Goal: Task Accomplishment & Management: Use online tool/utility

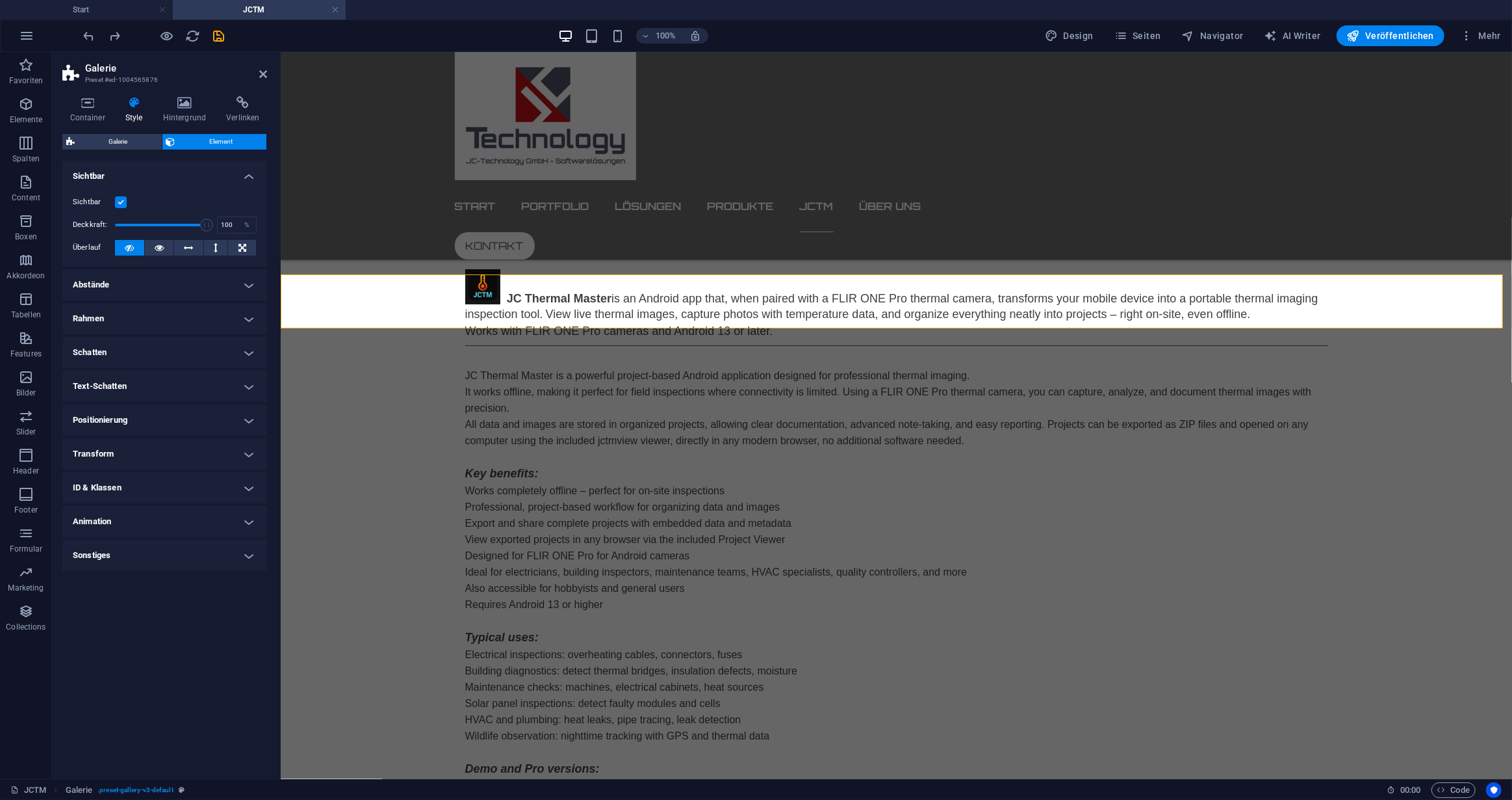
scroll to position [848, 0]
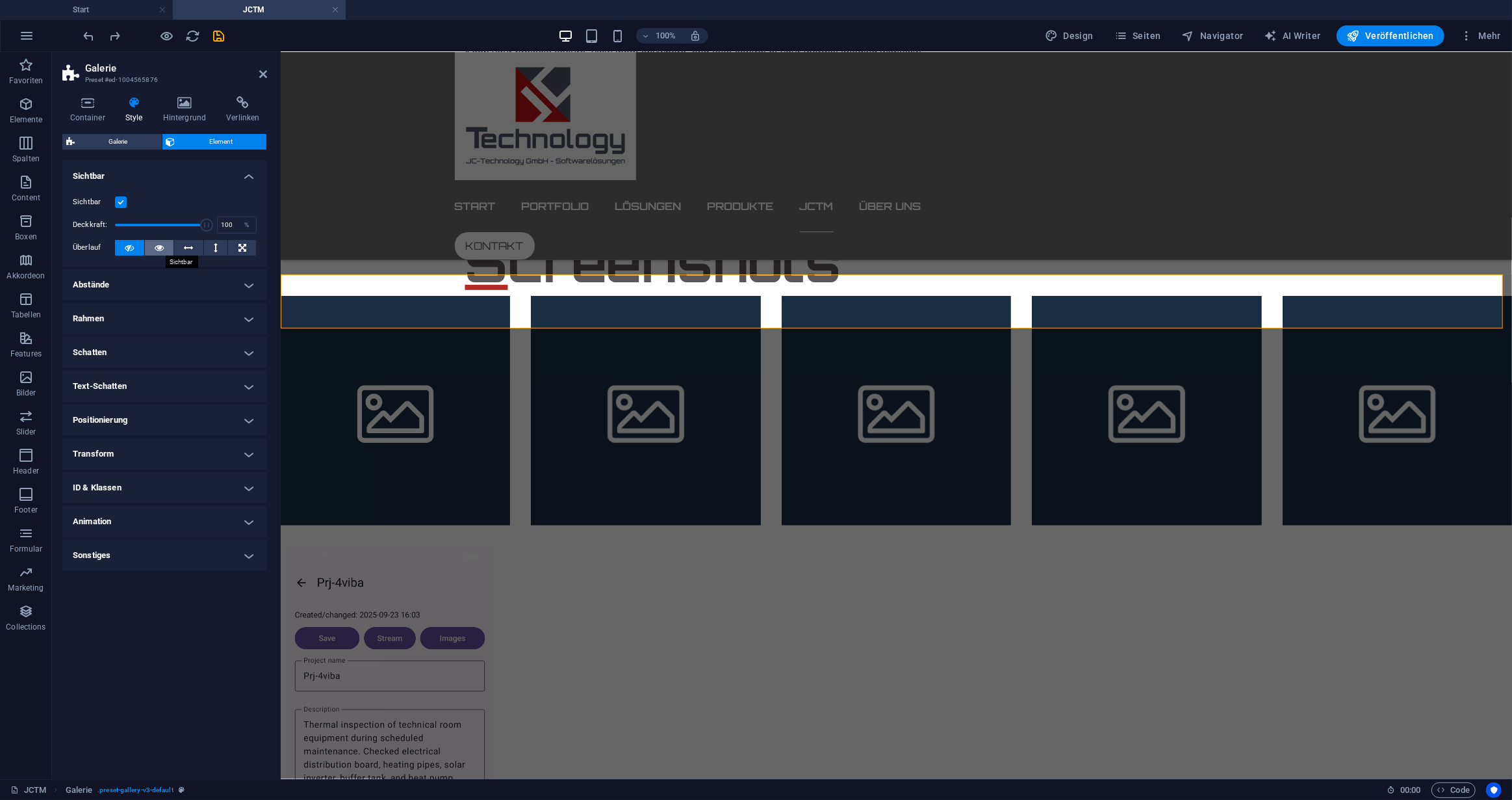
click at [158, 245] on icon at bounding box center [158, 248] width 9 height 16
click at [128, 245] on icon at bounding box center [128, 248] width 9 height 16
click at [164, 32] on icon "button" at bounding box center [167, 36] width 15 height 15
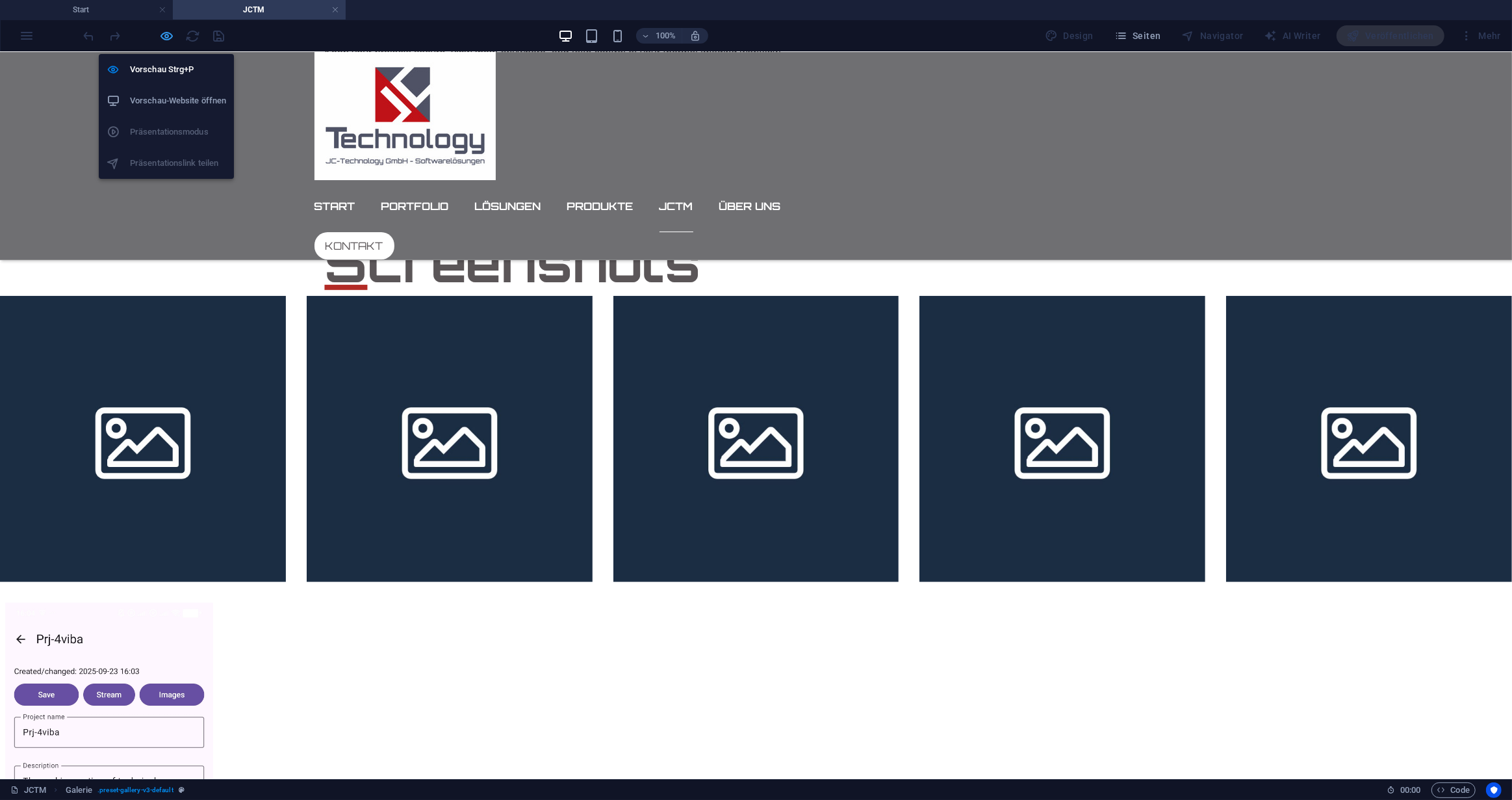
click at [162, 33] on icon "button" at bounding box center [167, 36] width 15 height 15
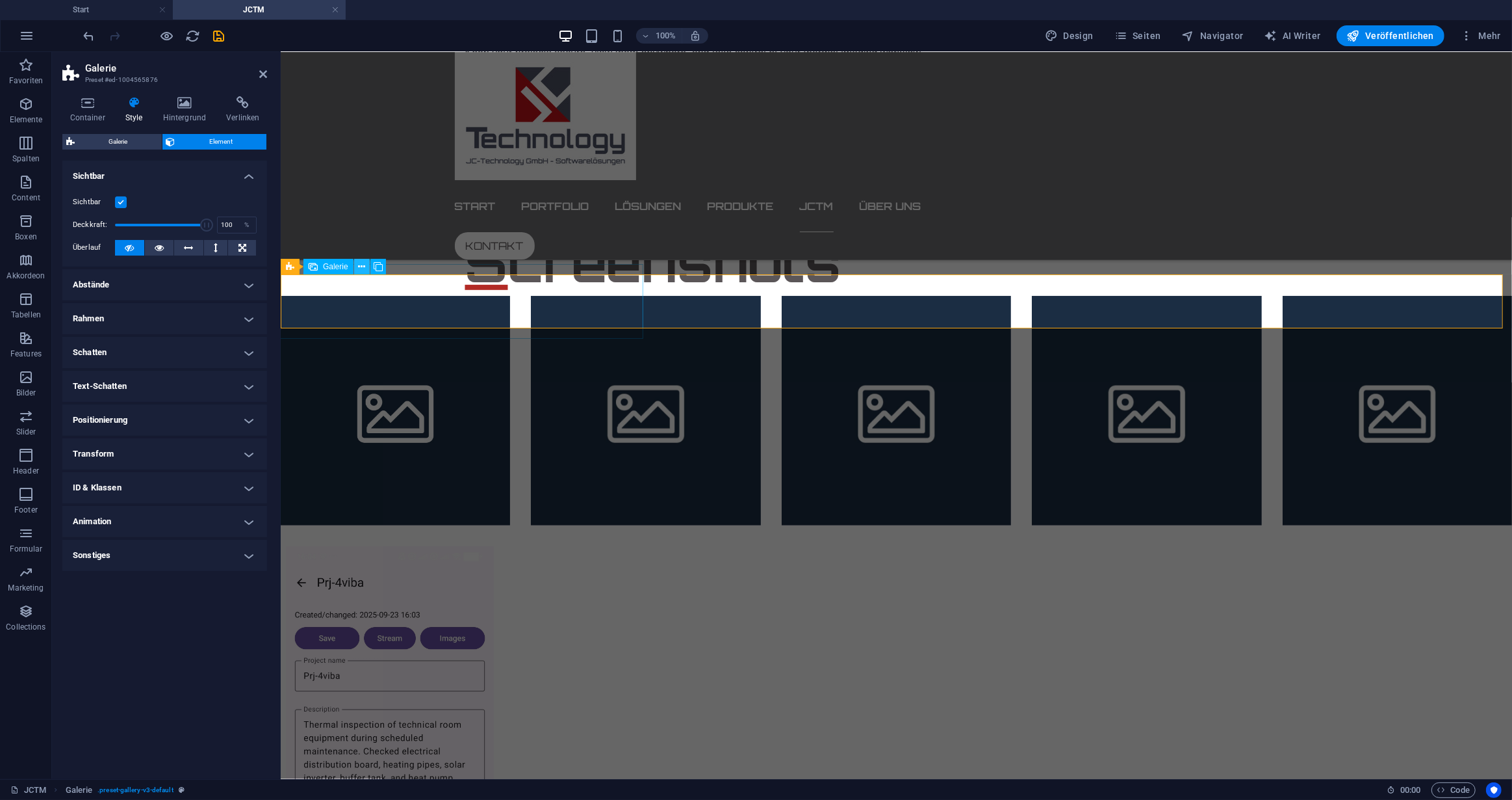
click at [362, 265] on icon at bounding box center [361, 266] width 7 height 13
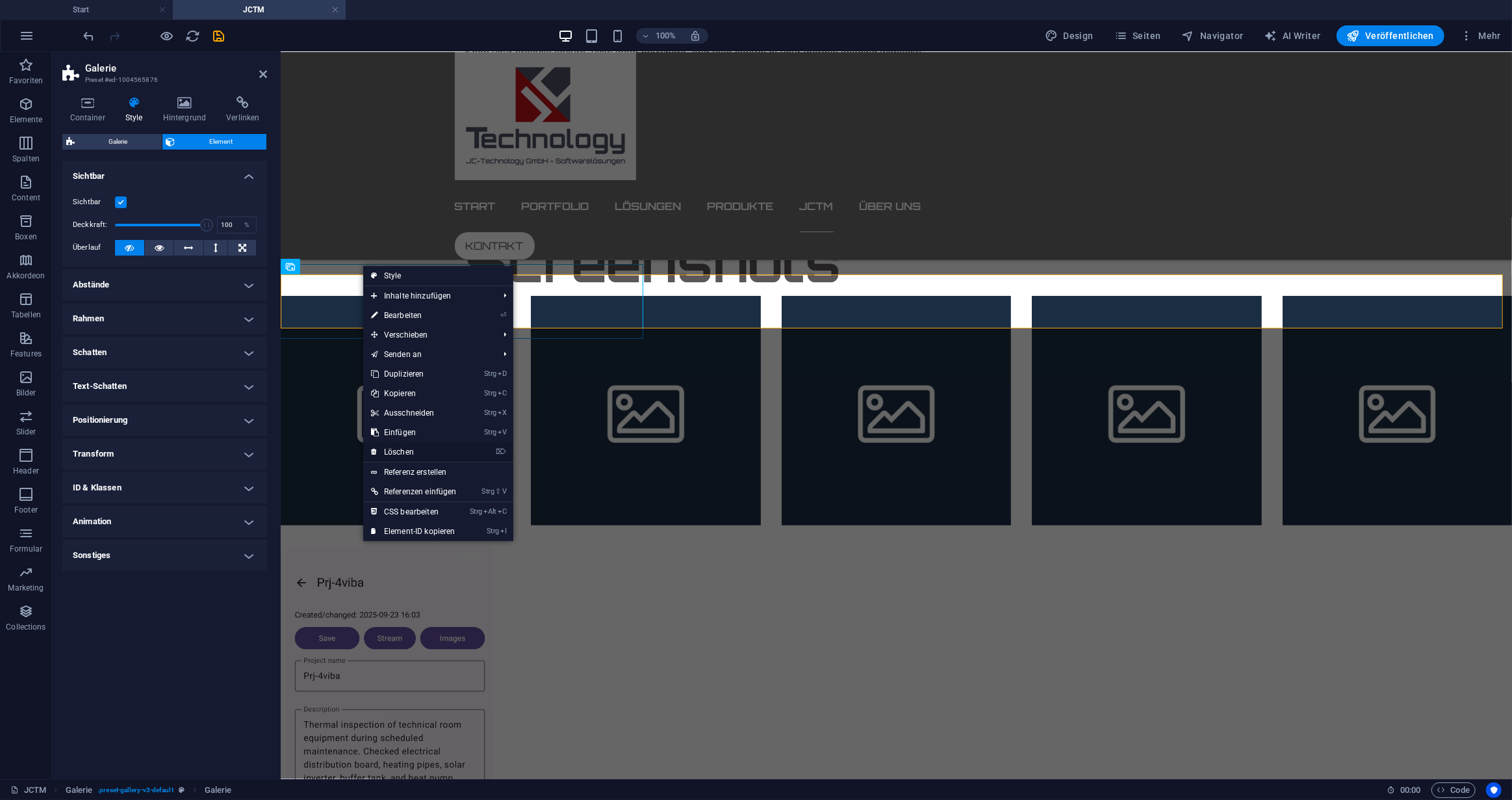
click at [395, 451] on link "⌦ Löschen" at bounding box center [414, 452] width 101 height 20
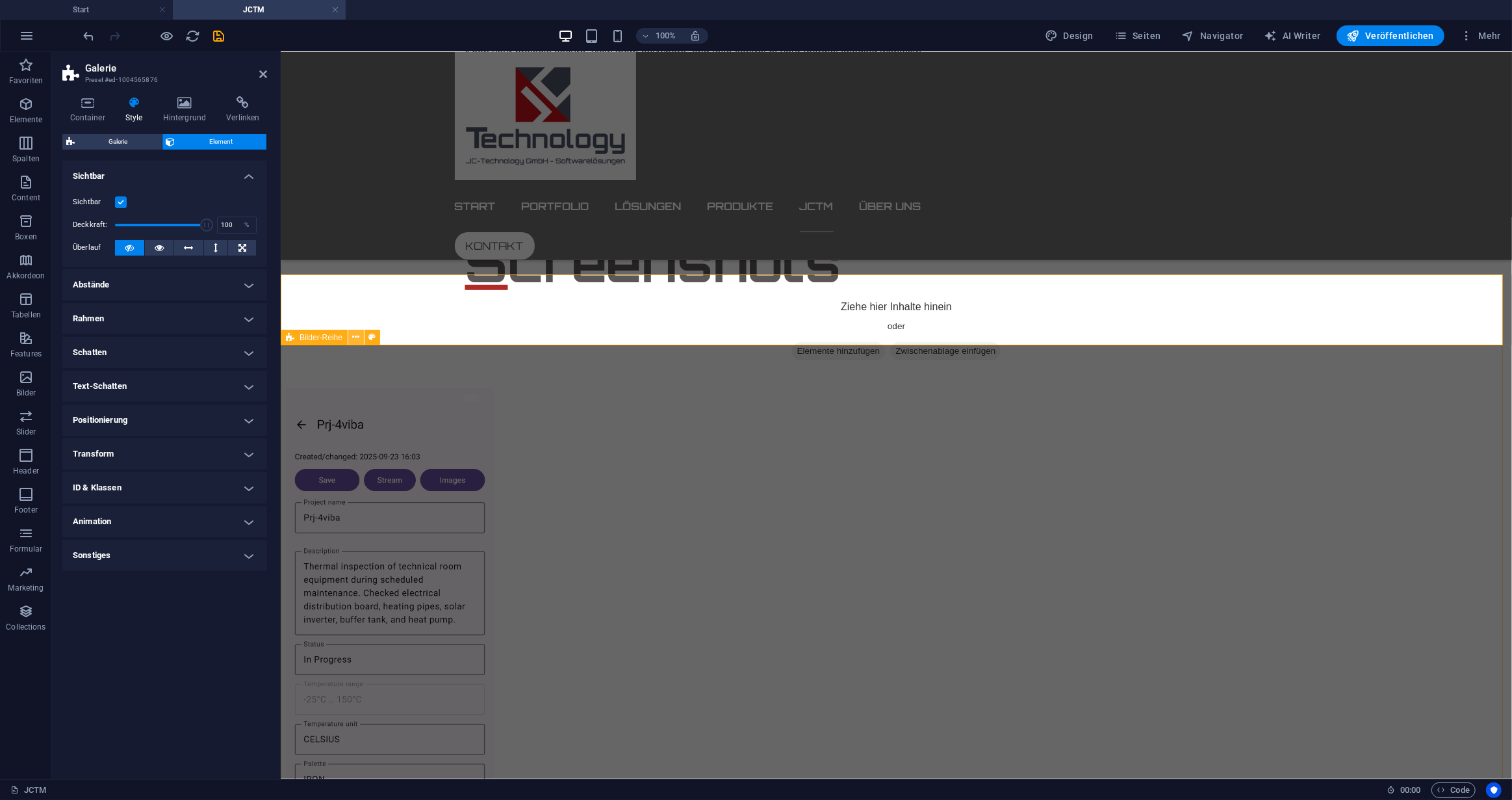
click at [355, 335] on icon at bounding box center [356, 337] width 7 height 13
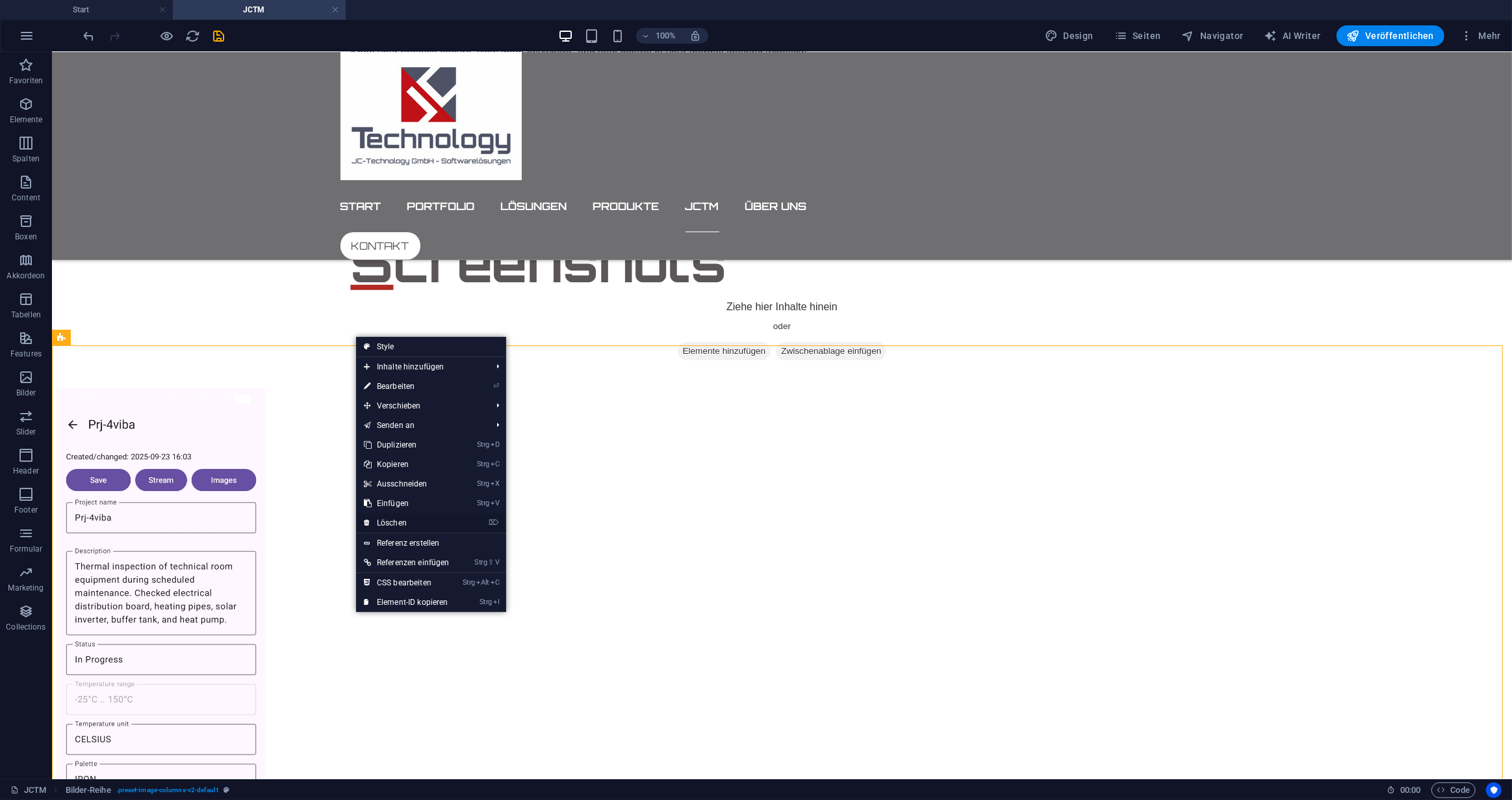
click at [391, 519] on link "⌦ Löschen" at bounding box center [407, 522] width 101 height 20
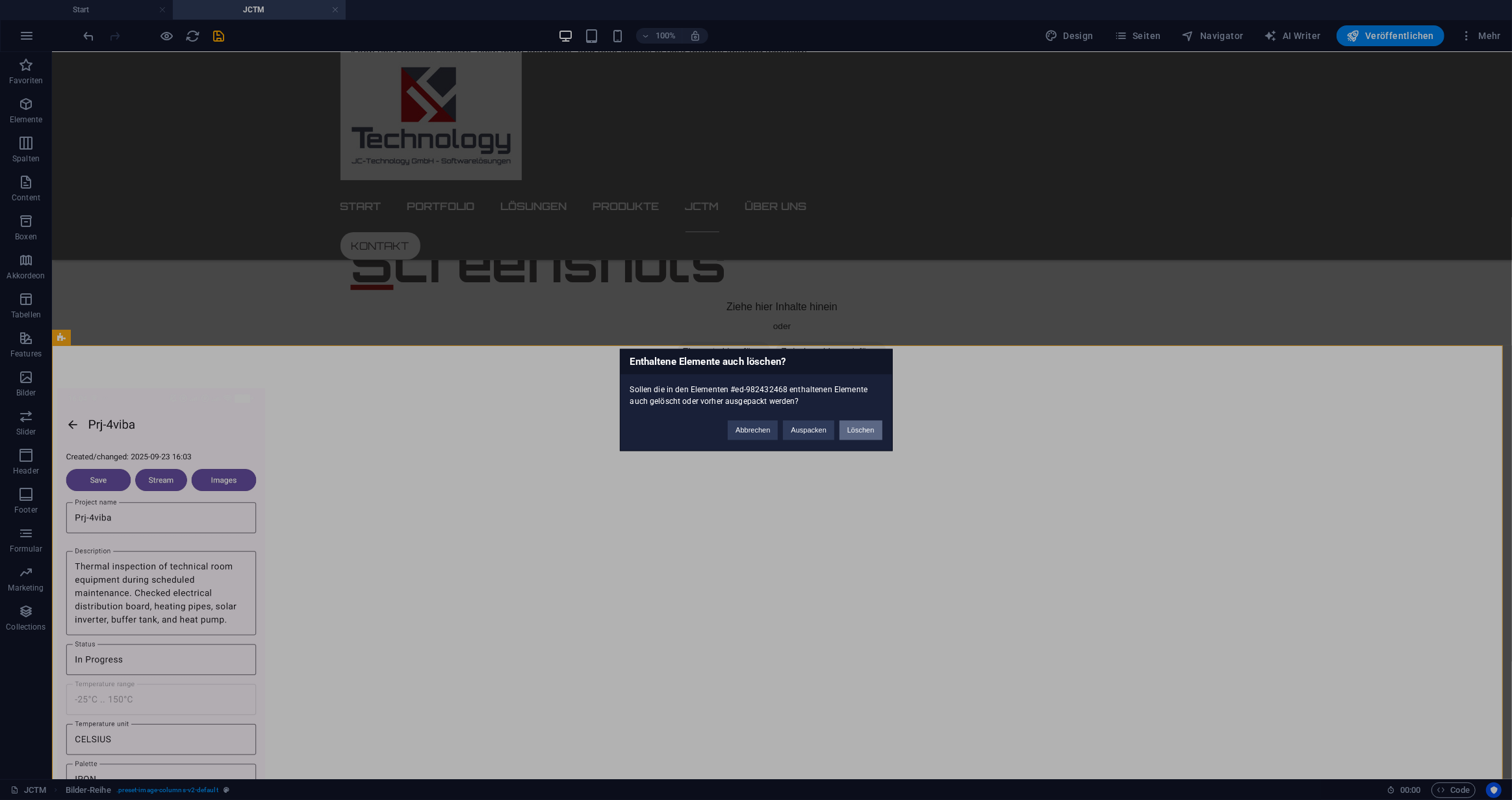
click at [857, 429] on button "Löschen" at bounding box center [861, 431] width 43 height 20
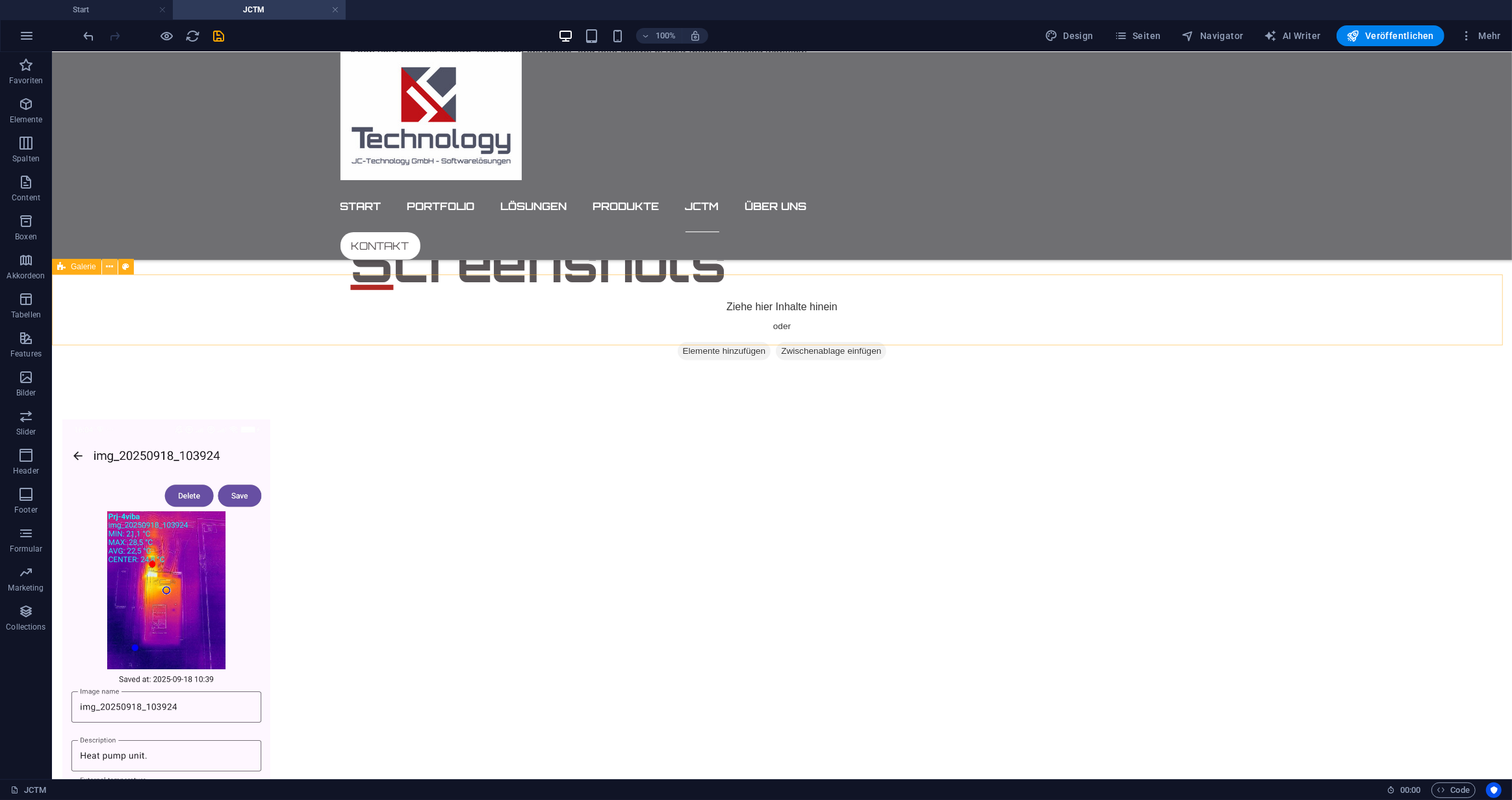
click at [113, 270] on button at bounding box center [110, 266] width 16 height 16
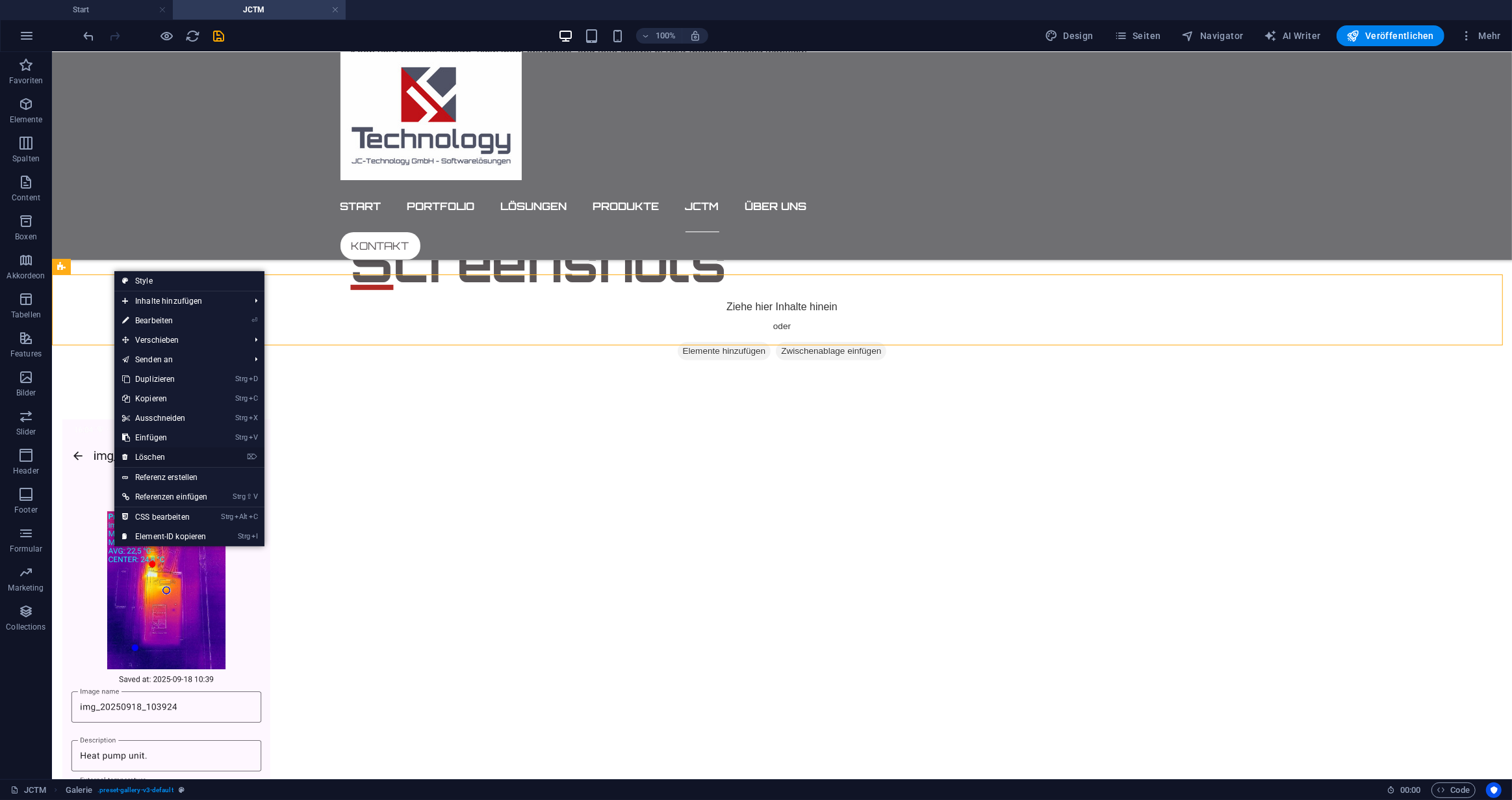
click at [157, 454] on link "⌦ Löschen" at bounding box center [165, 457] width 101 height 20
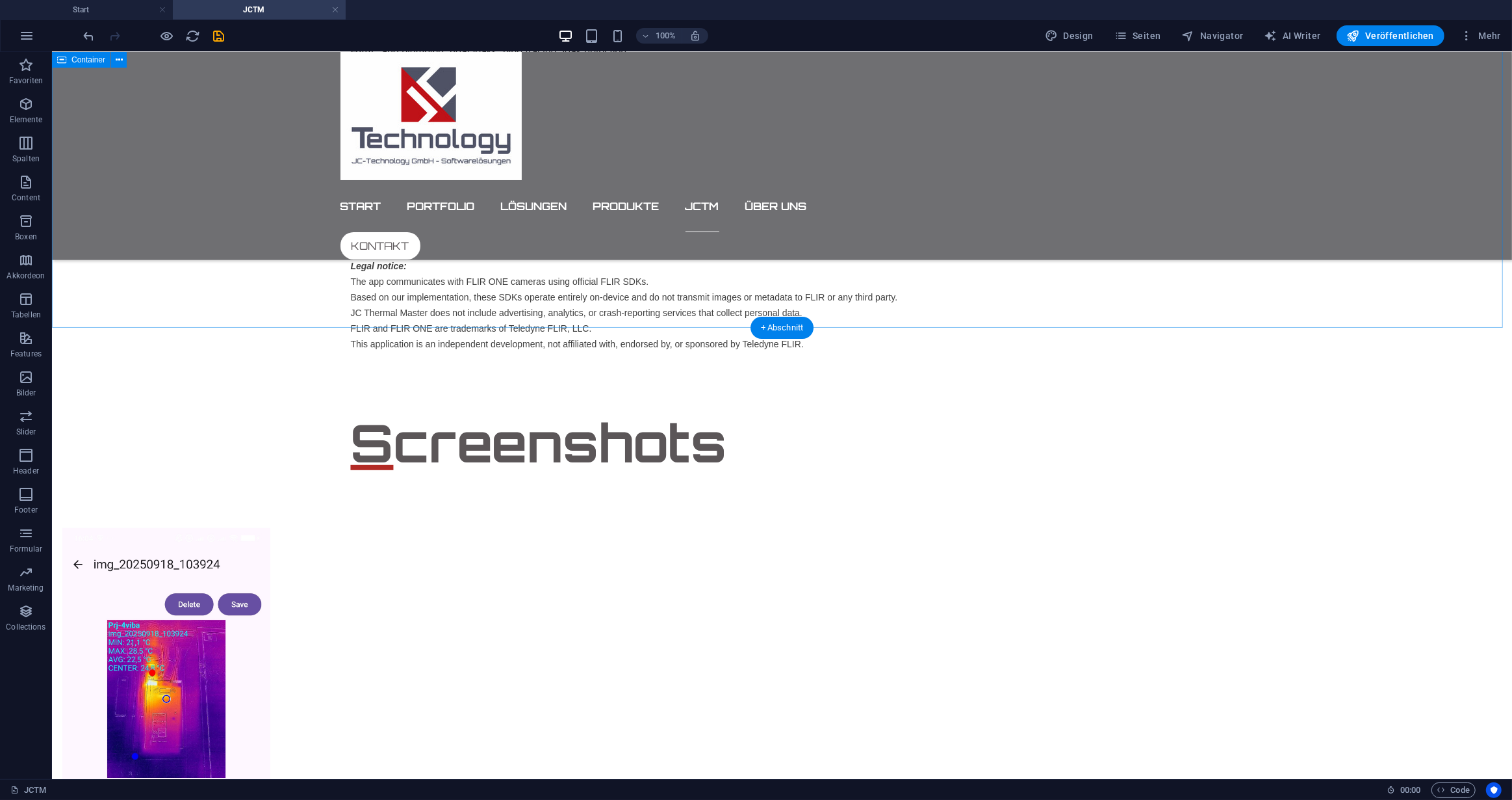
scroll to position [670, 0]
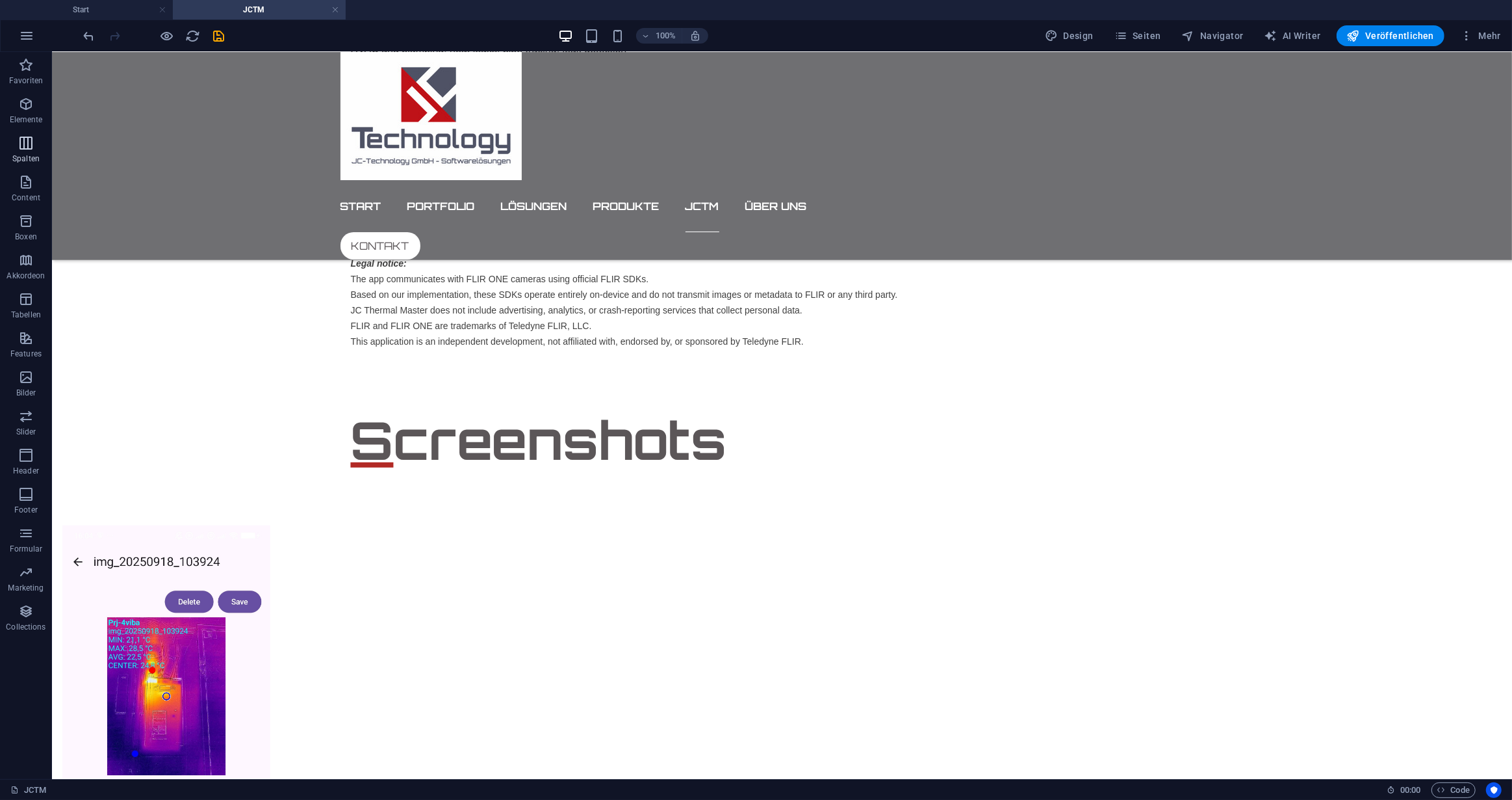
click at [30, 139] on icon "button" at bounding box center [26, 144] width 16 height 16
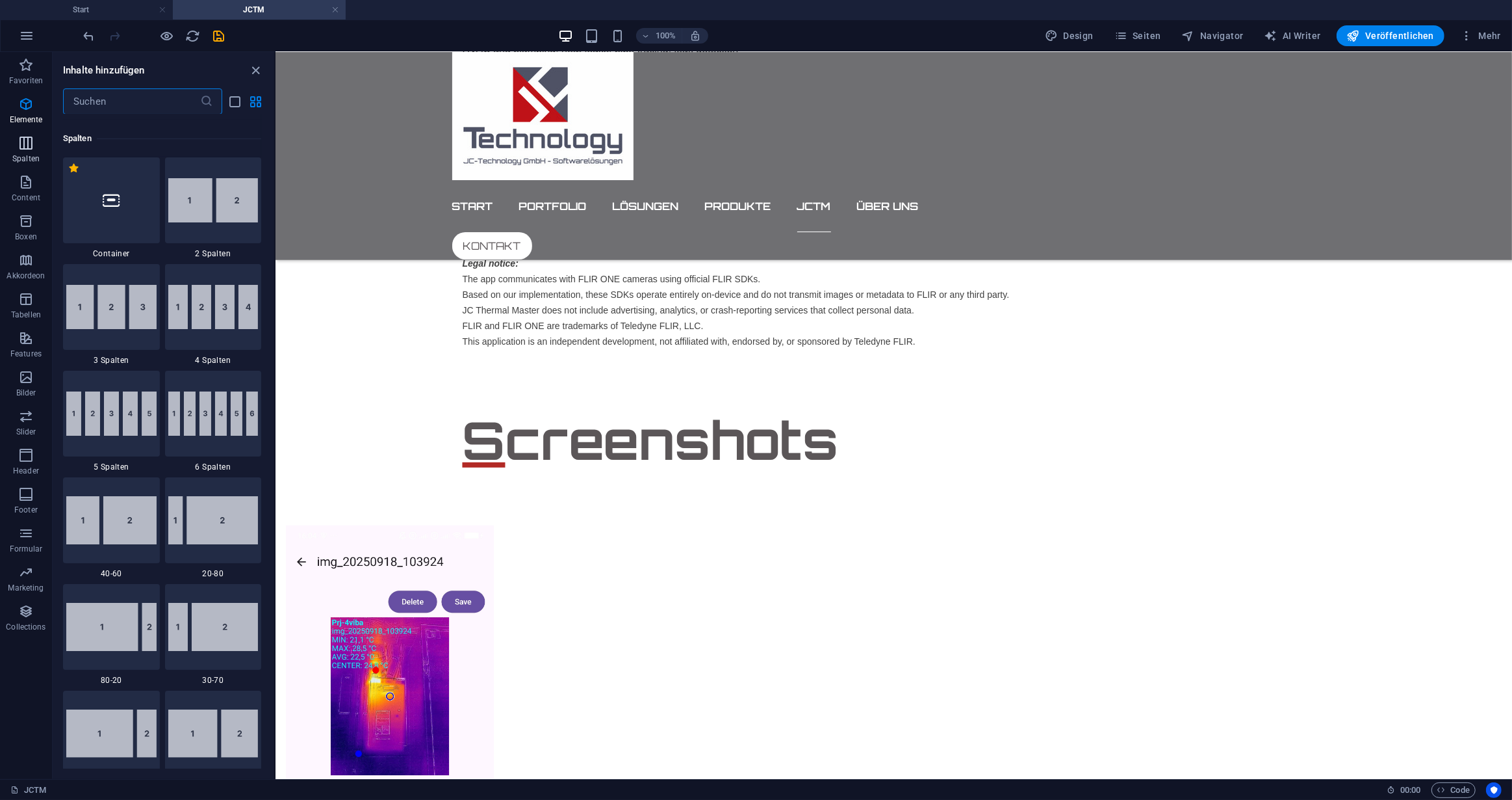
scroll to position [644, 0]
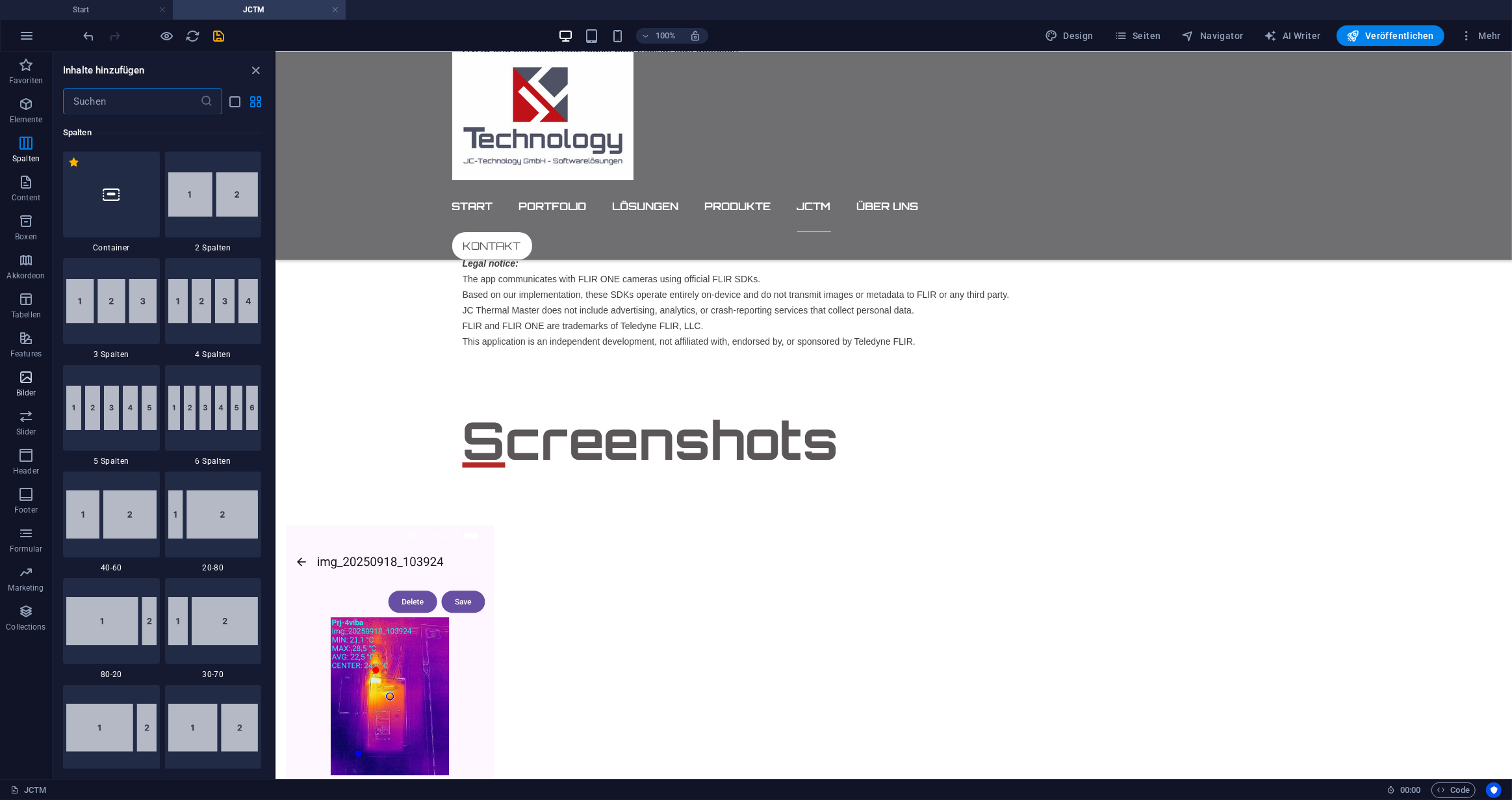
click at [26, 387] on span "Bilder" at bounding box center [26, 385] width 52 height 31
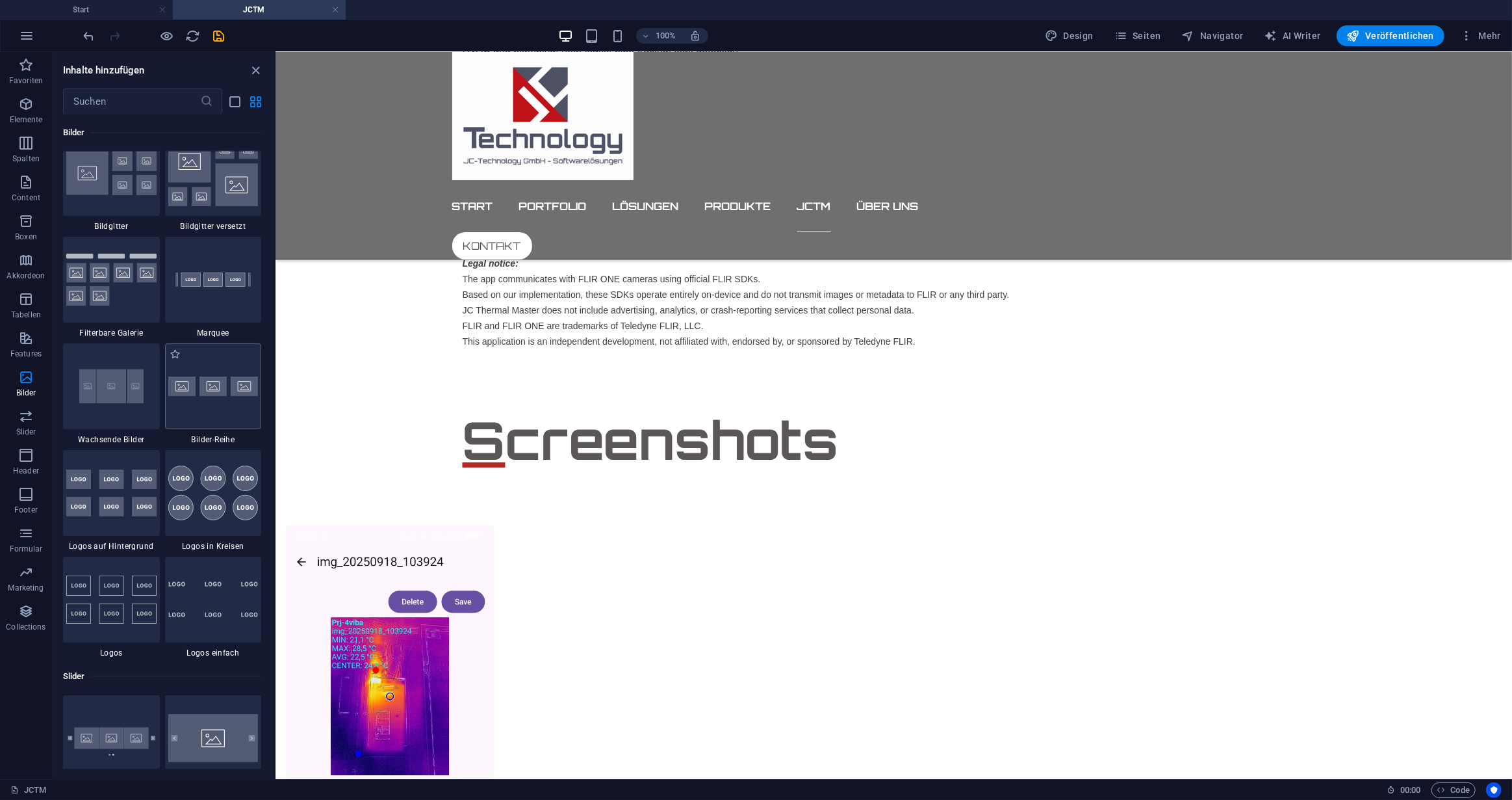
scroll to position [6828, 0]
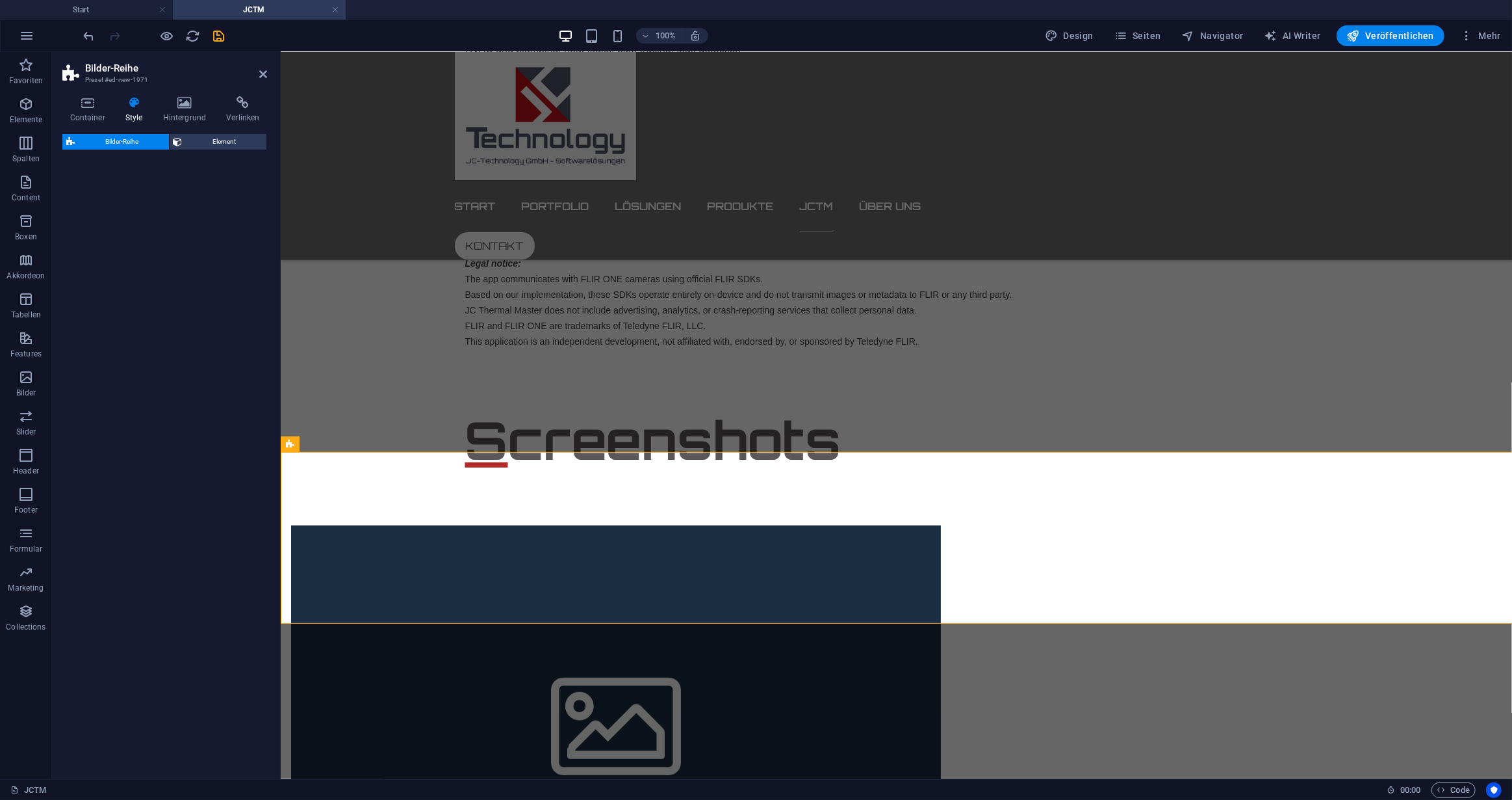
select select "rem"
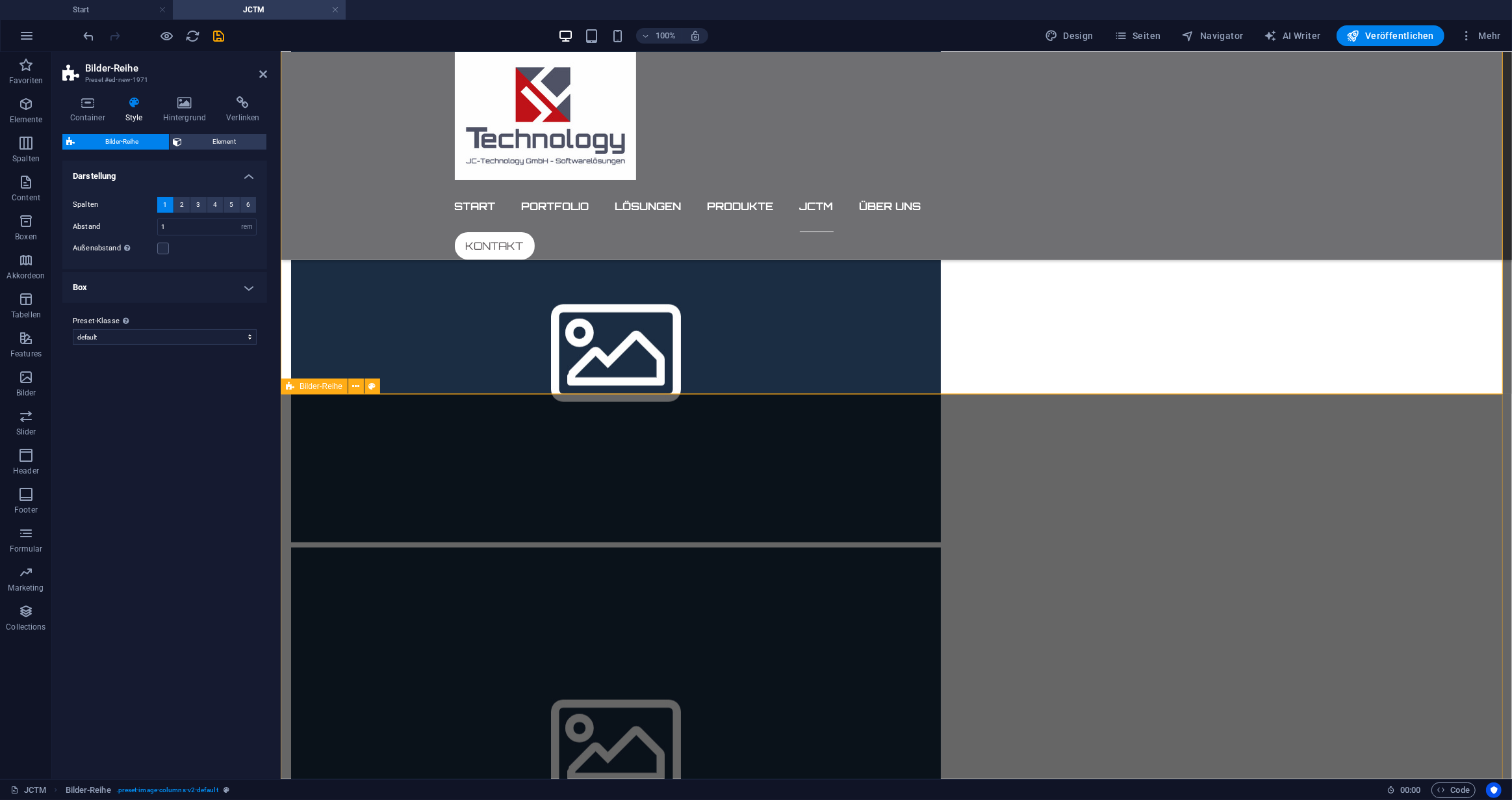
scroll to position [1438, 0]
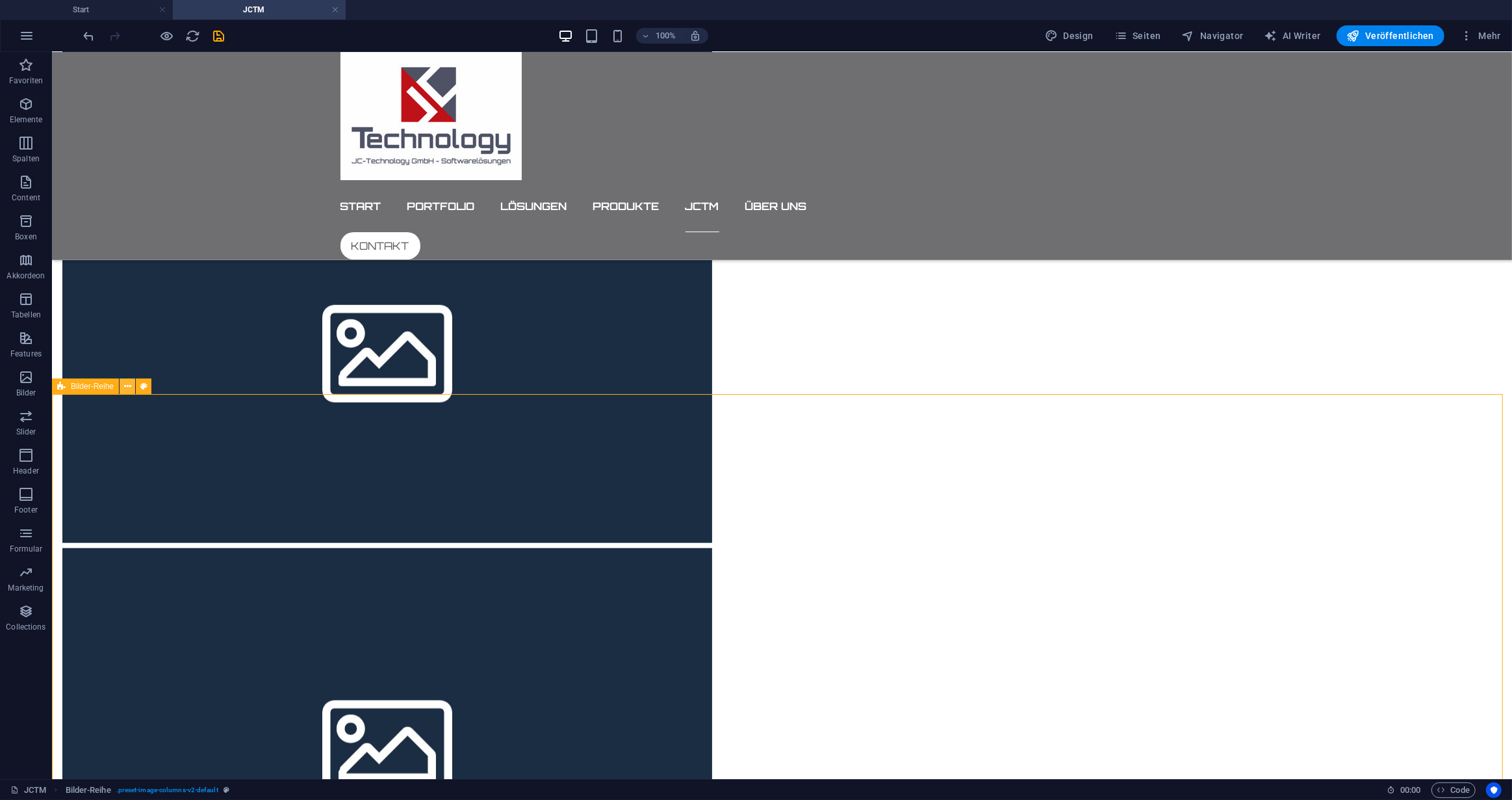
click at [128, 386] on icon at bounding box center [128, 386] width 7 height 13
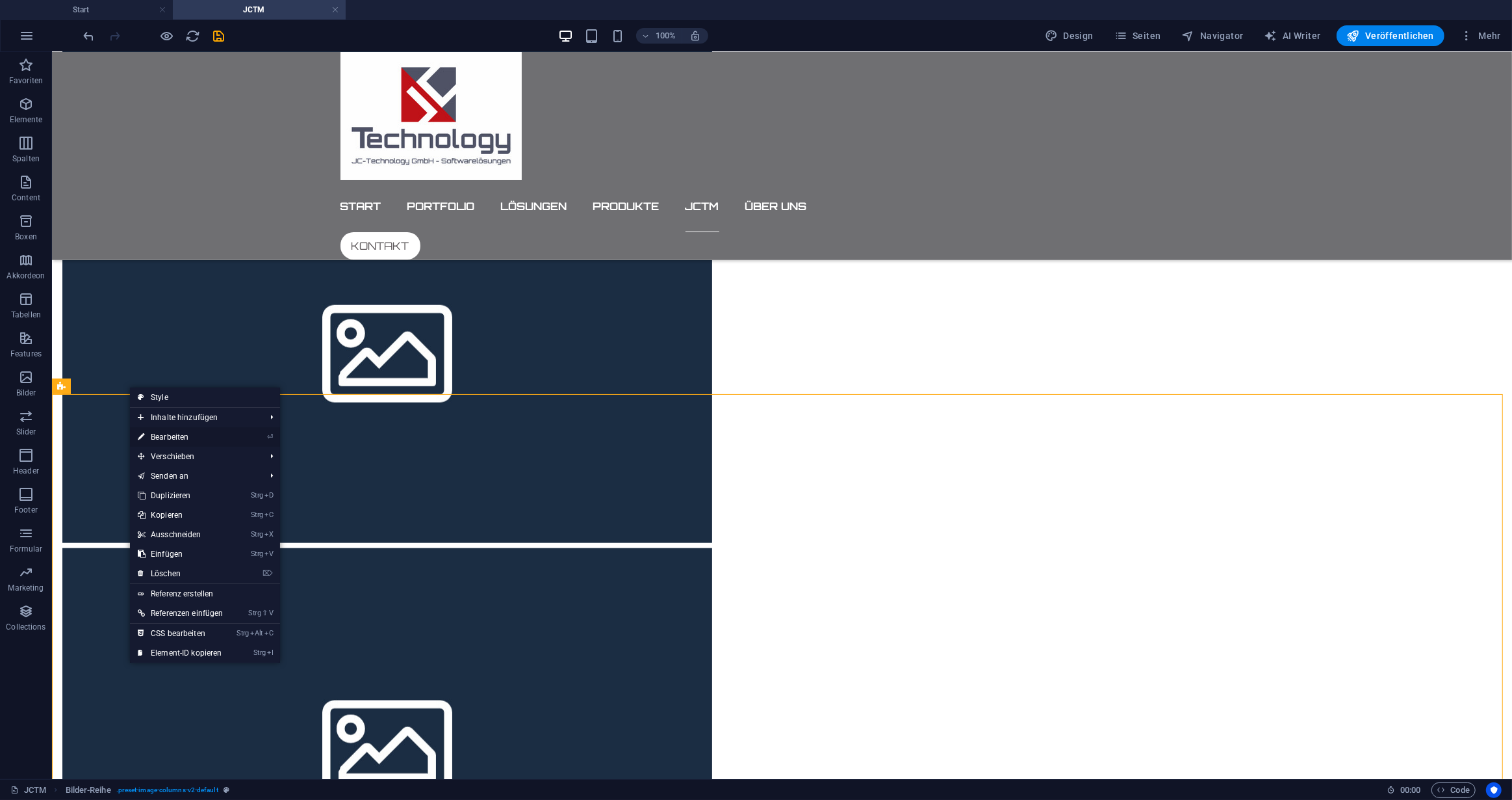
click at [169, 434] on link "⏎ Bearbeiten" at bounding box center [181, 437] width 101 height 20
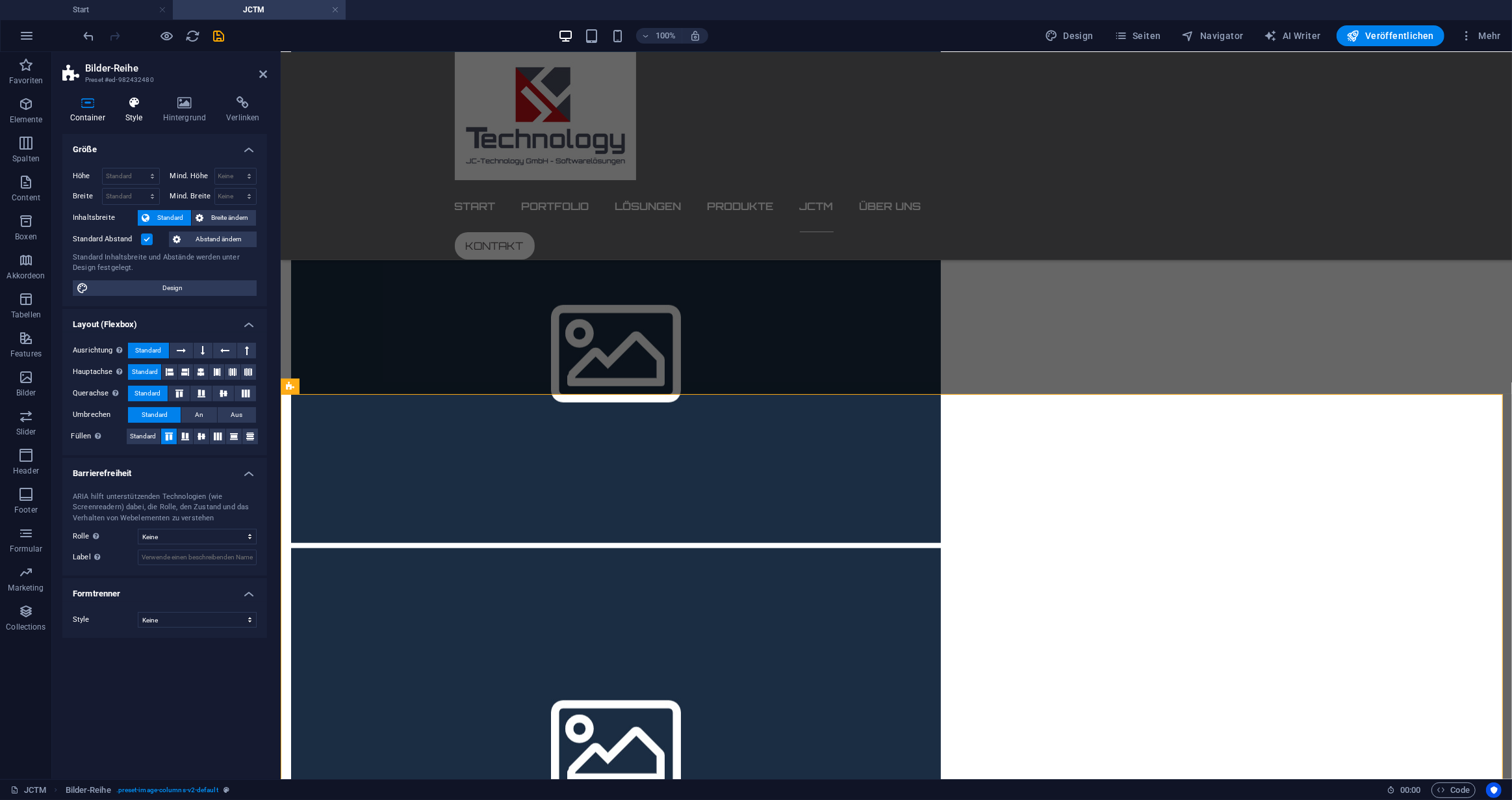
click at [136, 109] on icon at bounding box center [133, 102] width 32 height 13
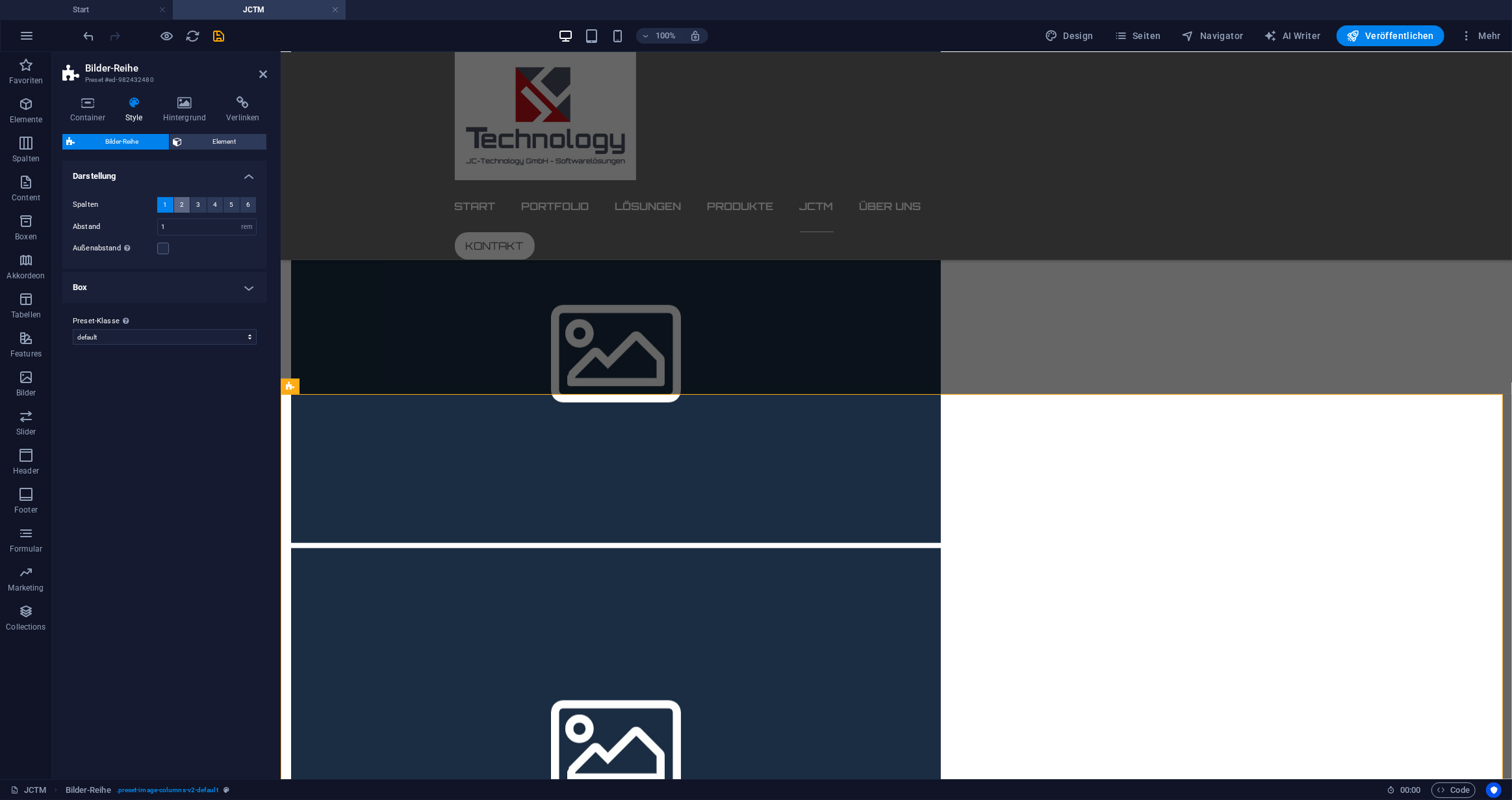
click at [181, 204] on span "2" at bounding box center [181, 205] width 4 height 16
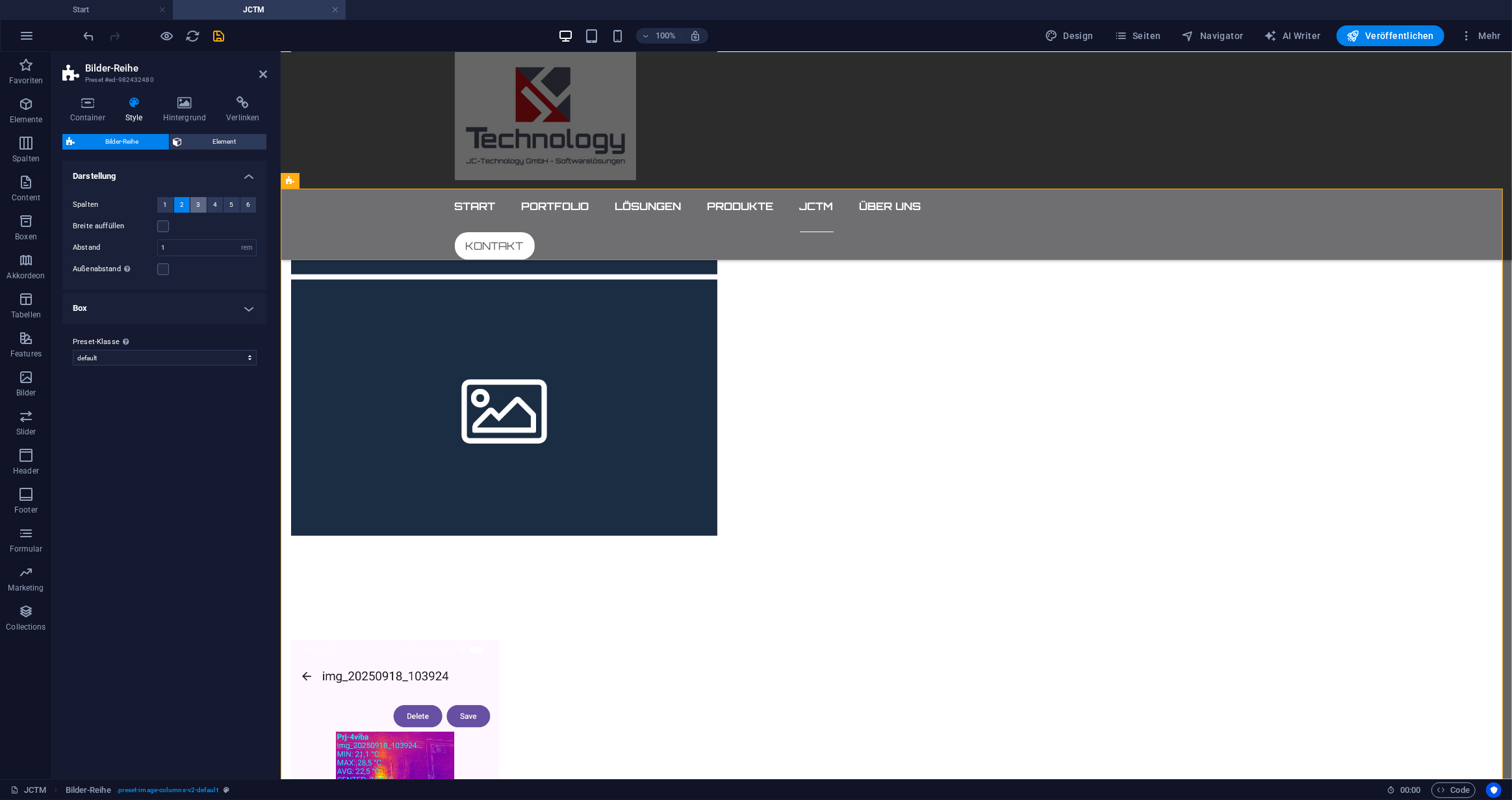
click at [197, 201] on span "3" at bounding box center [198, 205] width 4 height 16
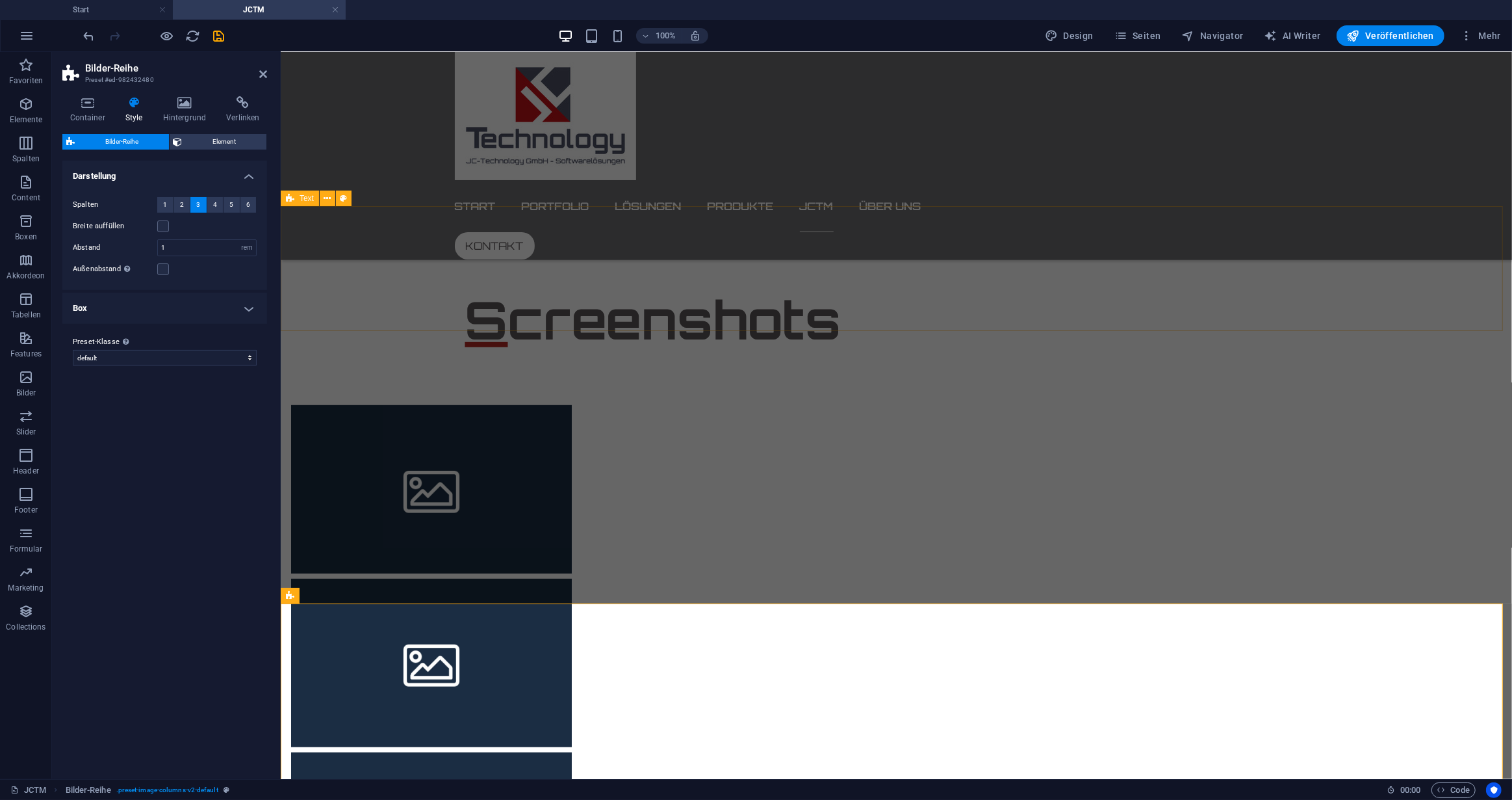
scroll to position [788, 0]
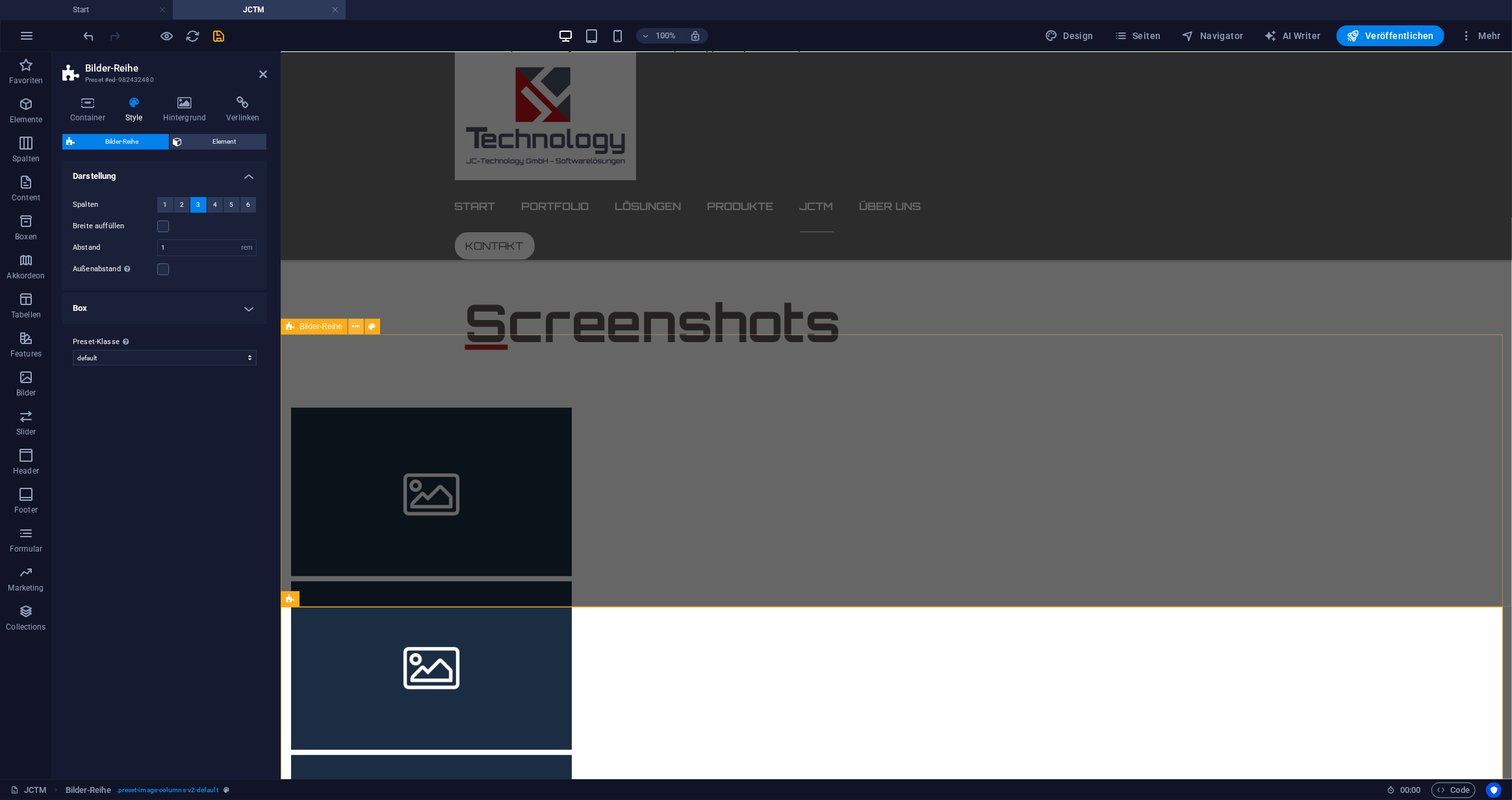
click at [359, 326] on icon at bounding box center [356, 326] width 7 height 13
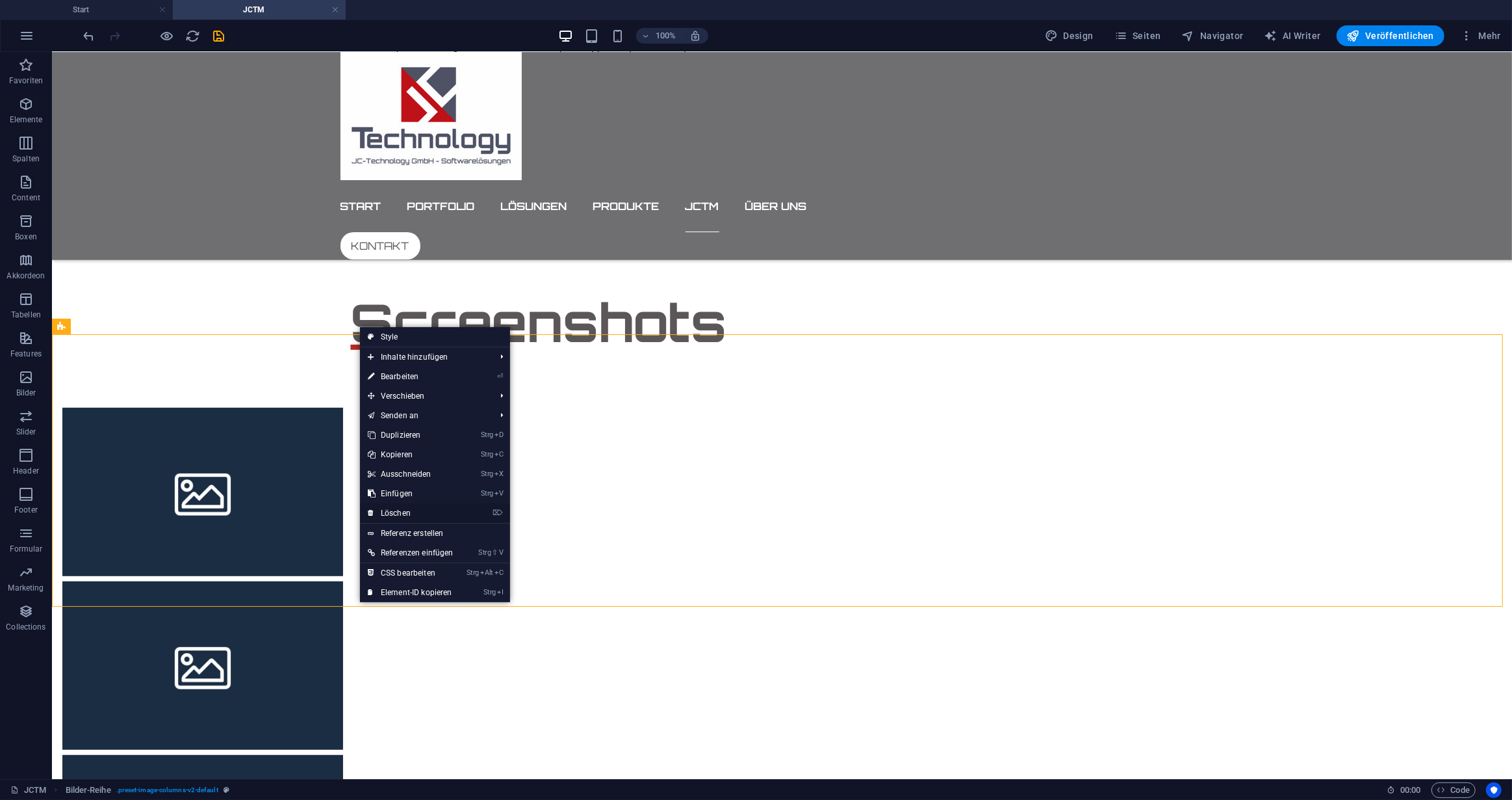
click at [398, 511] on link "⌦ Löschen" at bounding box center [410, 513] width 101 height 20
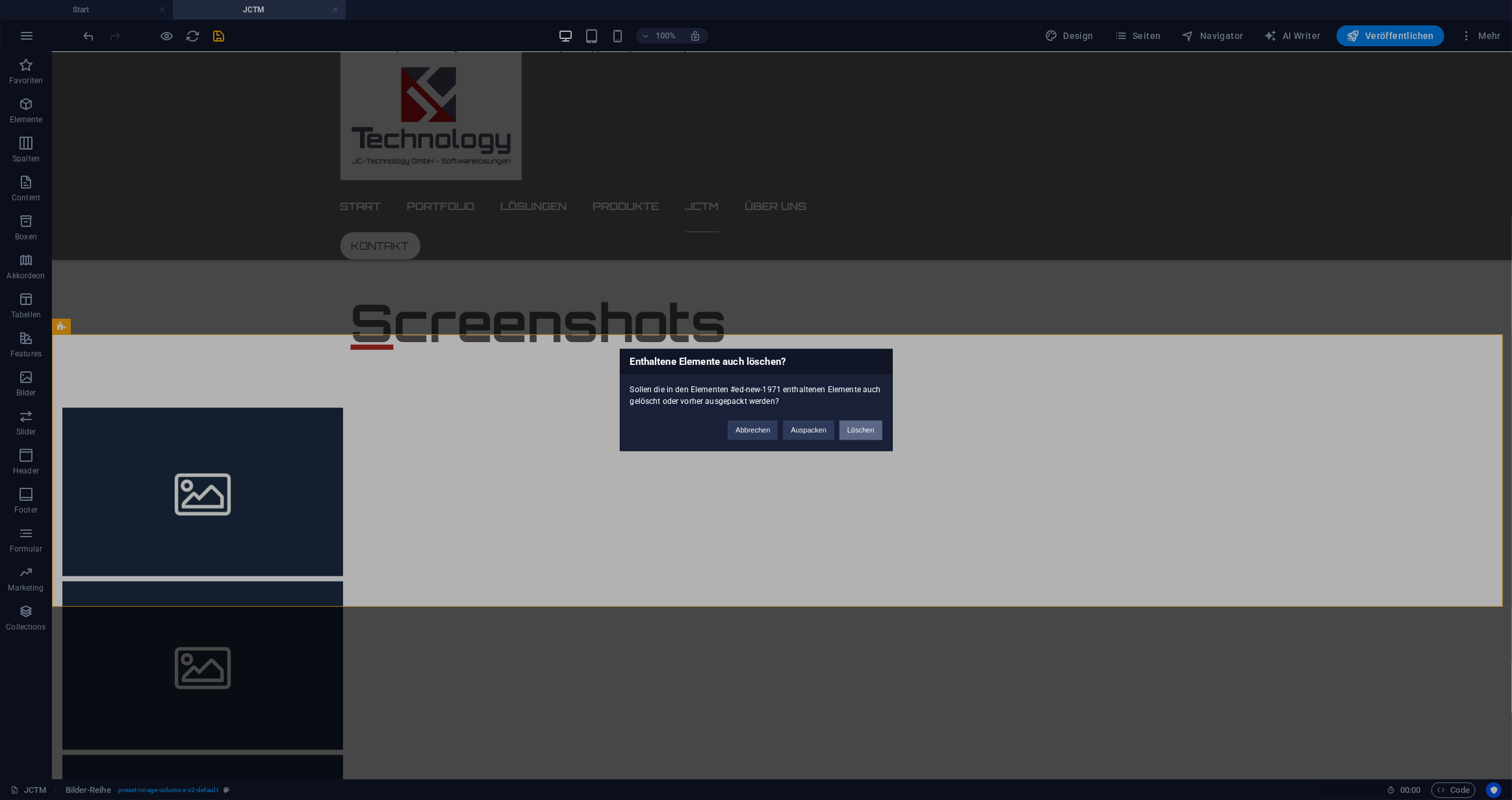
click at [857, 431] on button "Löschen" at bounding box center [861, 431] width 43 height 20
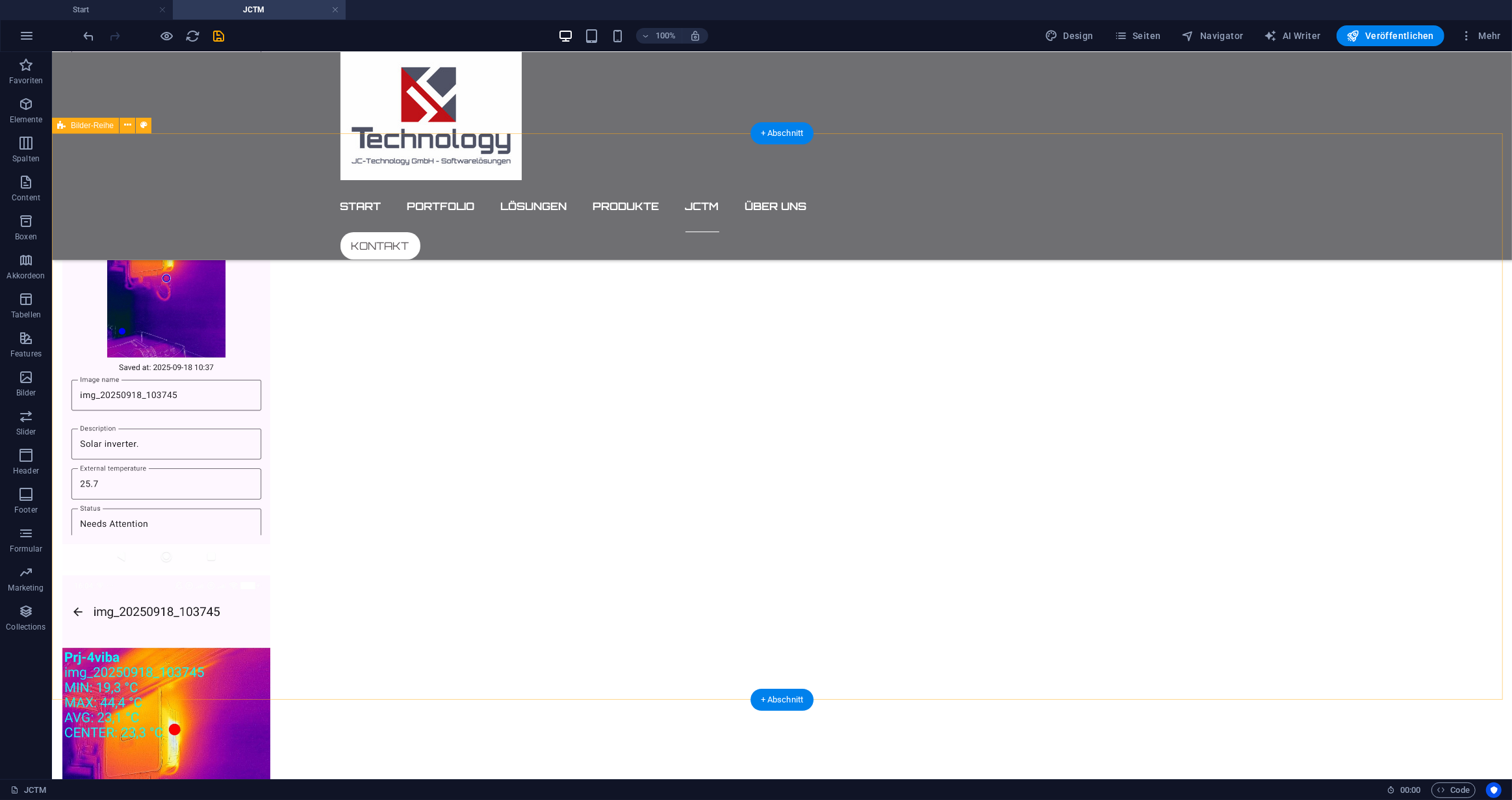
scroll to position [1556, 0]
click at [684, 178] on icon at bounding box center [683, 178] width 7 height 13
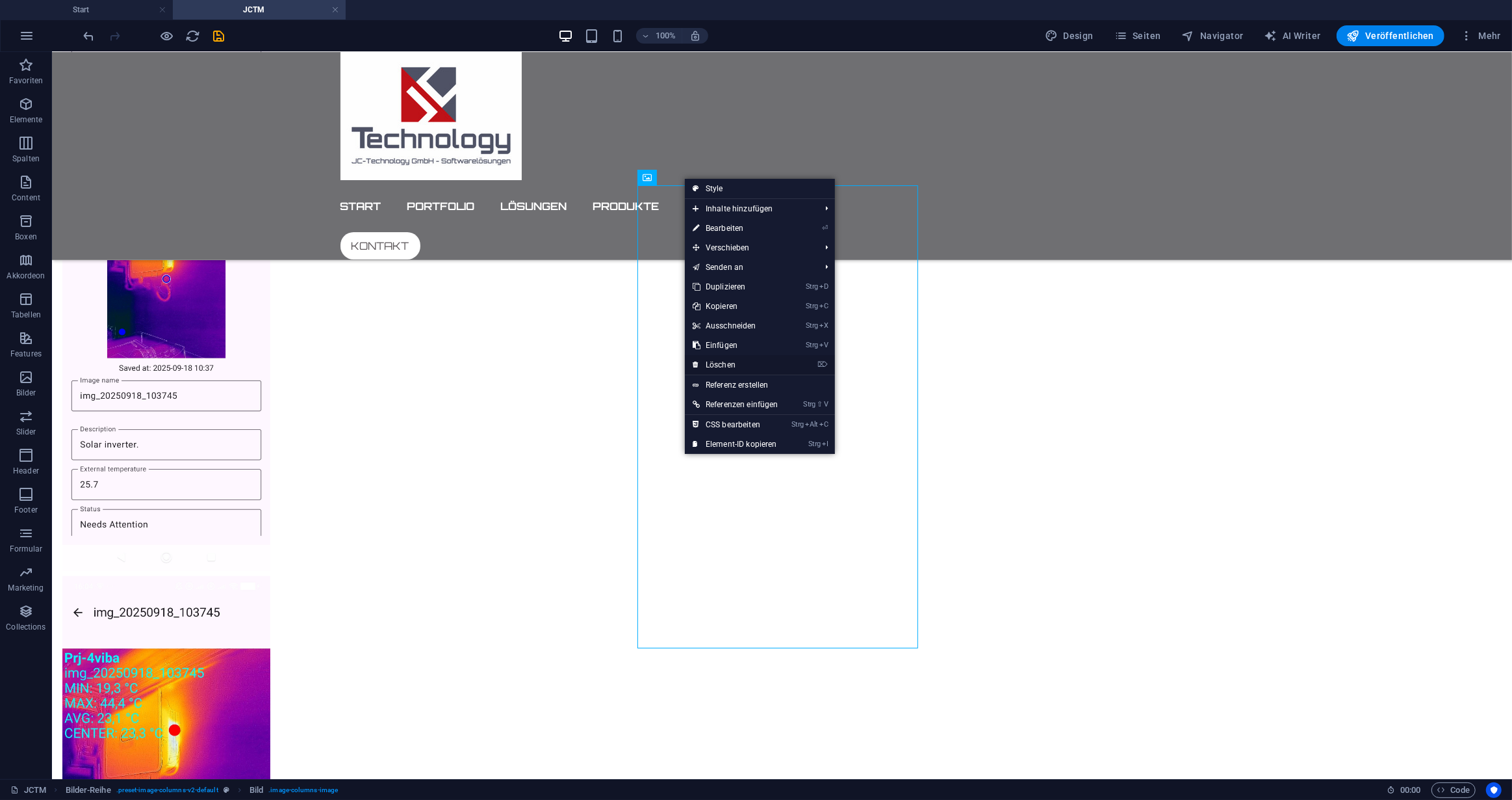
click at [734, 366] on link "⌦ Löschen" at bounding box center [735, 365] width 101 height 20
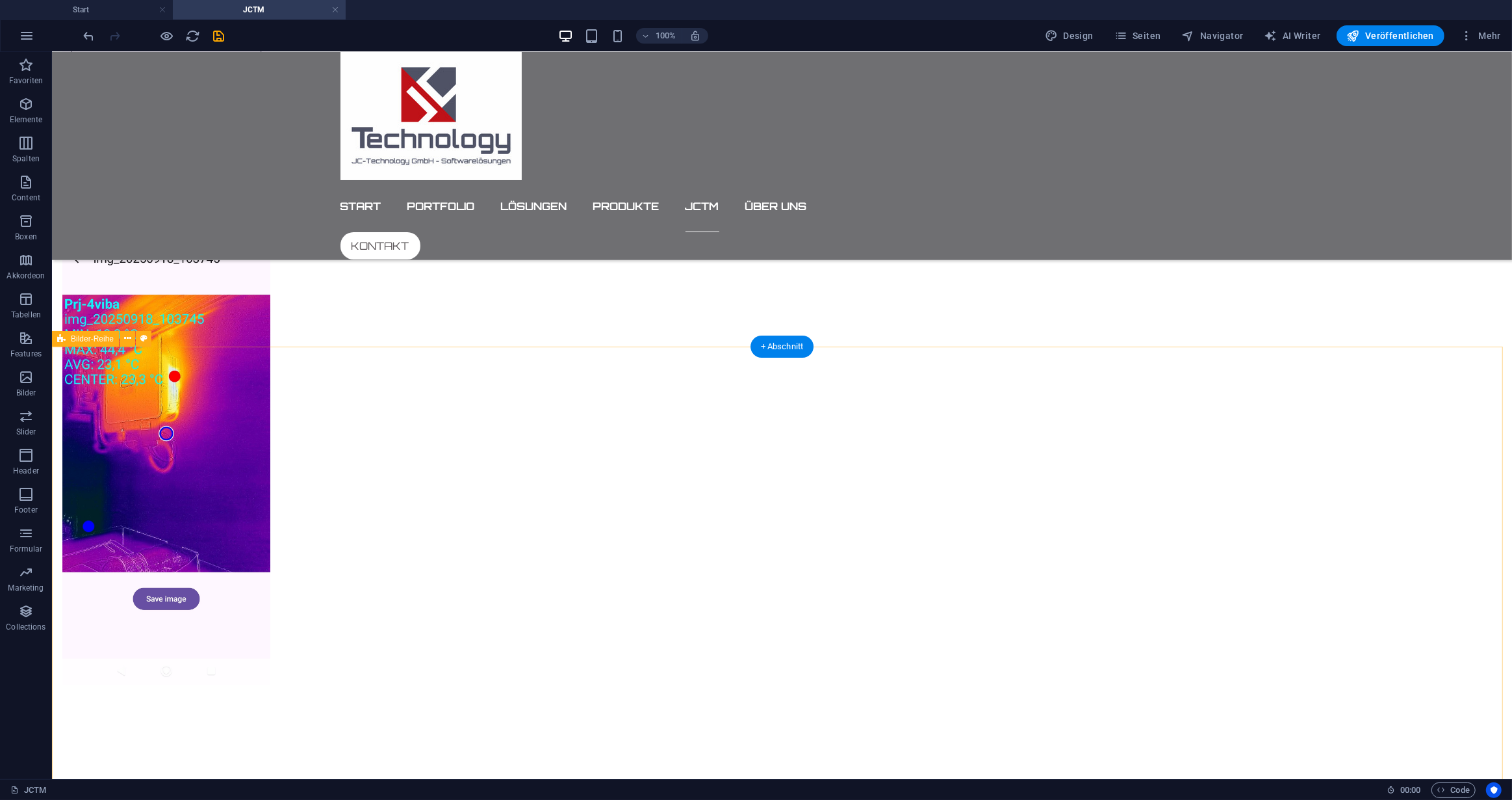
scroll to position [1909, 0]
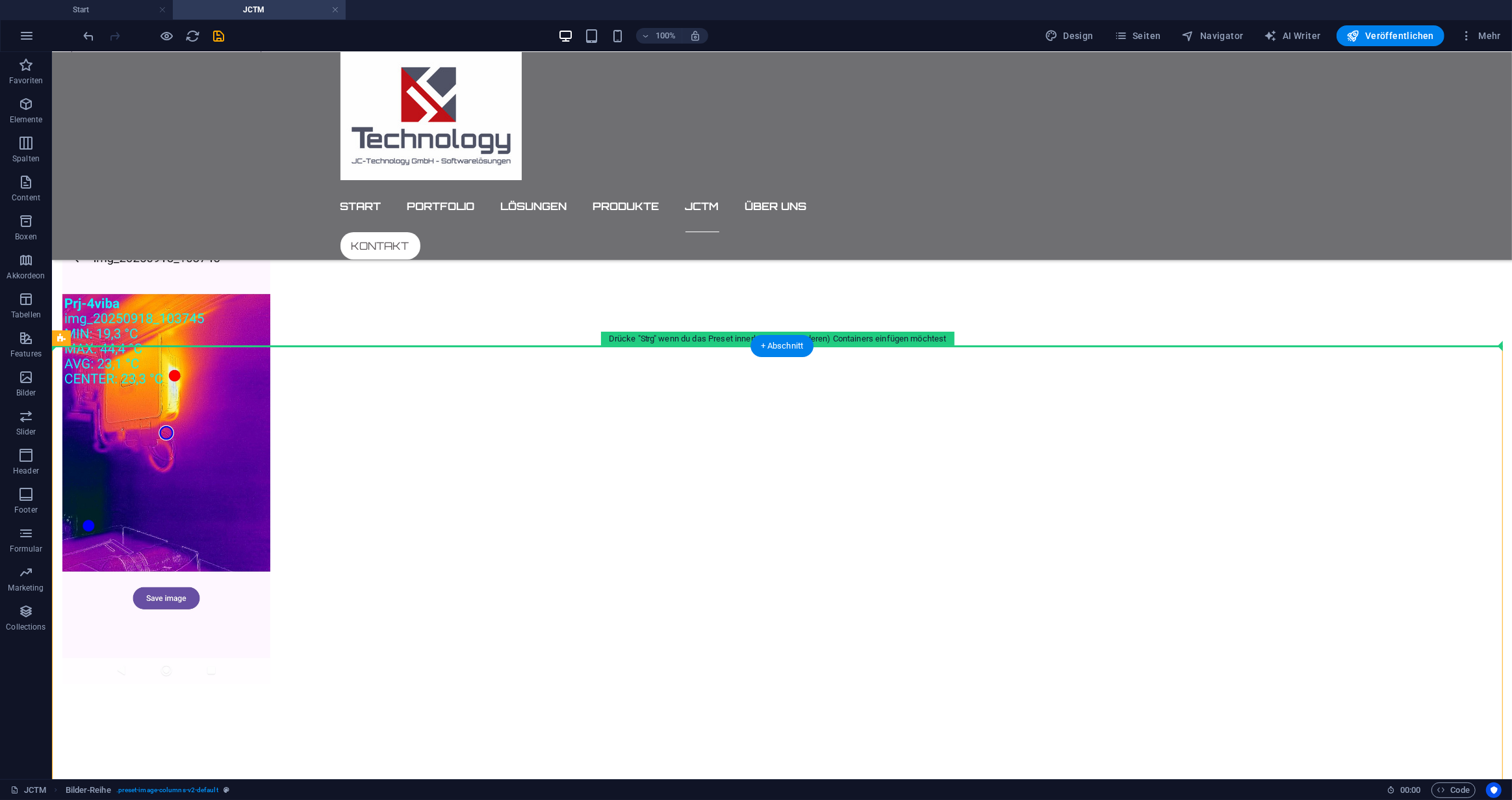
drag, startPoint x: 423, startPoint y: 442, endPoint x: 1035, endPoint y: 213, distance: 653.4
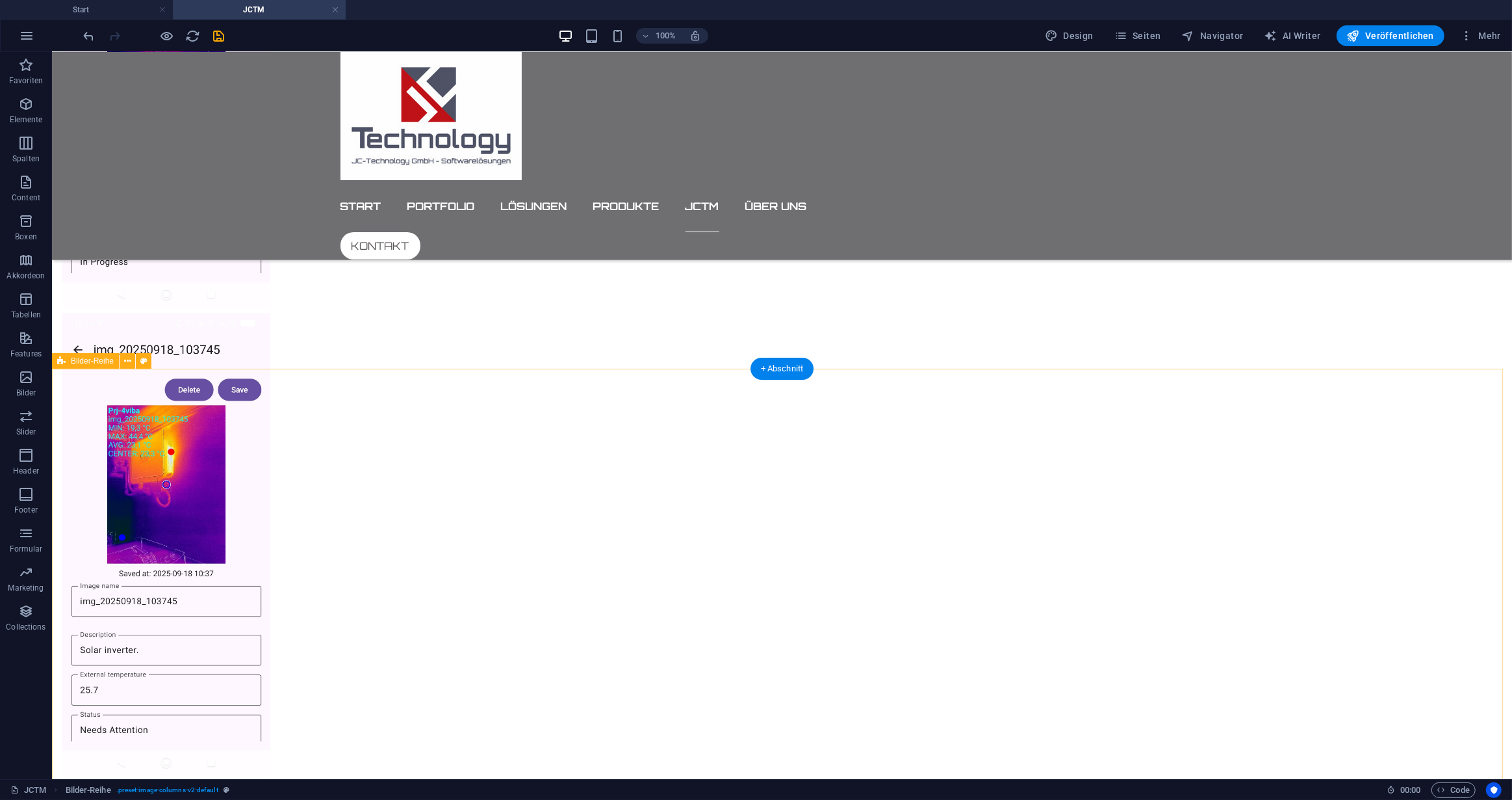
scroll to position [1320, 0]
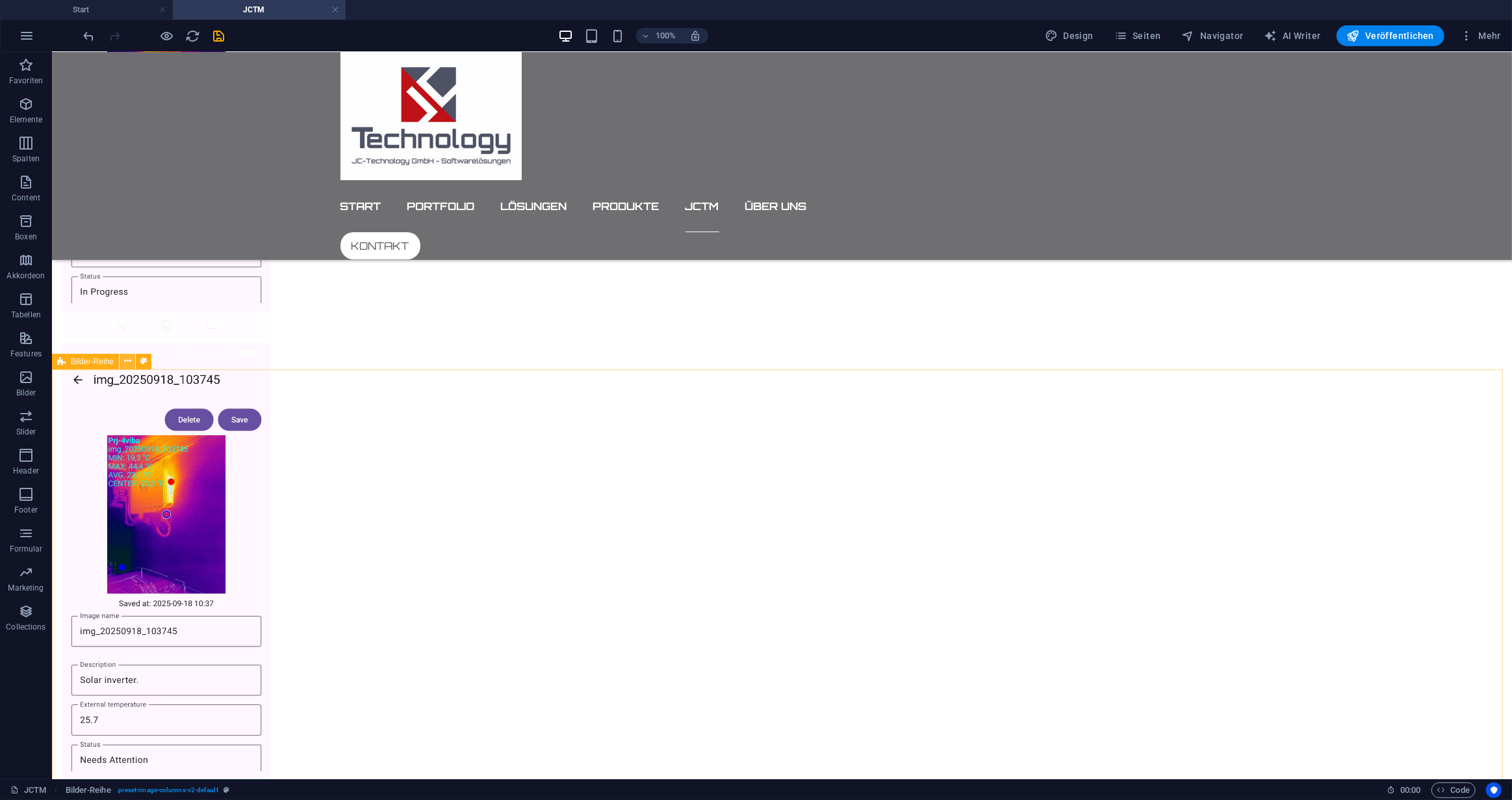
click at [130, 360] on icon at bounding box center [128, 361] width 7 height 13
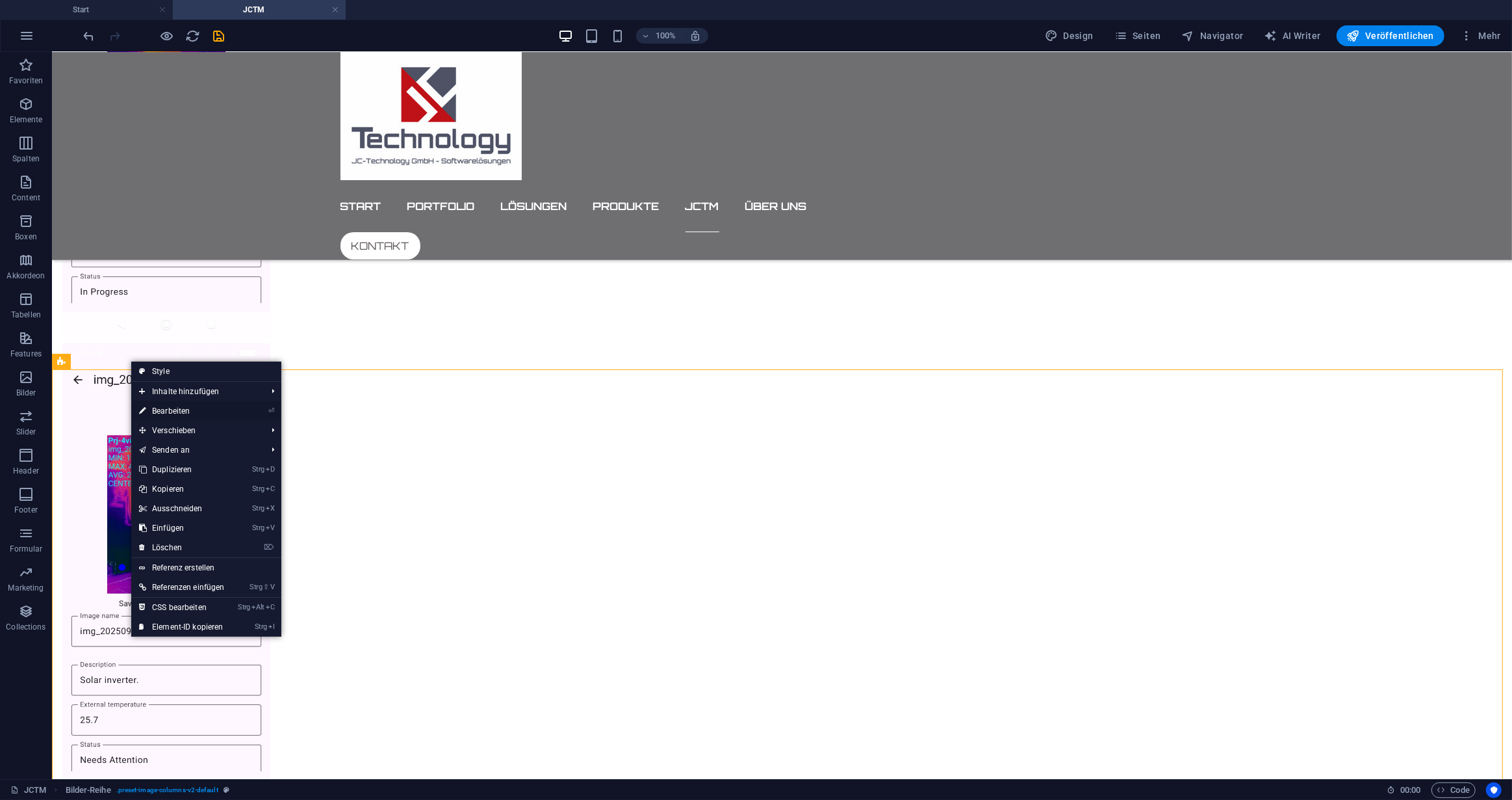
click at [178, 412] on link "⏎ Bearbeiten" at bounding box center [182, 411] width 101 height 20
select select "rem"
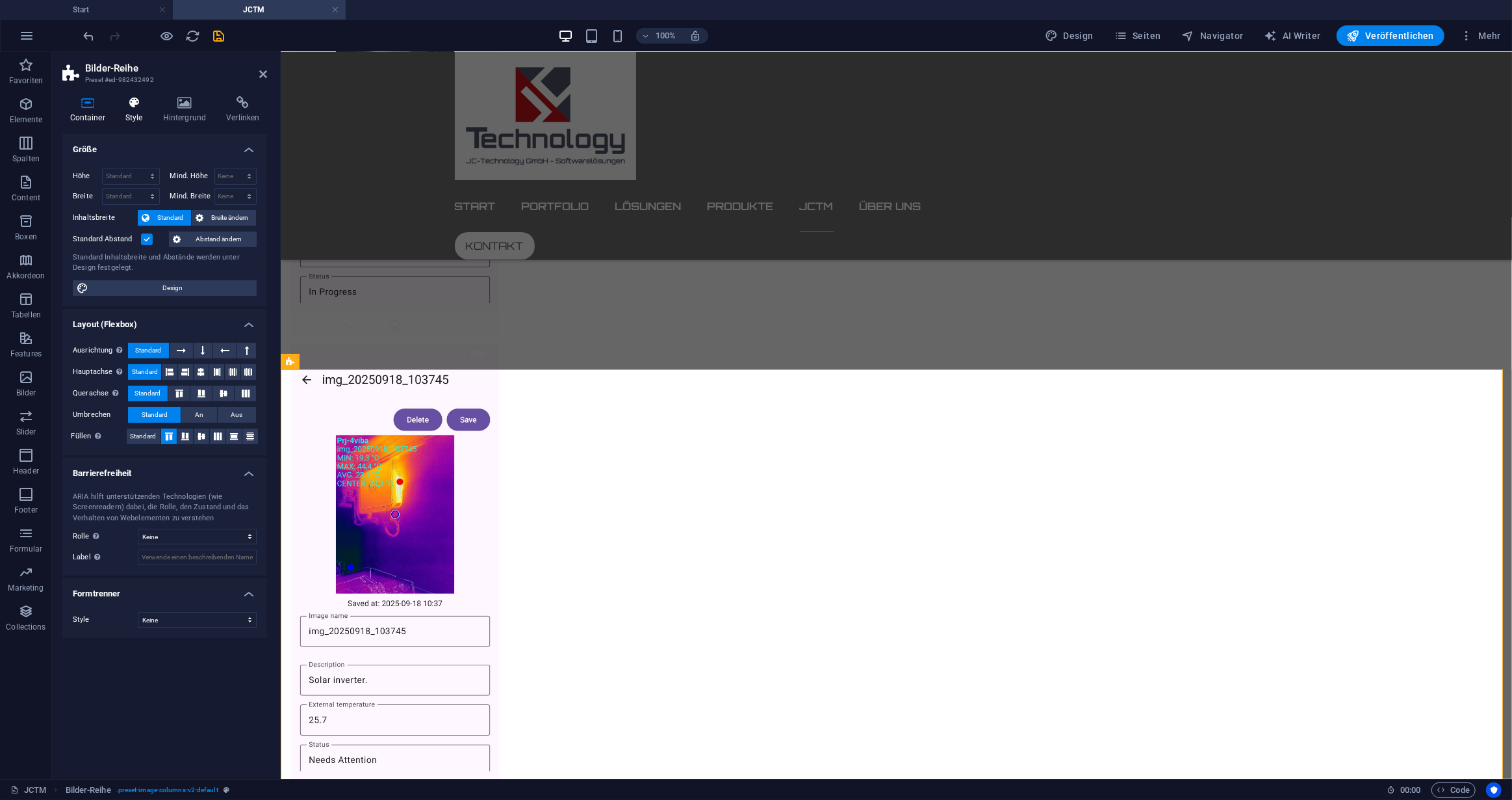
click at [141, 105] on icon at bounding box center [133, 102] width 32 height 13
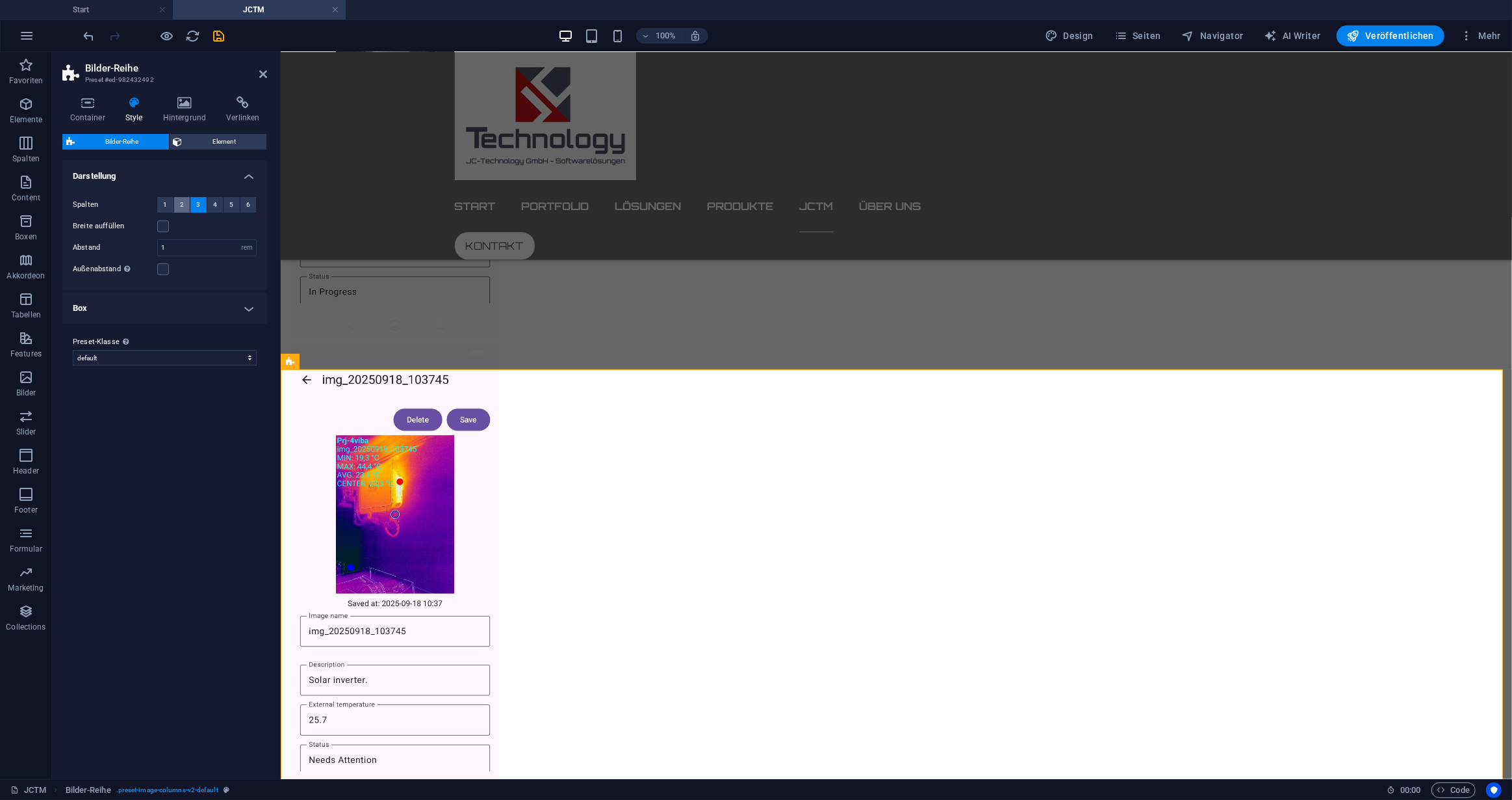
click at [184, 202] on button "2" at bounding box center [182, 205] width 17 height 16
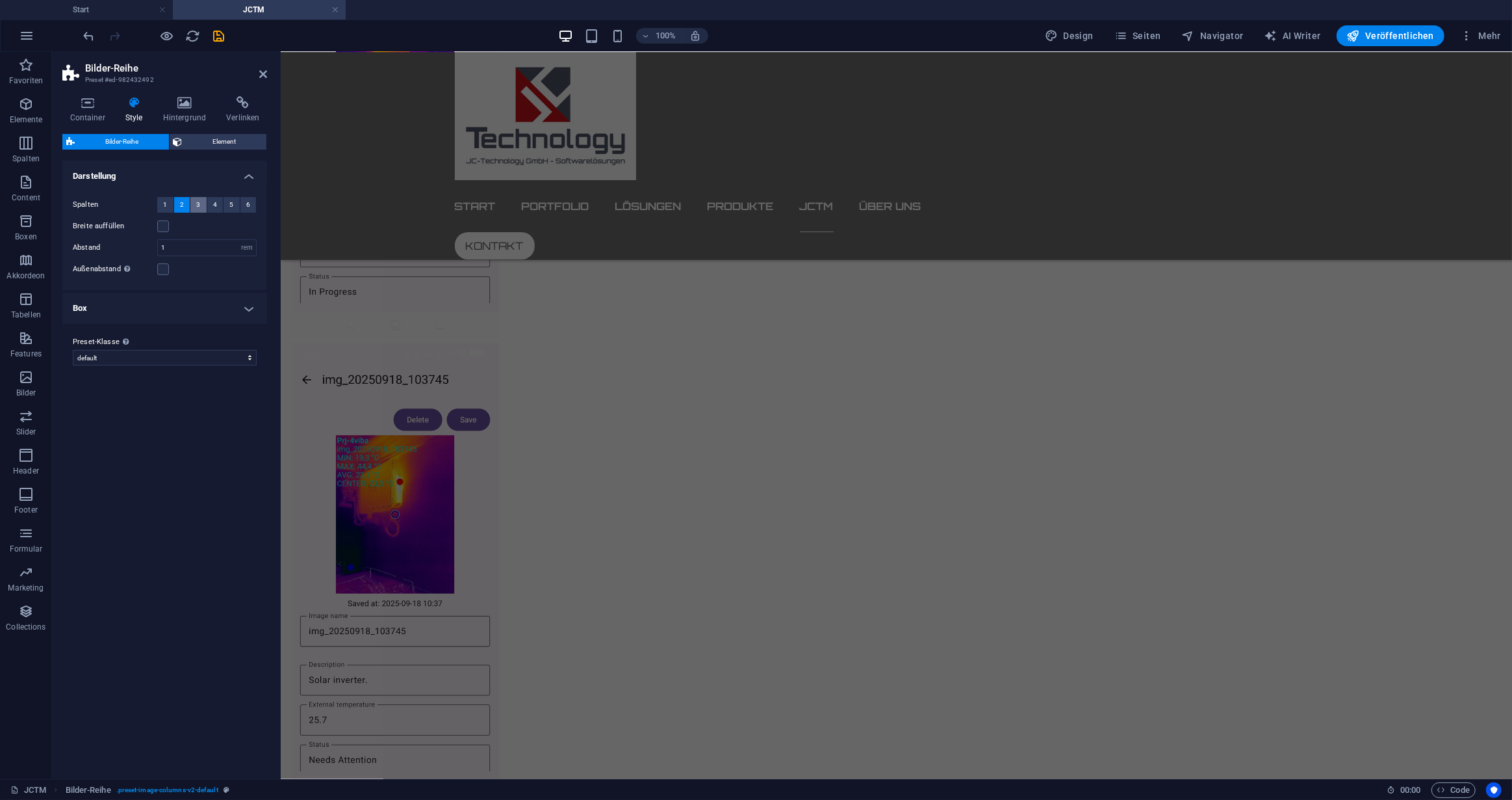
click at [200, 204] on span "3" at bounding box center [198, 205] width 4 height 16
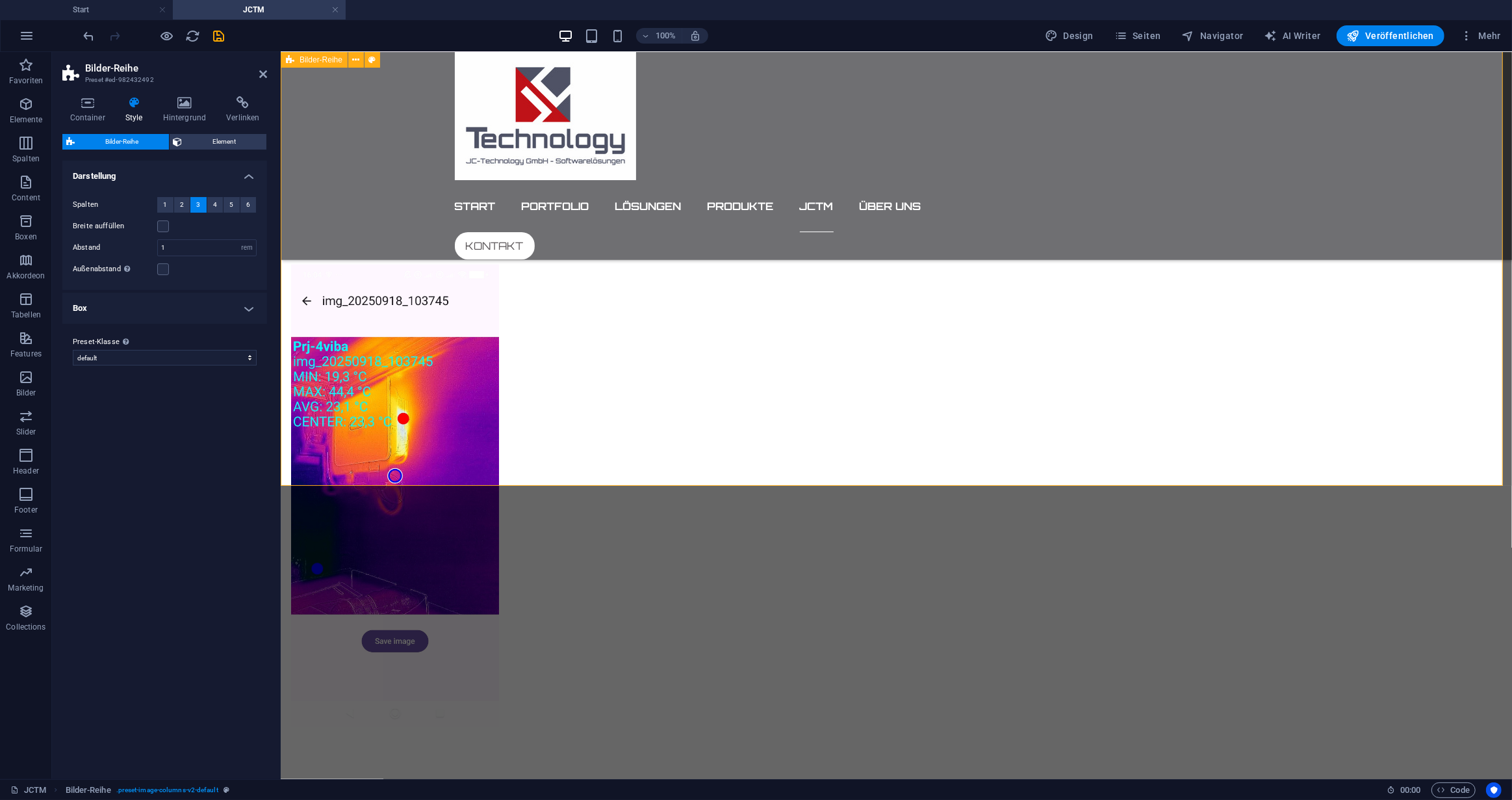
scroll to position [1916, 0]
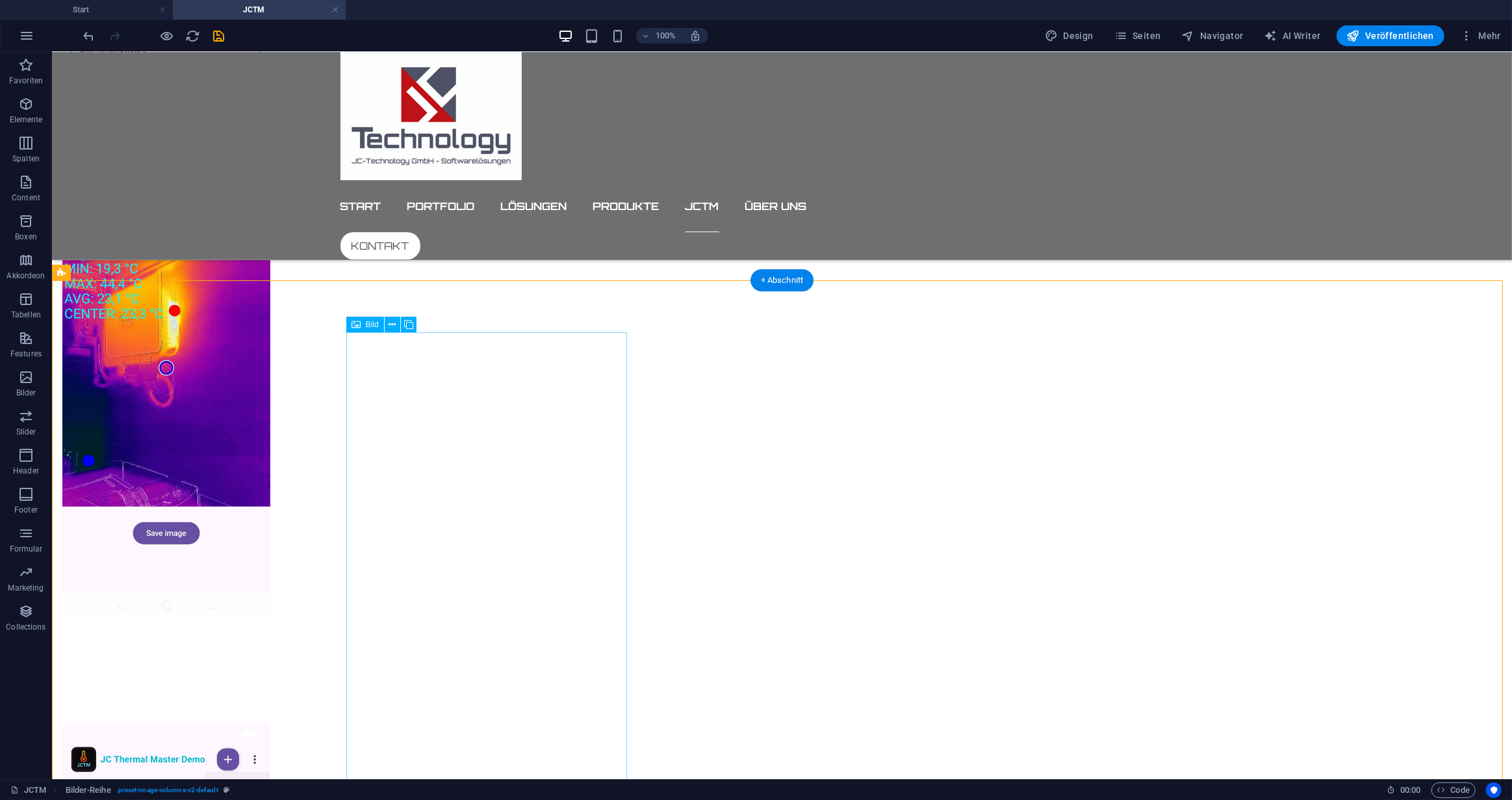
scroll to position [1975, 0]
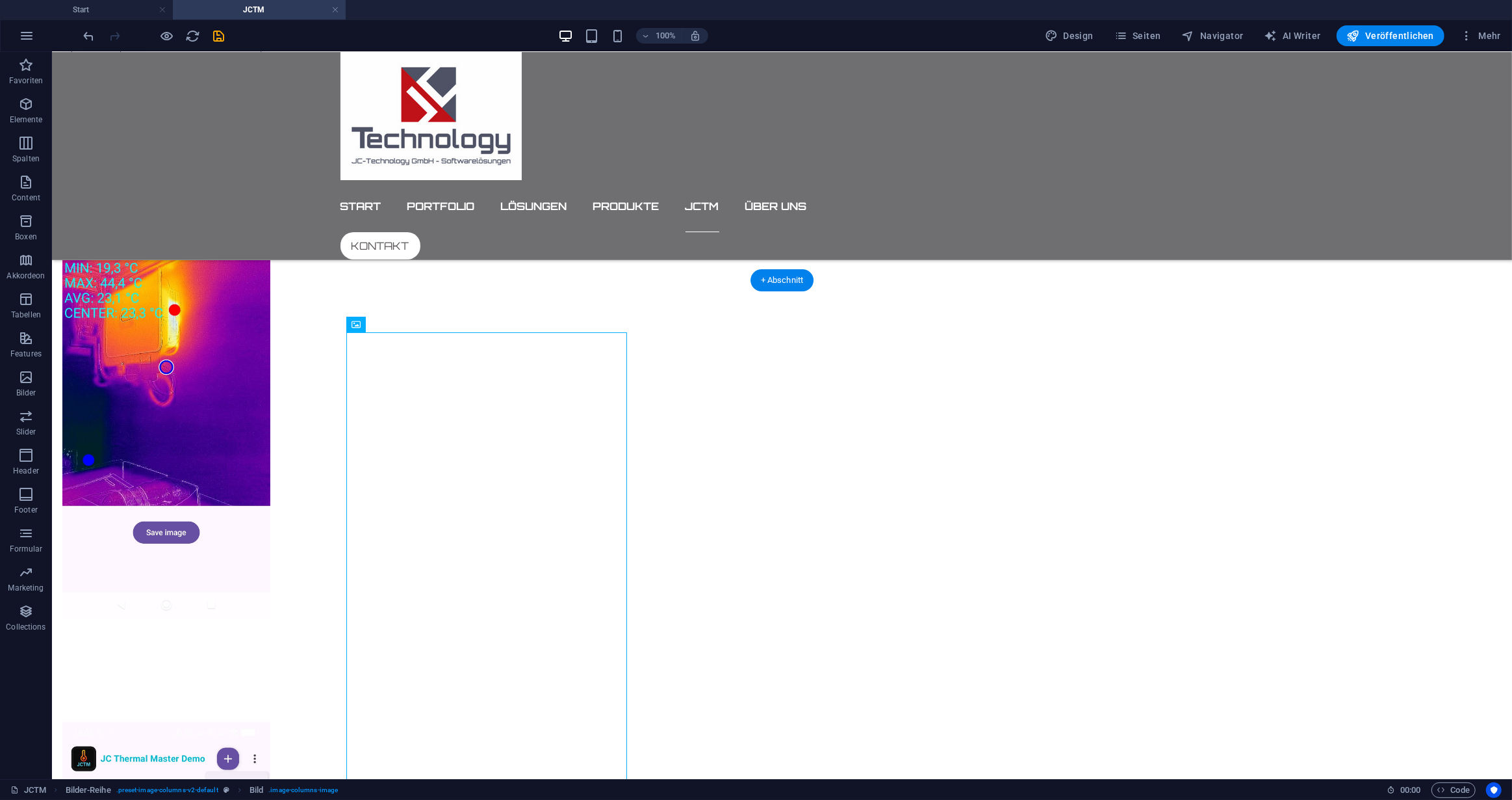
drag, startPoint x: 420, startPoint y: 377, endPoint x: 410, endPoint y: 285, distance: 92.5
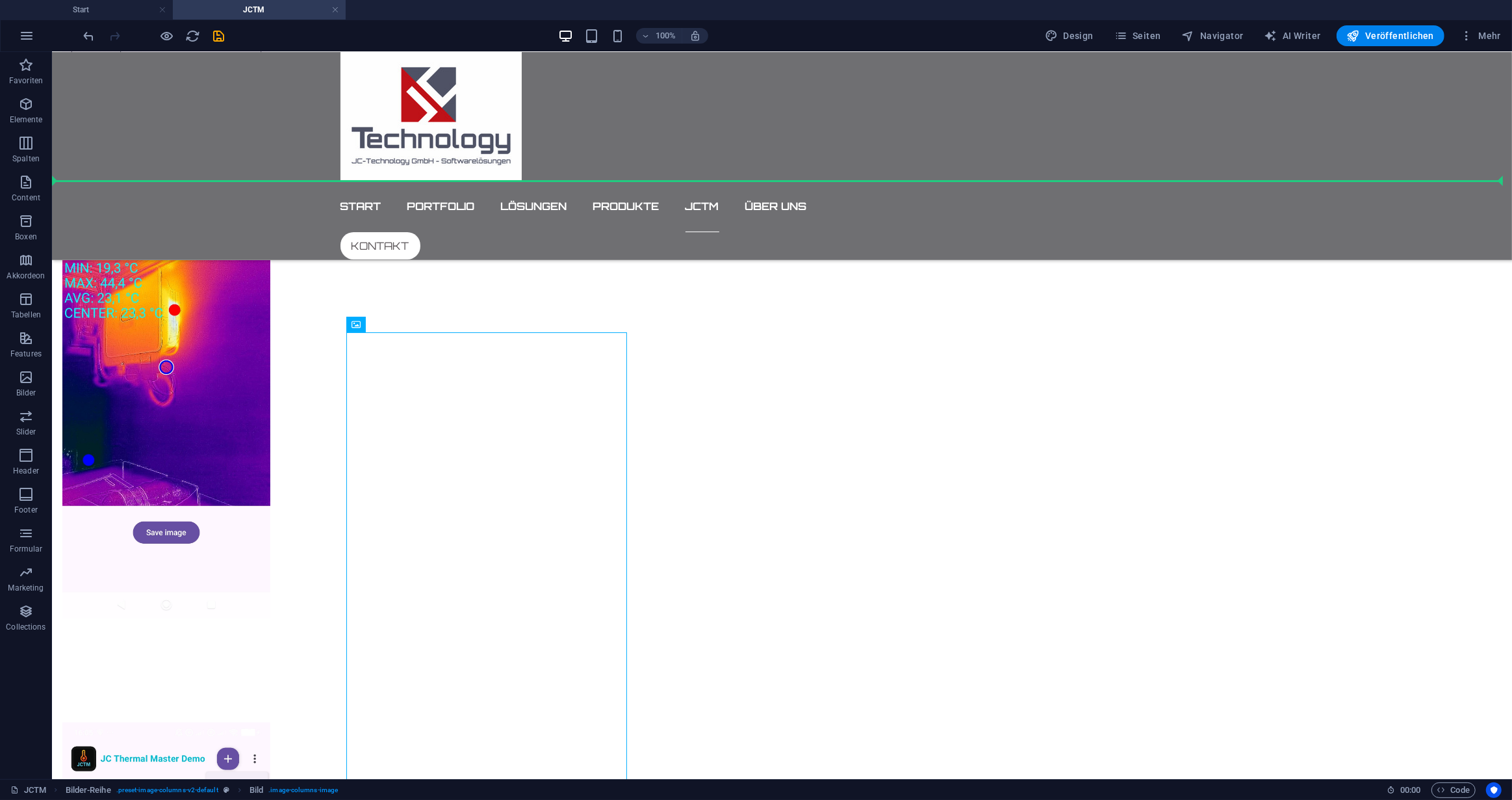
drag, startPoint x: 426, startPoint y: 378, endPoint x: 998, endPoint y: 179, distance: 605.6
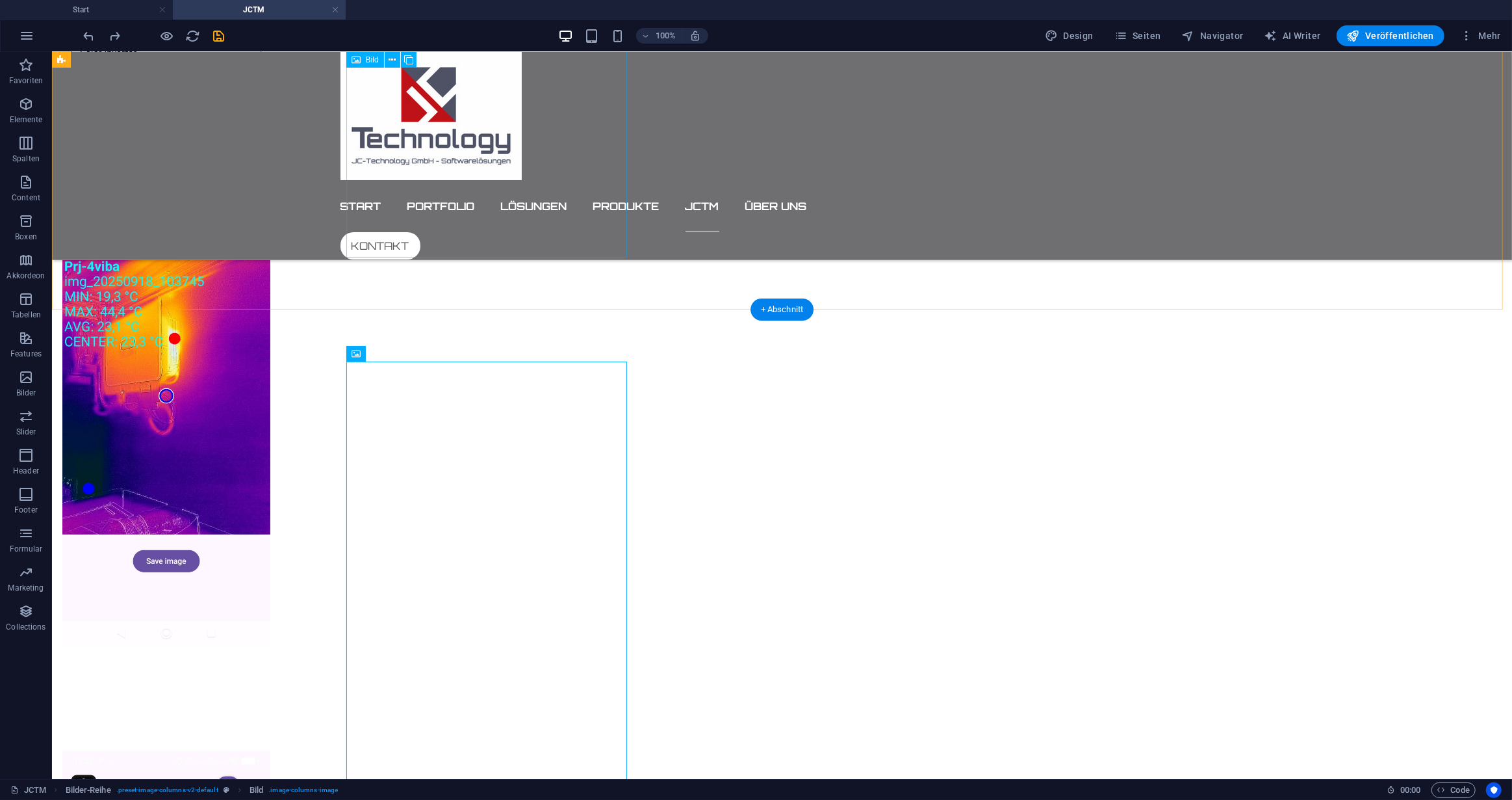
scroll to position [1946, 0]
click at [407, 350] on icon at bounding box center [408, 354] width 9 height 13
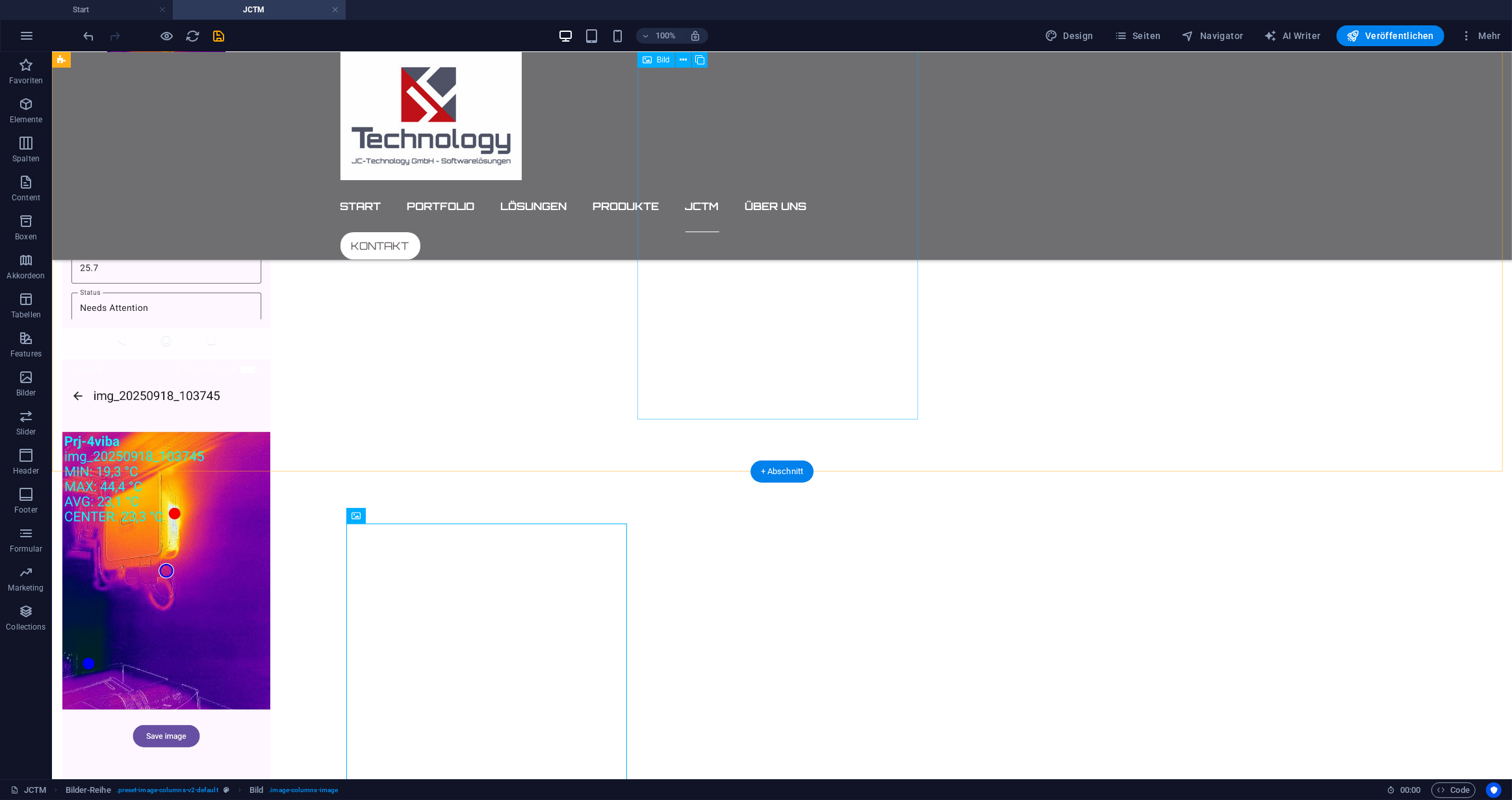
scroll to position [1769, 0]
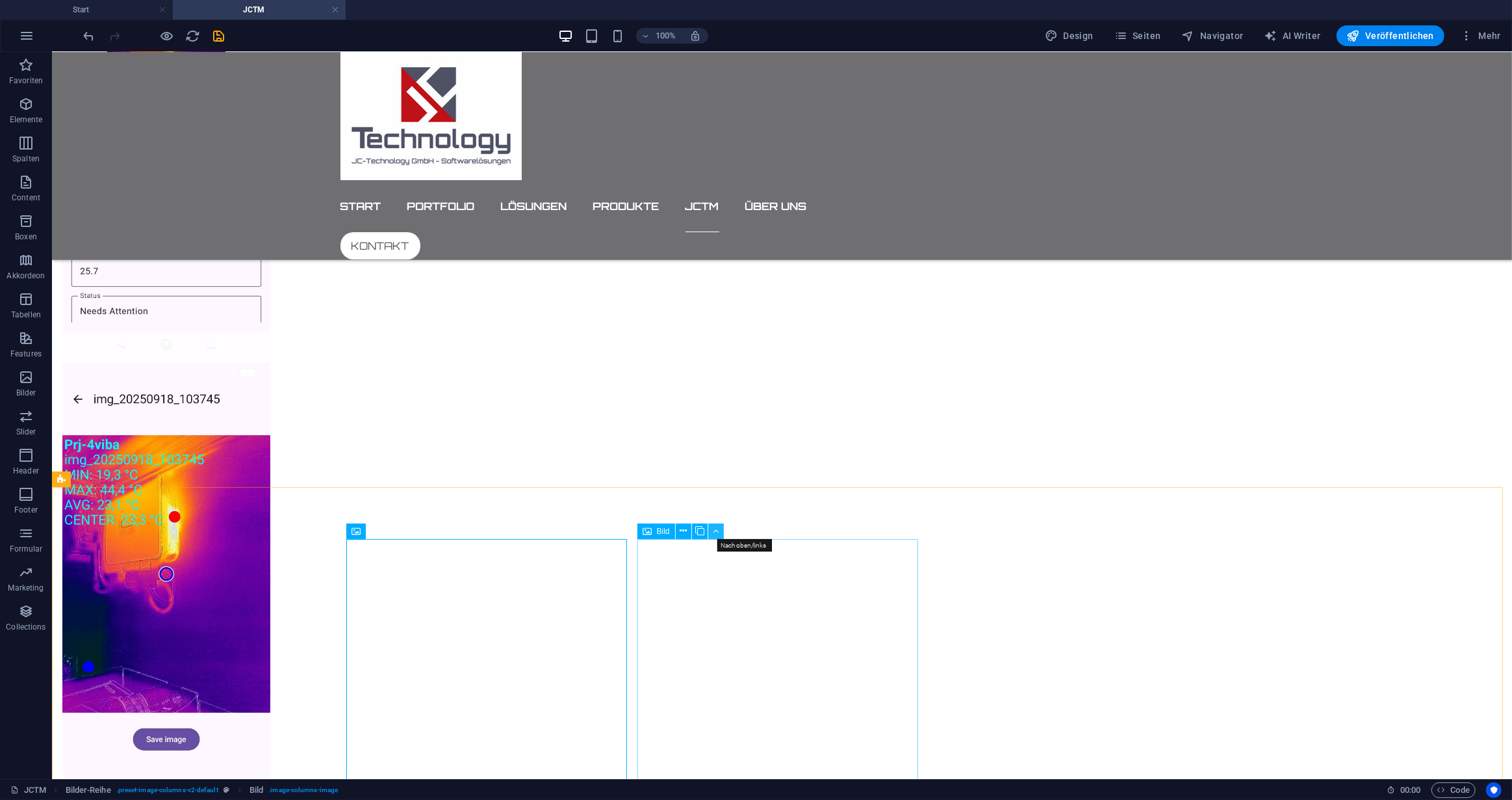
click at [716, 530] on icon at bounding box center [716, 530] width 6 height 13
click at [662, 531] on span "Bild" at bounding box center [663, 531] width 13 height 8
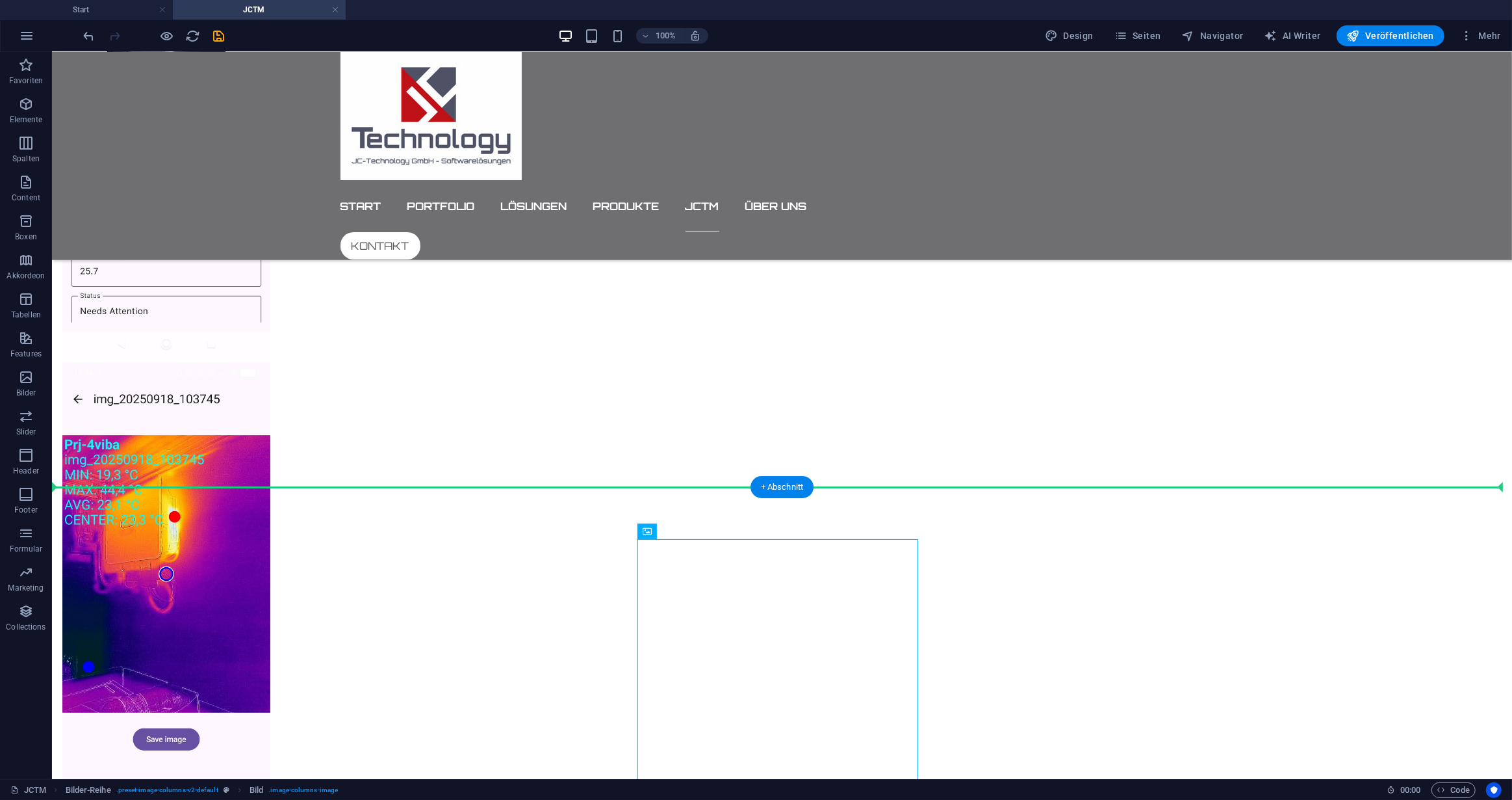
drag, startPoint x: 713, startPoint y: 583, endPoint x: 1110, endPoint y: 252, distance: 516.9
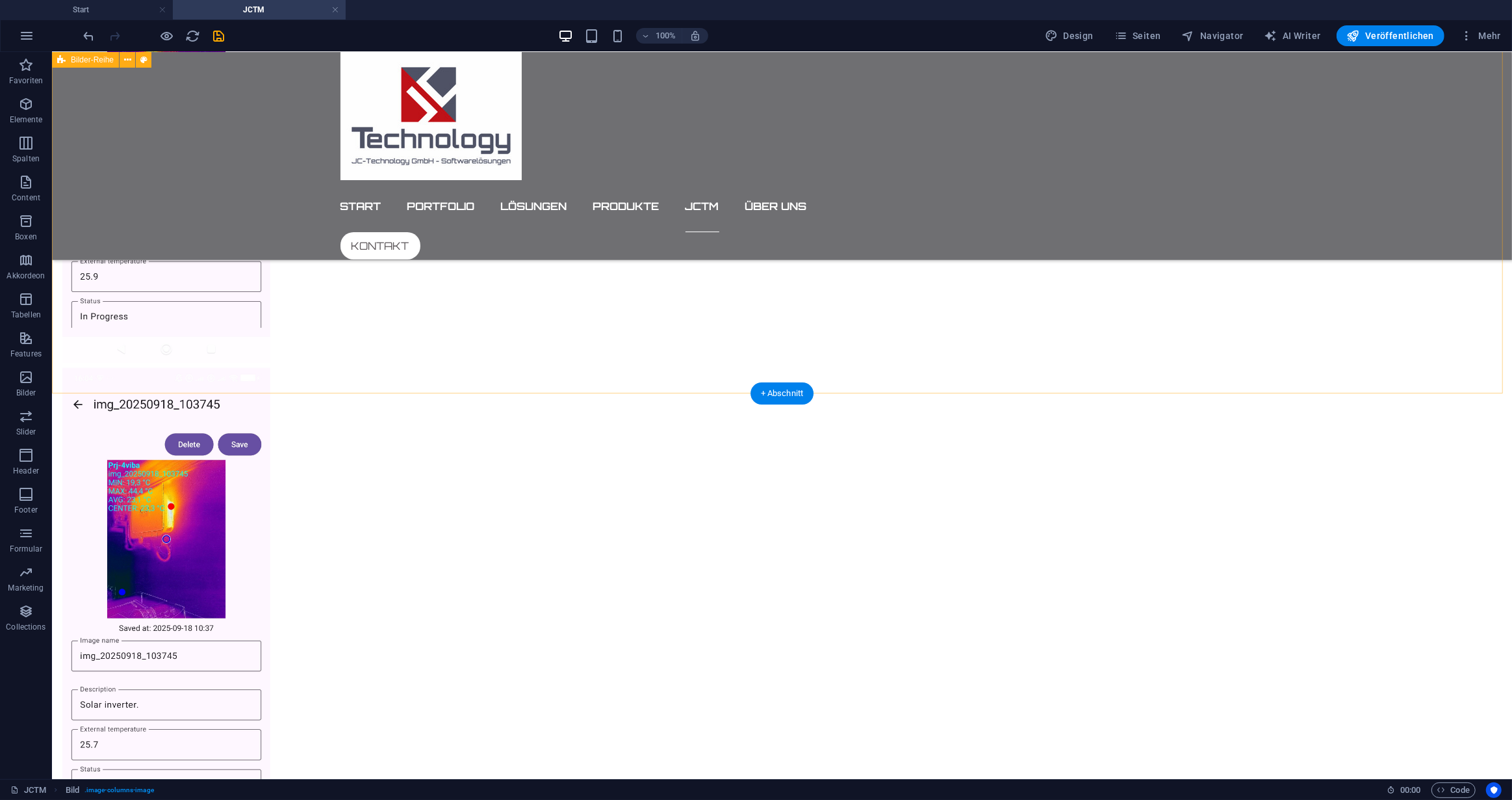
scroll to position [1296, 0]
click at [128, 383] on icon at bounding box center [128, 385] width 7 height 13
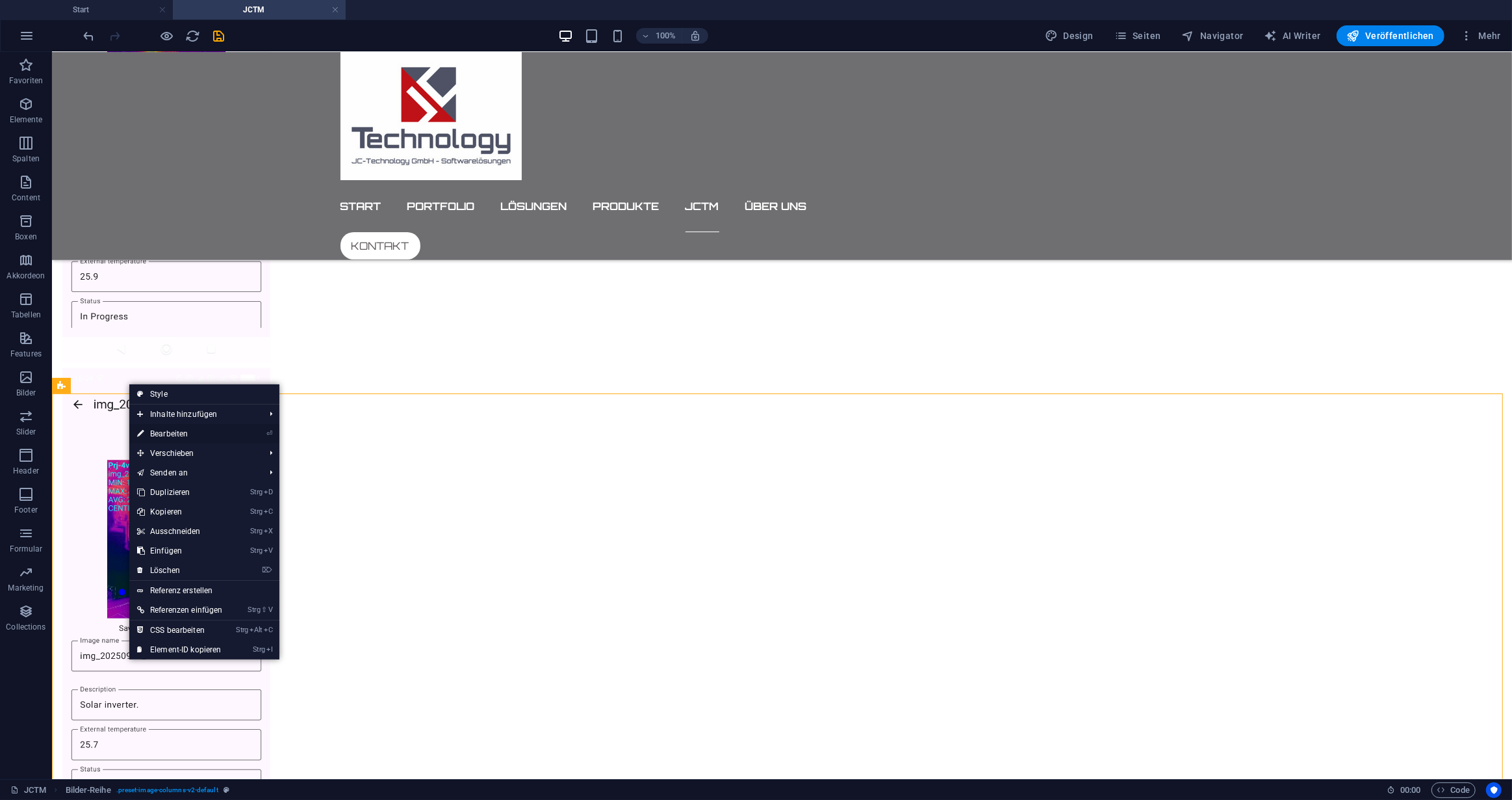
click at [170, 431] on link "⏎ Bearbeiten" at bounding box center [180, 434] width 101 height 20
select select "rem"
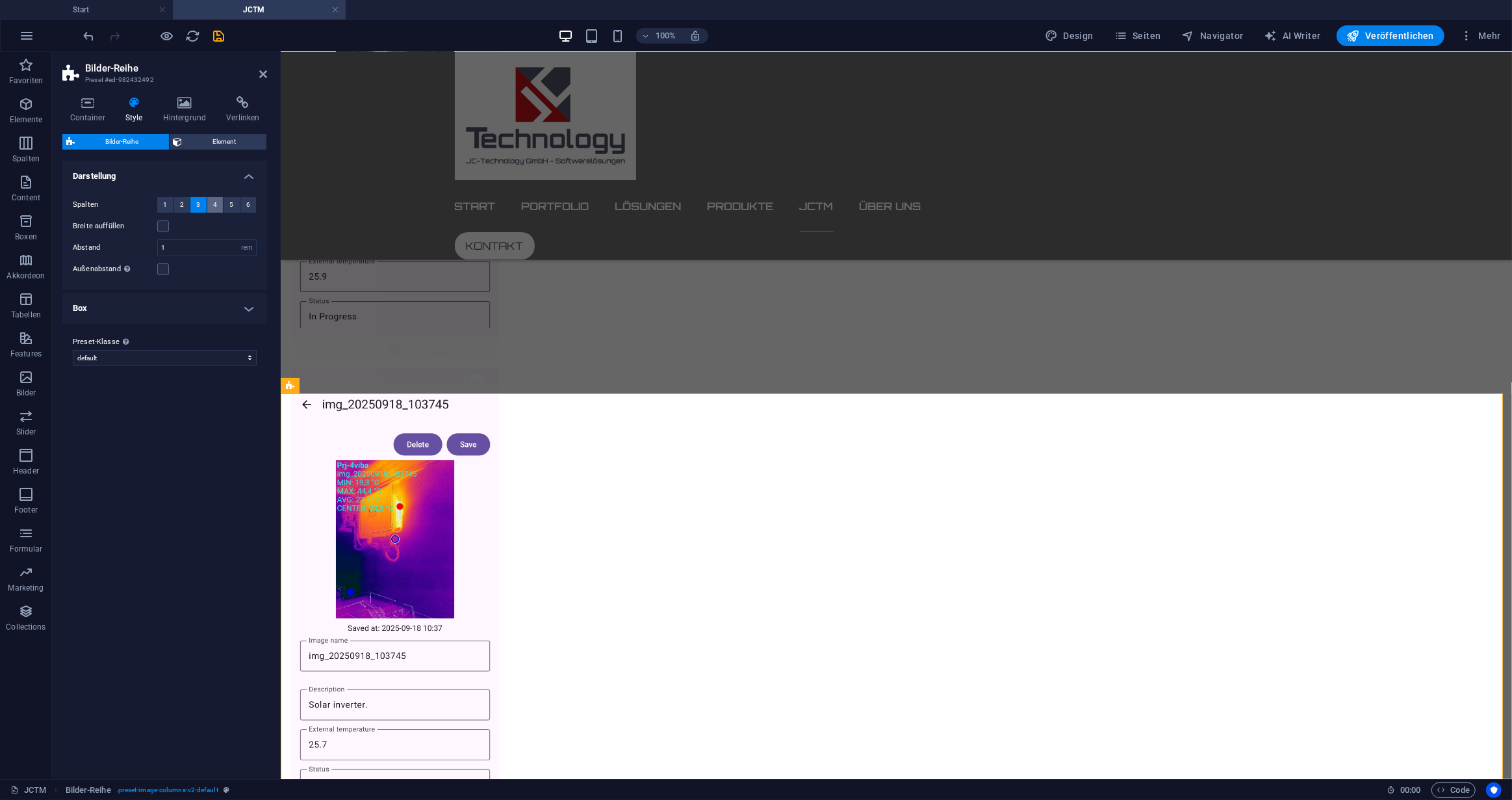
click at [212, 202] on button "4" at bounding box center [216, 205] width 17 height 16
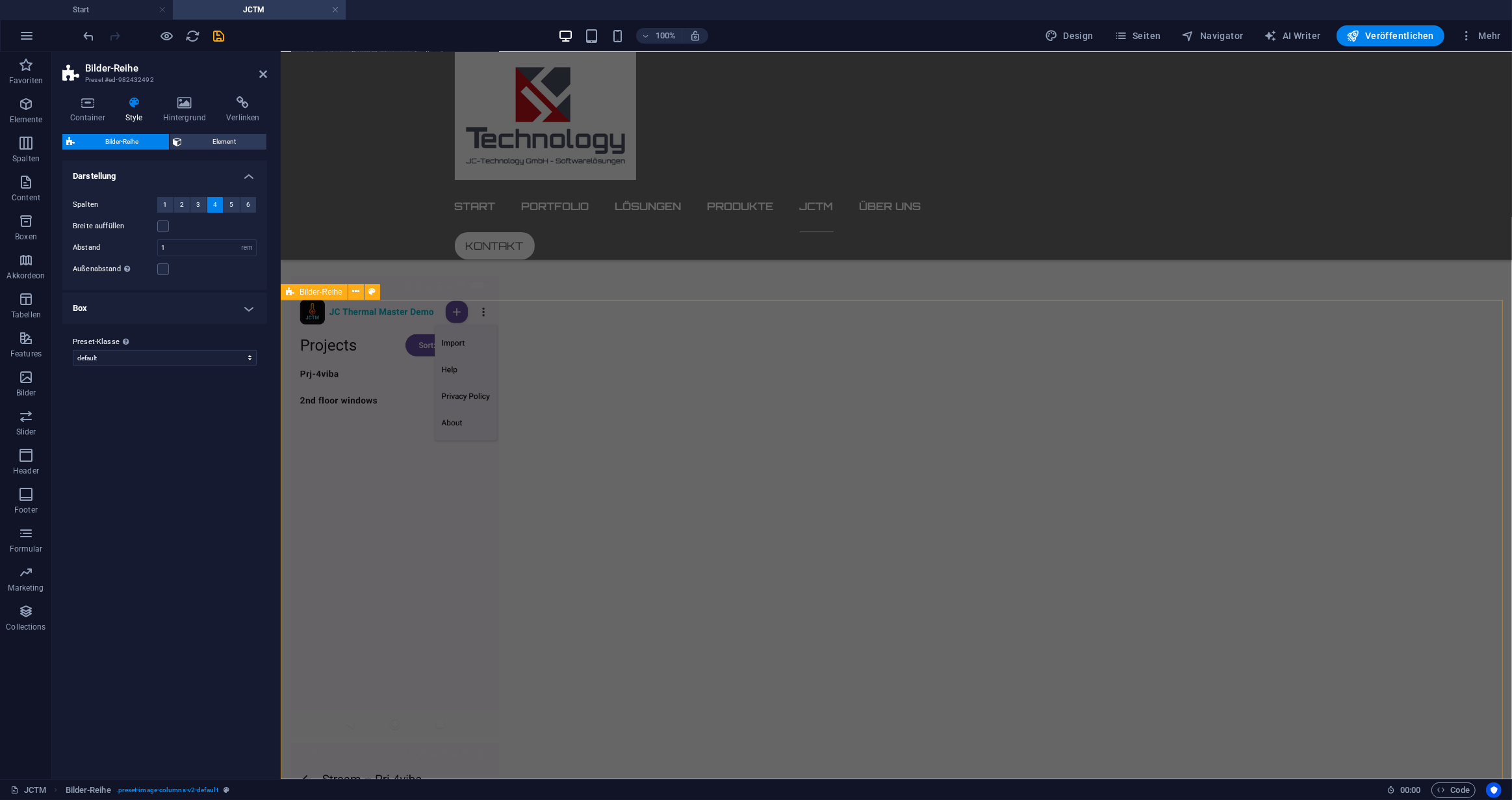
scroll to position [2418, 0]
drag, startPoint x: 920, startPoint y: 391, endPoint x: 1129, endPoint y: 388, distance: 209.0
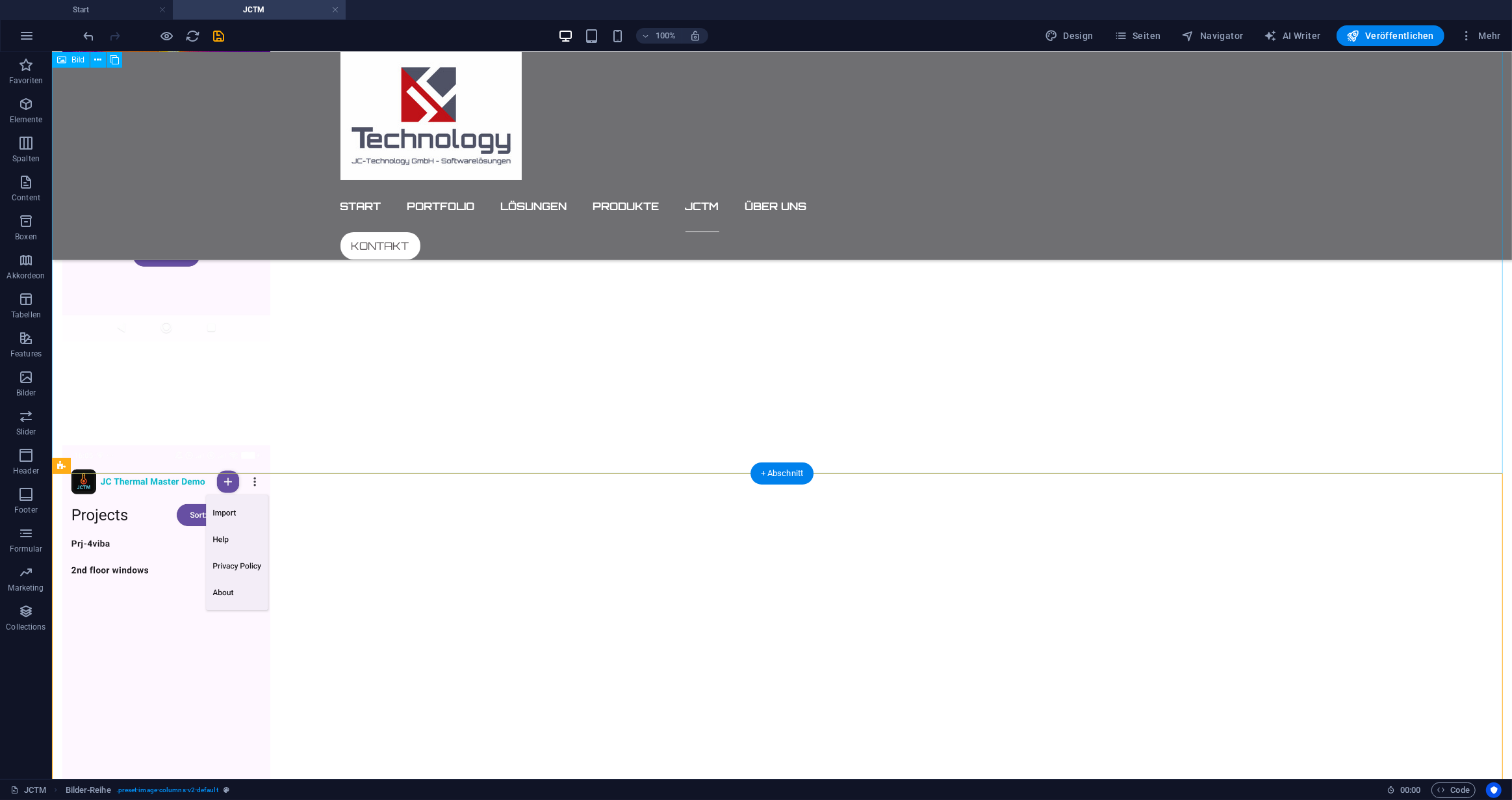
scroll to position [2241, 0]
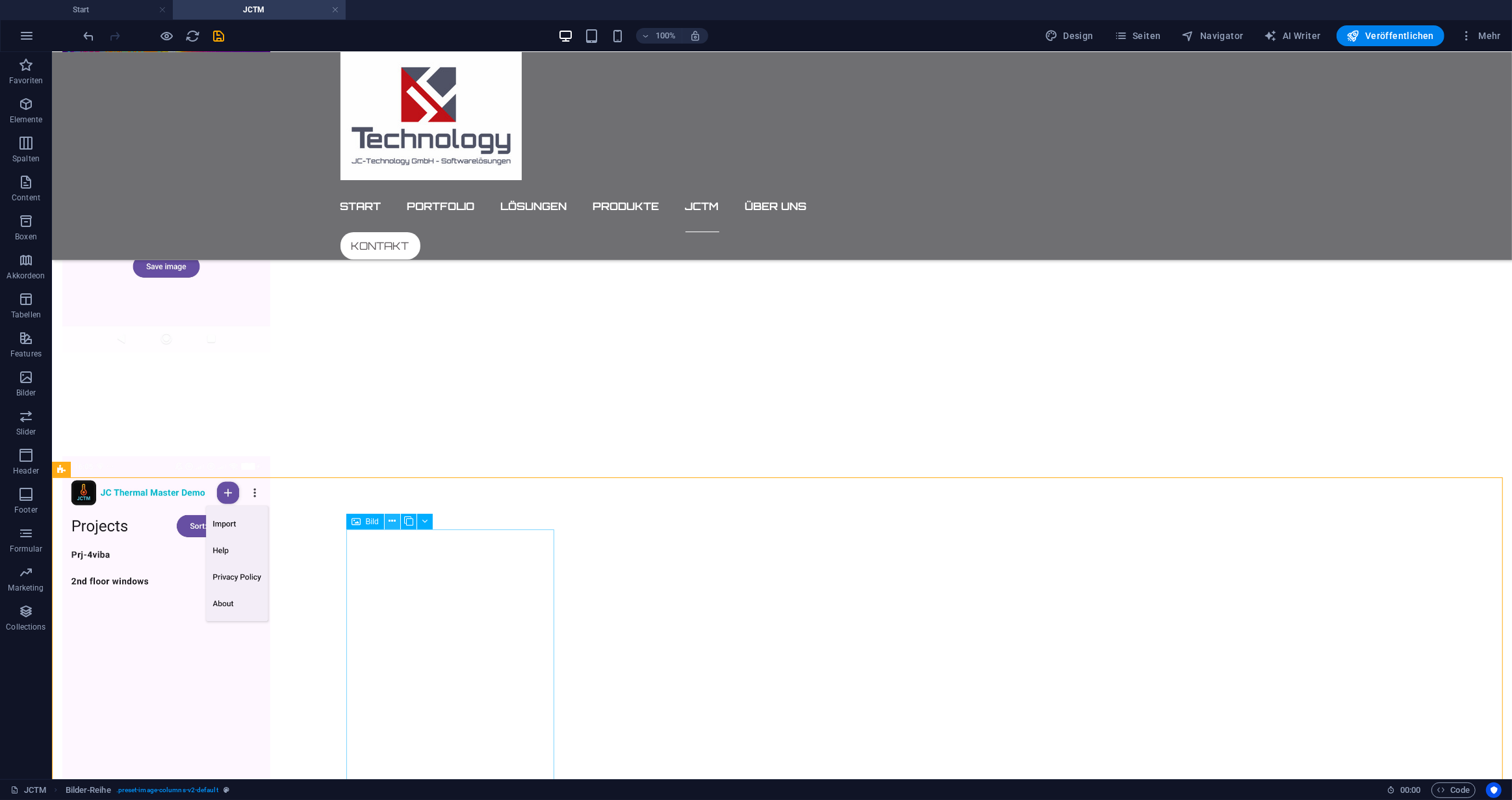
click at [394, 519] on icon at bounding box center [391, 521] width 7 height 13
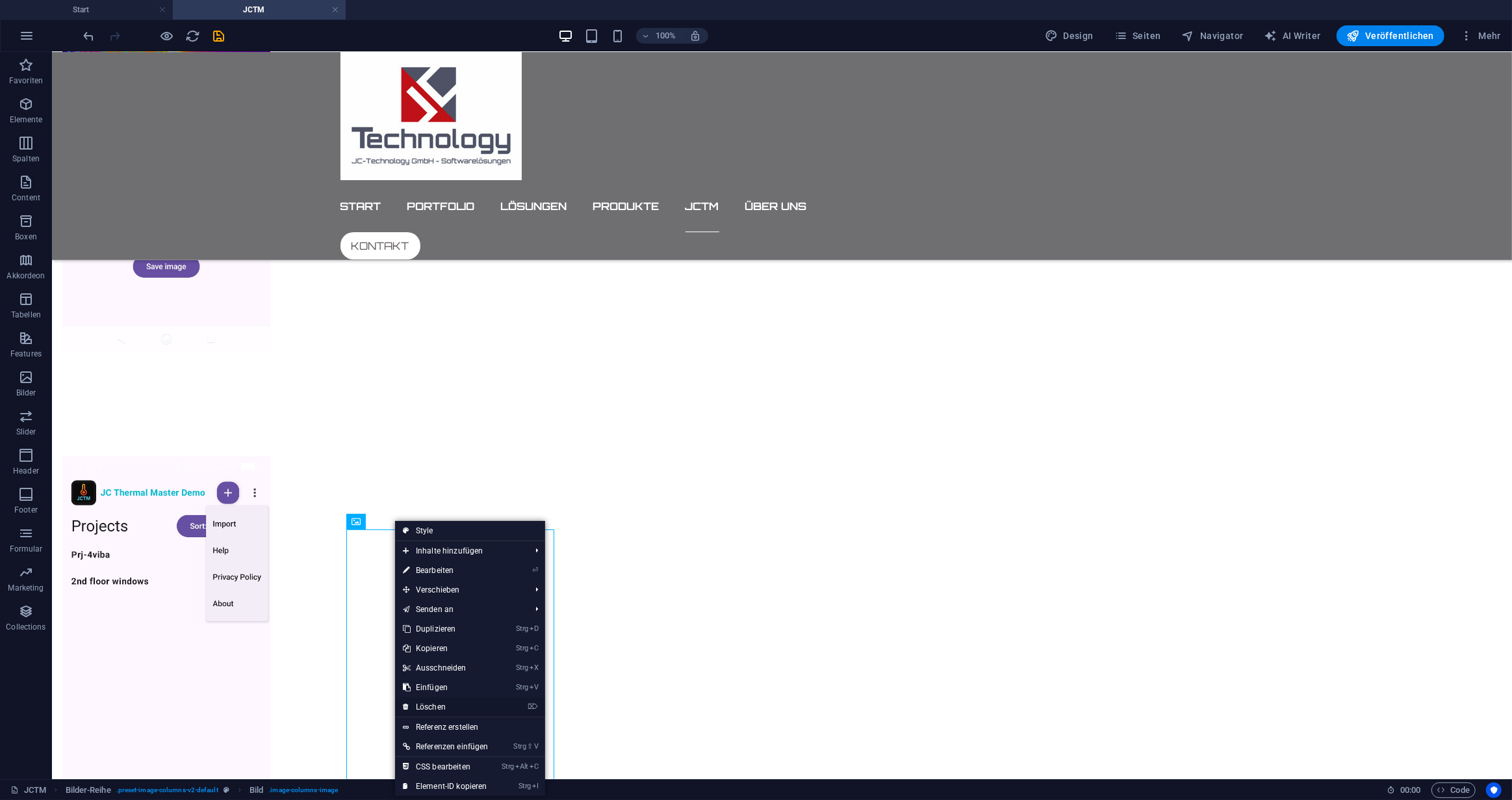
click at [442, 705] on link "⌦ Löschen" at bounding box center [446, 706] width 101 height 20
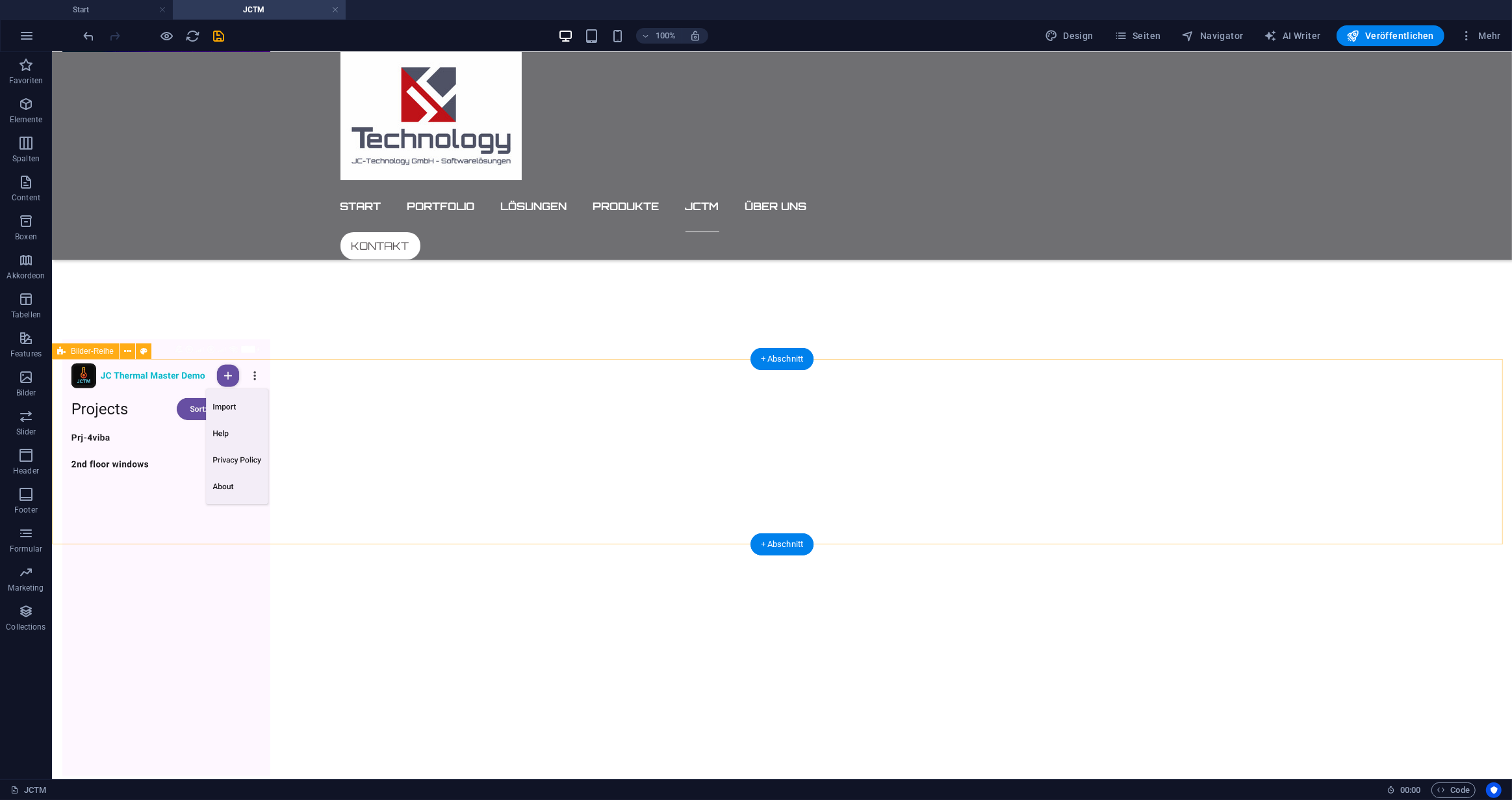
scroll to position [2359, 0]
click at [125, 347] on icon at bounding box center [128, 351] width 7 height 13
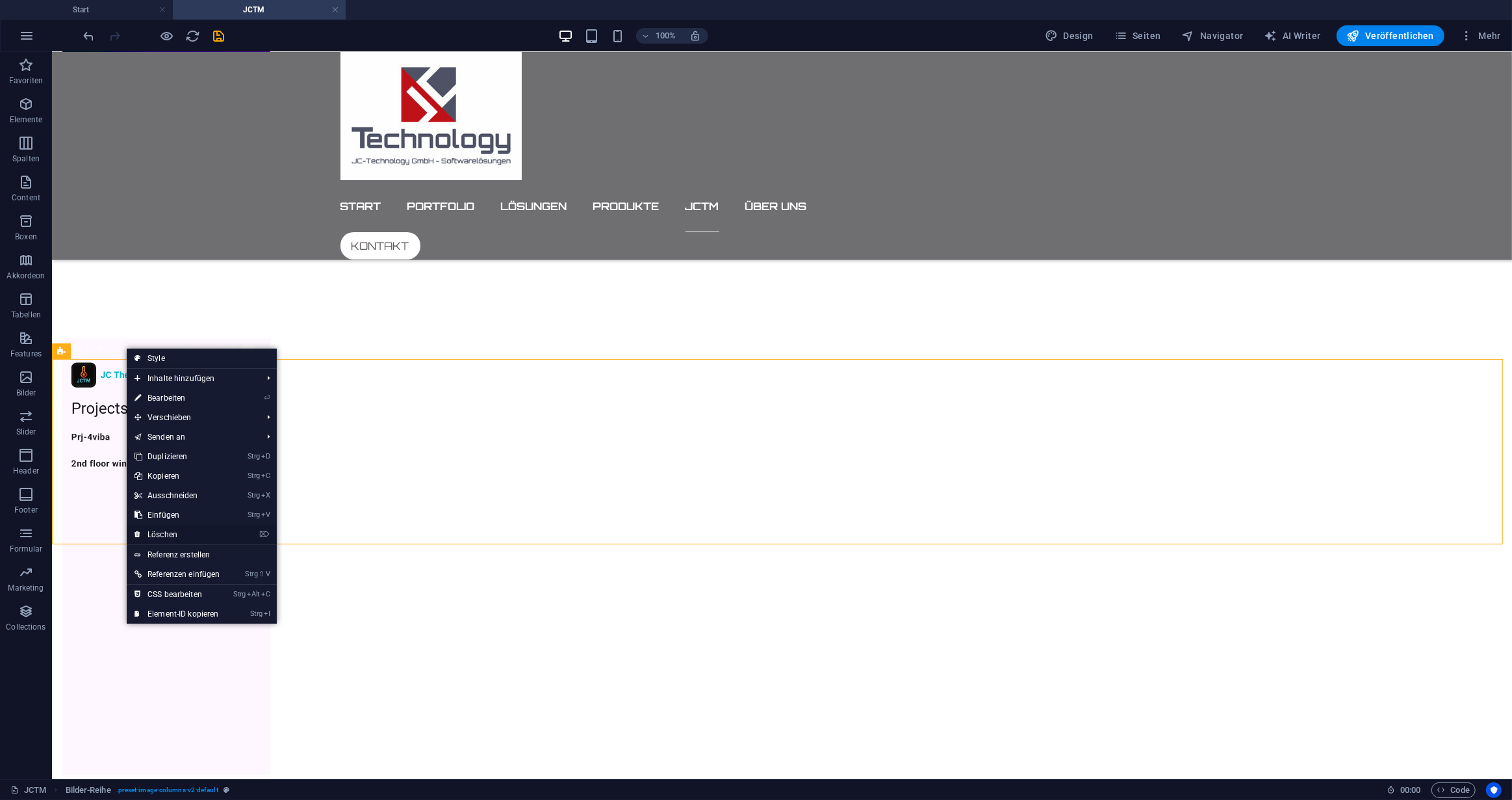
drag, startPoint x: 169, startPoint y: 530, endPoint x: 113, endPoint y: 465, distance: 85.8
click at [168, 530] on link "⌦ Löschen" at bounding box center [178, 534] width 101 height 20
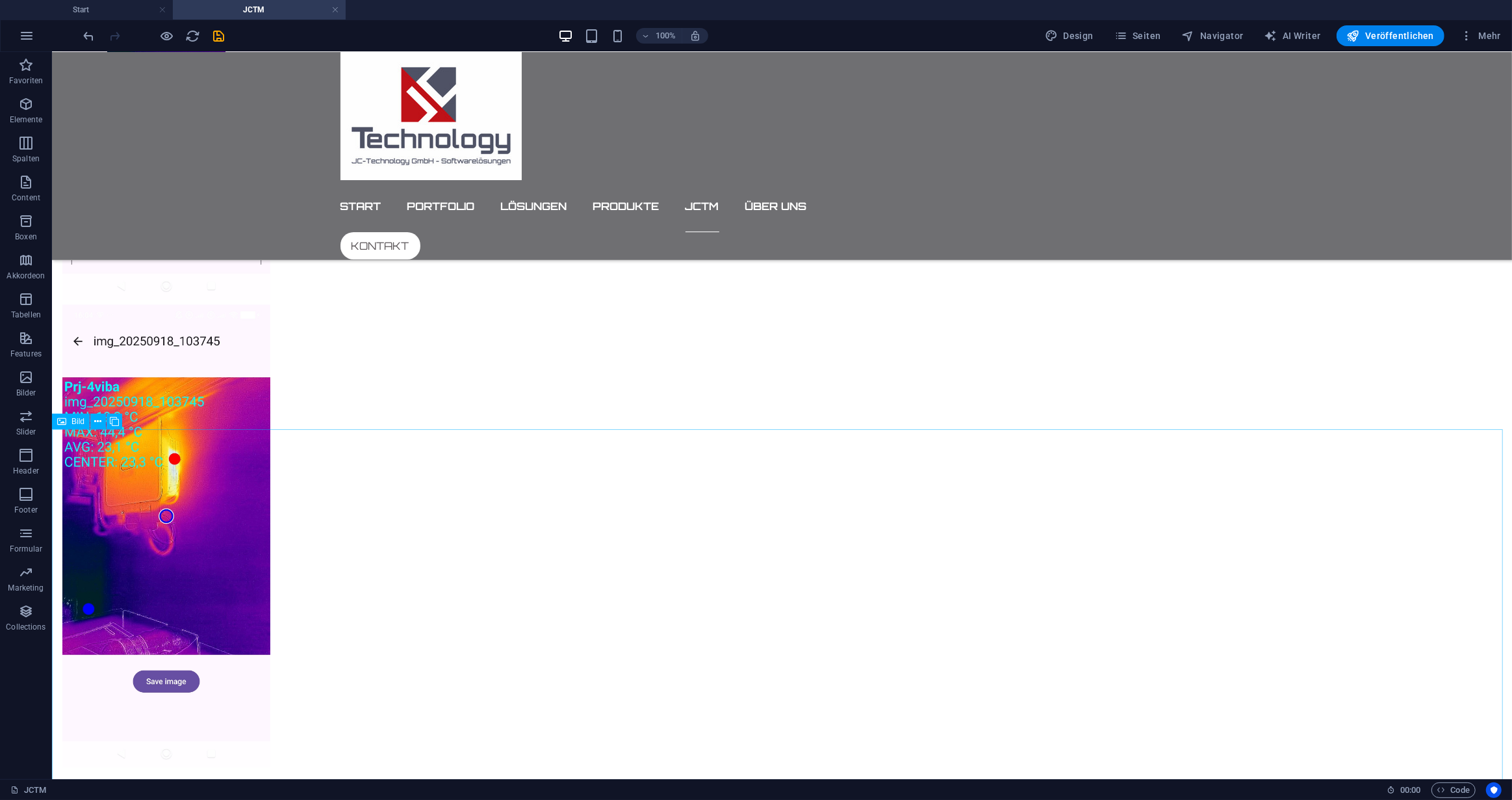
scroll to position [1827, 0]
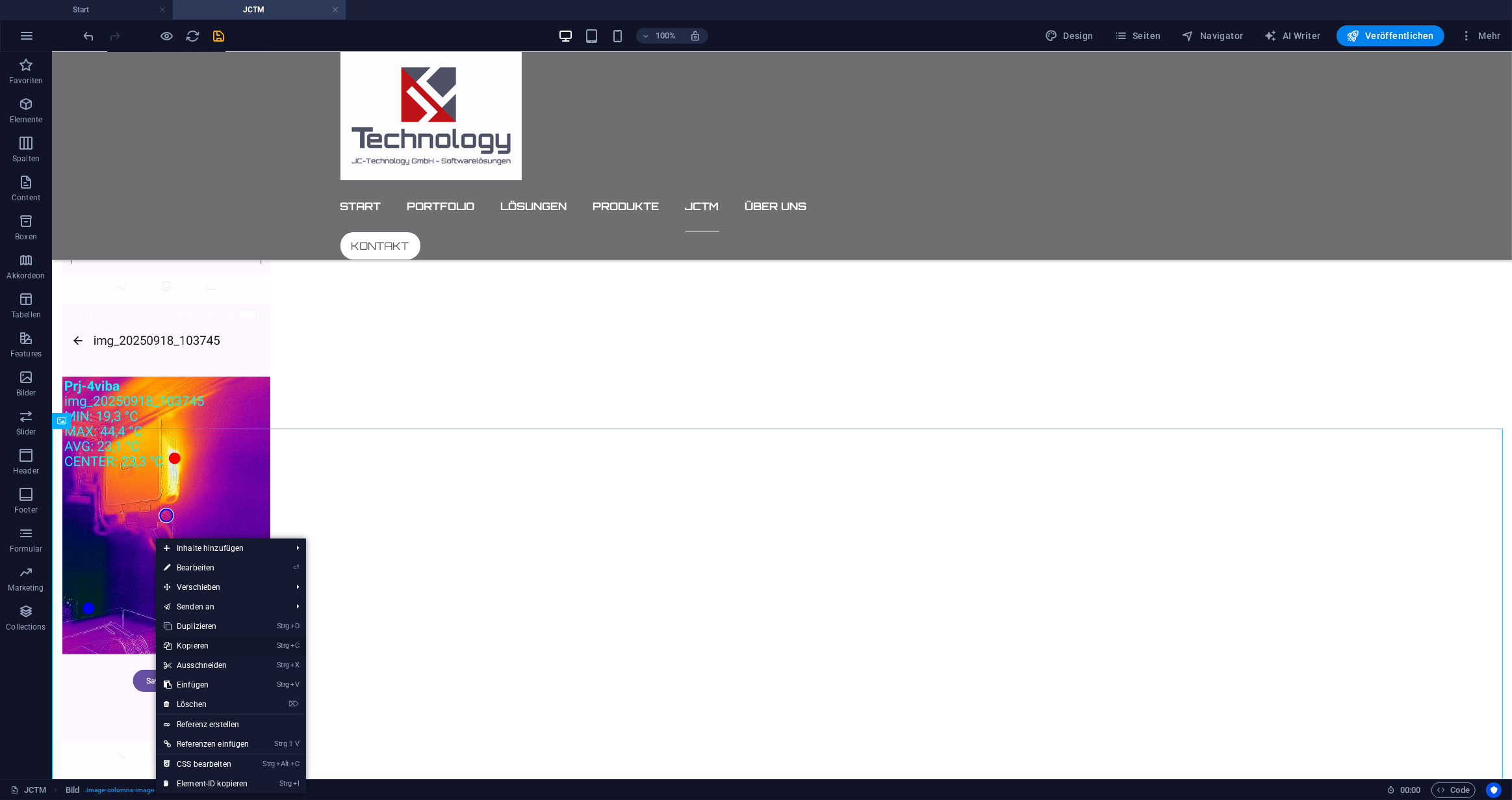
click at [194, 645] on link "Strg C Kopieren" at bounding box center [207, 645] width 101 height 20
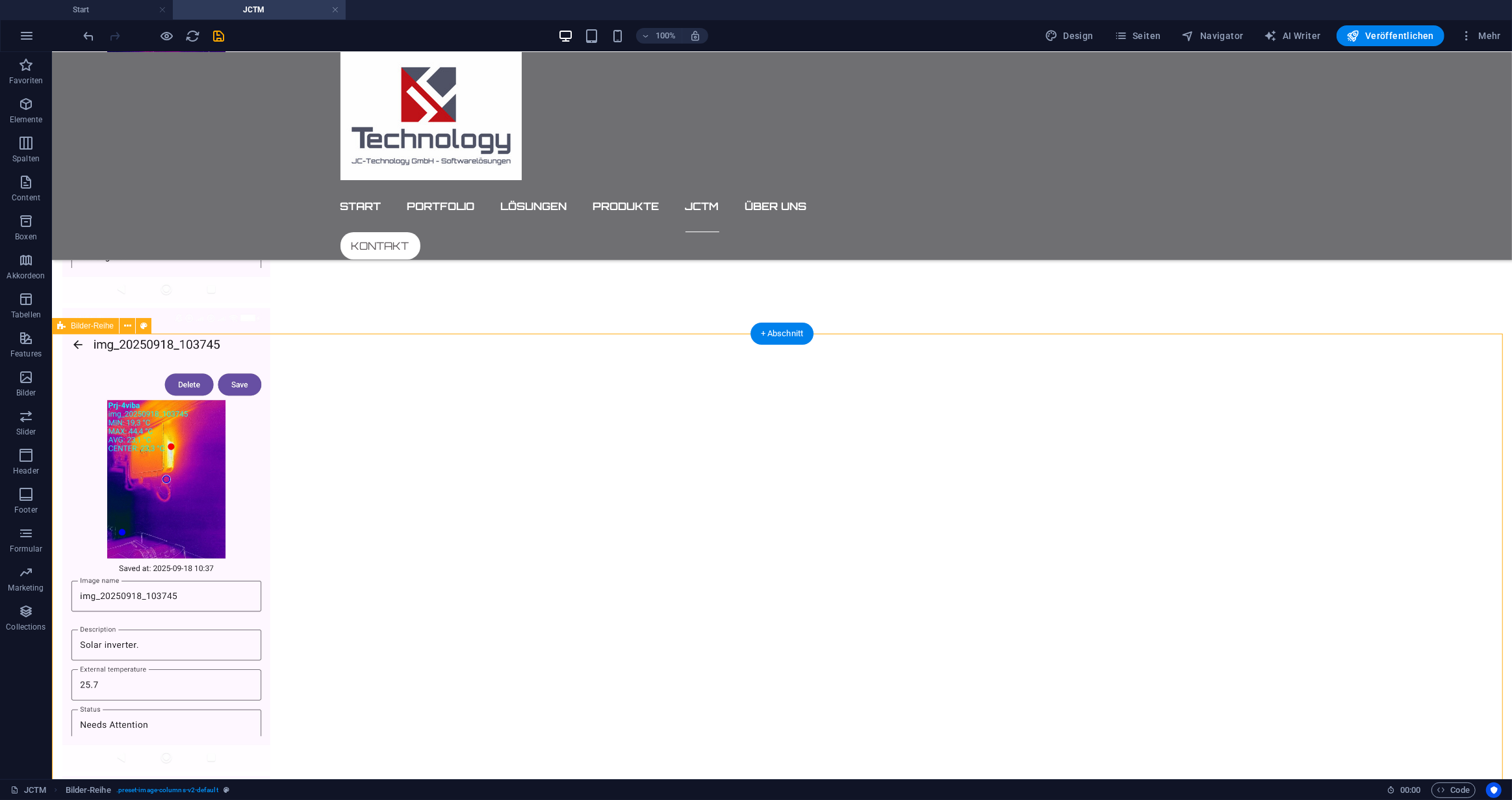
scroll to position [1355, 0]
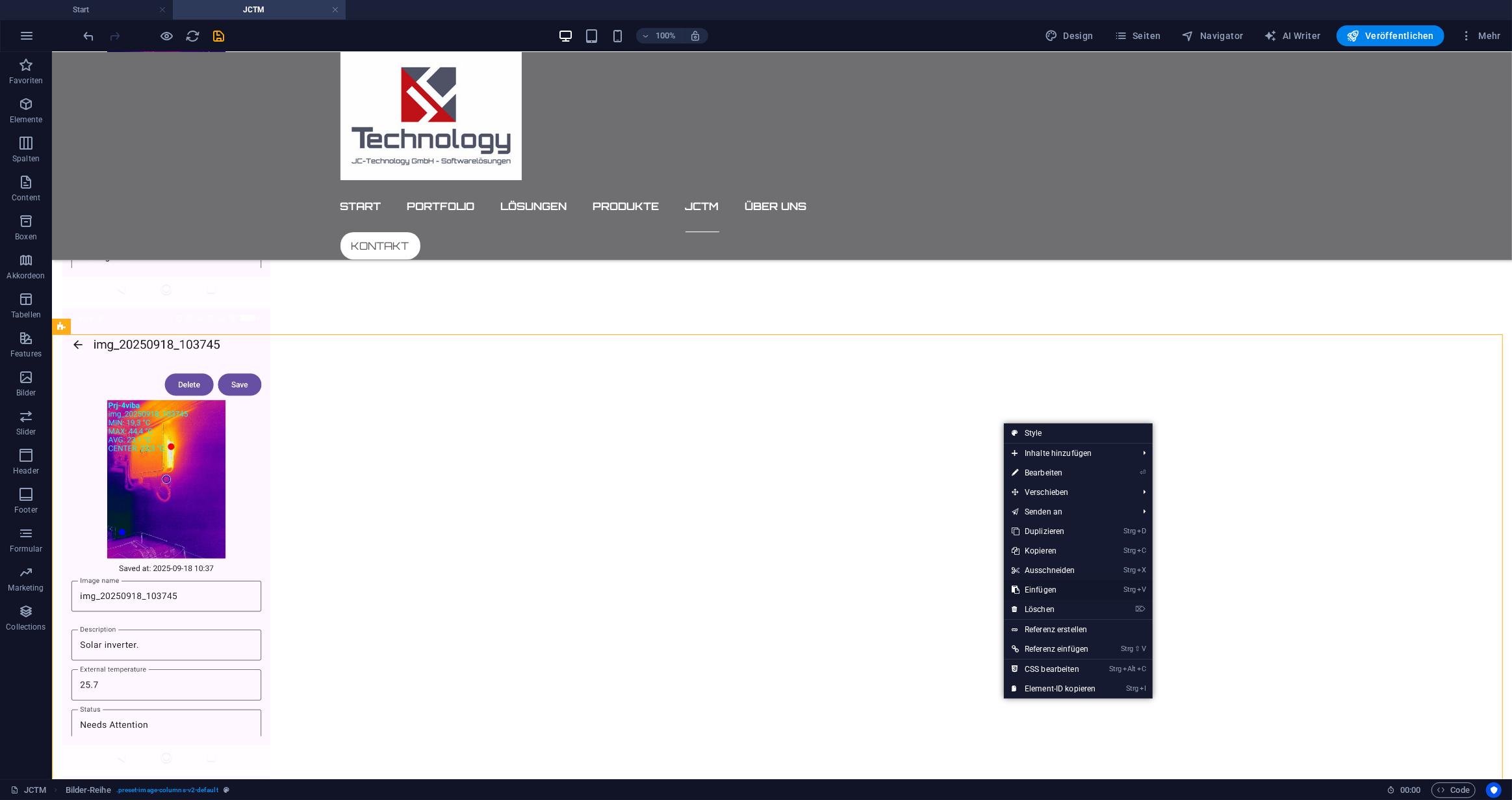
click at [1048, 587] on link "Strg V Einfügen" at bounding box center [1054, 589] width 100 height 20
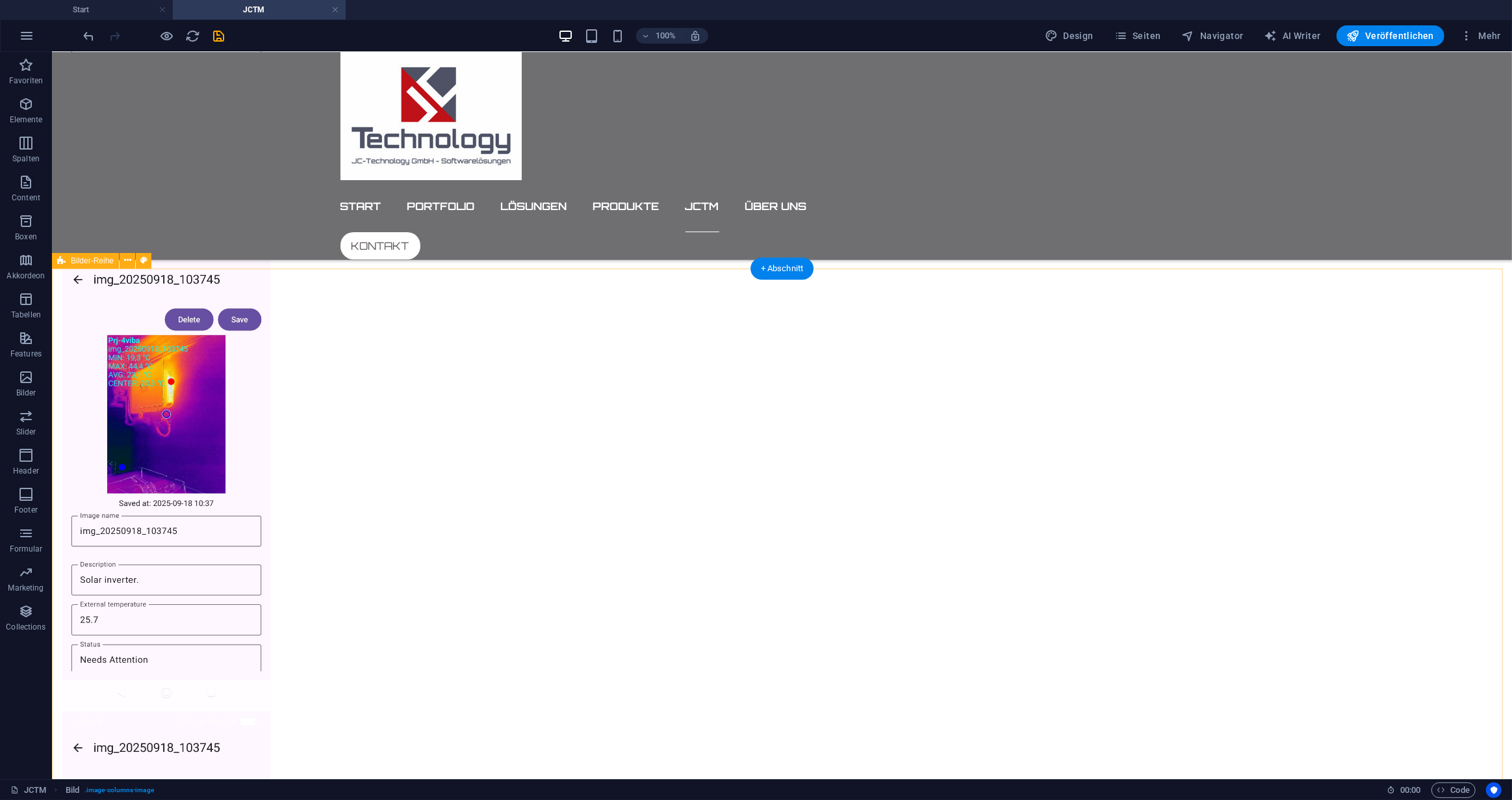
scroll to position [1421, 0]
click at [127, 260] on icon at bounding box center [128, 260] width 7 height 13
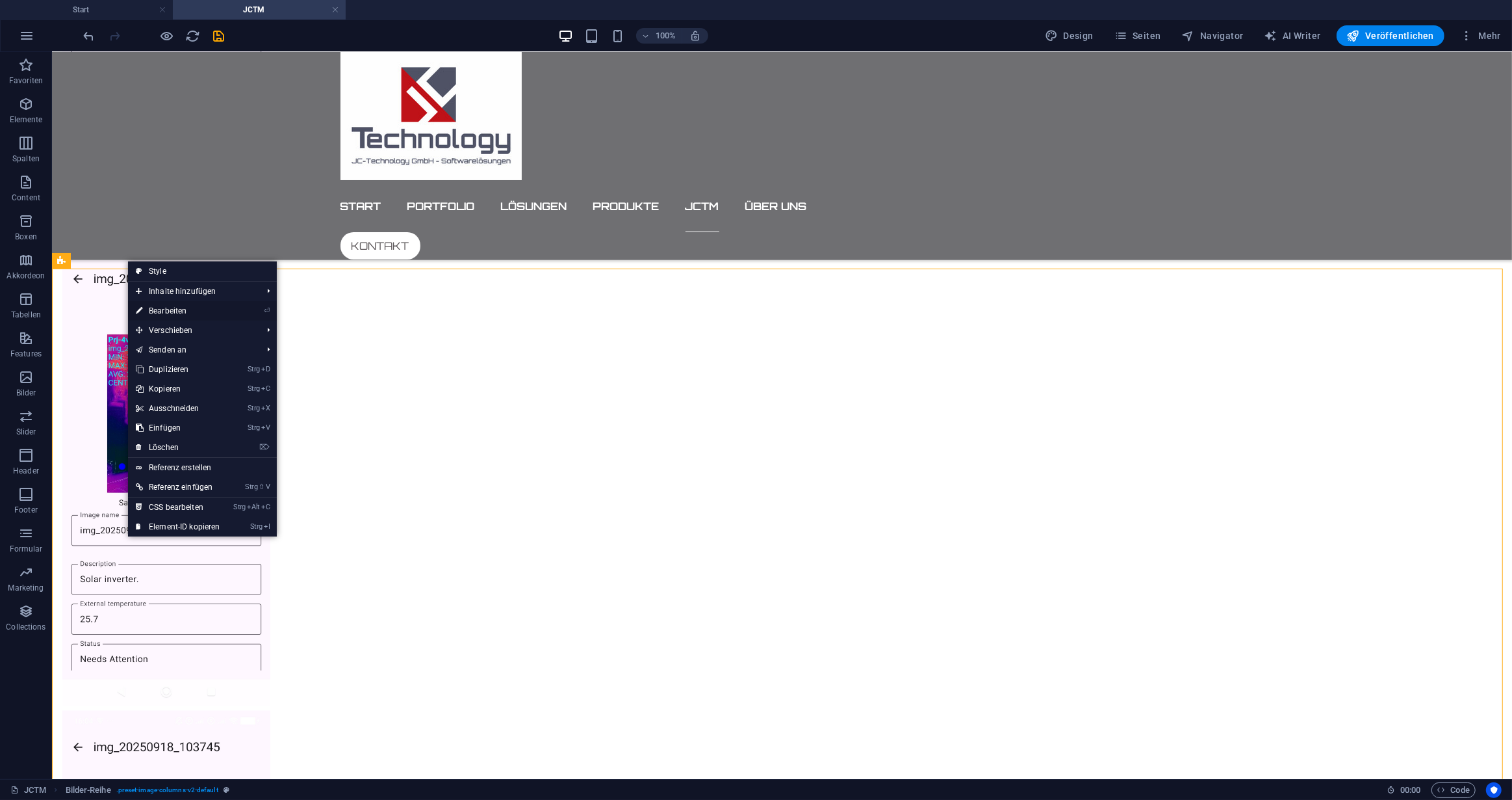
click at [170, 310] on link "⏎ Bearbeiten" at bounding box center [178, 311] width 100 height 20
select select "rem"
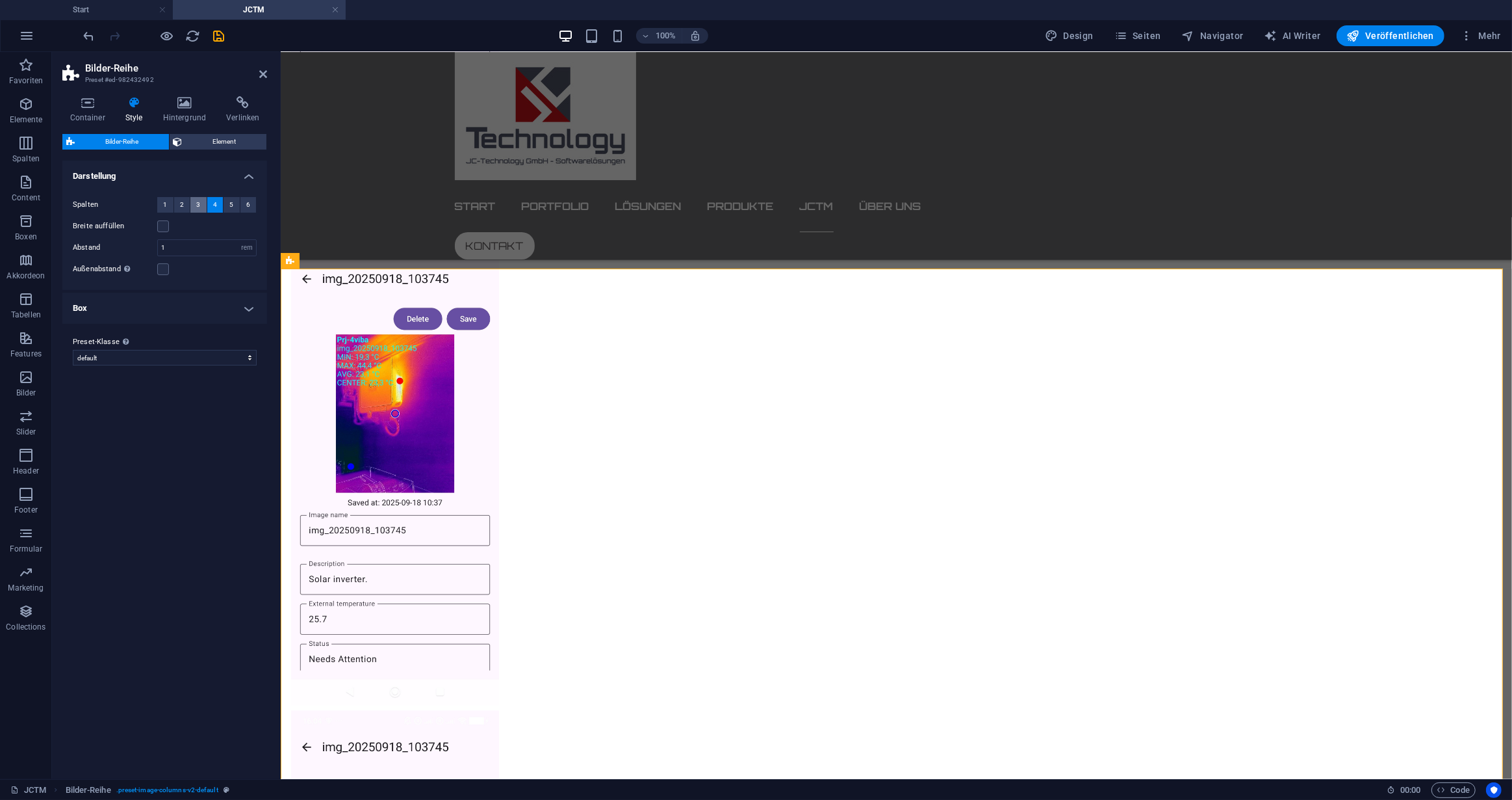
click at [197, 201] on span "3" at bounding box center [198, 205] width 4 height 16
click at [190, 507] on div "Varianten Standard Darstellung Spalten 1 2 3 4 5 6 Breite auffüllen Abstand 1 p…" at bounding box center [165, 465] width 204 height 608
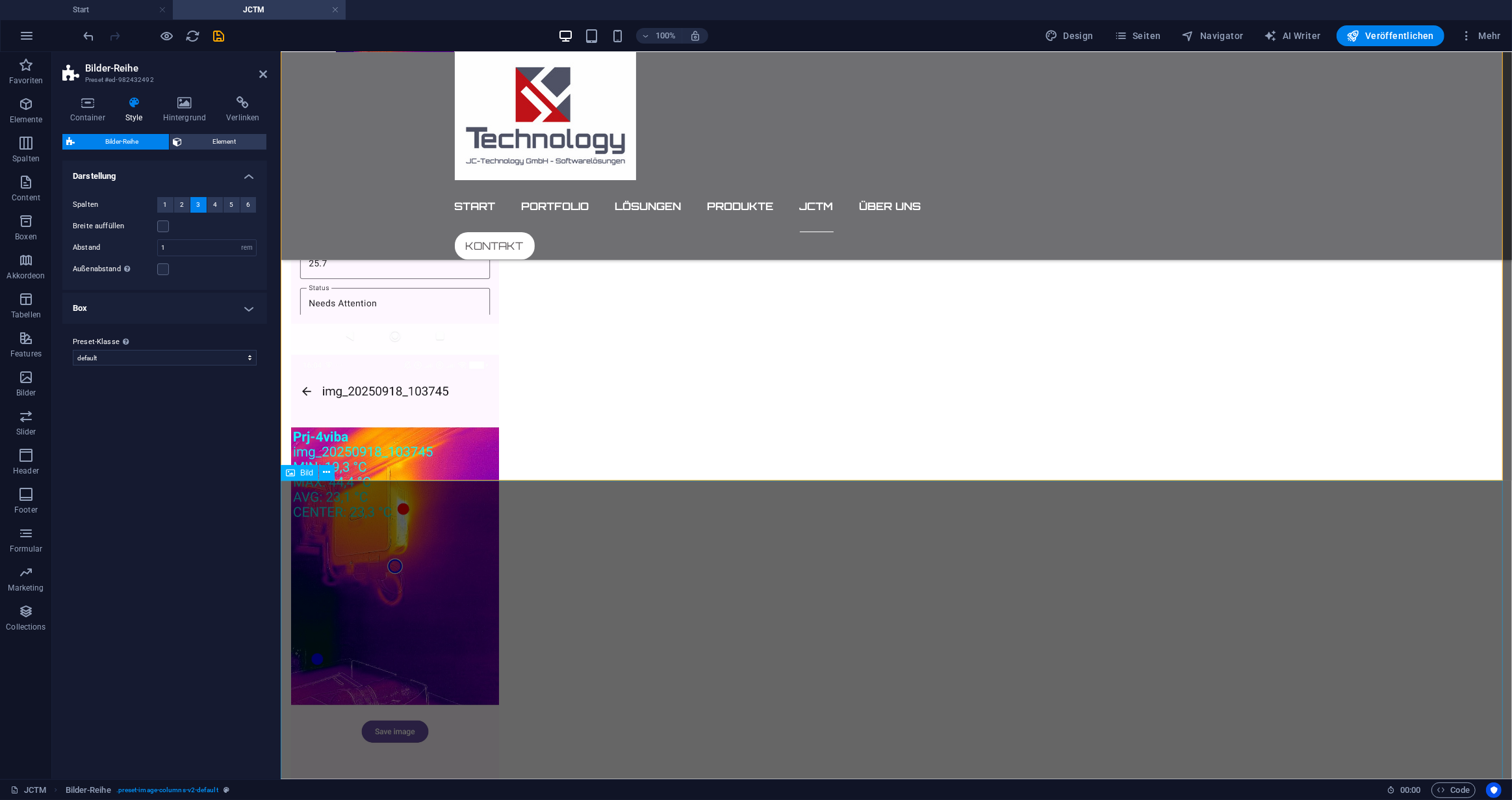
scroll to position [1775, 0]
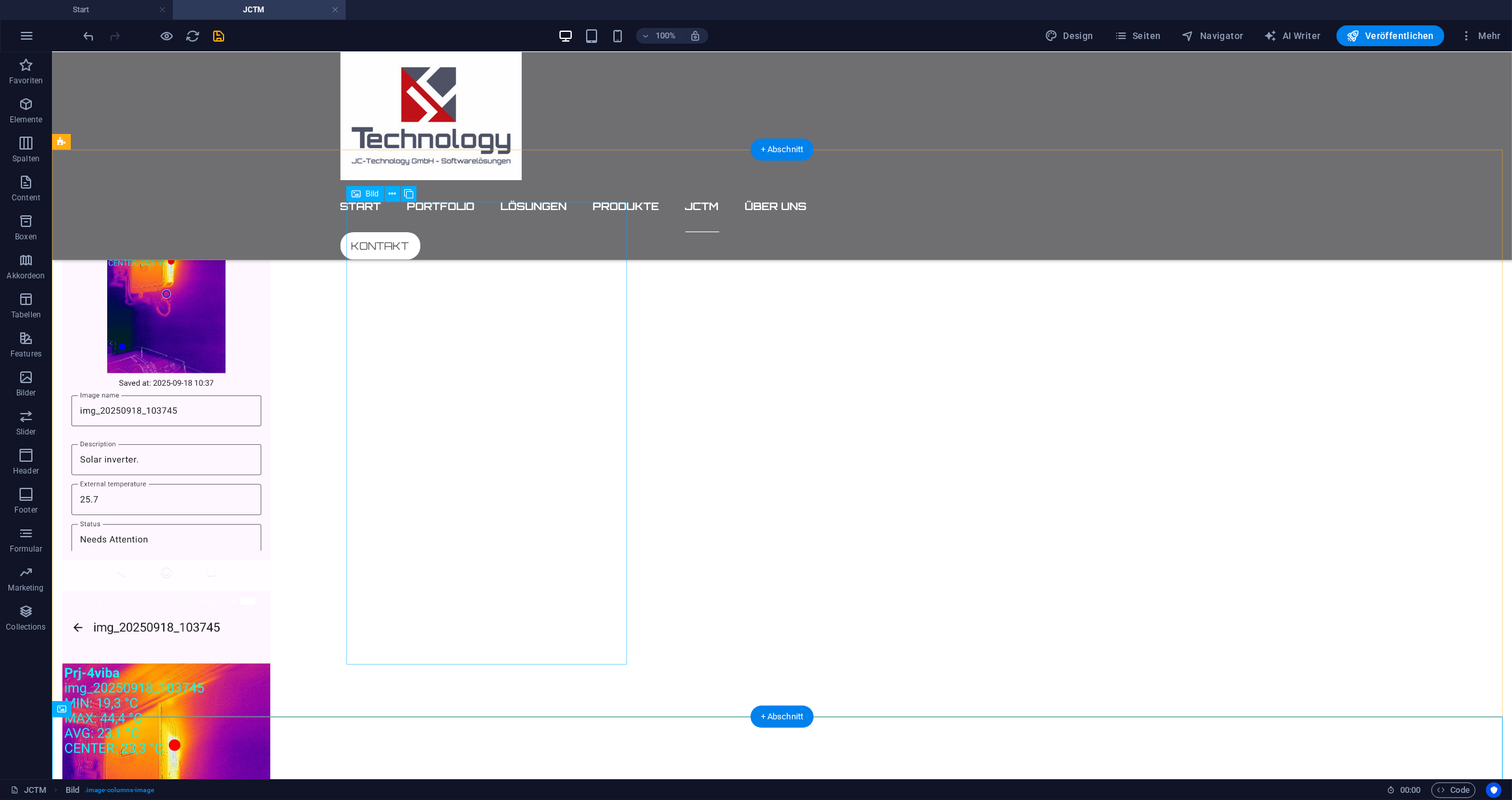
scroll to position [1539, 0]
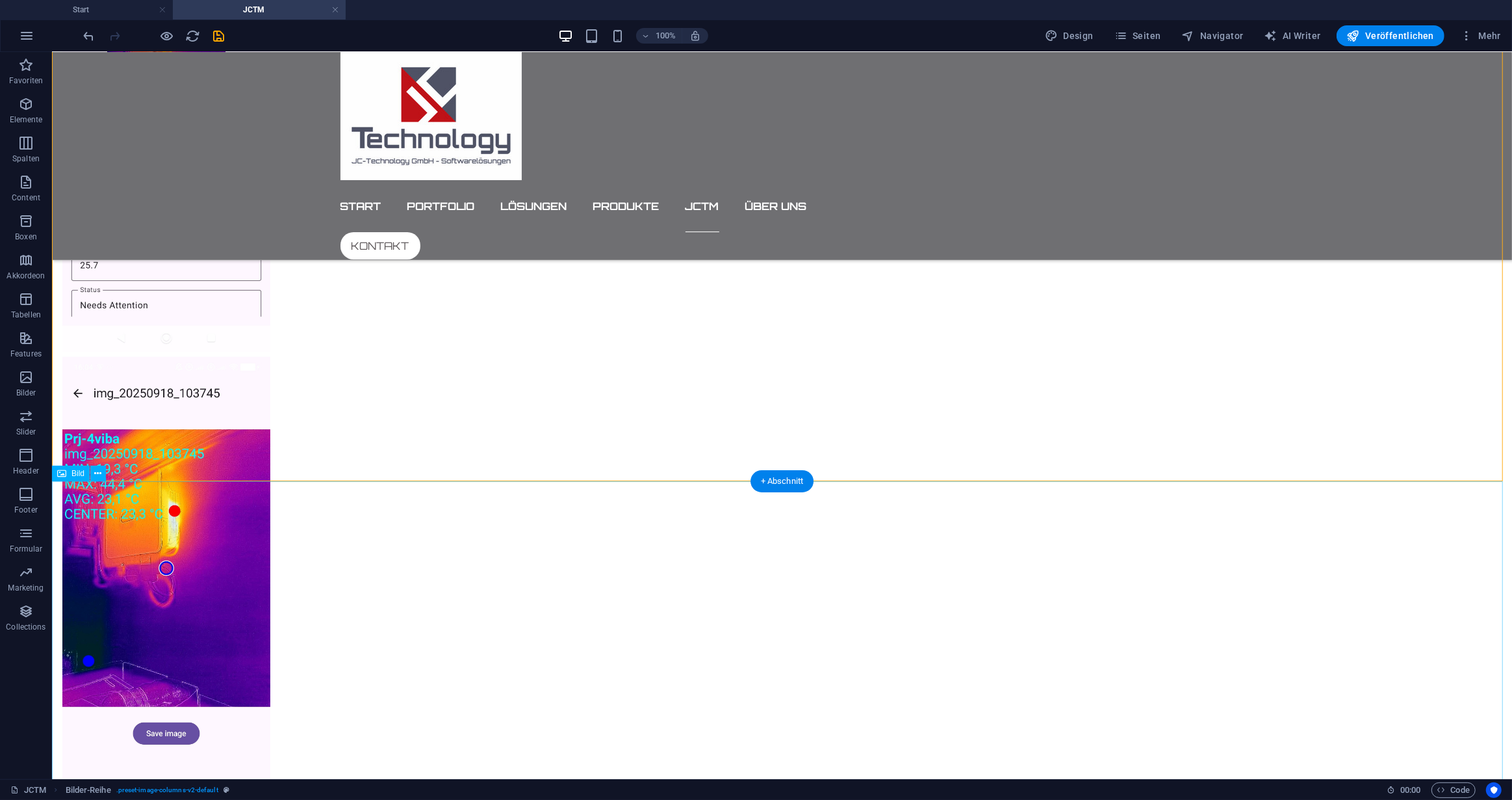
scroll to position [1775, 0]
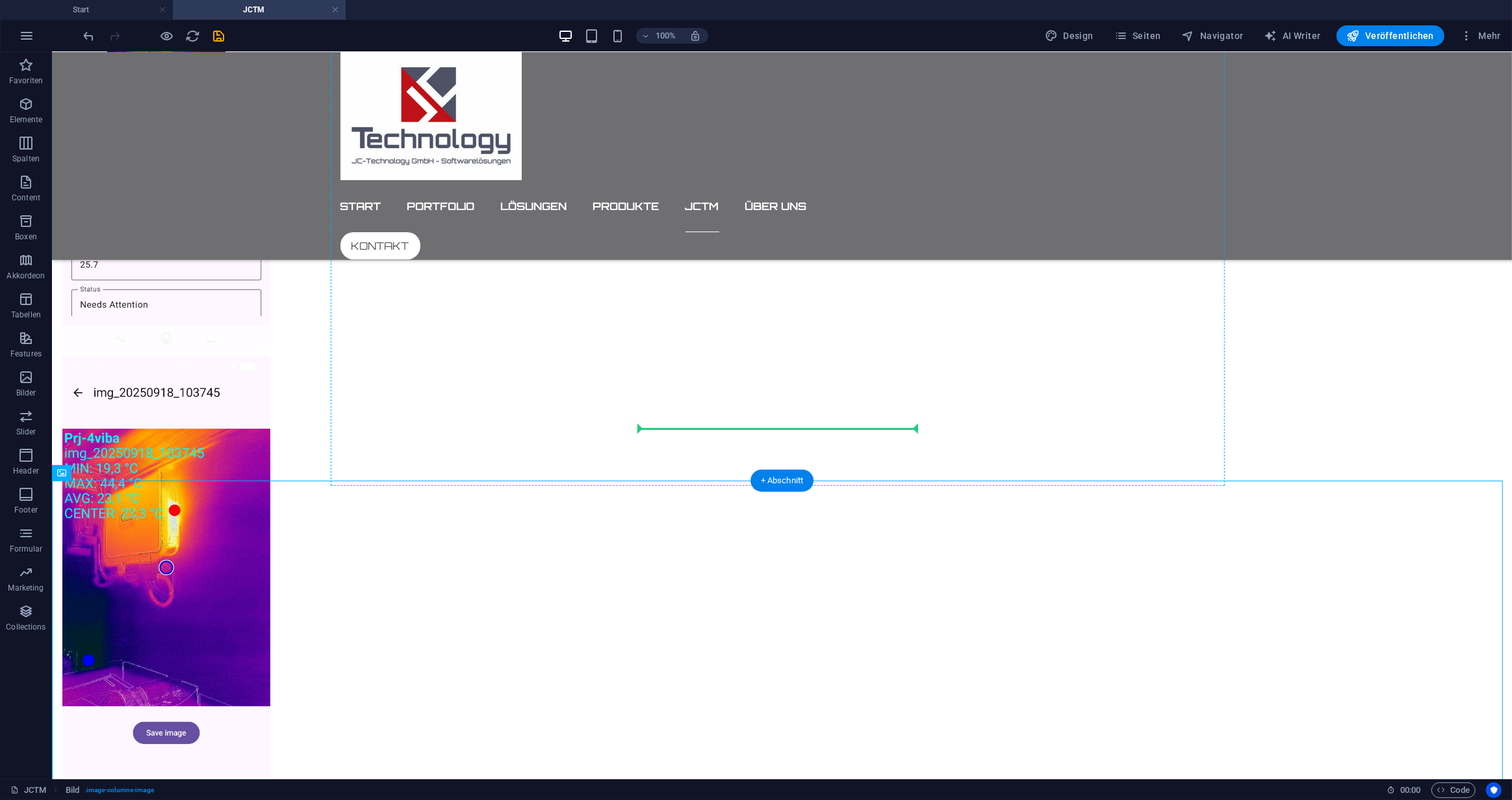
drag, startPoint x: 122, startPoint y: 525, endPoint x: 857, endPoint y: 396, distance: 746.2
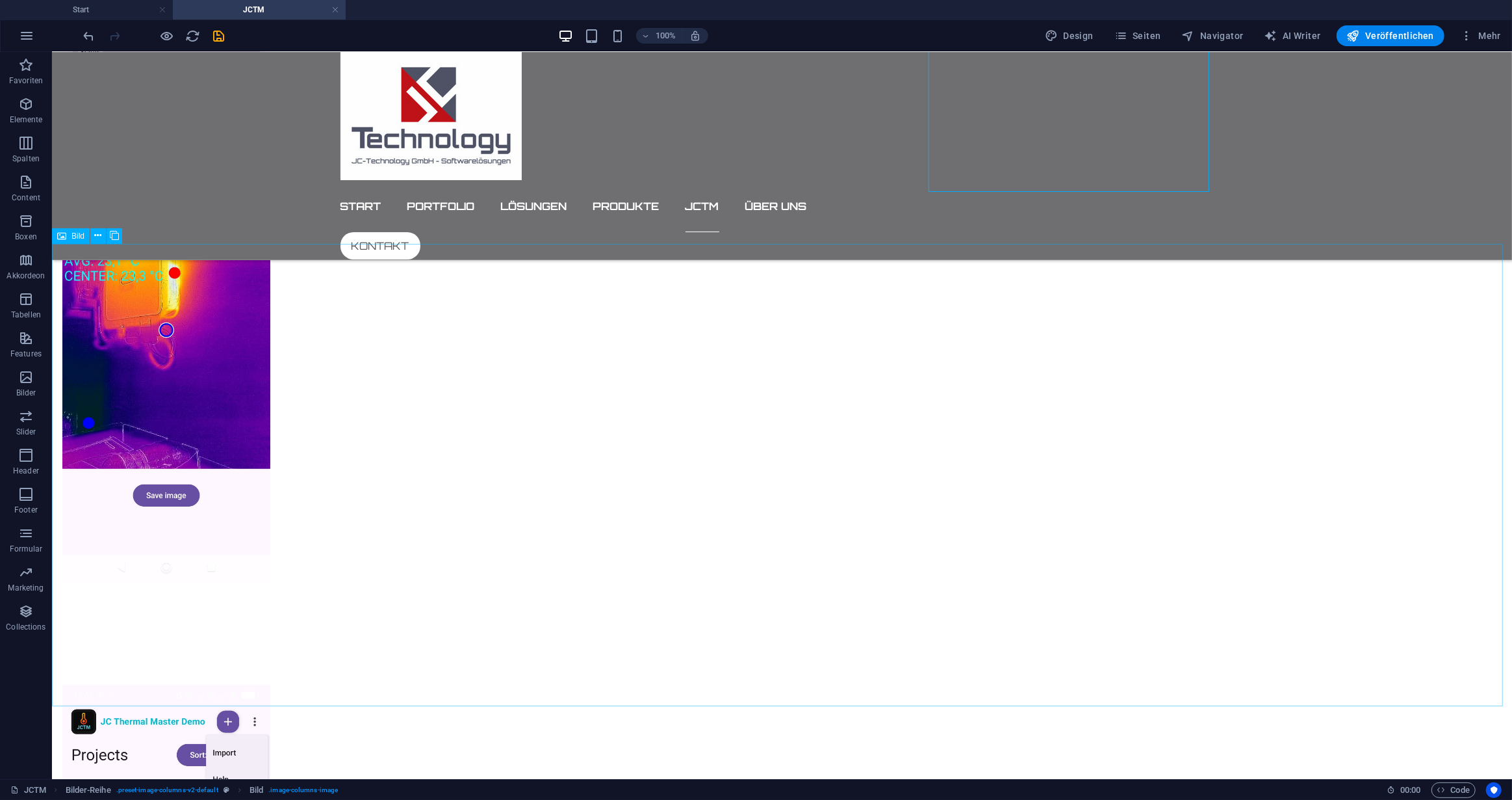
scroll to position [2011, 0]
click at [101, 235] on icon at bounding box center [98, 235] width 7 height 13
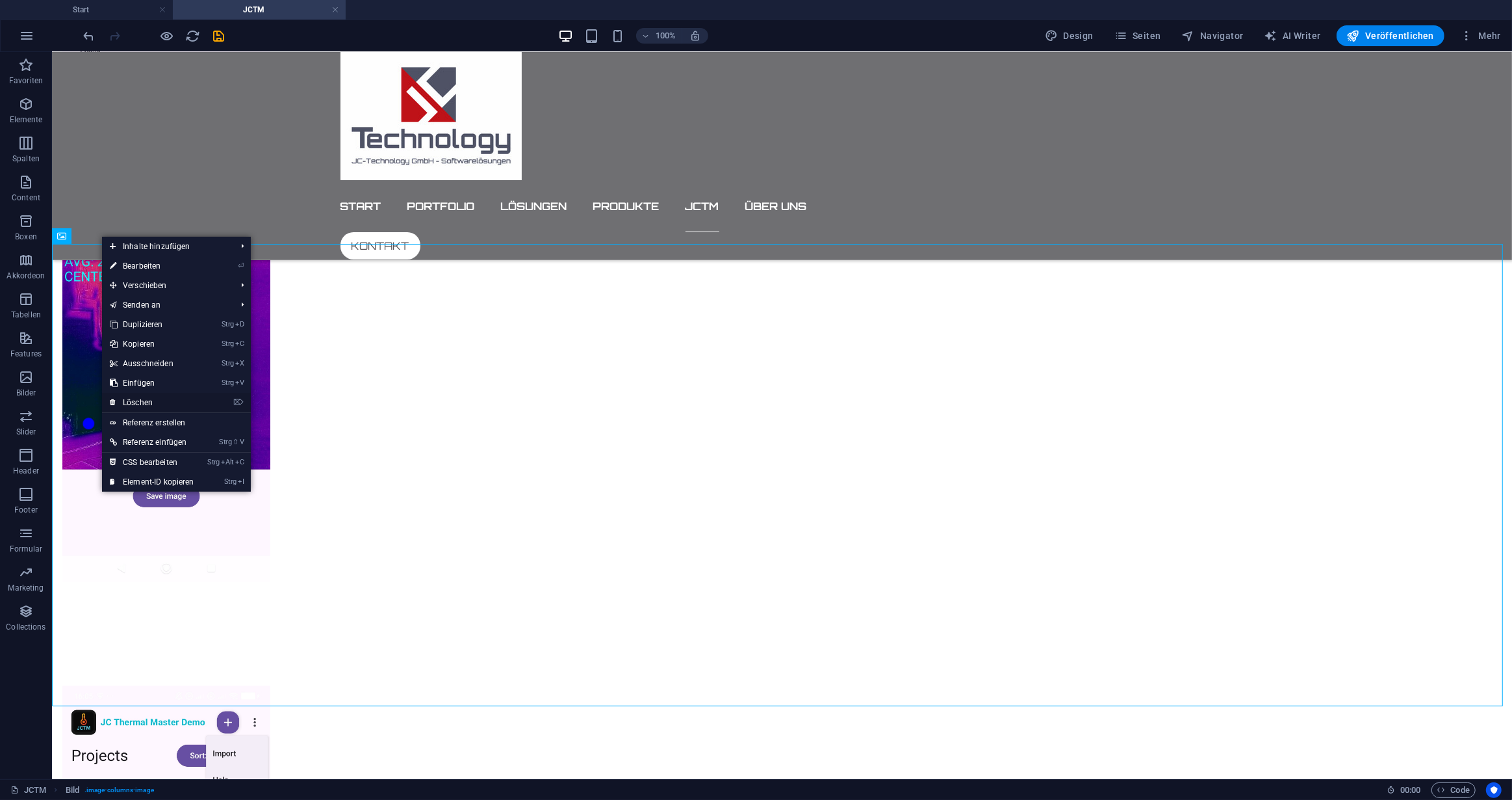
click at [158, 401] on link "⌦ Löschen" at bounding box center [152, 402] width 100 height 20
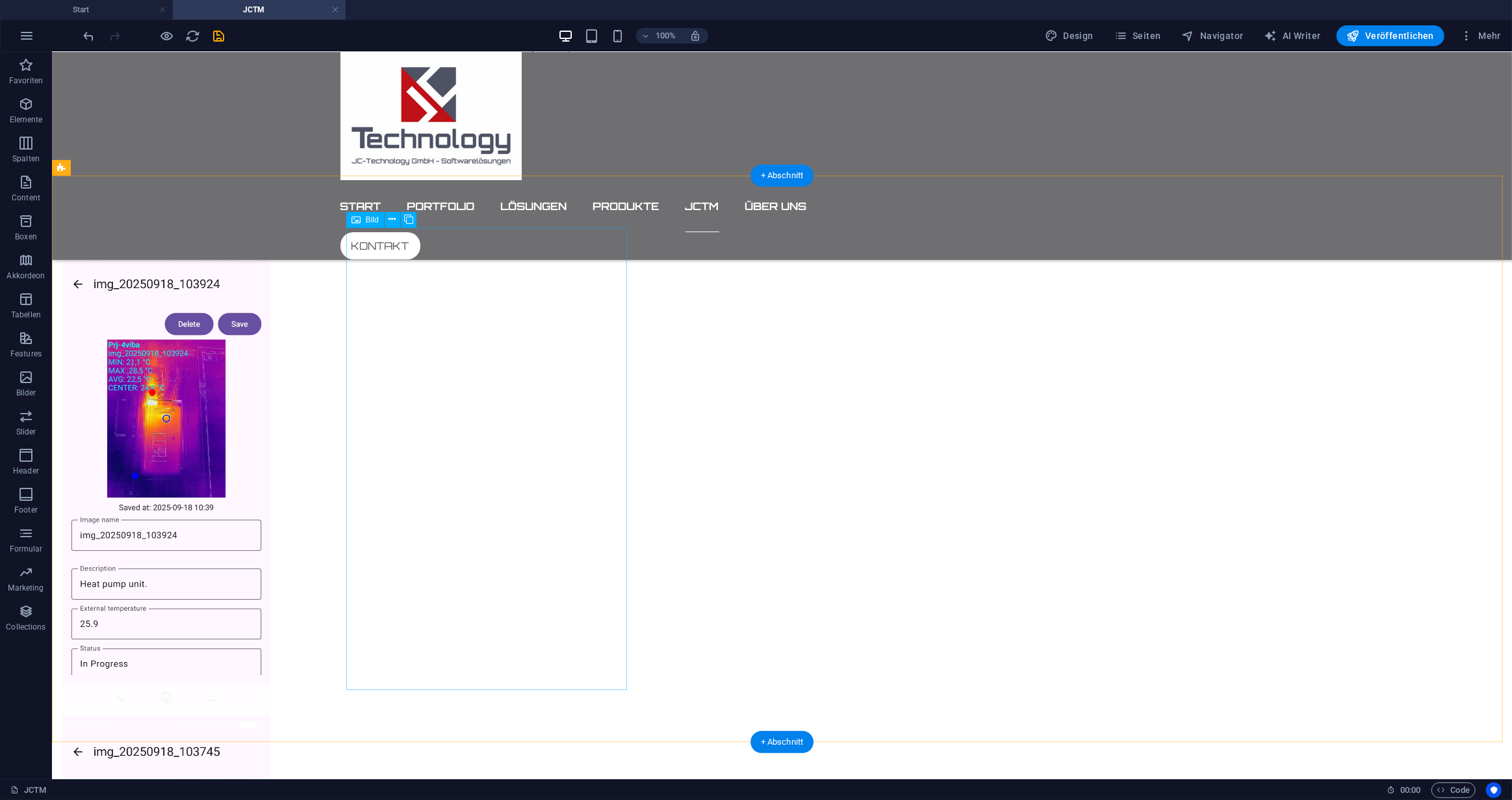
scroll to position [948, 0]
click at [391, 216] on icon at bounding box center [391, 218] width 7 height 13
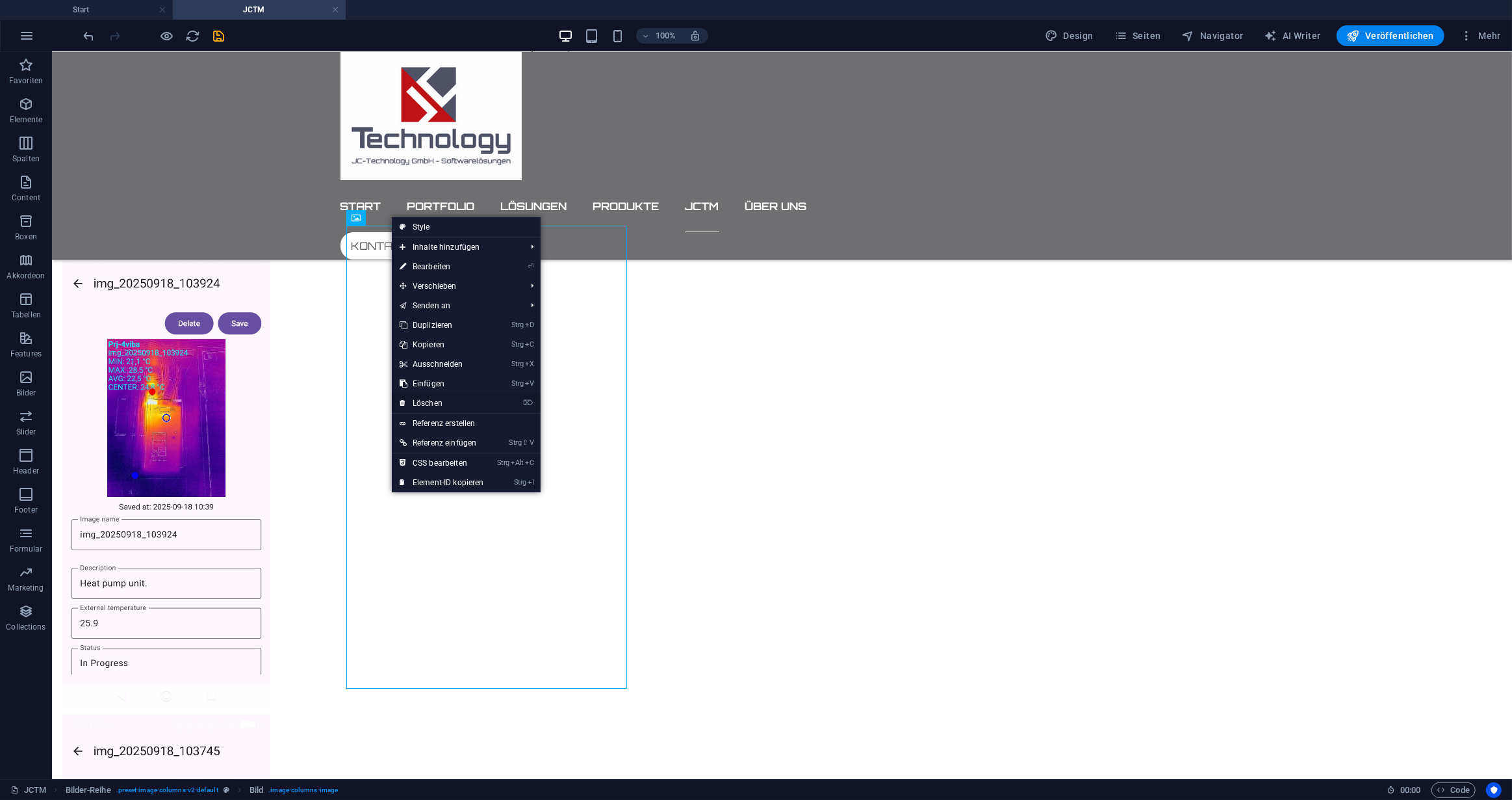
click at [432, 401] on link "⌦ Löschen" at bounding box center [441, 403] width 100 height 20
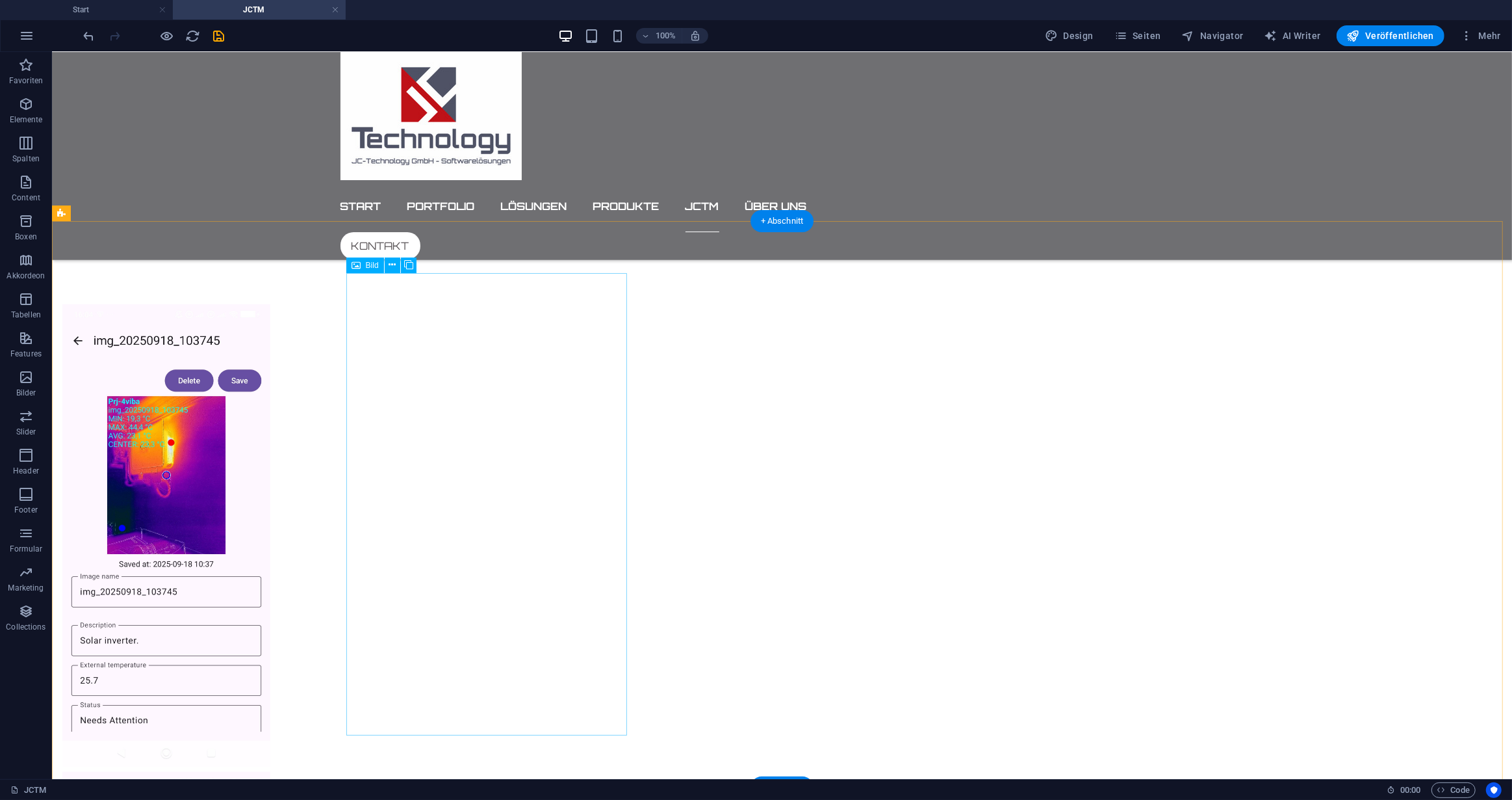
scroll to position [890, 0]
click at [124, 221] on icon at bounding box center [128, 224] width 7 height 13
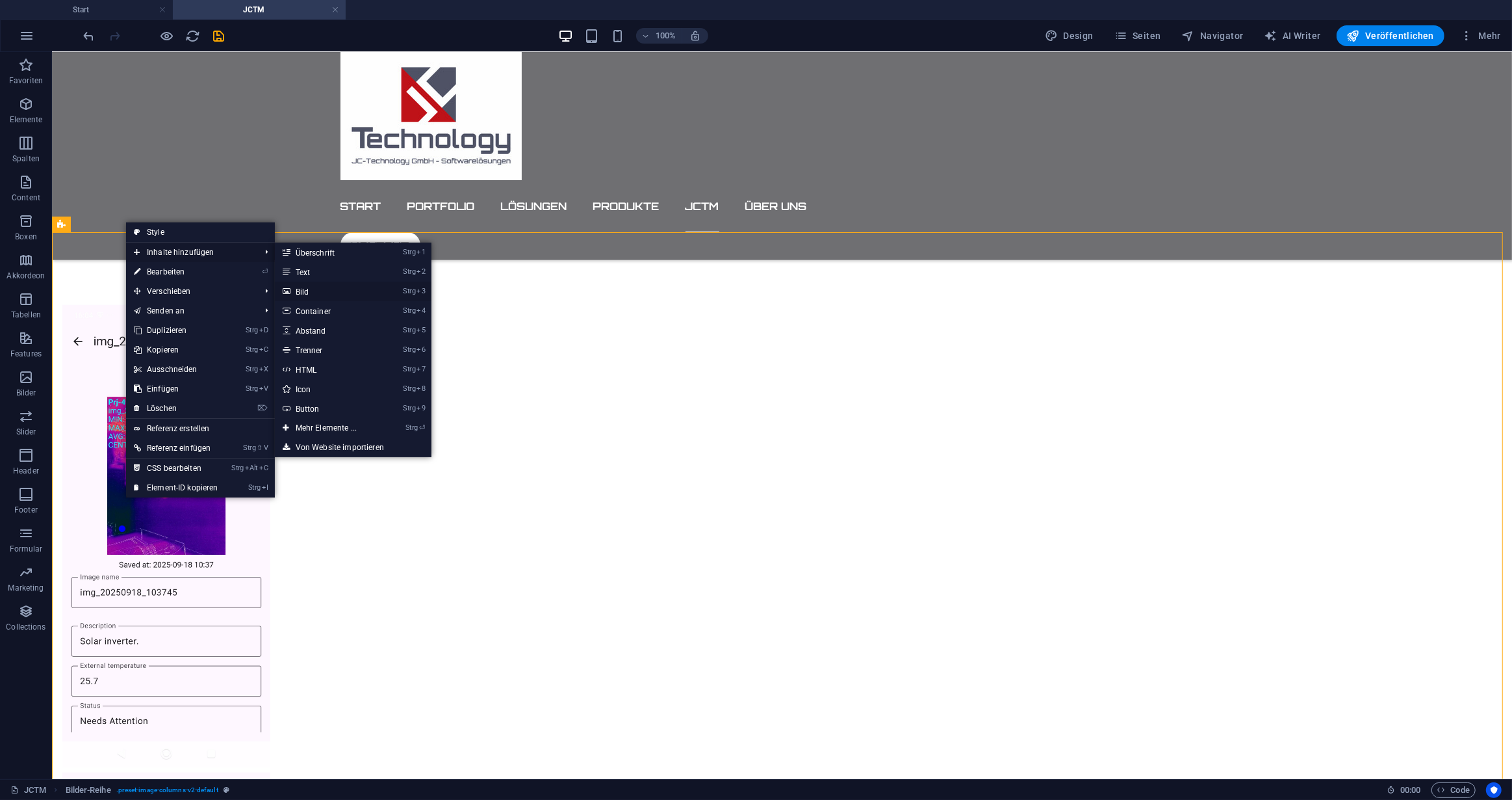
click at [310, 289] on link "Strg 3 Bild" at bounding box center [329, 291] width 108 height 20
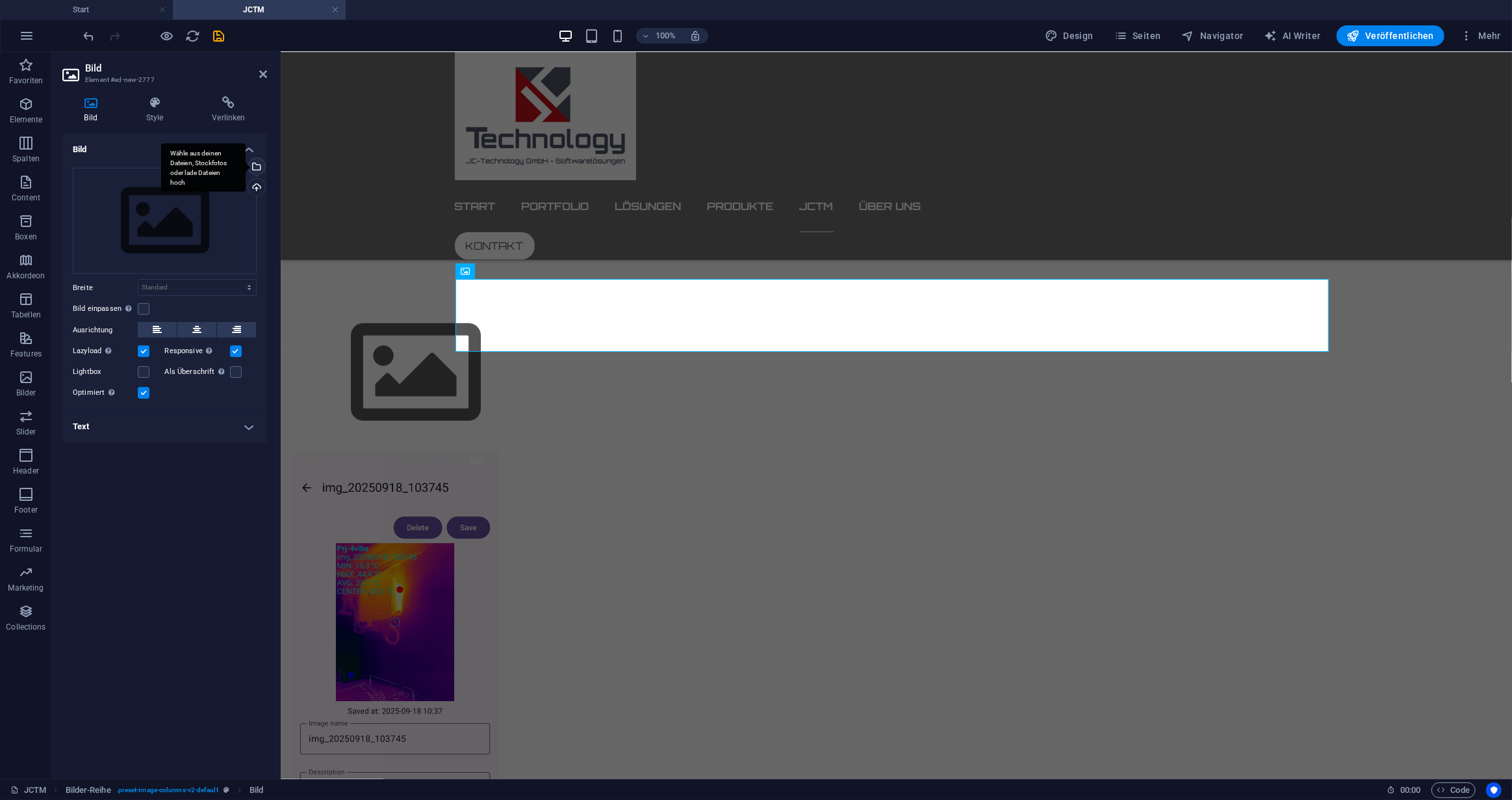
click at [258, 168] on div "Wähle aus deinen Dateien, Stockfotos oder lade Dateien hoch" at bounding box center [255, 167] width 20 height 20
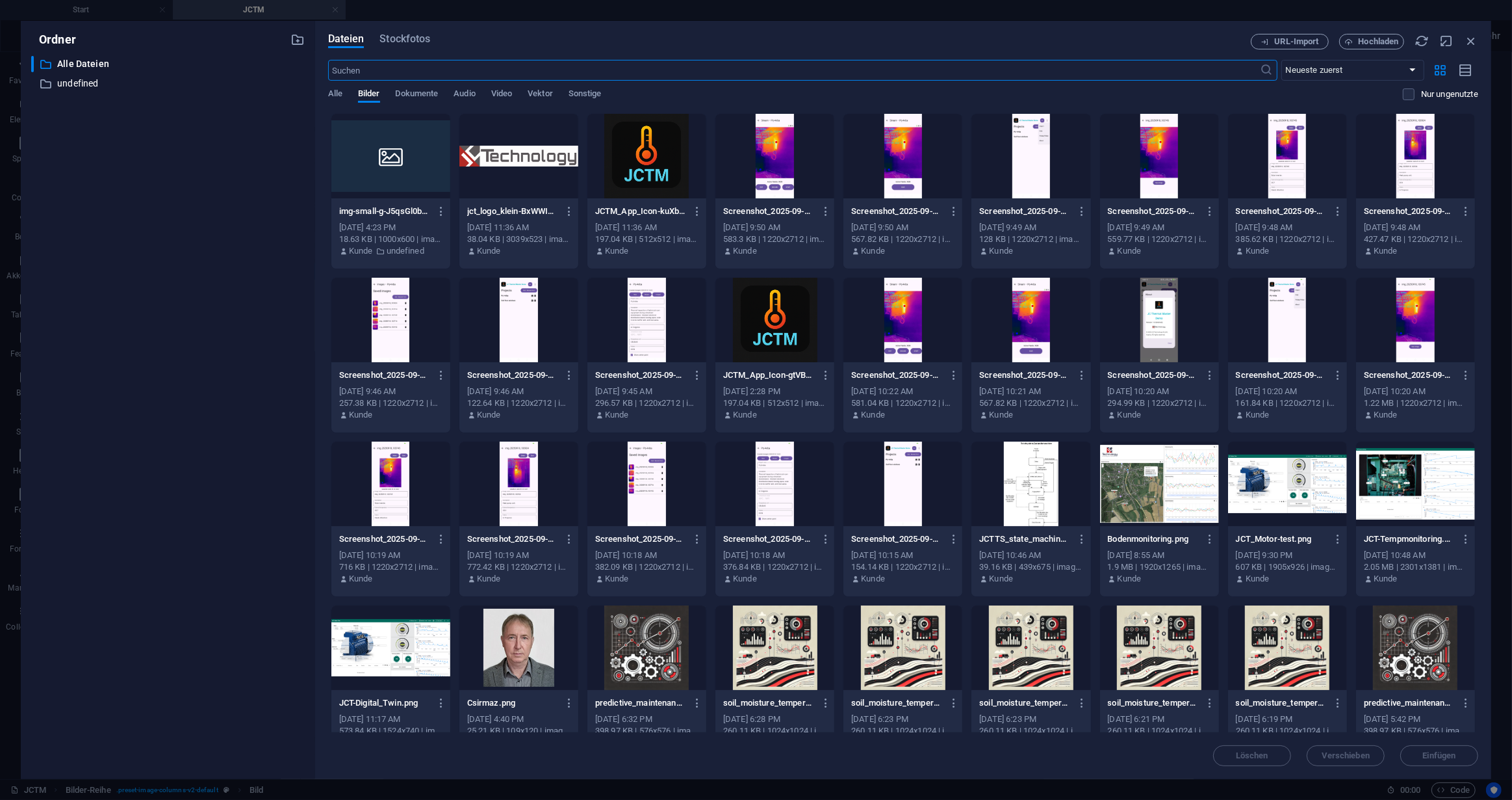
click at [644, 313] on div at bounding box center [647, 320] width 119 height 85
click at [1441, 752] on span "Einfügen" at bounding box center [1440, 756] width 33 height 8
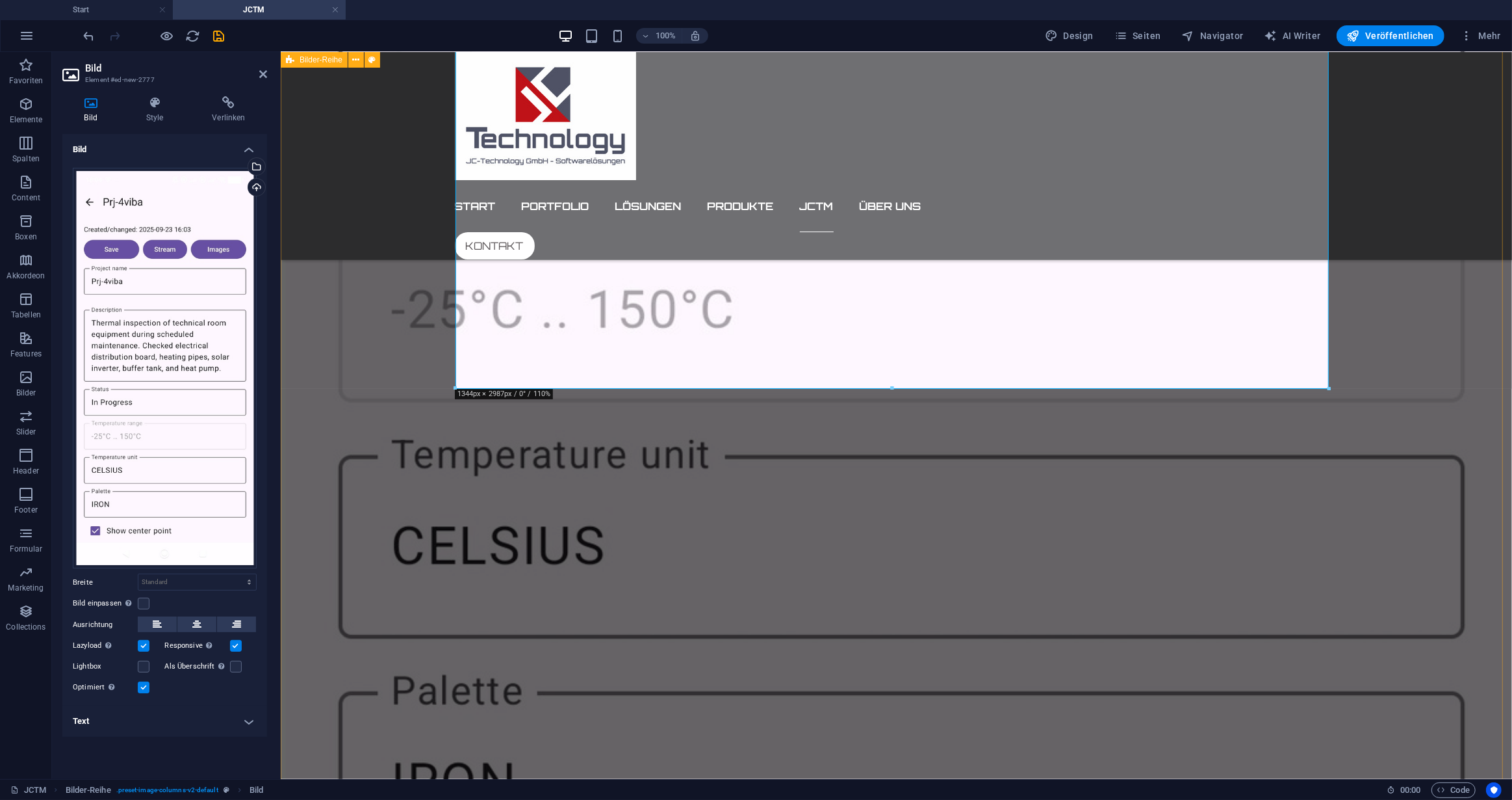
scroll to position [2723, 0]
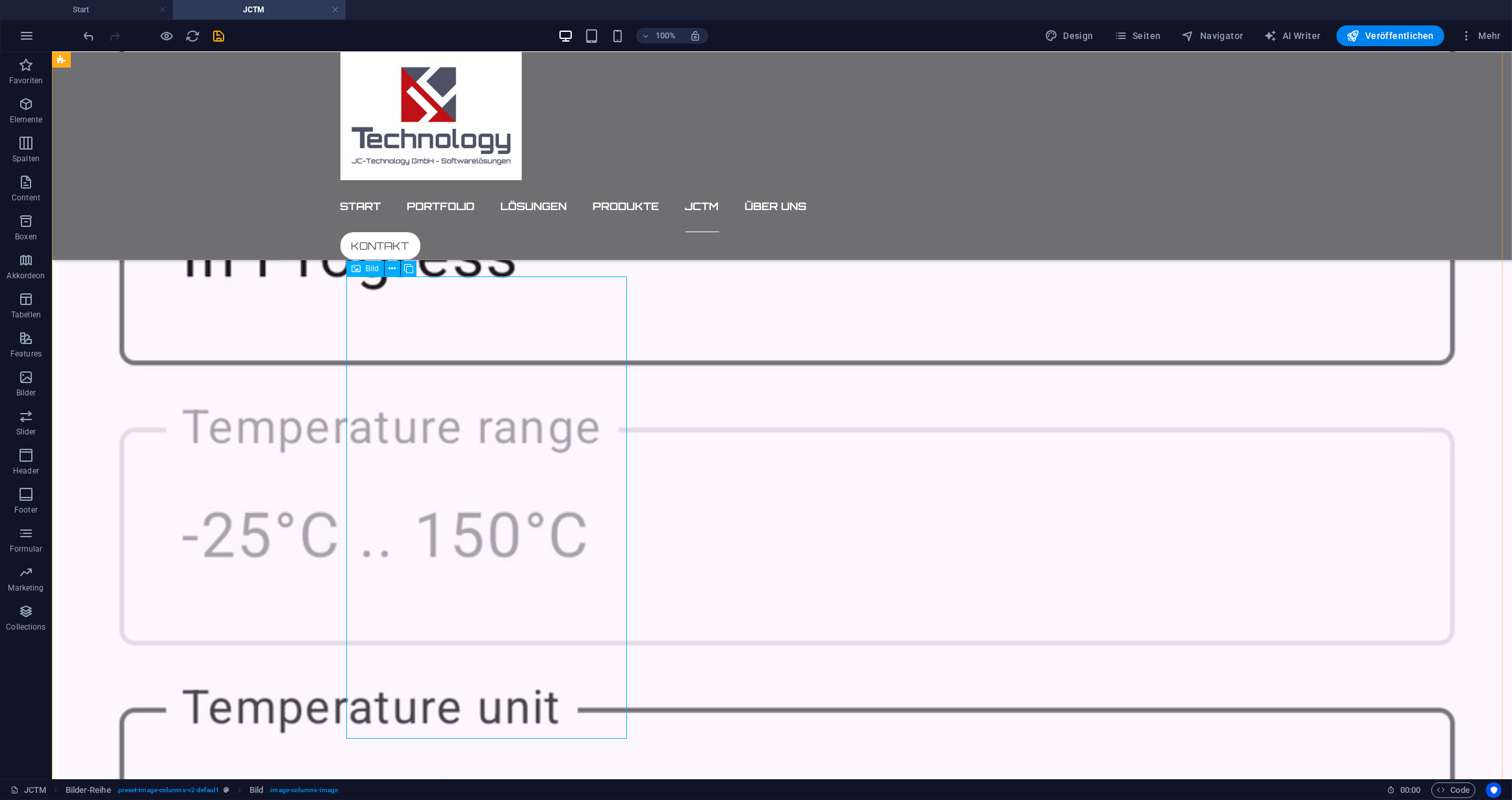
scroll to position [2841, 0]
click at [391, 267] on icon at bounding box center [391, 268] width 7 height 13
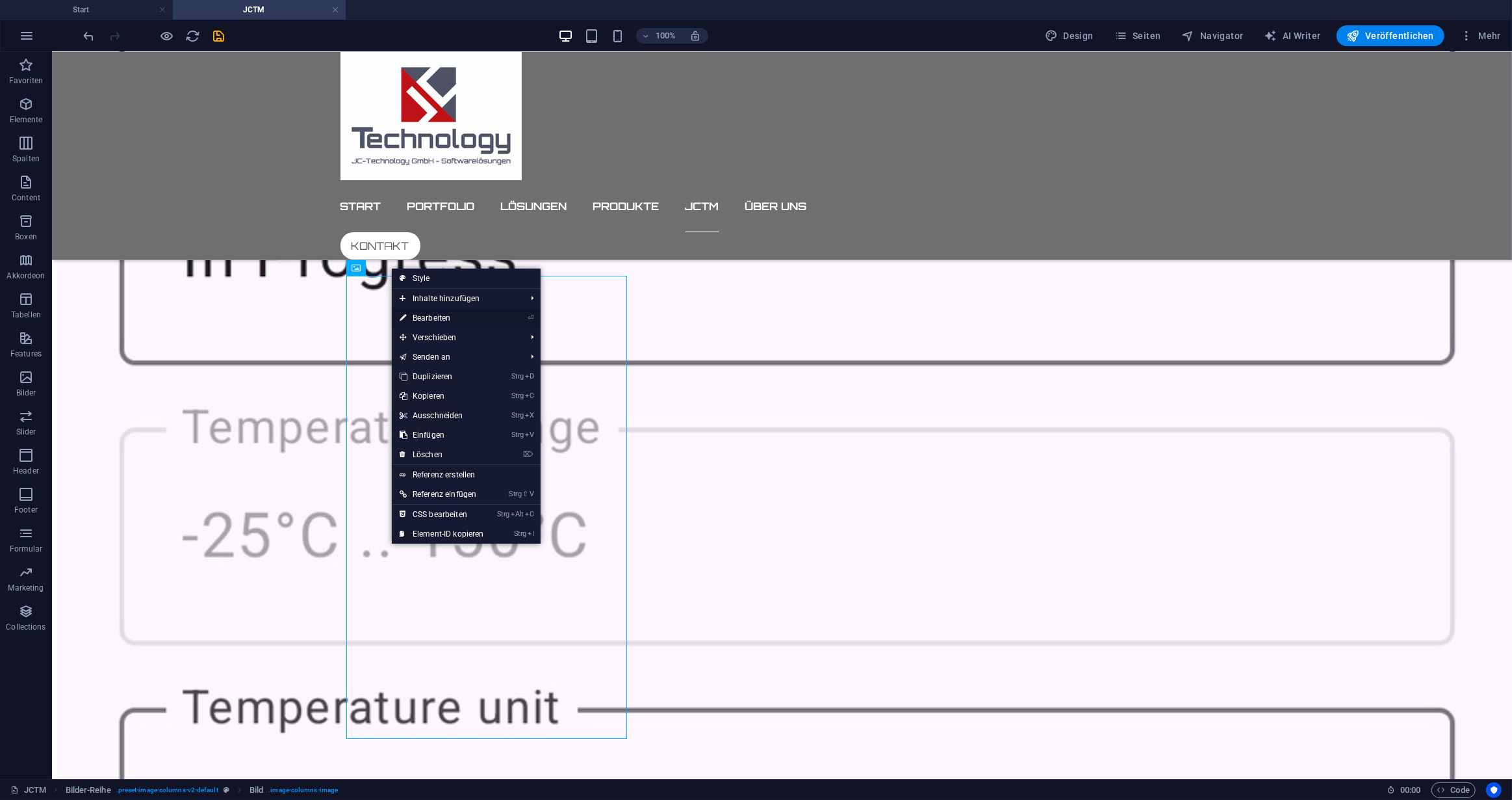
click at [424, 314] on link "⏎ Bearbeiten" at bounding box center [441, 318] width 100 height 20
select select "rem"
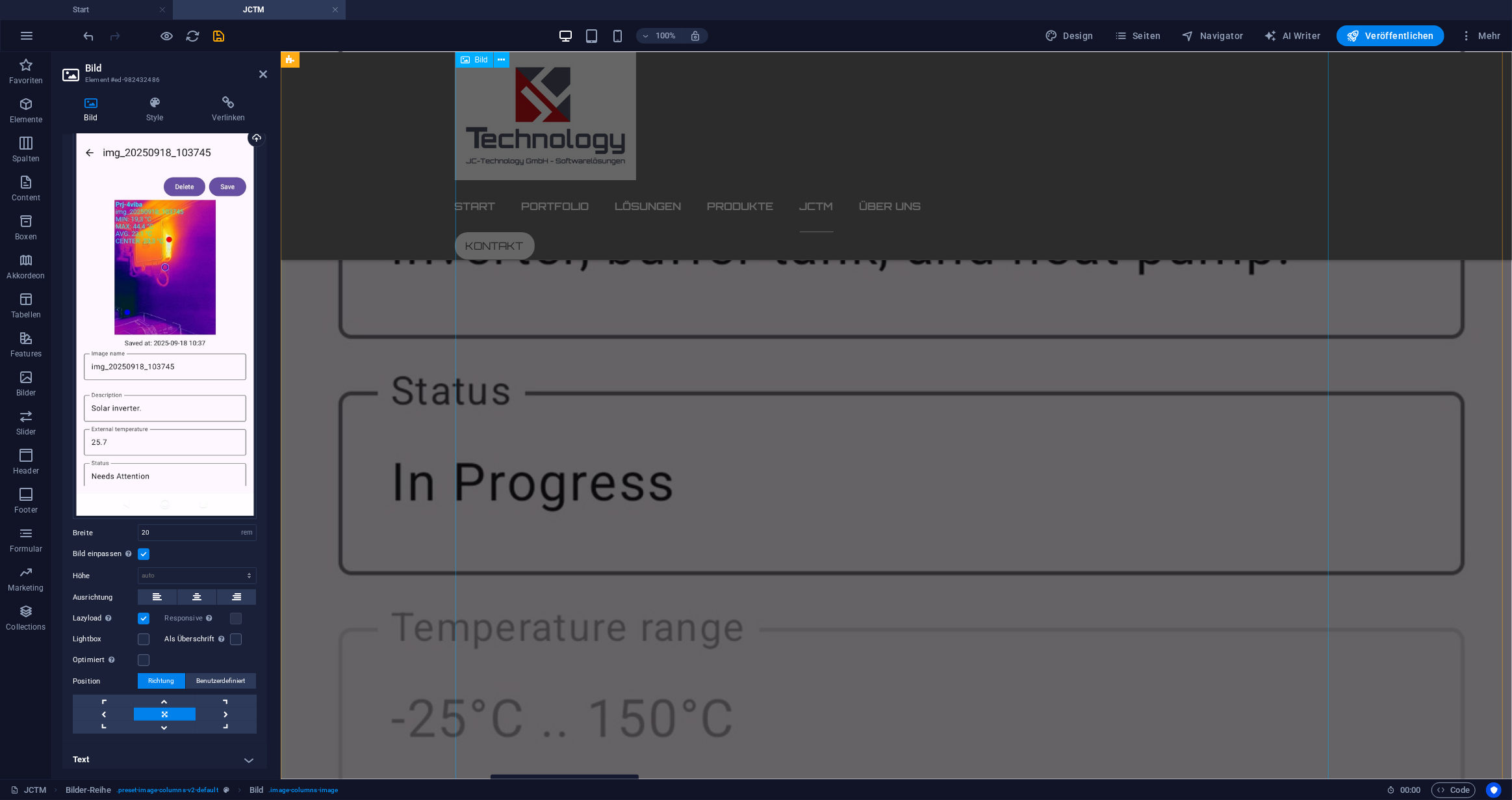
scroll to position [2310, 0]
click at [756, 343] on figure at bounding box center [722, 250] width 873 height 2739
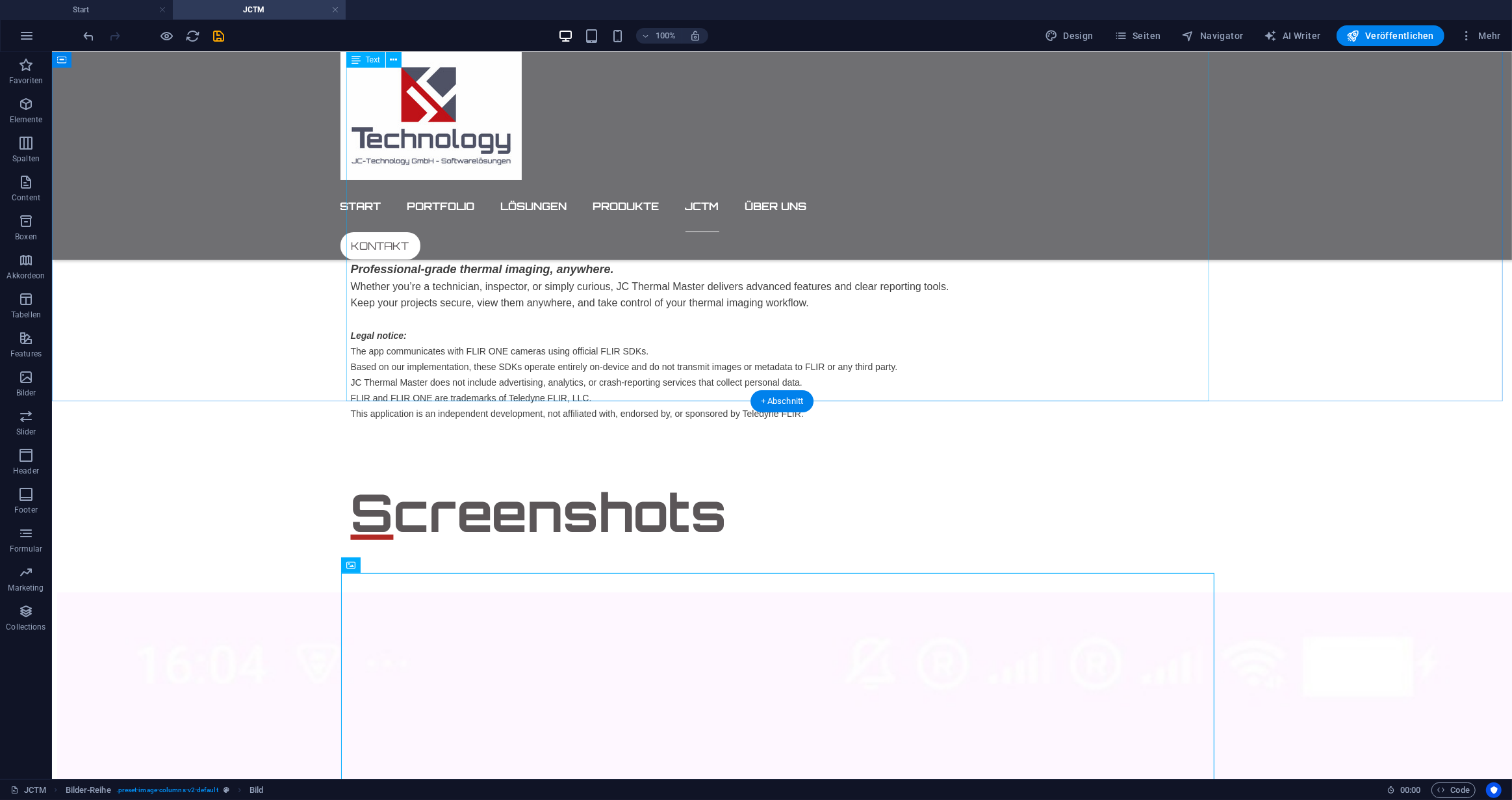
scroll to position [595, 0]
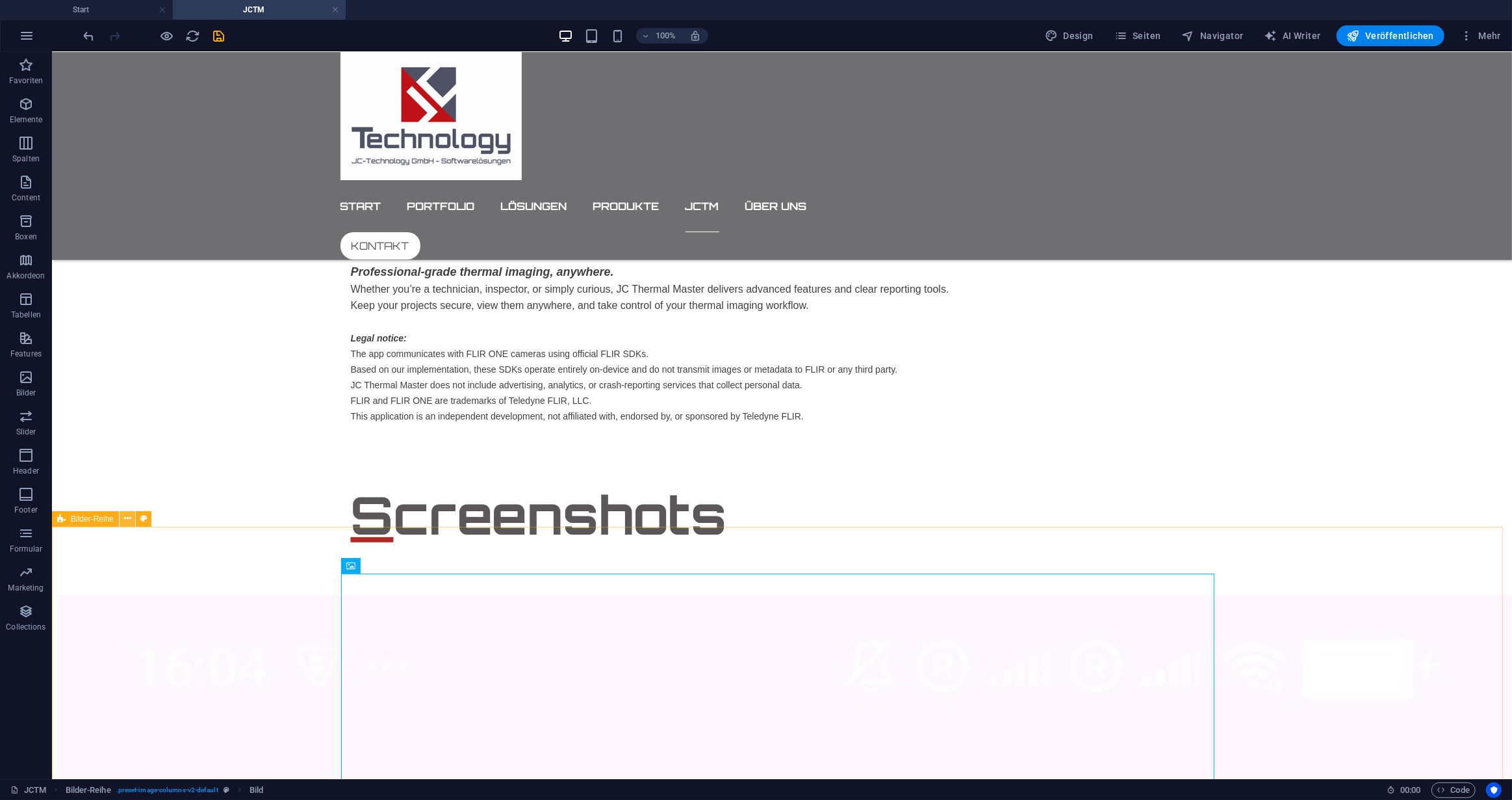
click at [125, 515] on icon at bounding box center [128, 518] width 7 height 13
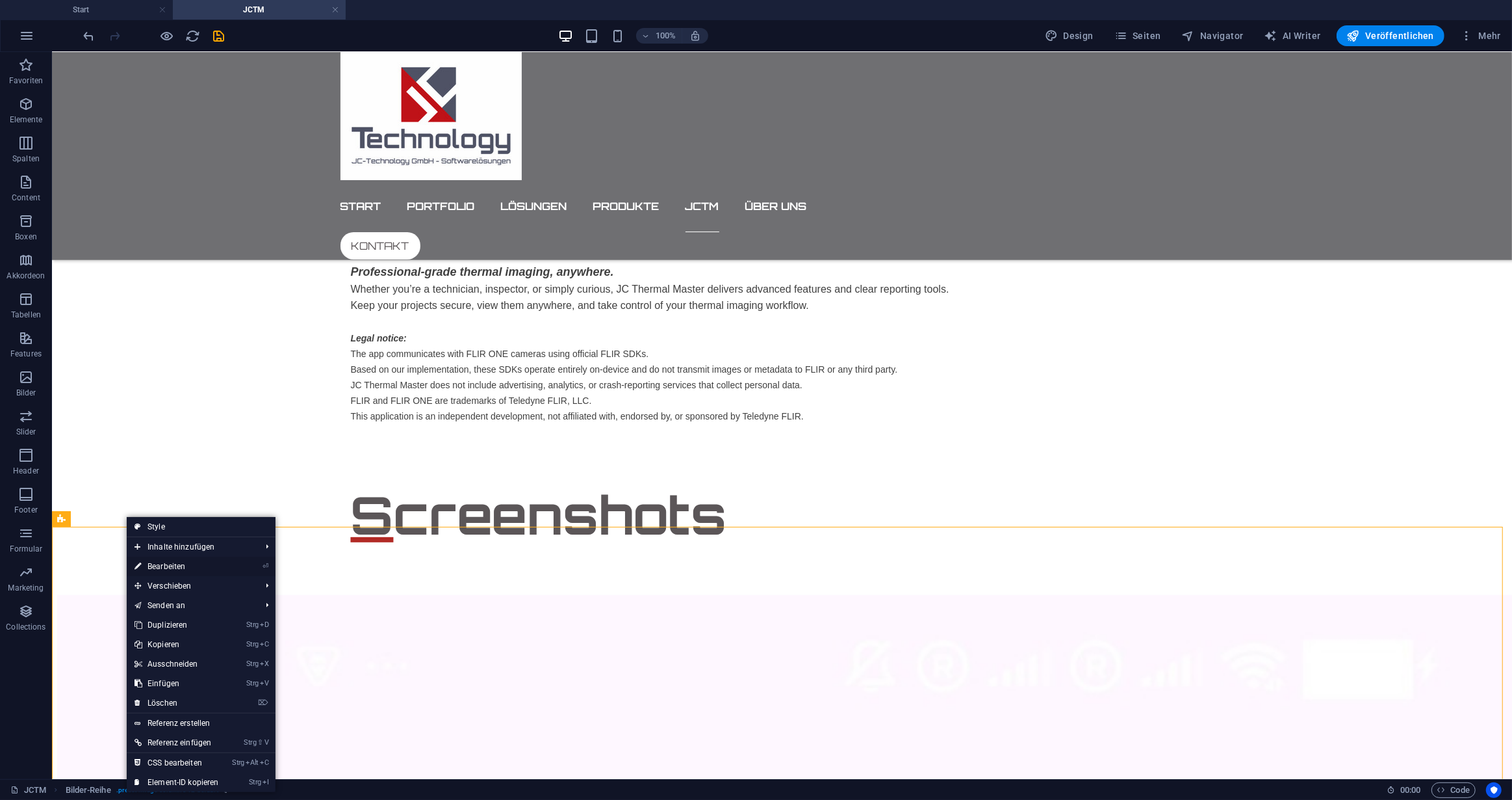
click at [171, 567] on link "⏎ Bearbeiten" at bounding box center [177, 566] width 100 height 20
select select "rem"
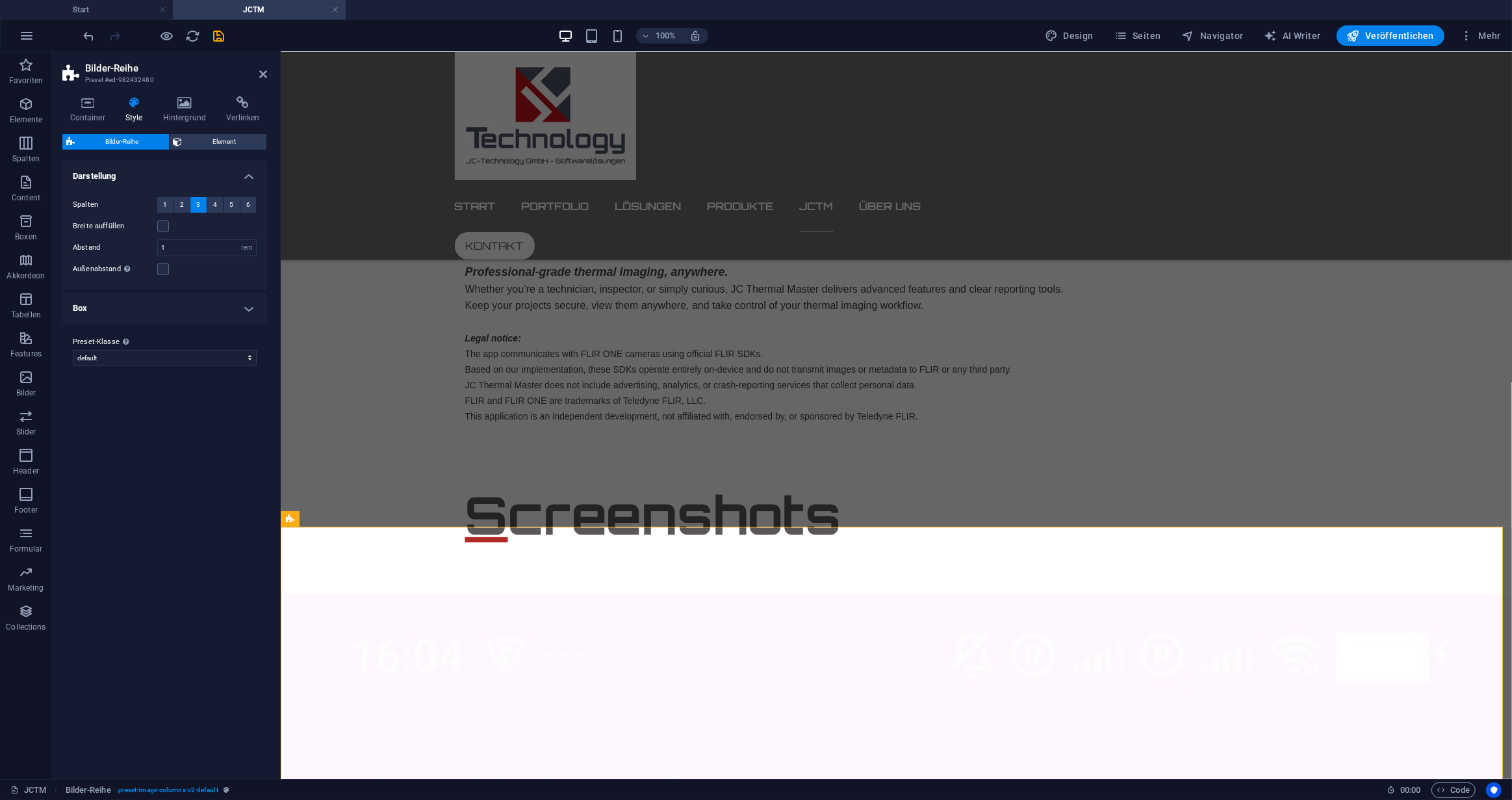
click at [141, 106] on icon at bounding box center [133, 102] width 32 height 13
click at [219, 139] on span "Element" at bounding box center [224, 142] width 77 height 16
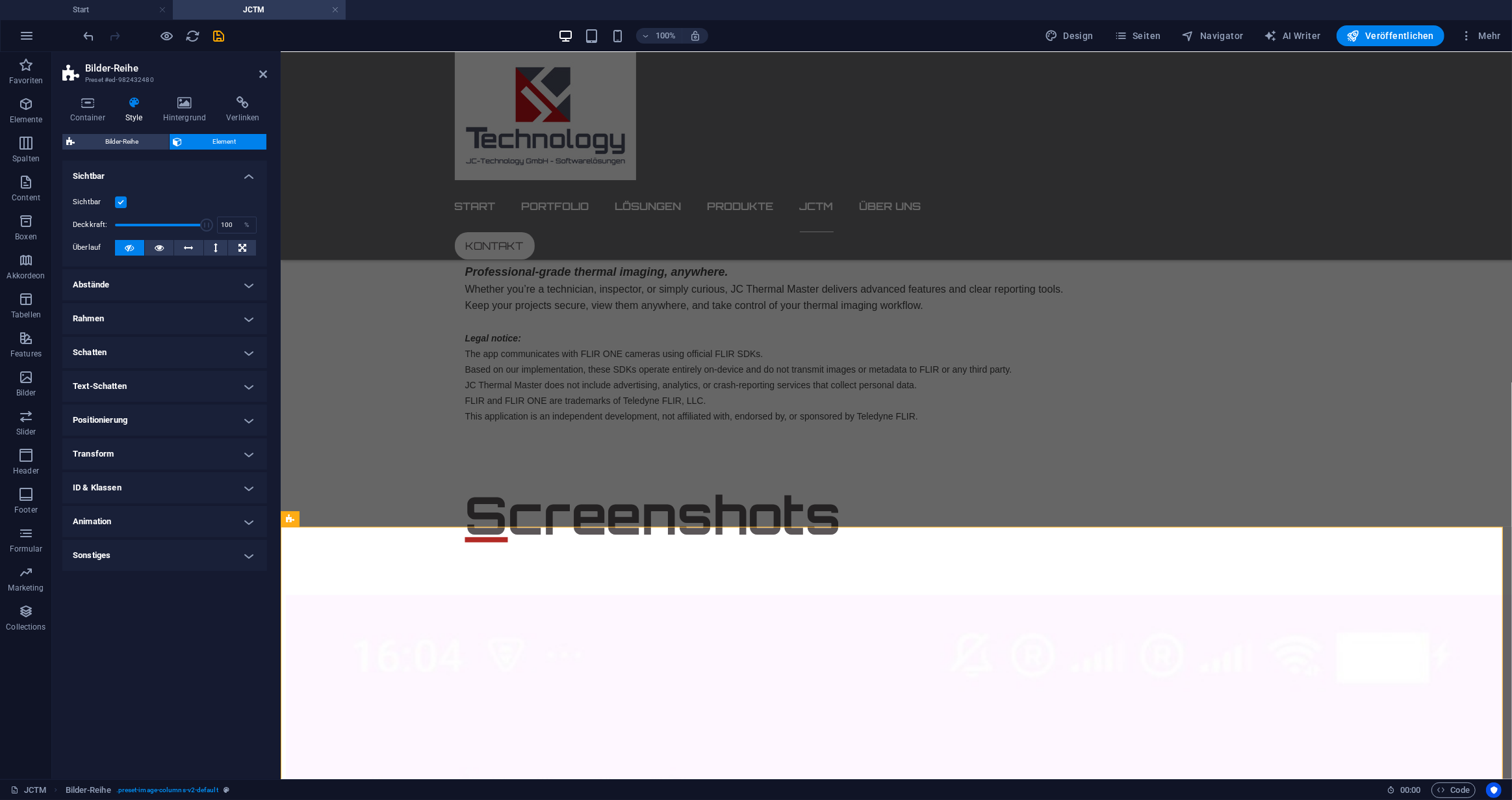
click at [131, 452] on h4 "Transform" at bounding box center [165, 454] width 204 height 31
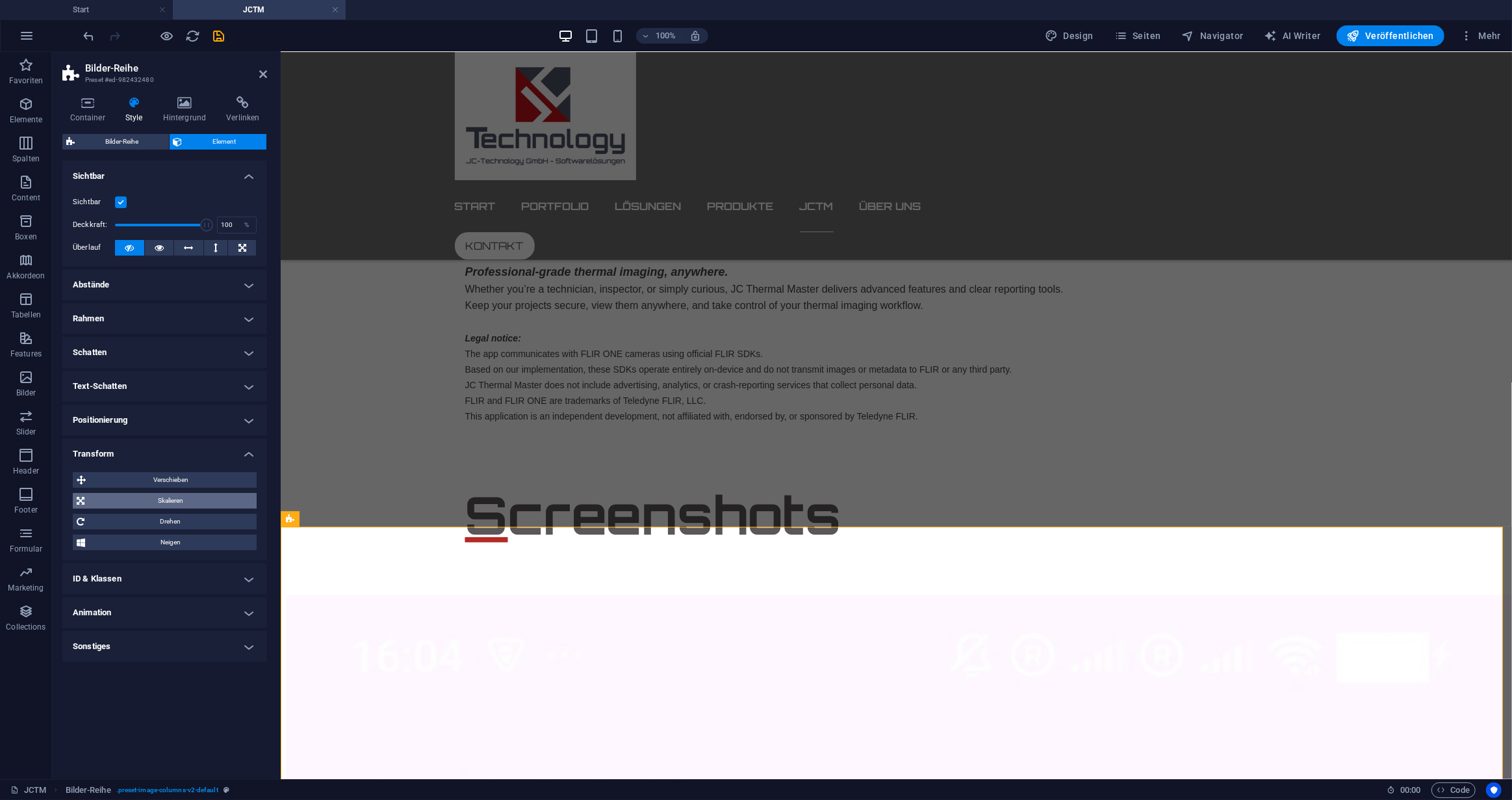
click at [182, 498] on span "Skalieren" at bounding box center [170, 501] width 164 height 16
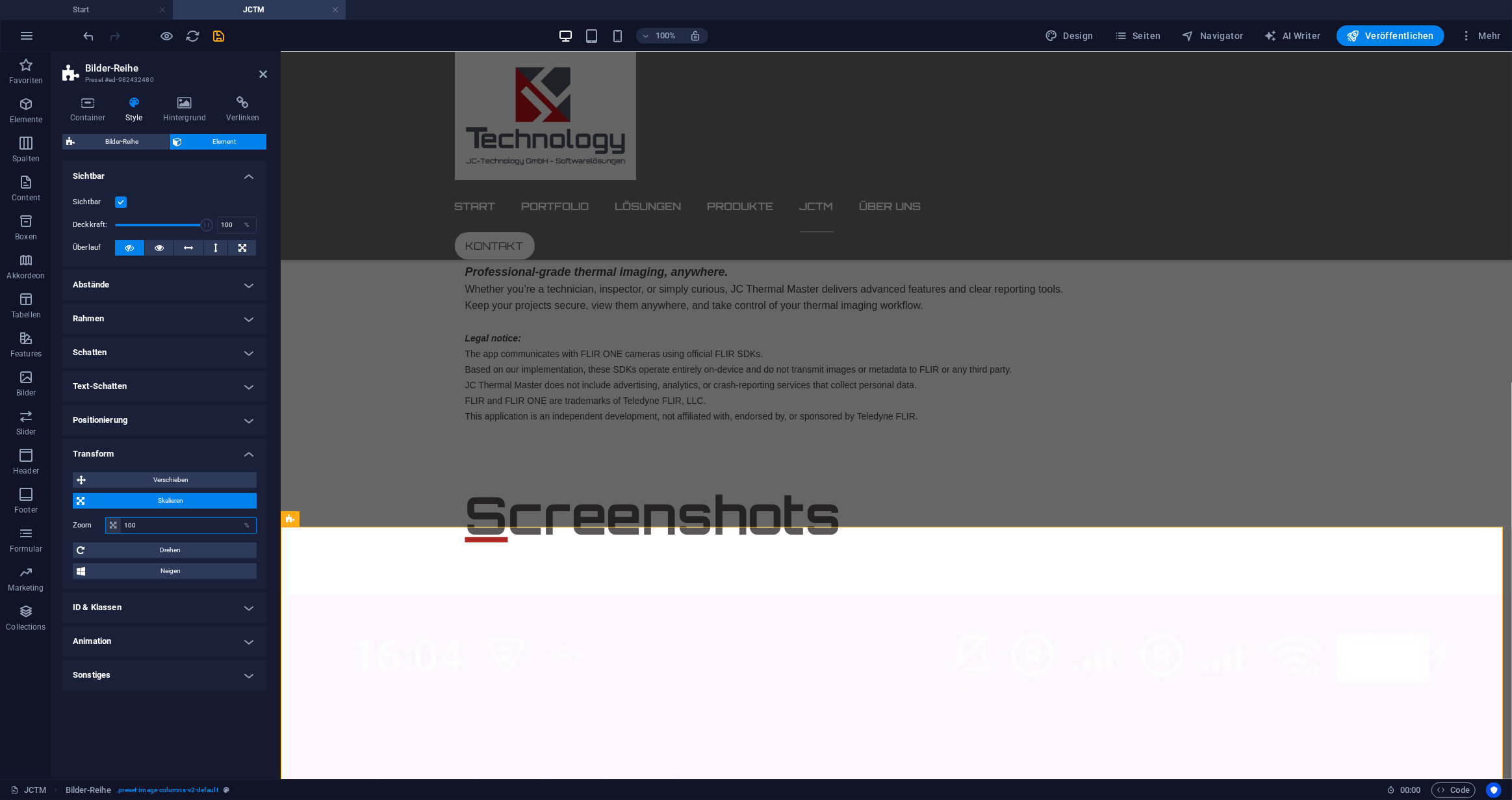
click at [143, 523] on input "100" at bounding box center [189, 526] width 136 height 16
click at [244, 524] on div "%" at bounding box center [246, 526] width 18 height 16
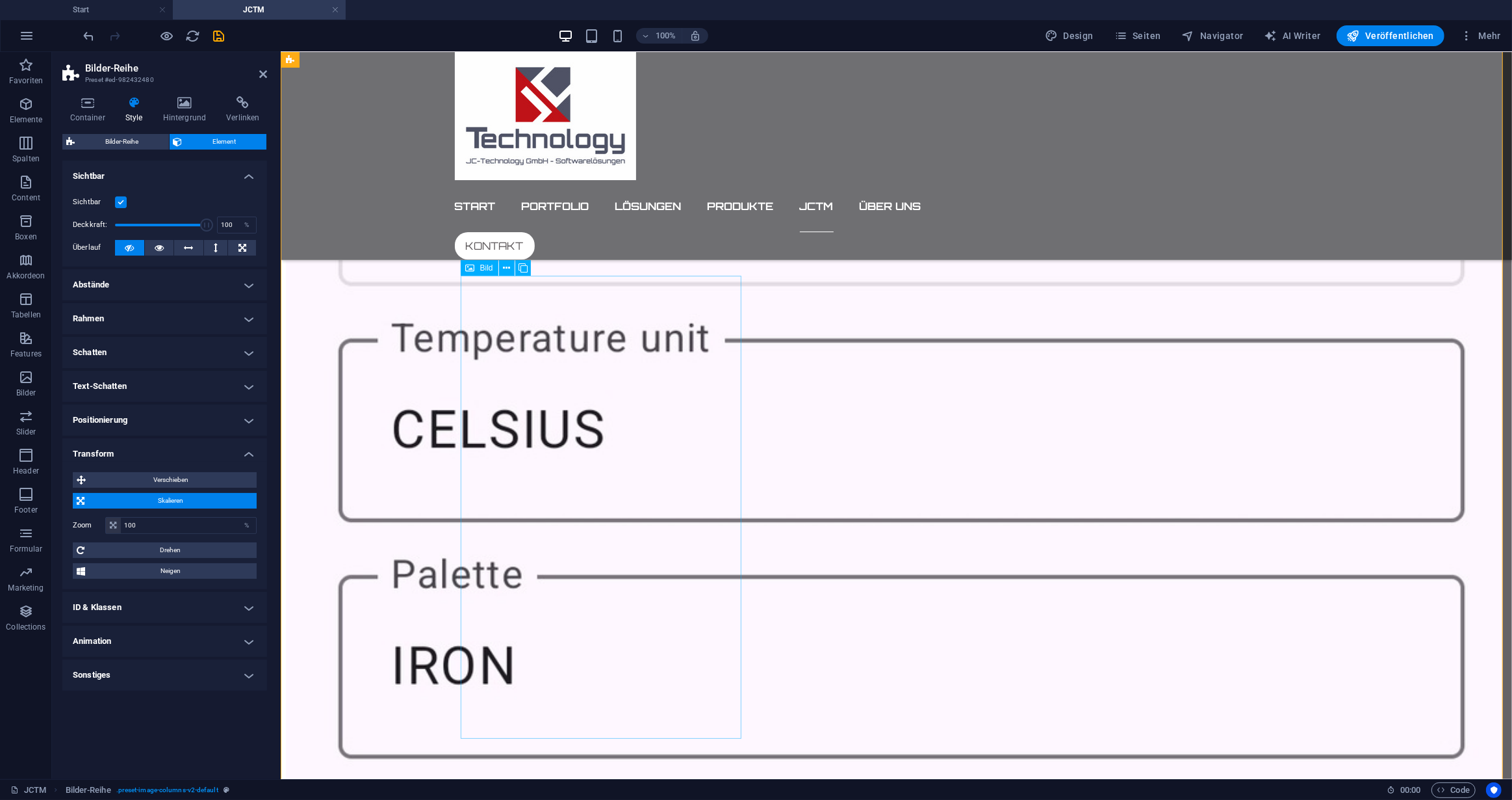
scroll to position [2842, 0]
click at [504, 266] on icon at bounding box center [506, 267] width 7 height 13
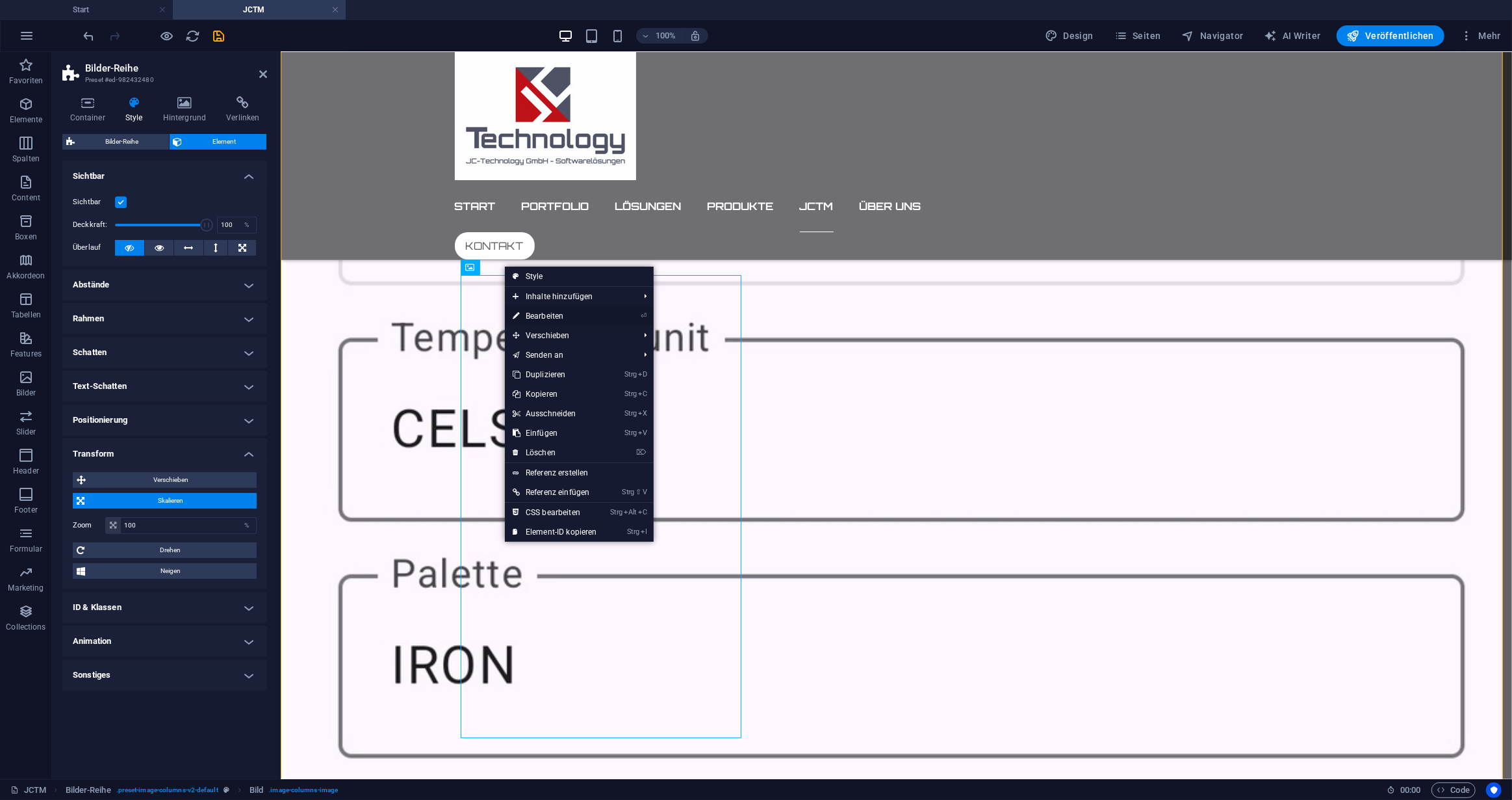
click at [543, 312] on link "⏎ Bearbeiten" at bounding box center [555, 316] width 100 height 20
select select "rem"
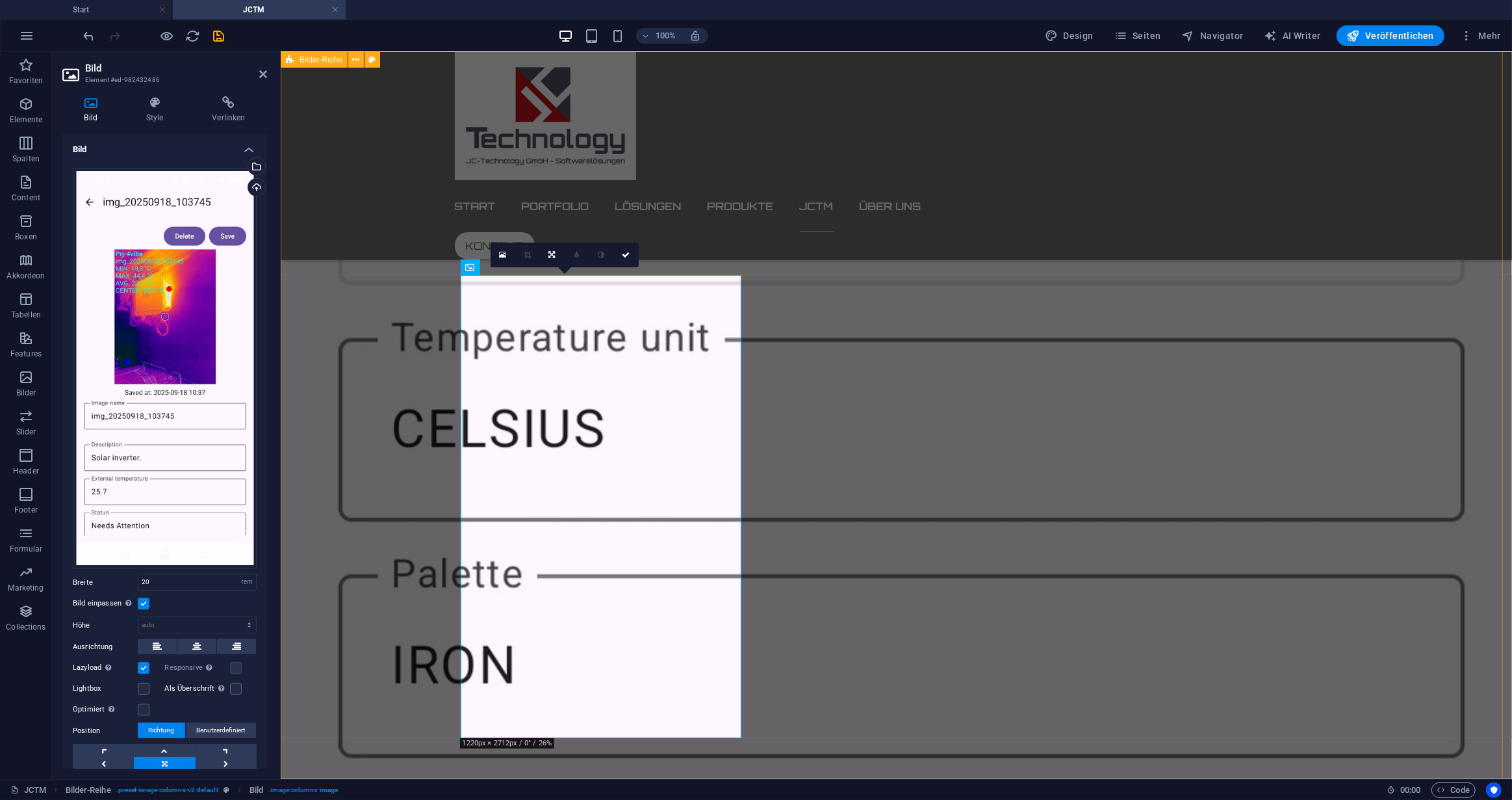
click at [1205, 411] on div at bounding box center [895, 188] width 1231 height 3773
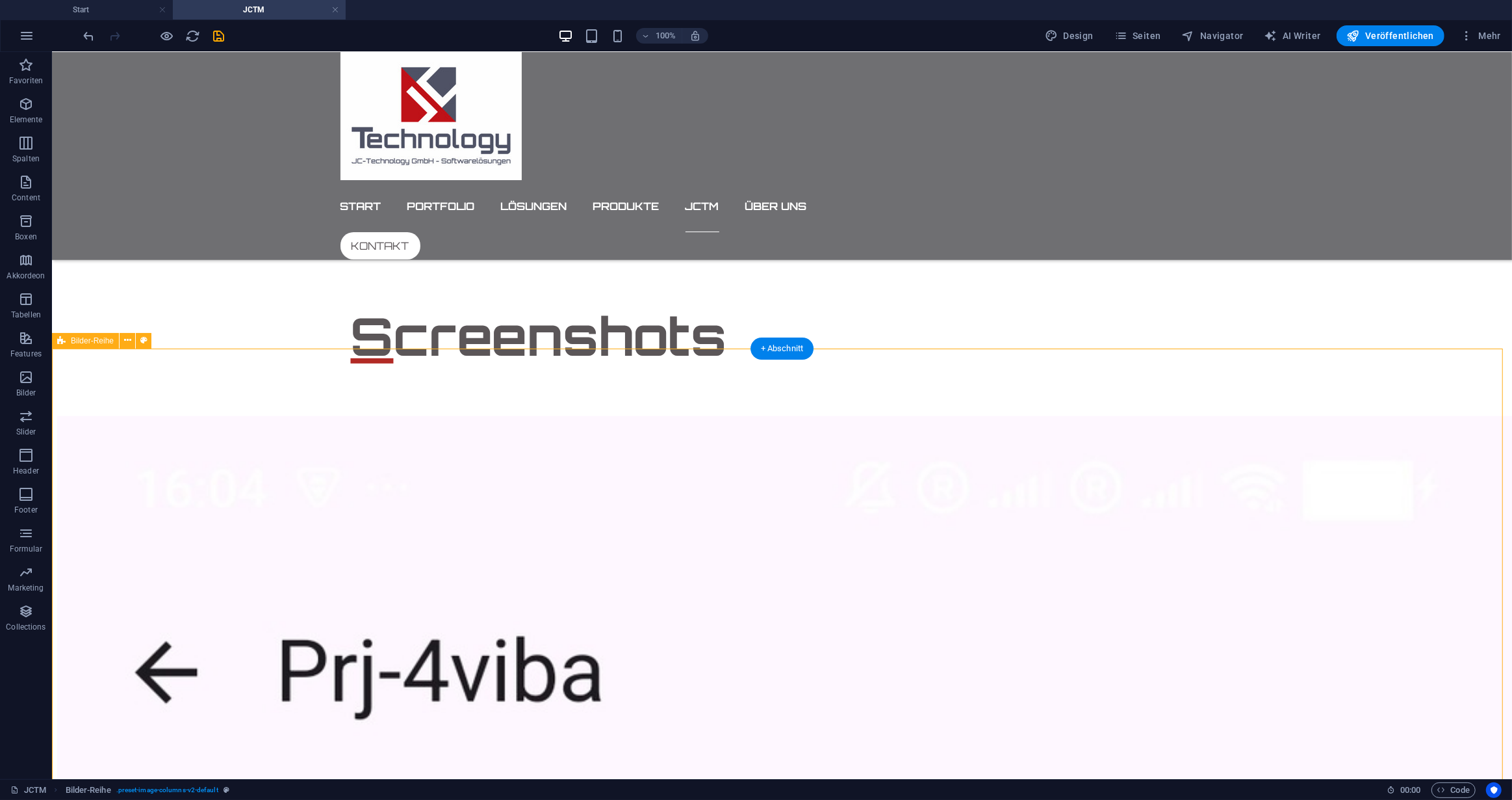
scroll to position [774, 0]
click at [388, 389] on icon at bounding box center [387, 387] width 7 height 13
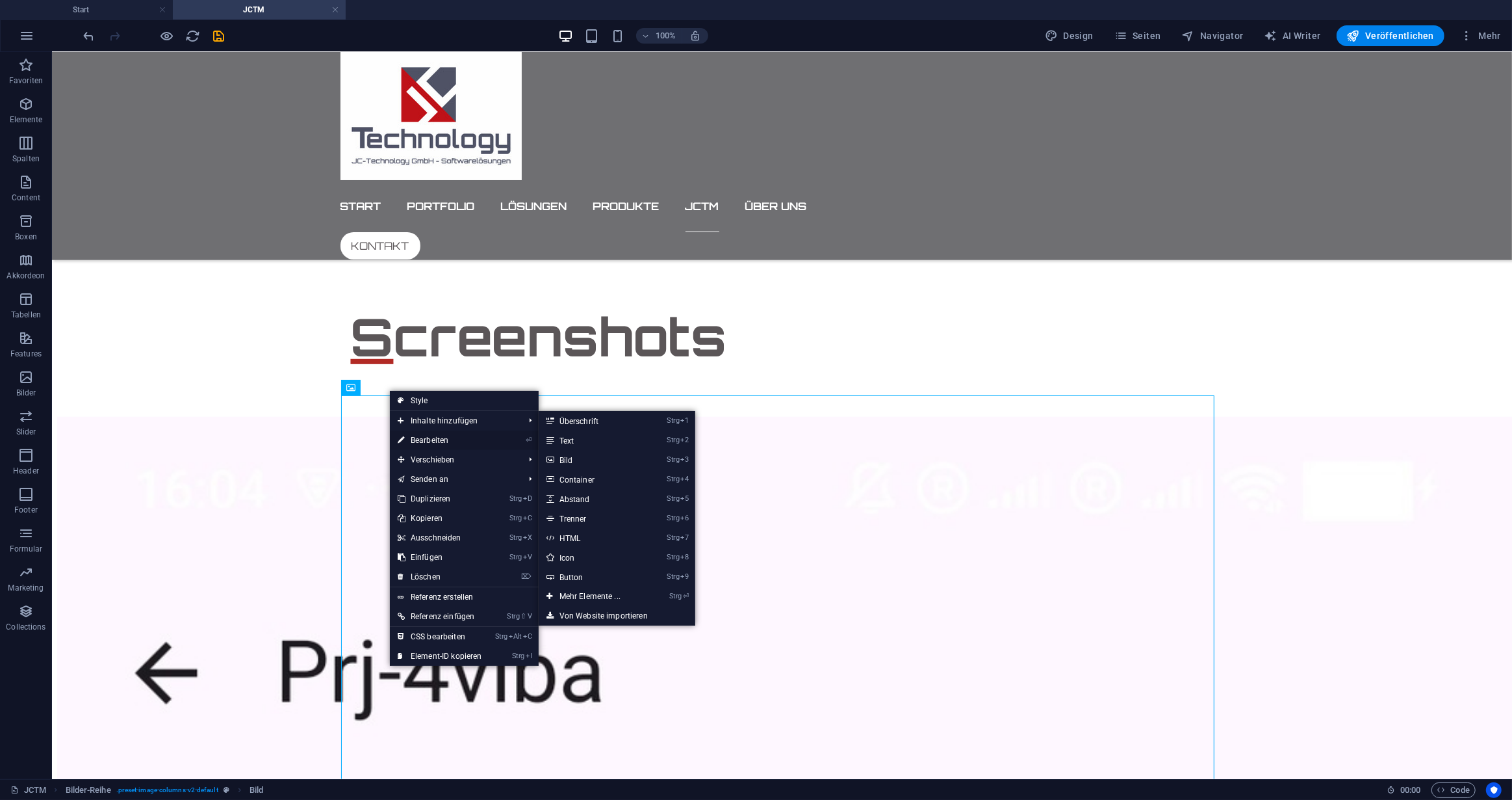
click at [419, 442] on link "⏎ Bearbeiten" at bounding box center [440, 440] width 100 height 20
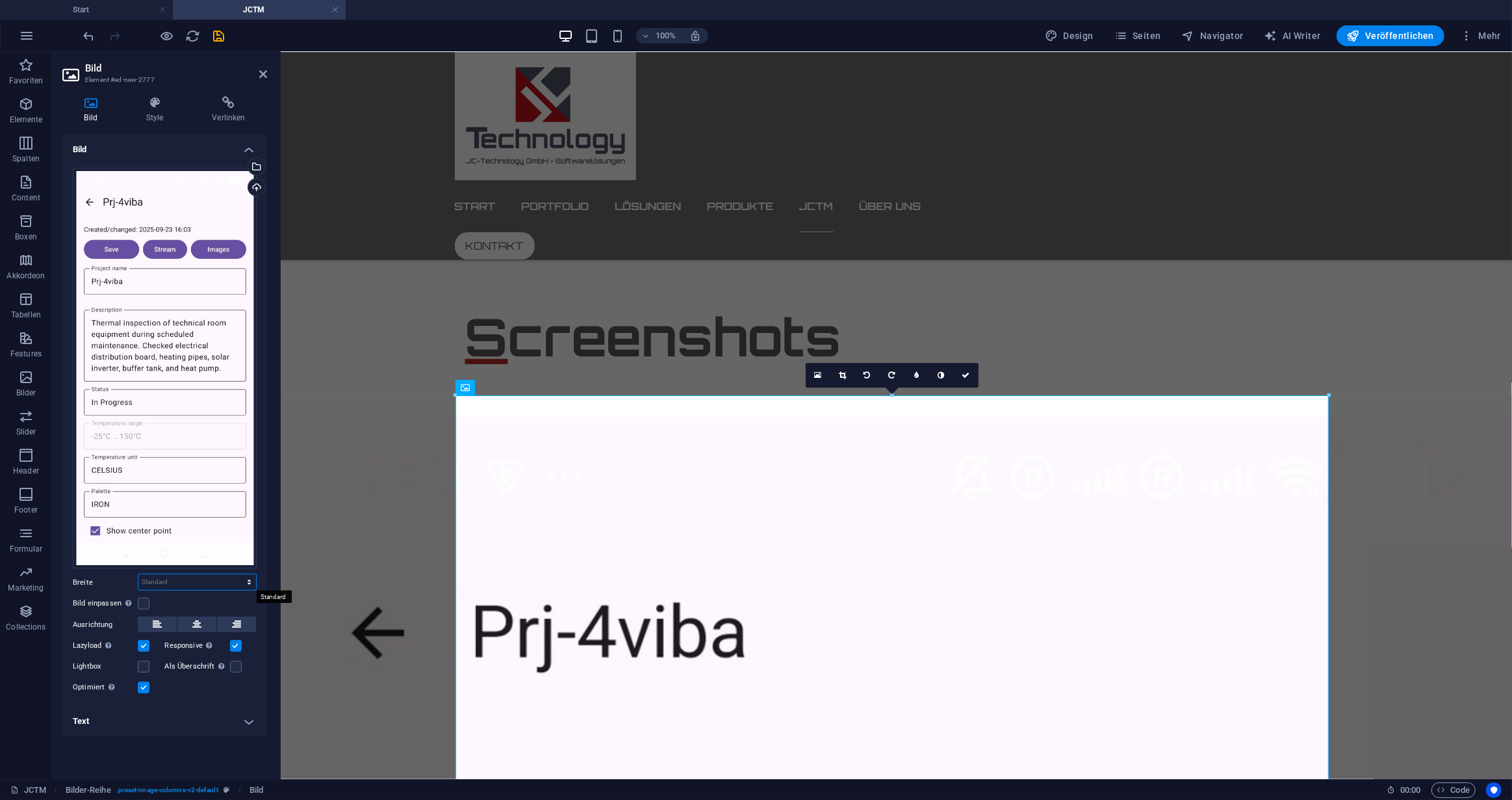
click at [248, 583] on select "Standard auto px rem % em vh vw" at bounding box center [197, 582] width 117 height 16
select select "rem"
click at [238, 574] on select "Standard auto px rem % em vh vw" at bounding box center [197, 582] width 117 height 16
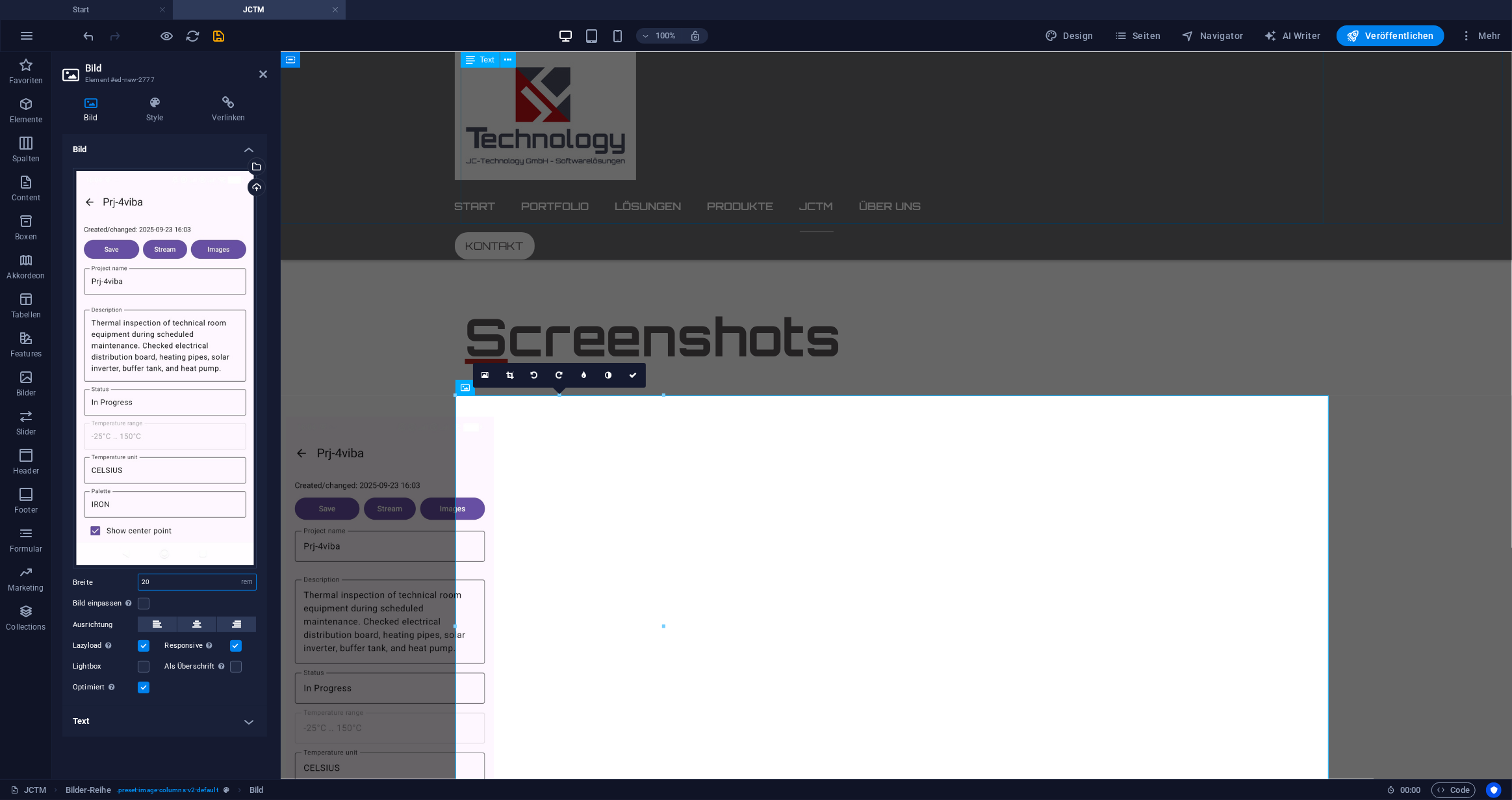
type input "20"
click at [952, 274] on div "Screenshots" at bounding box center [895, 306] width 1231 height 124
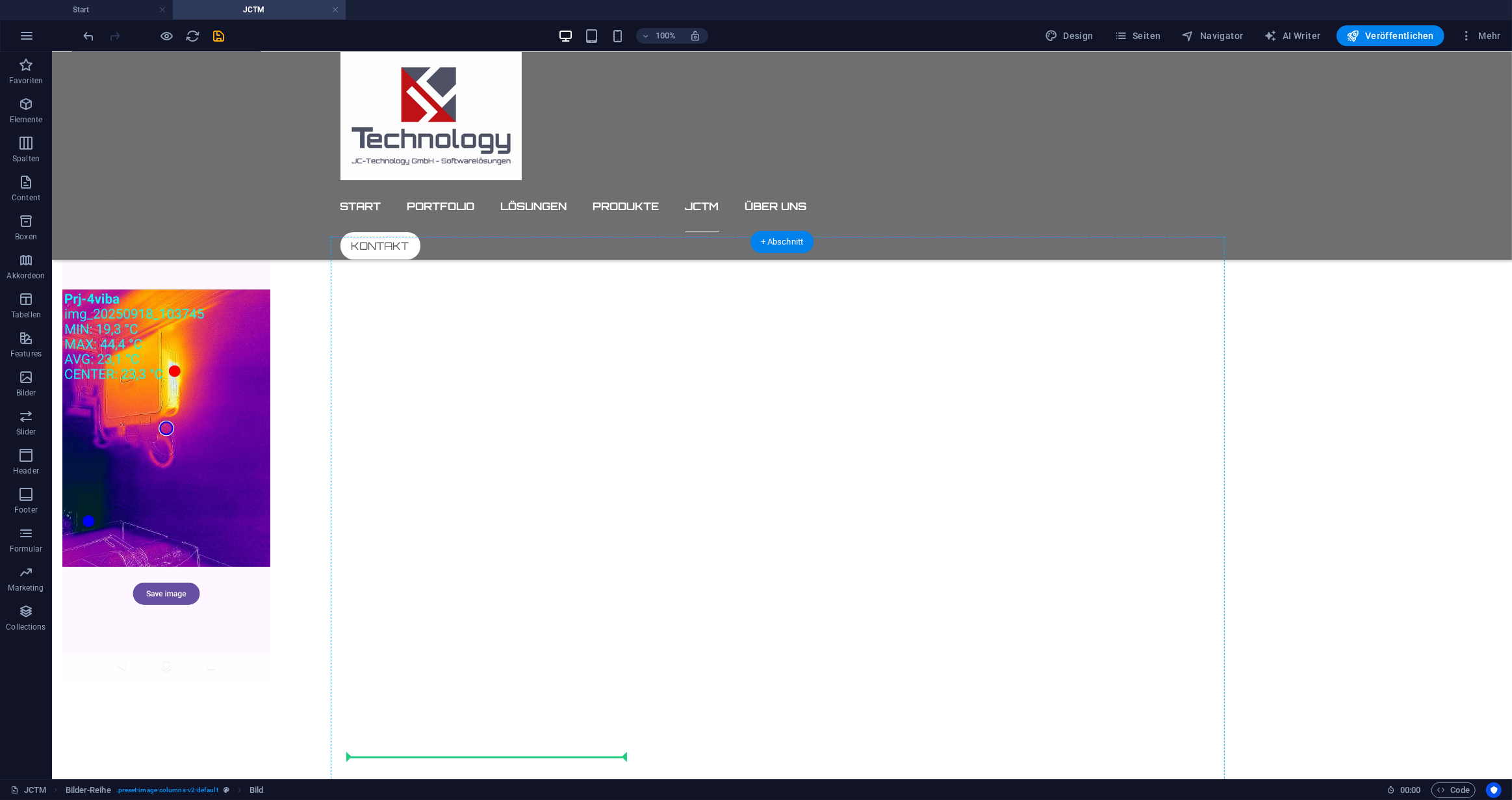
scroll to position [1909, 0]
drag, startPoint x: 418, startPoint y: 380, endPoint x: 452, endPoint y: 494, distance: 119.0
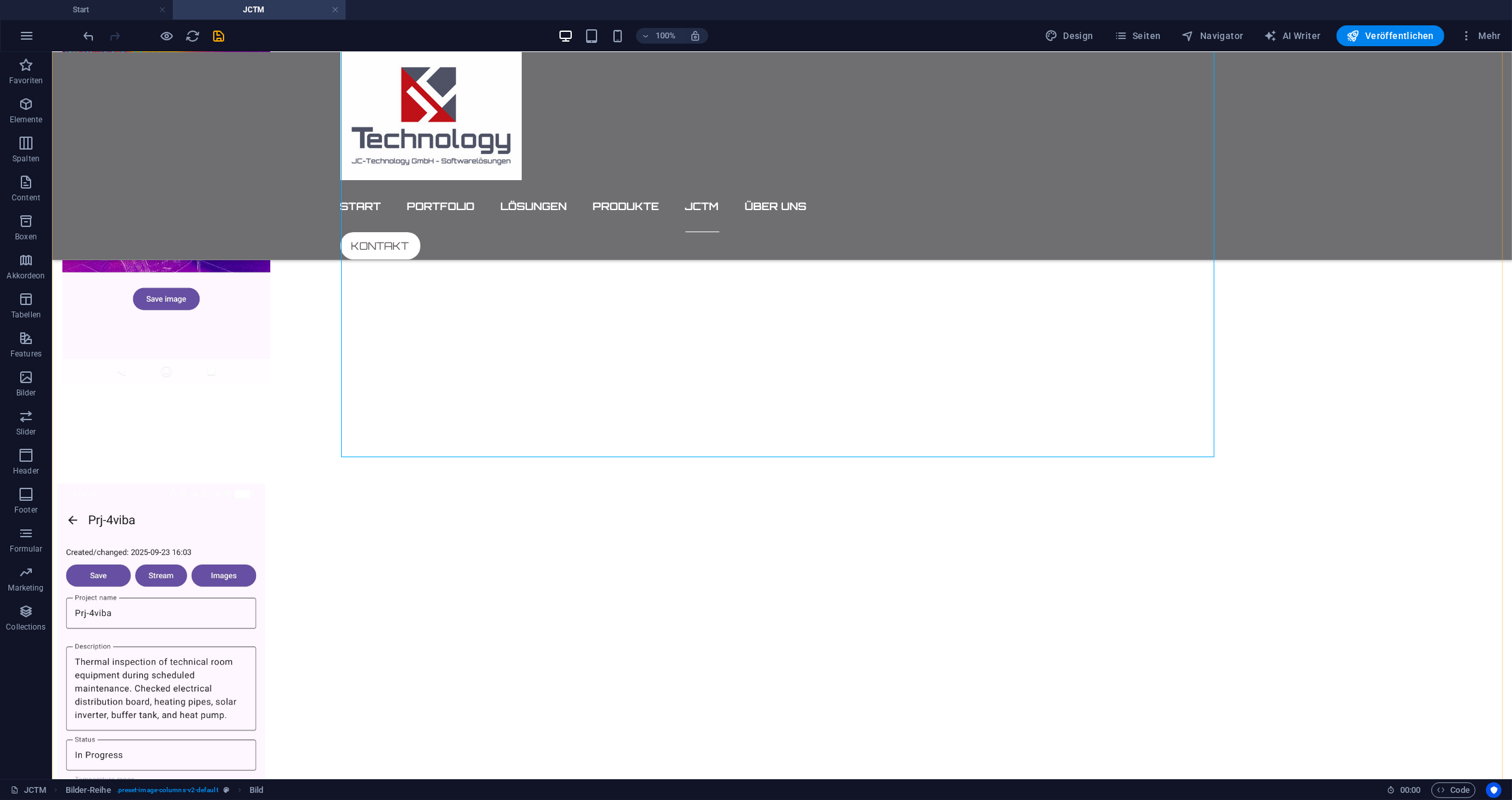
scroll to position [1742, 0]
click at [727, 482] on figure at bounding box center [493, 713] width 873 height 462
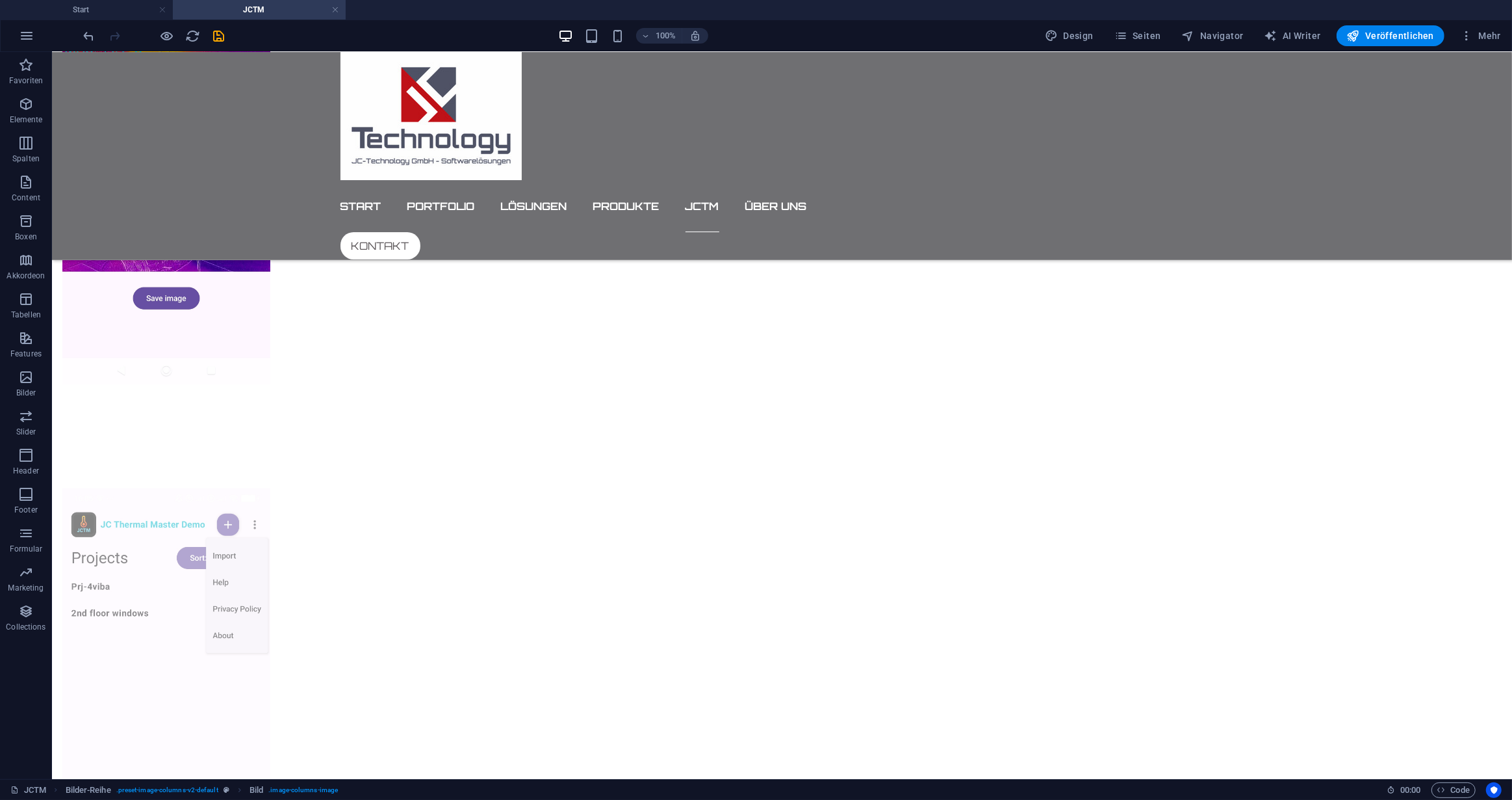
scroll to position [2215, 0]
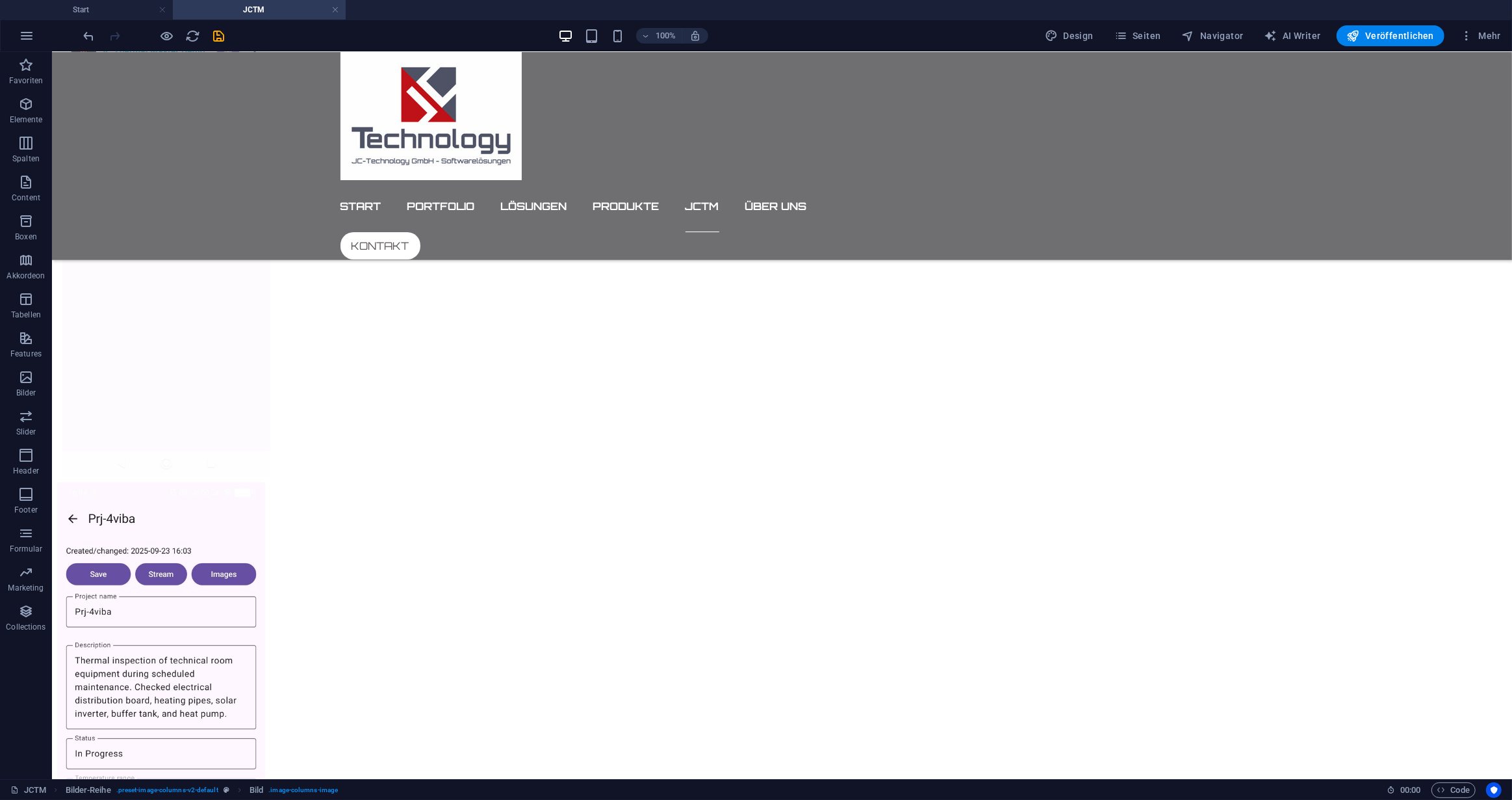
drag, startPoint x: 414, startPoint y: 507, endPoint x: 724, endPoint y: 272, distance: 389.0
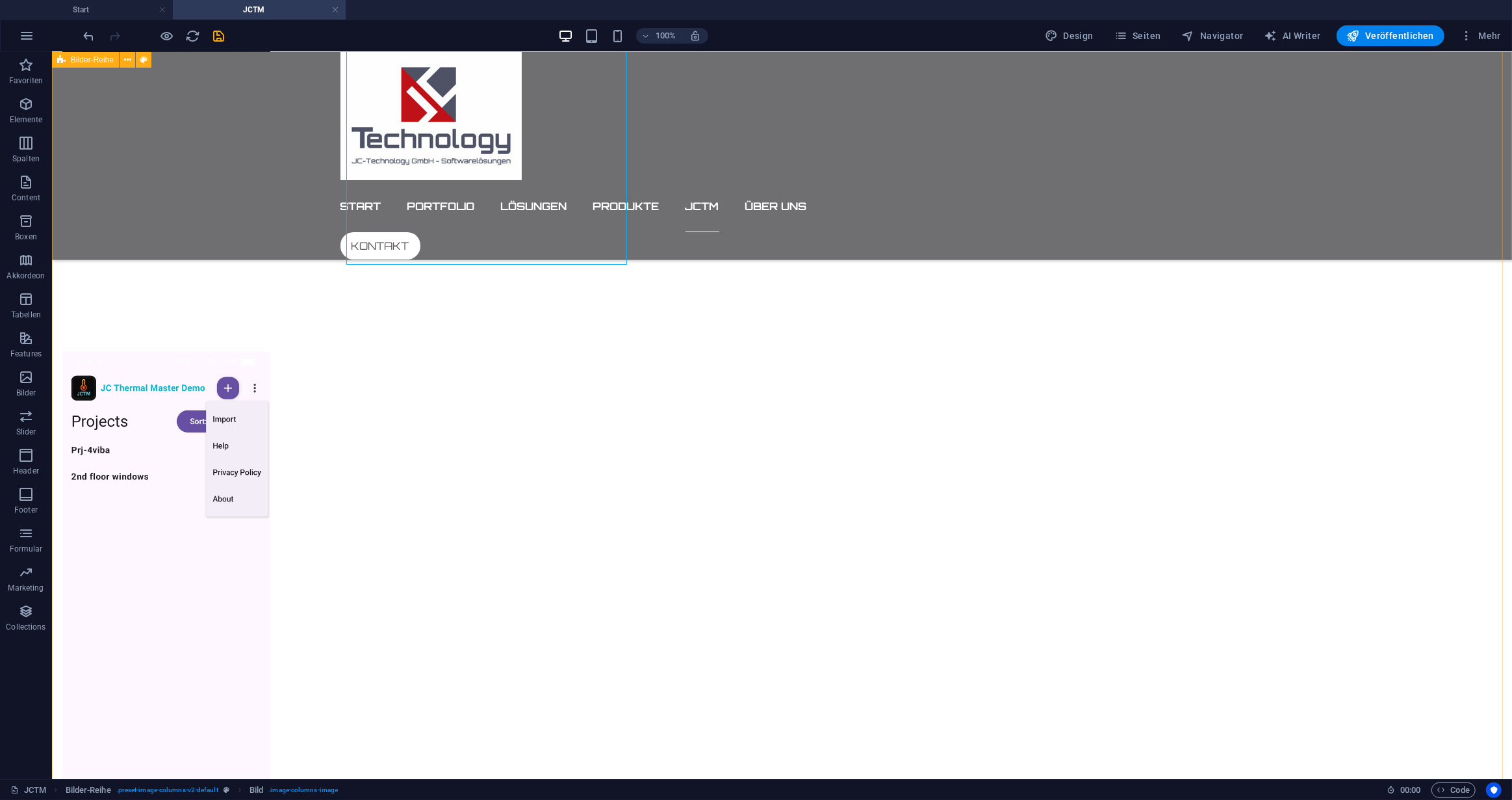
scroll to position [1852, 0]
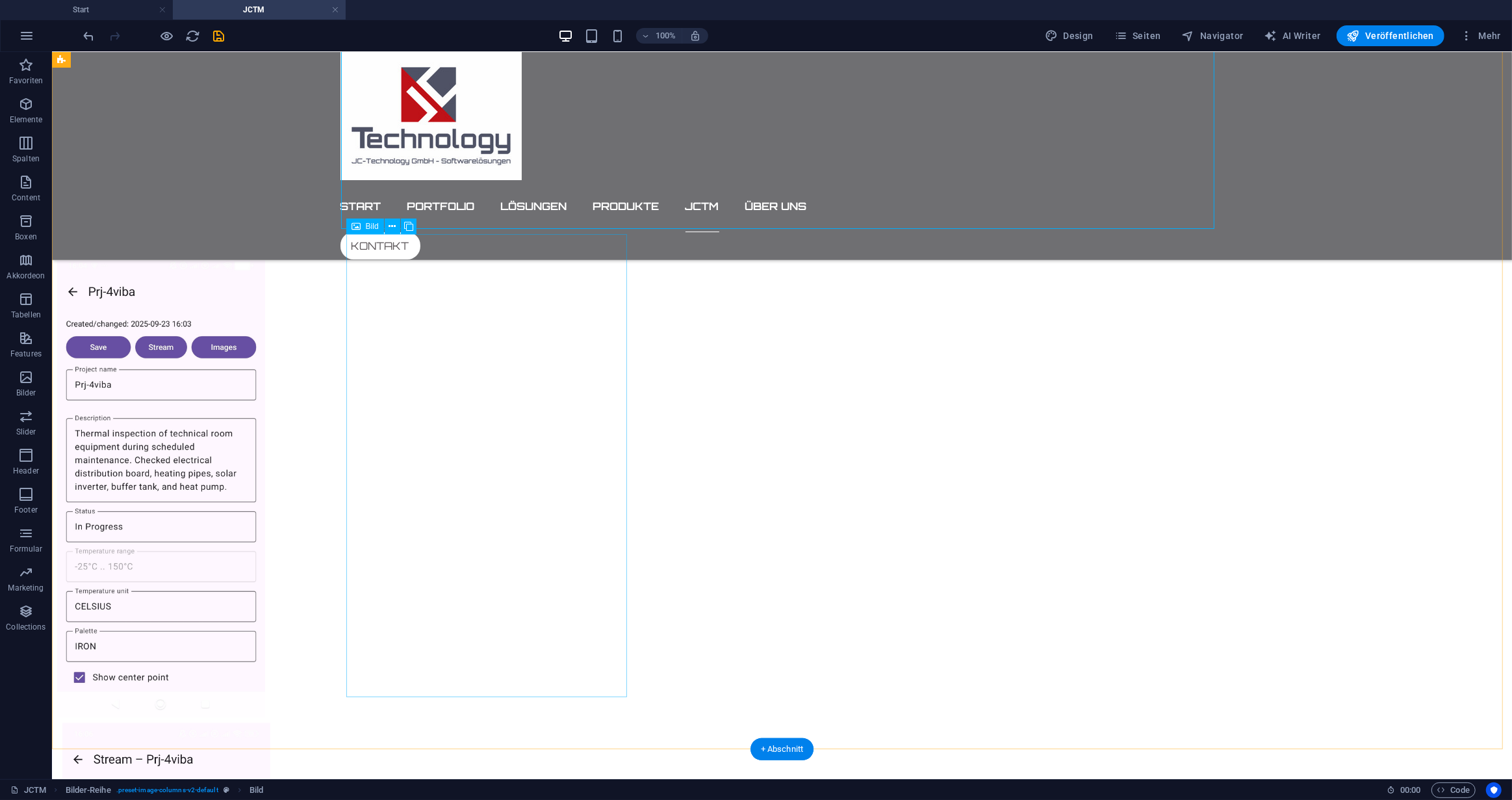
scroll to position [2444, 0]
click at [391, 222] on icon at bounding box center [391, 225] width 7 height 13
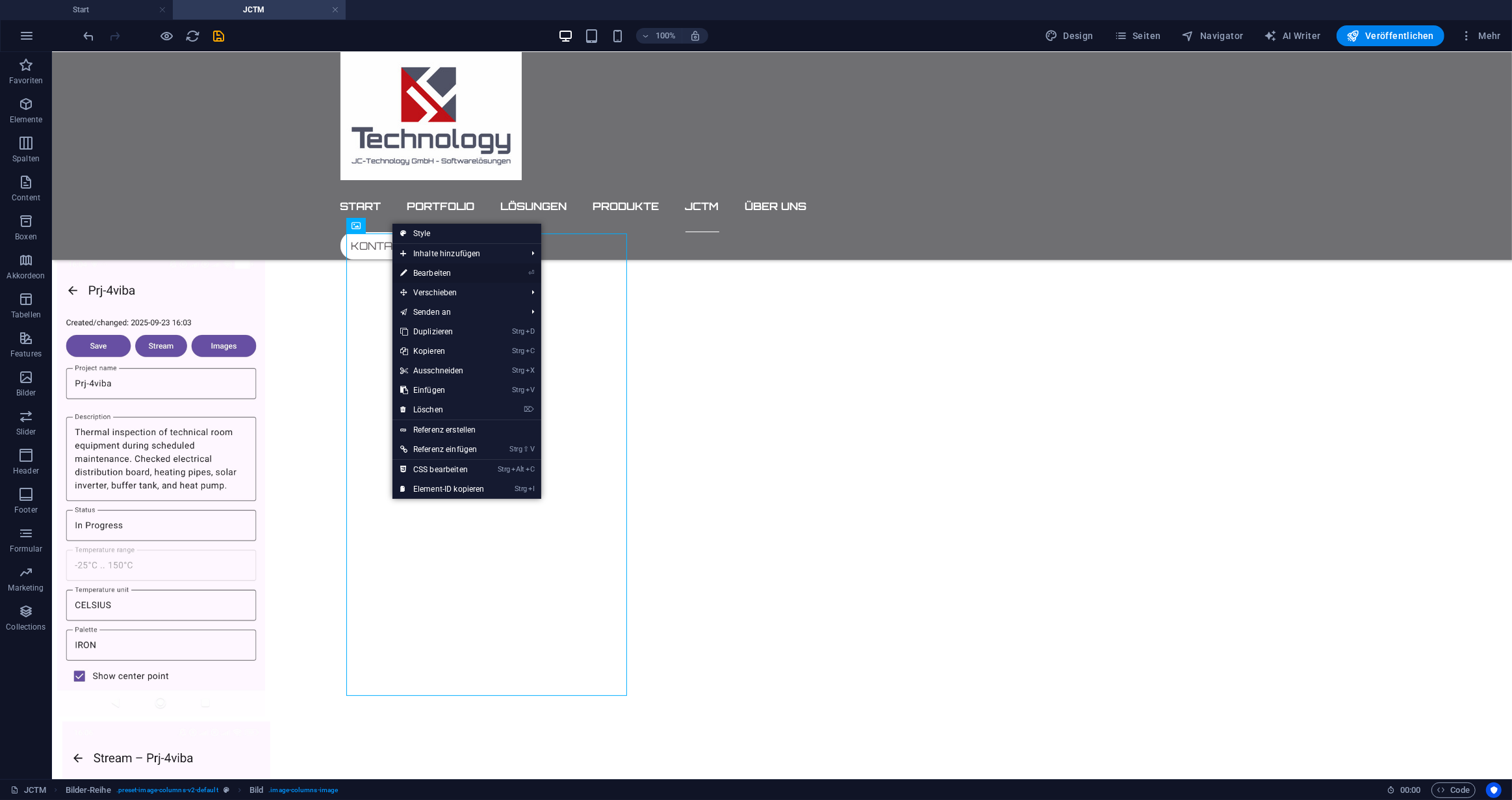
click at [428, 273] on link "⏎ Bearbeiten" at bounding box center [442, 273] width 100 height 20
select select "rem"
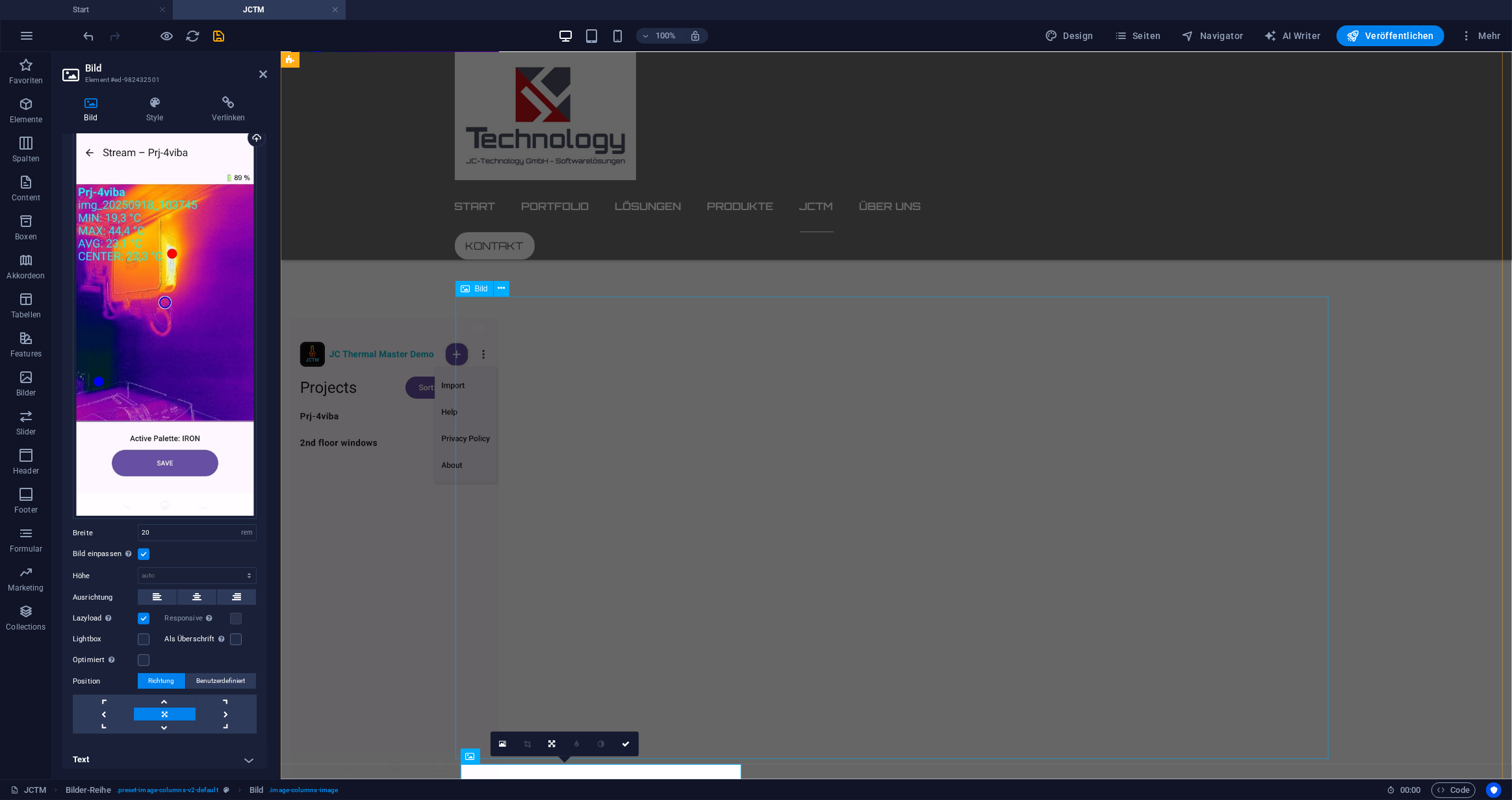
scroll to position [1912, 0]
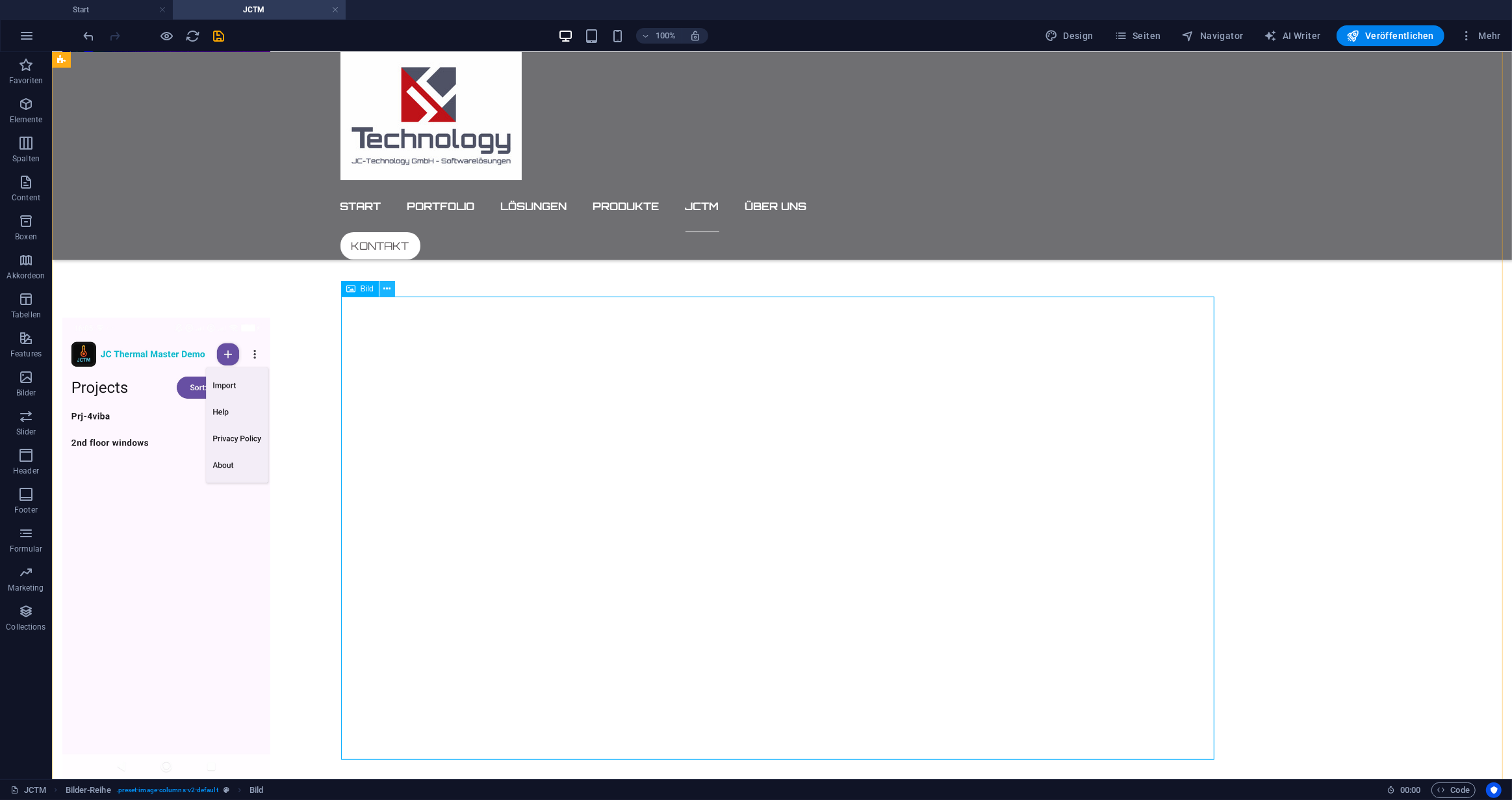
click at [388, 287] on icon at bounding box center [387, 289] width 7 height 13
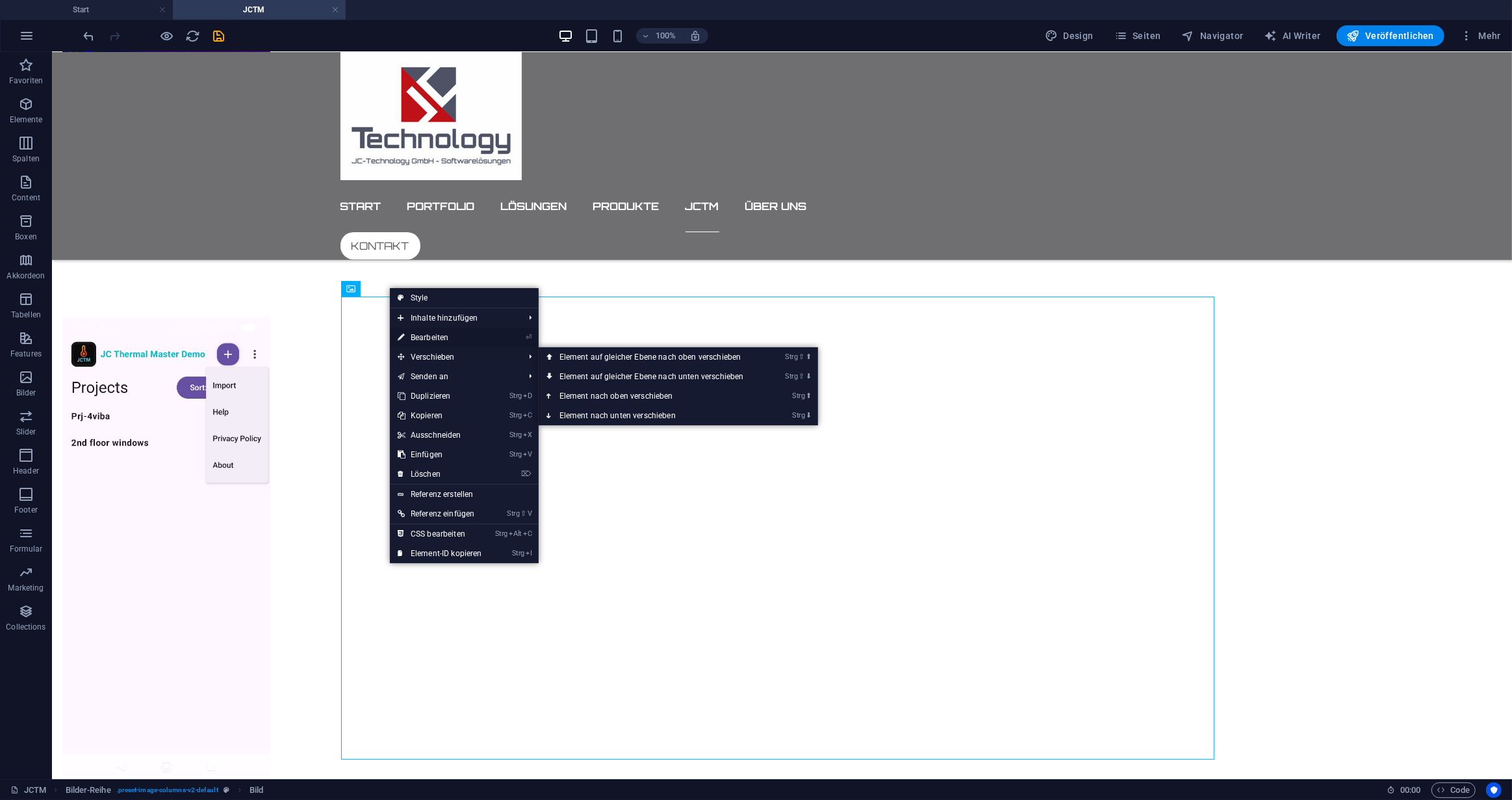
click at [437, 338] on link "⏎ Bearbeiten" at bounding box center [440, 337] width 100 height 20
select select "rem"
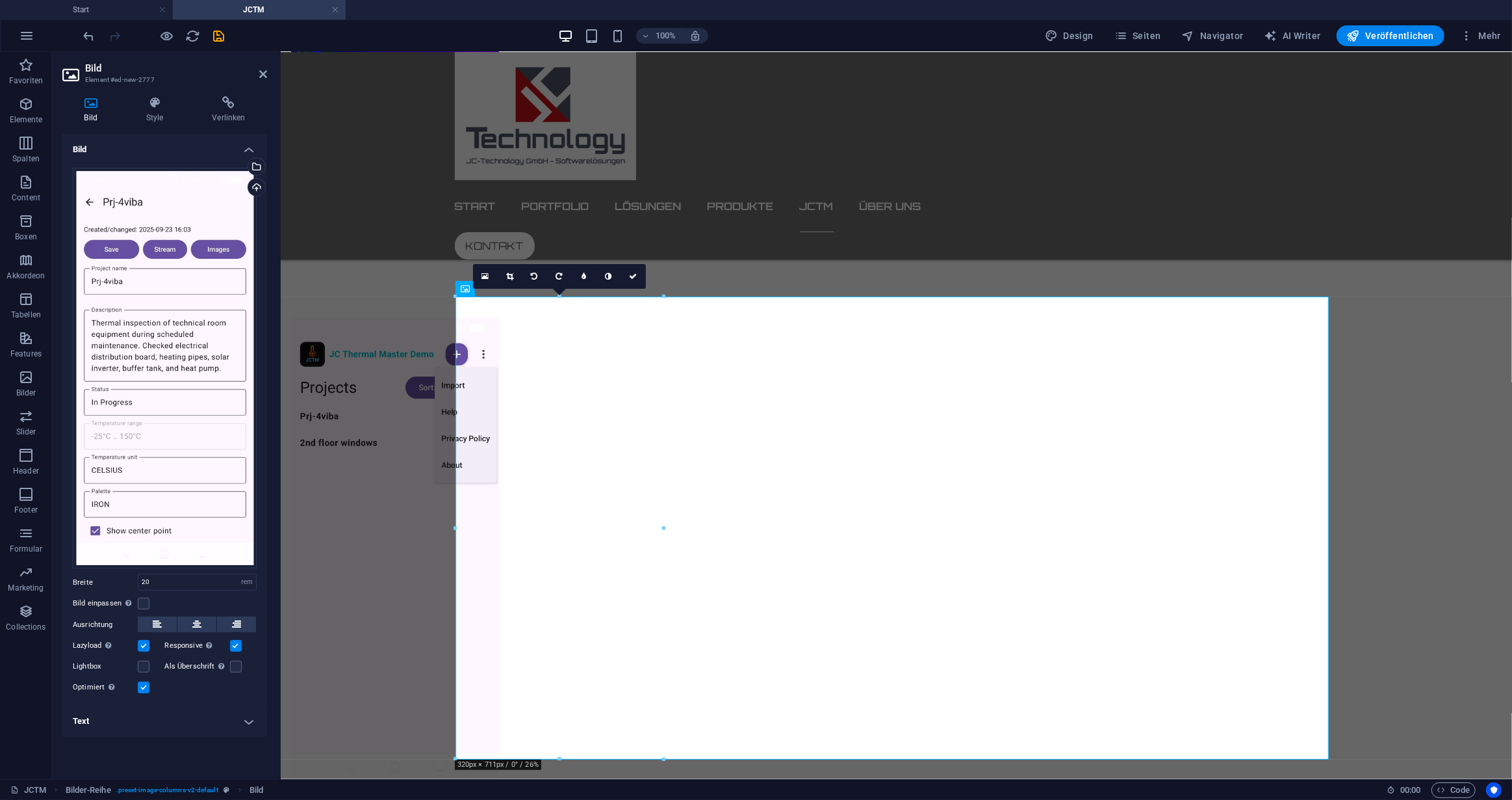
click at [143, 686] on label at bounding box center [143, 687] width 12 height 12
click at [0, 0] on input "Optimiert Bilder werden komprimiert für eine bessere Ladegeschwindigkeit der We…" at bounding box center [0, 0] width 0 height 0
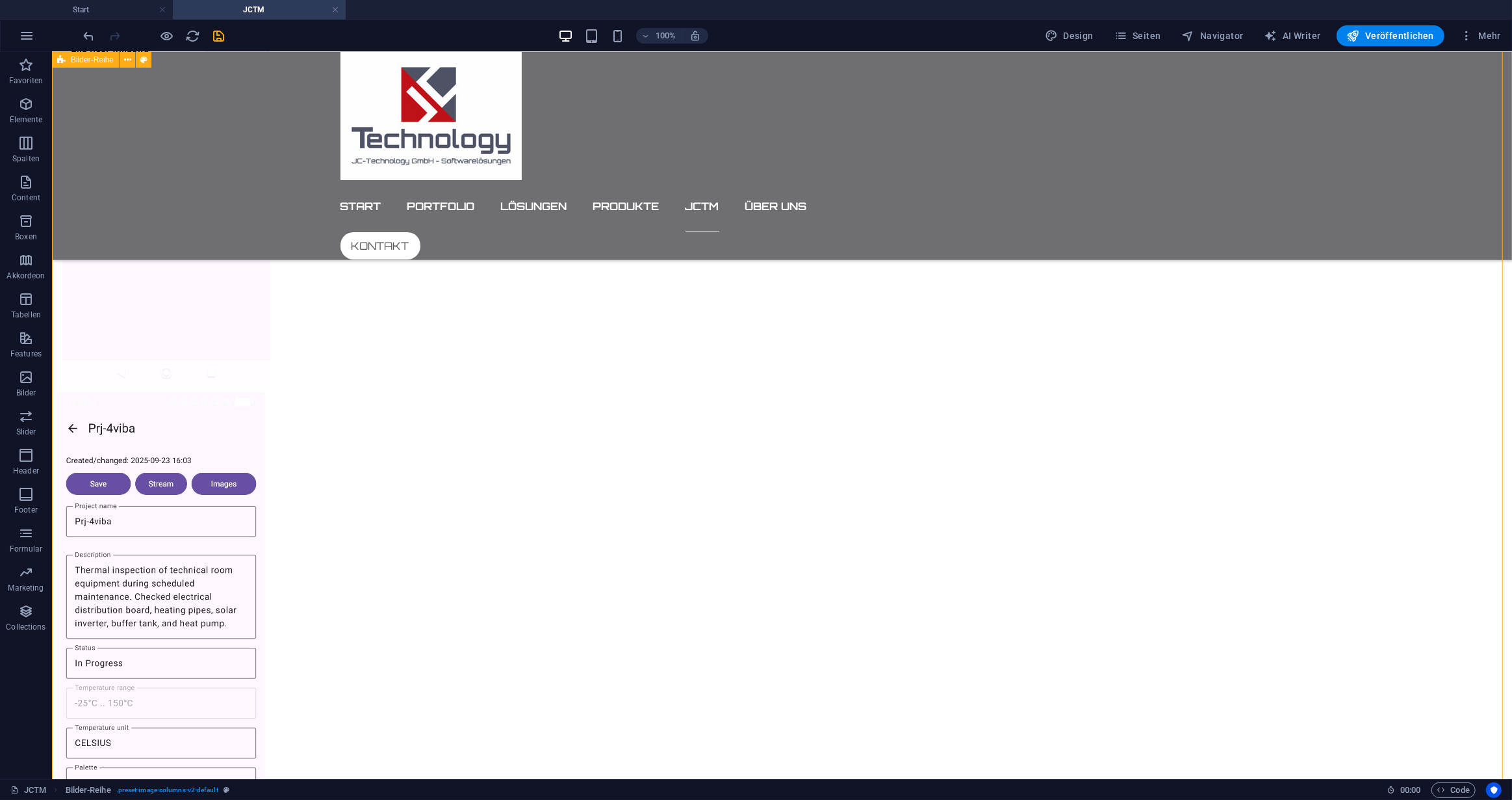
scroll to position [2384, 0]
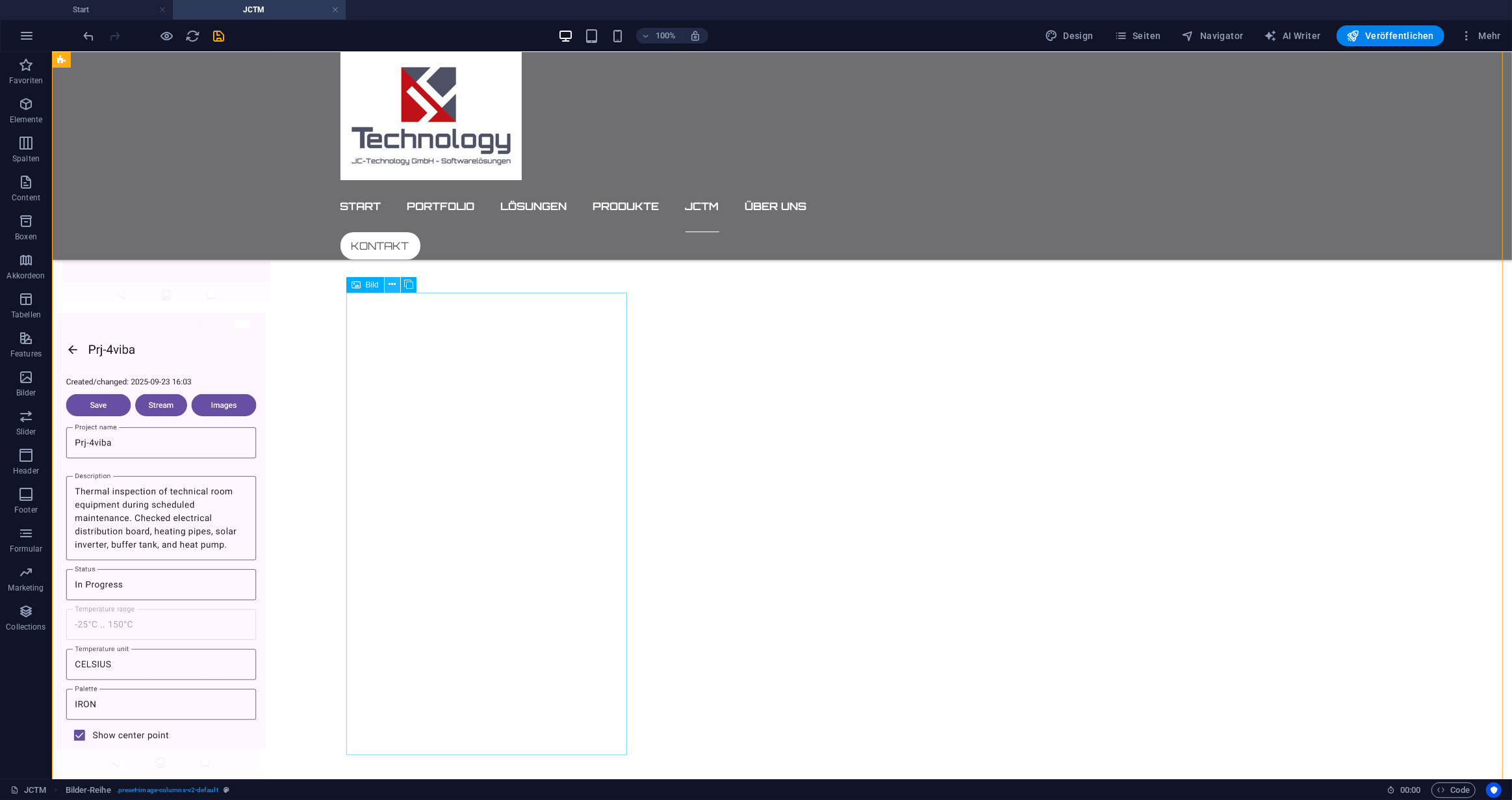
click at [391, 279] on icon at bounding box center [391, 284] width 7 height 13
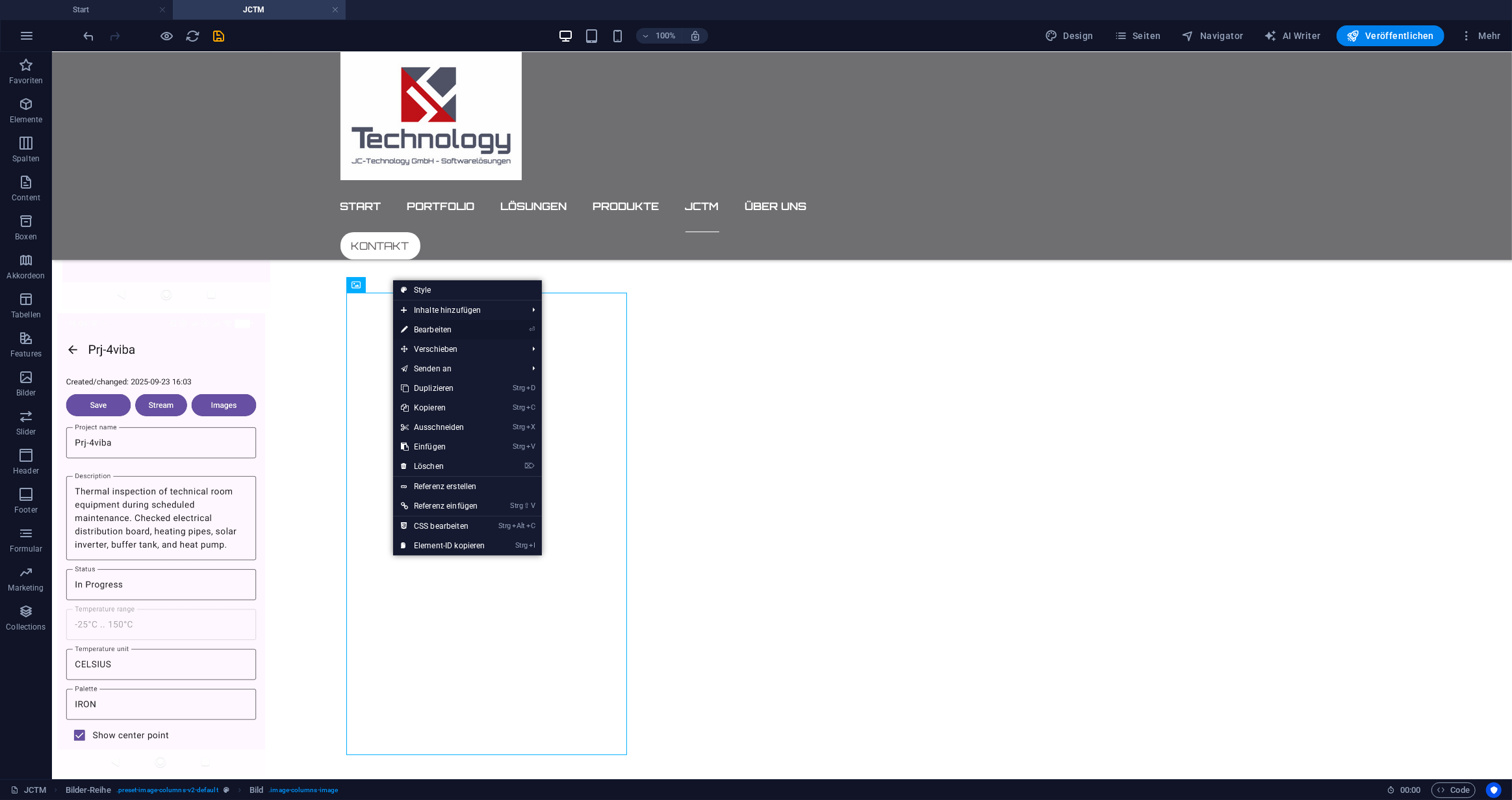
click at [442, 327] on link "⏎ Bearbeiten" at bounding box center [443, 329] width 100 height 20
select select "rem"
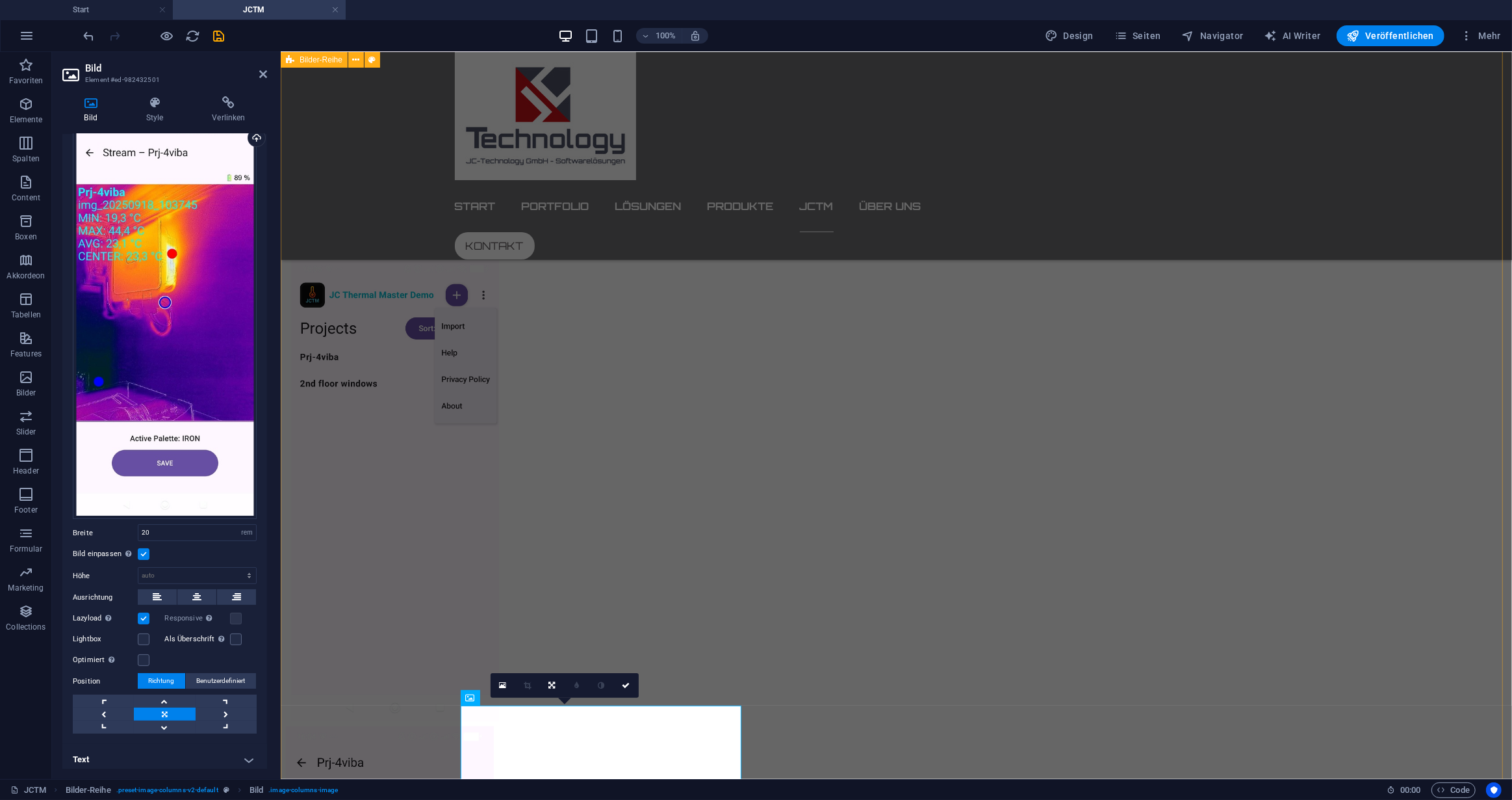
scroll to position [1971, 0]
click at [504, 232] on icon at bounding box center [501, 230] width 7 height 13
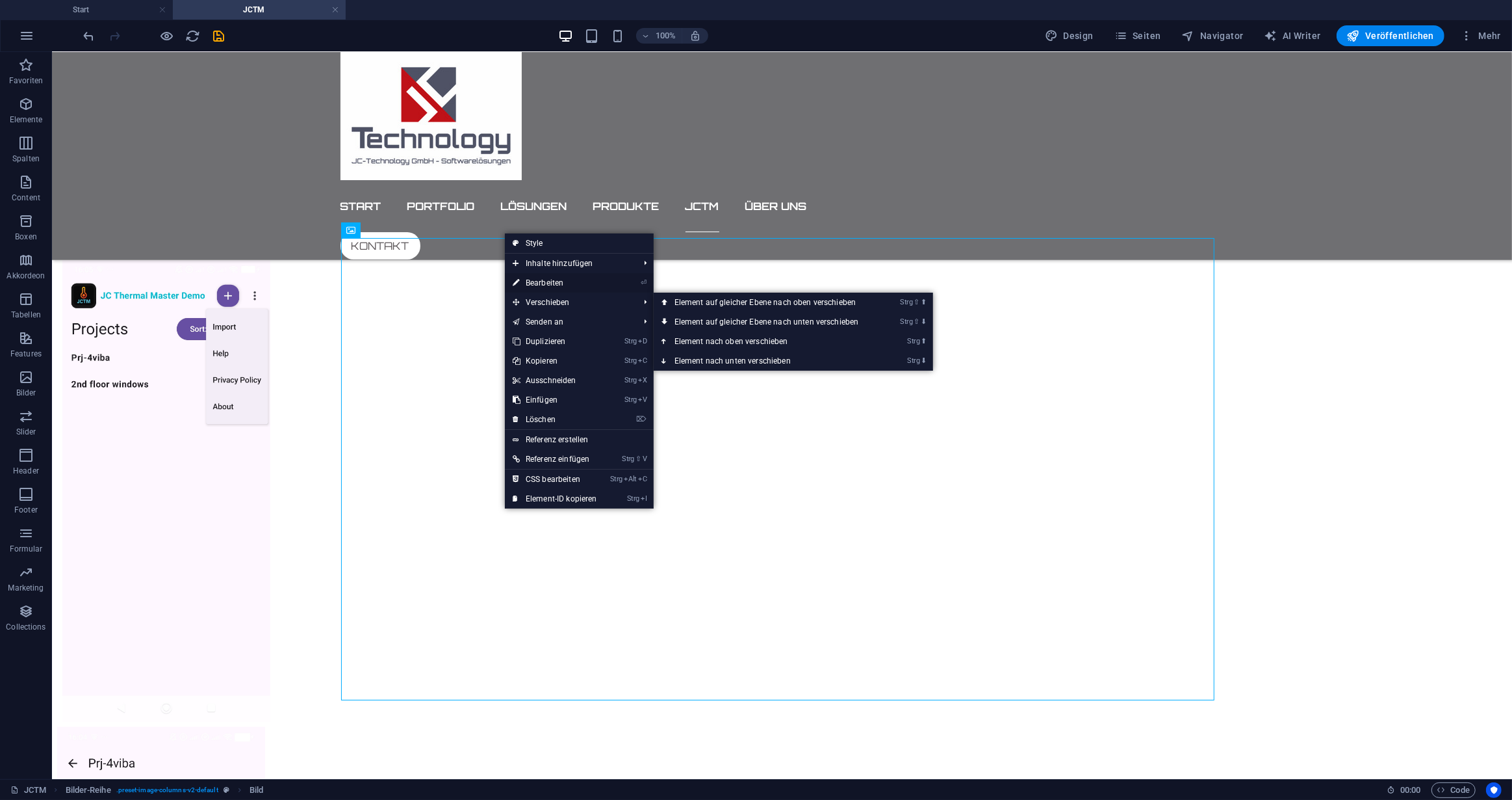
click at [537, 280] on link "⏎ Bearbeiten" at bounding box center [555, 282] width 100 height 20
select select "rem"
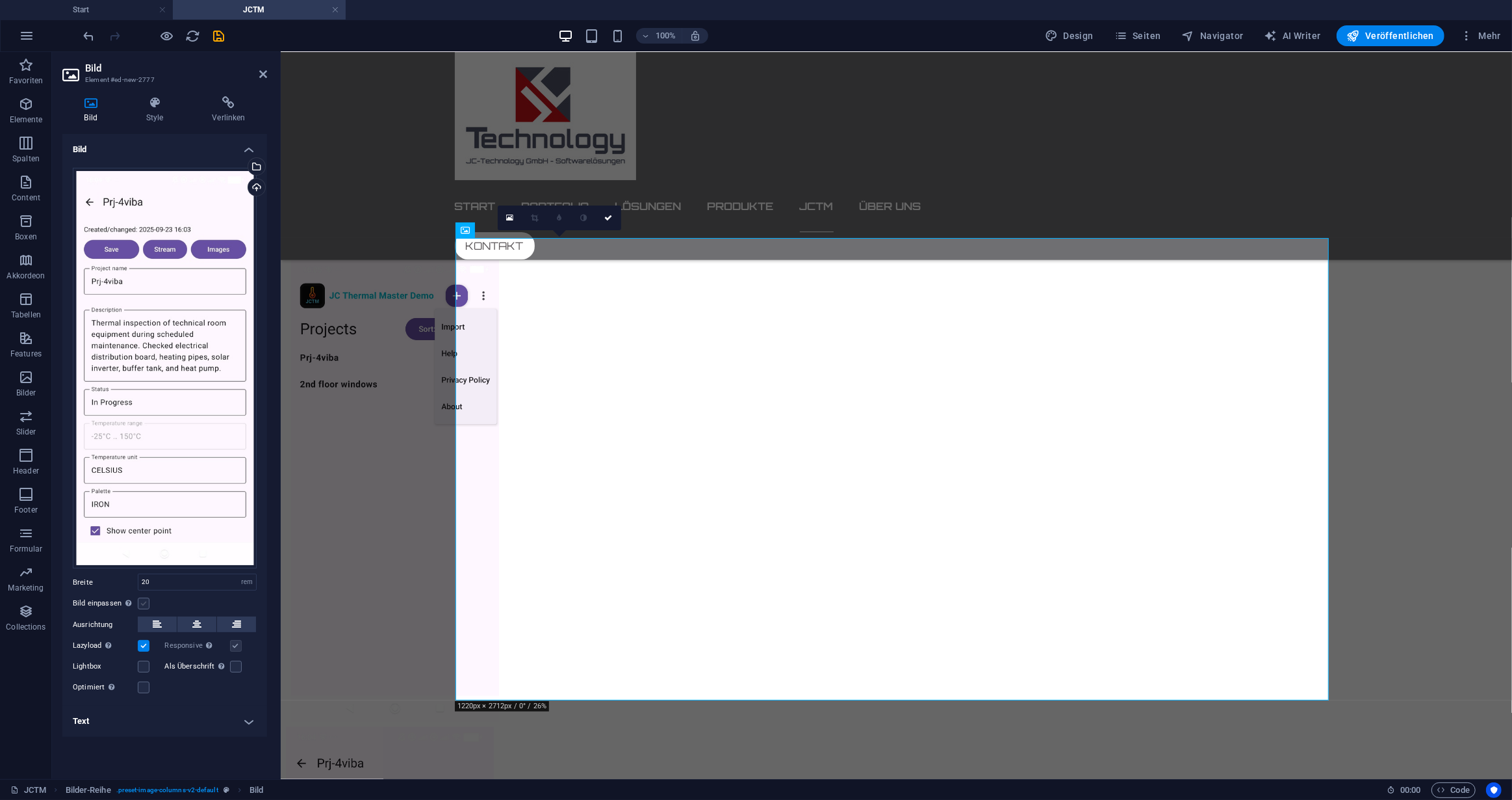
click at [142, 602] on label at bounding box center [143, 603] width 12 height 12
click at [0, 0] on input "Bild einpassen Bild automatisch anhand einer fixen Breite und Höhe einpassen" at bounding box center [0, 0] width 0 height 0
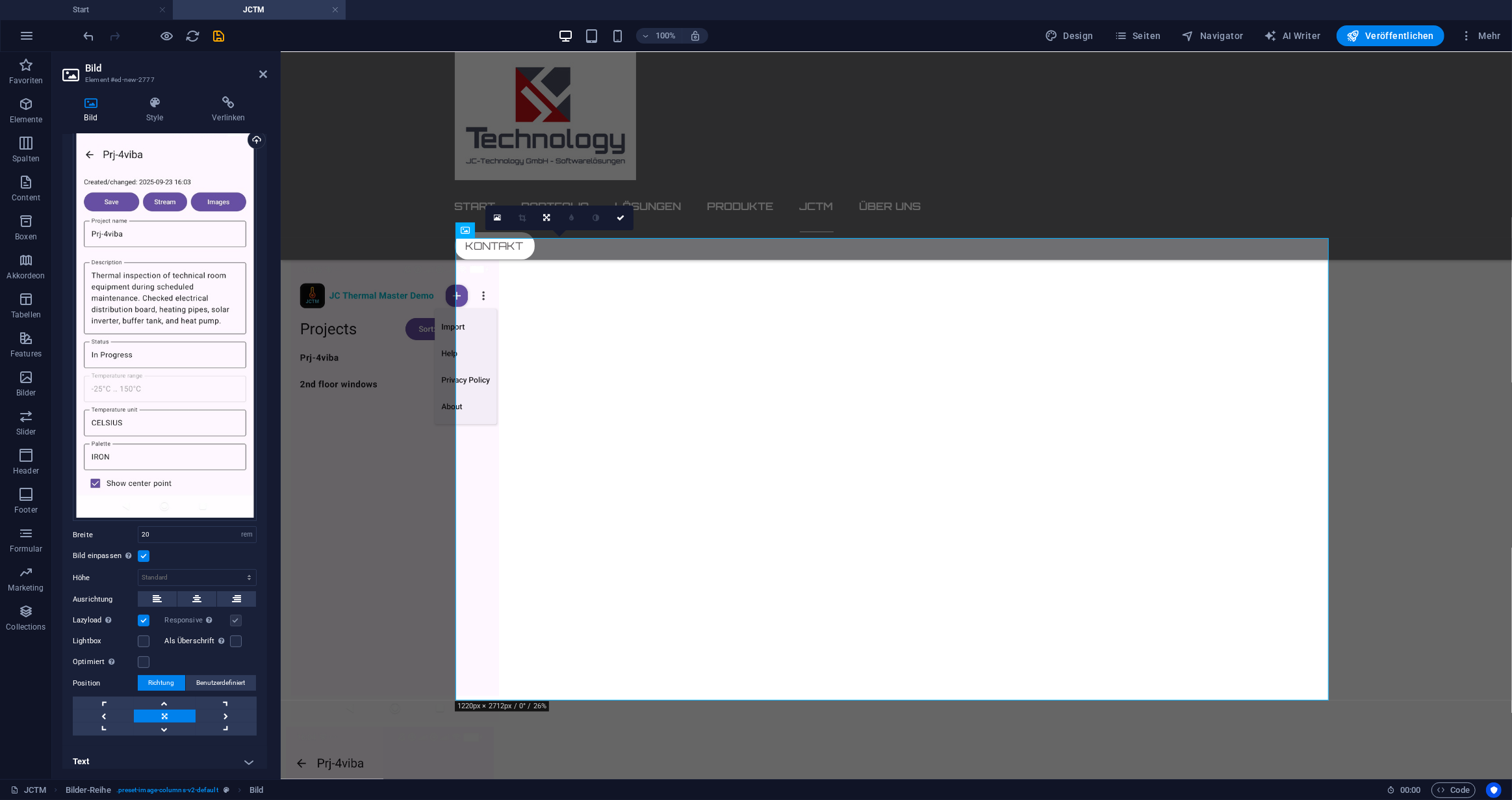
scroll to position [49, 0]
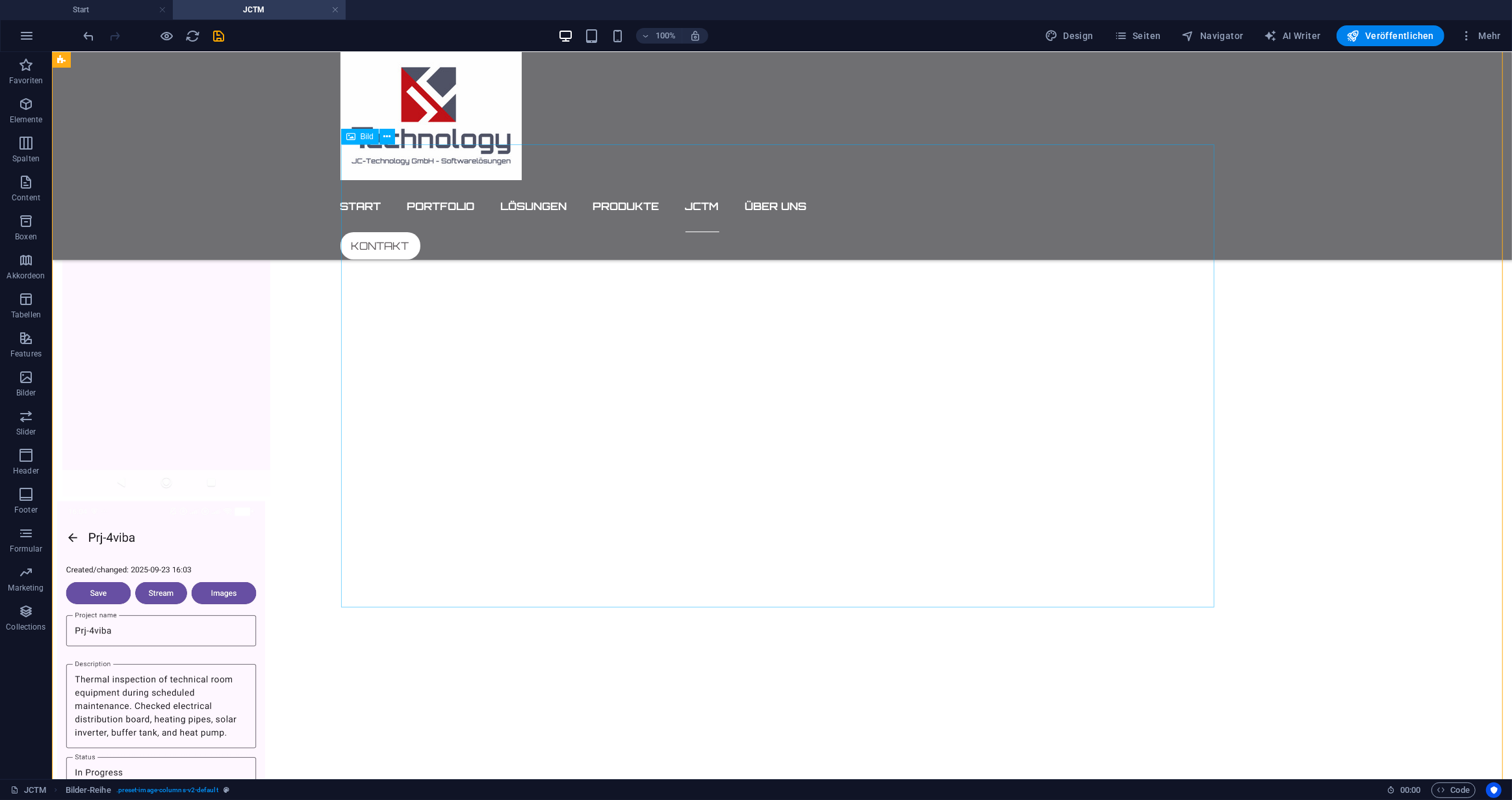
scroll to position [2207, 0]
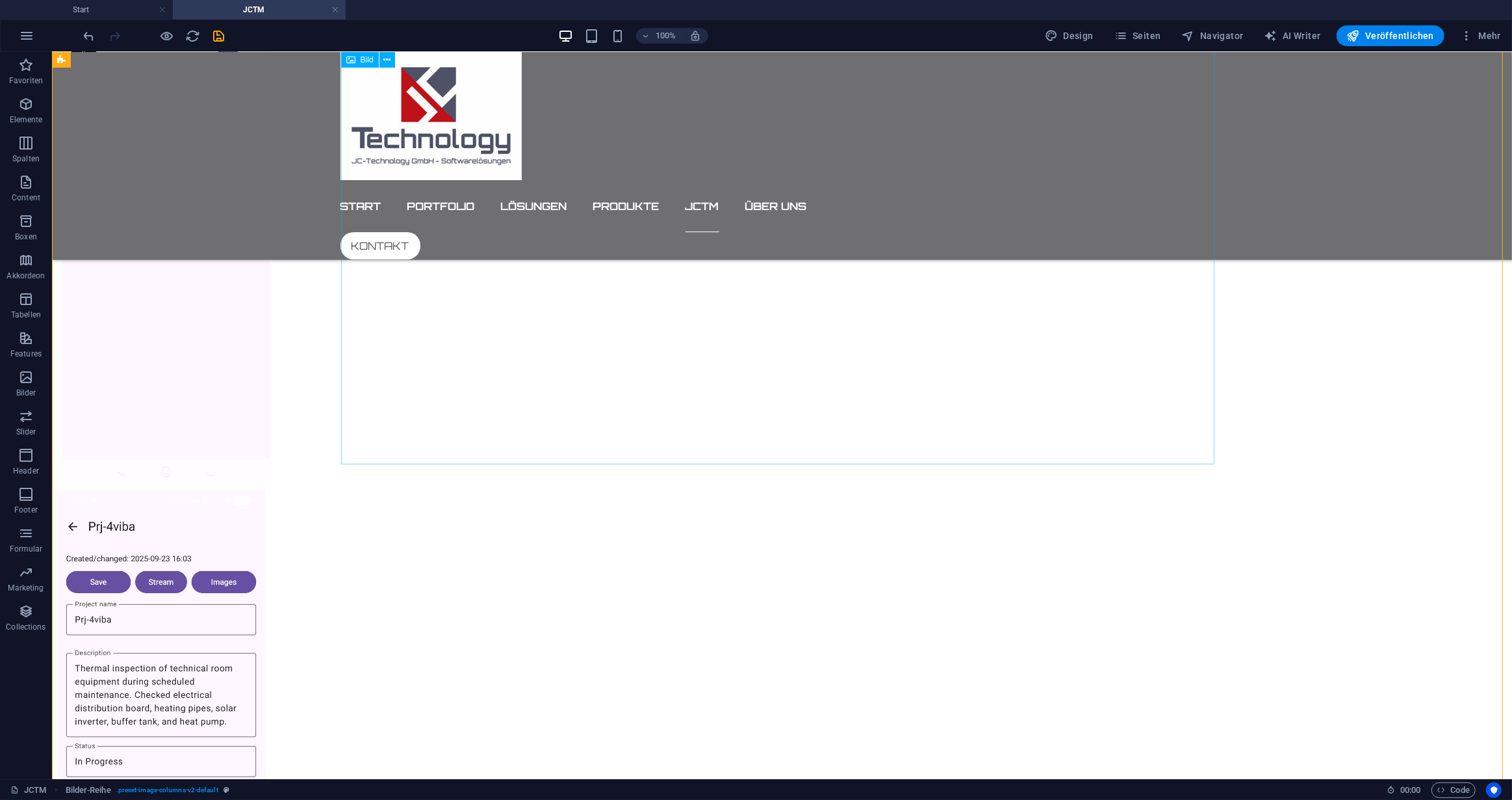
click at [456, 489] on figure at bounding box center [493, 720] width 873 height 462
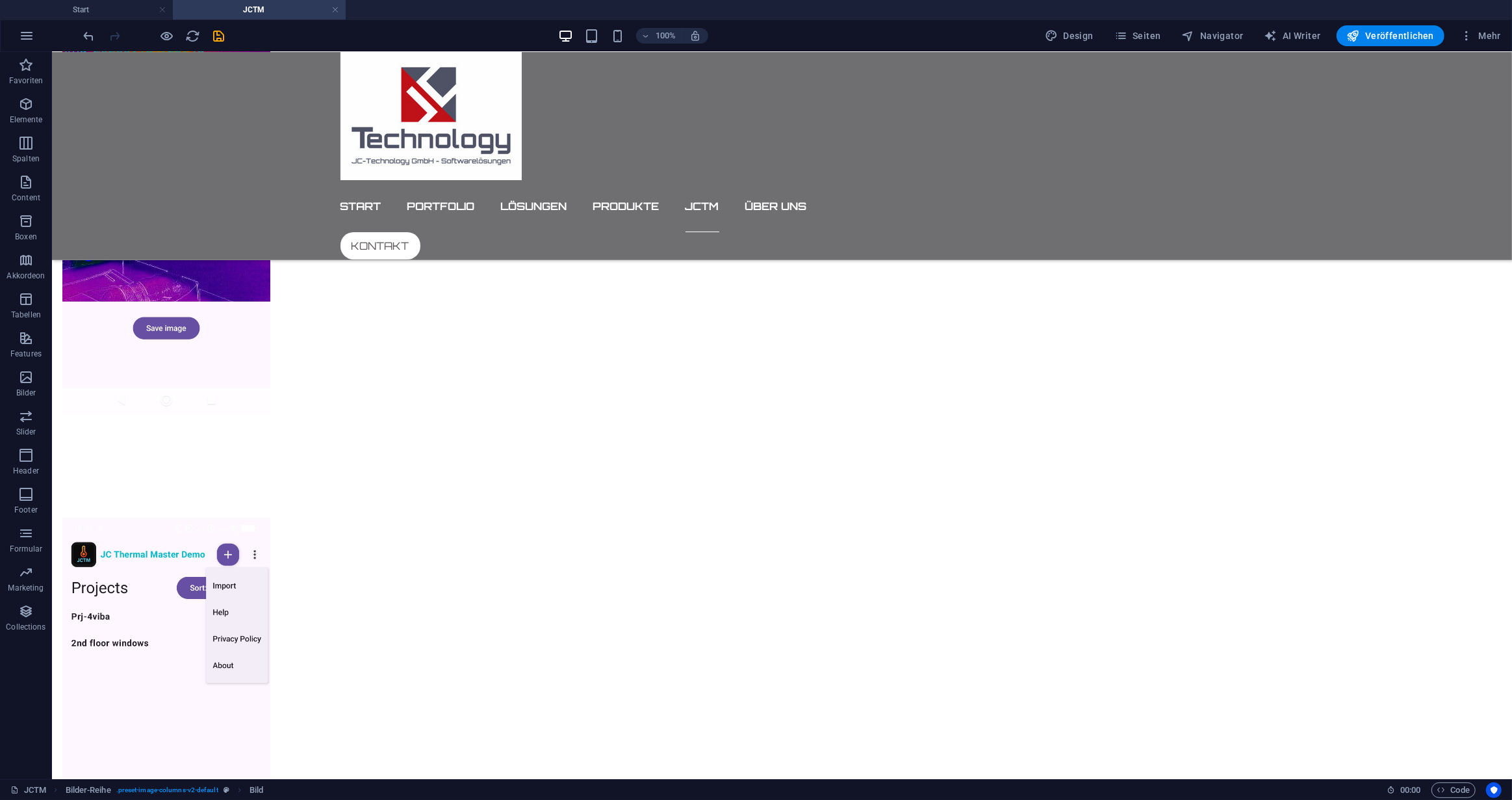
scroll to position [1713, 0]
drag, startPoint x: 417, startPoint y: 279, endPoint x: 835, endPoint y: 626, distance: 543.3
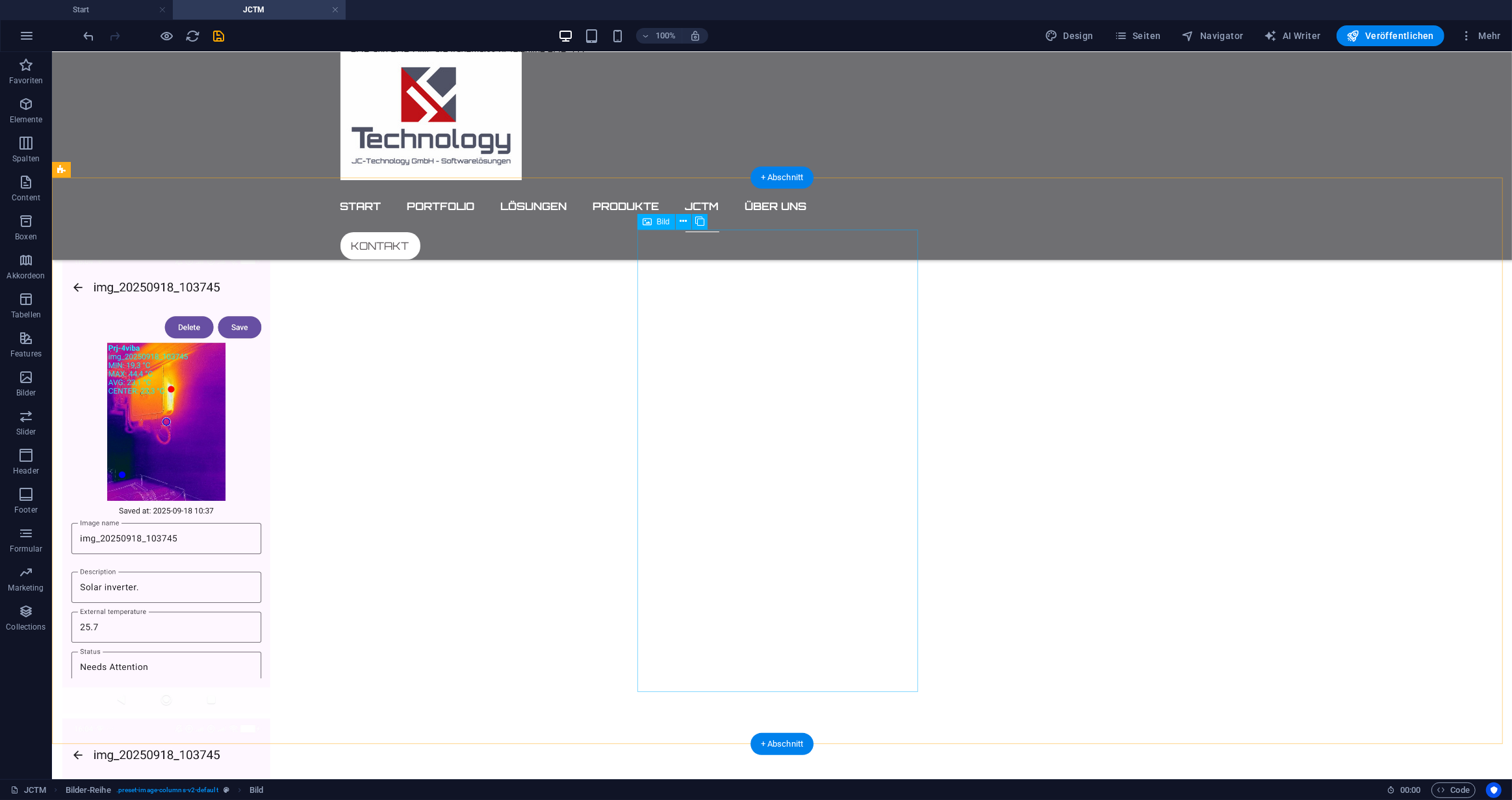
scroll to position [945, 0]
click at [994, 454] on div at bounding box center [781, 715] width 1460 height 1035
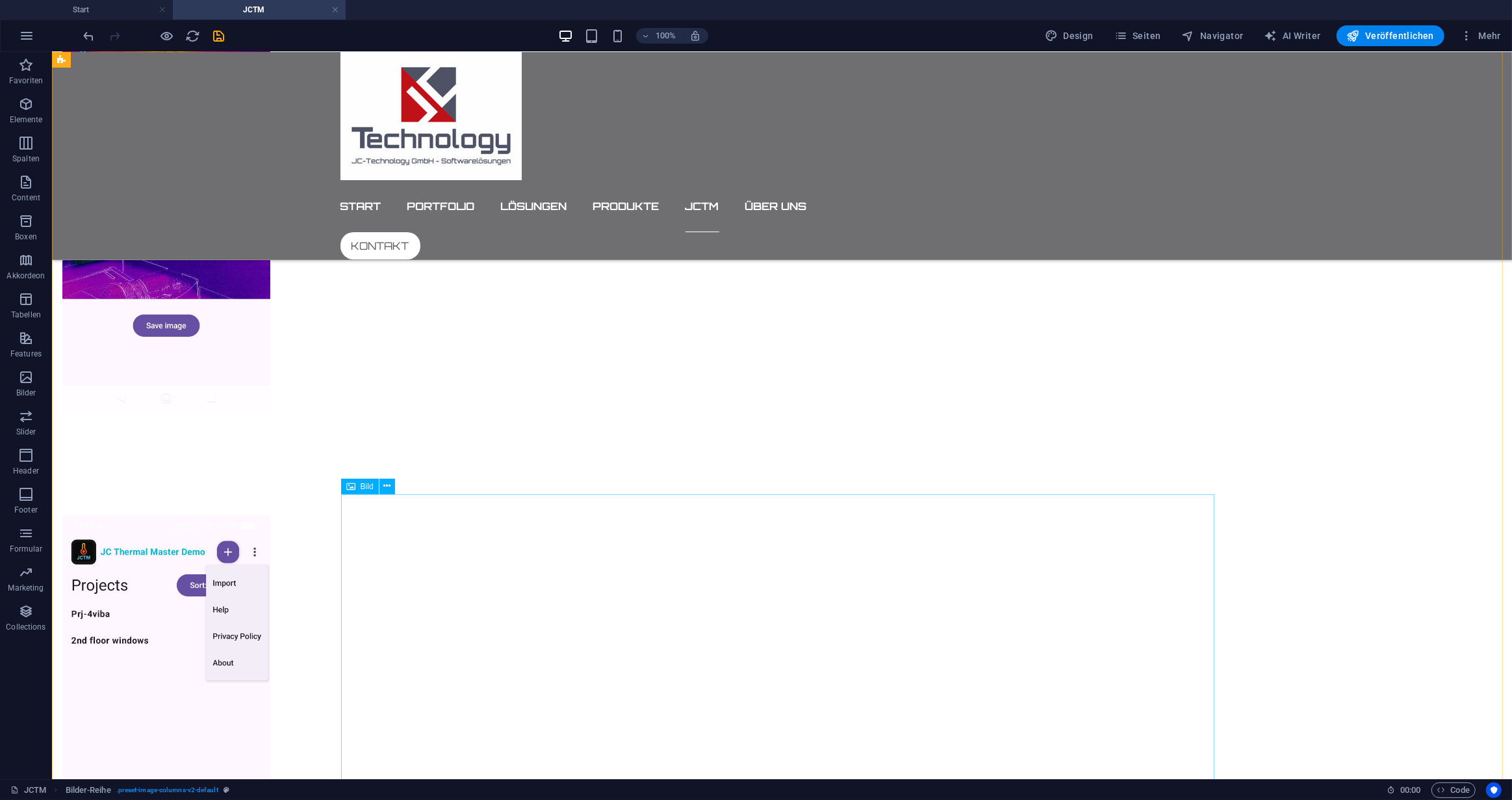
scroll to position [1713, 0]
click at [384, 485] on icon at bounding box center [387, 487] width 7 height 13
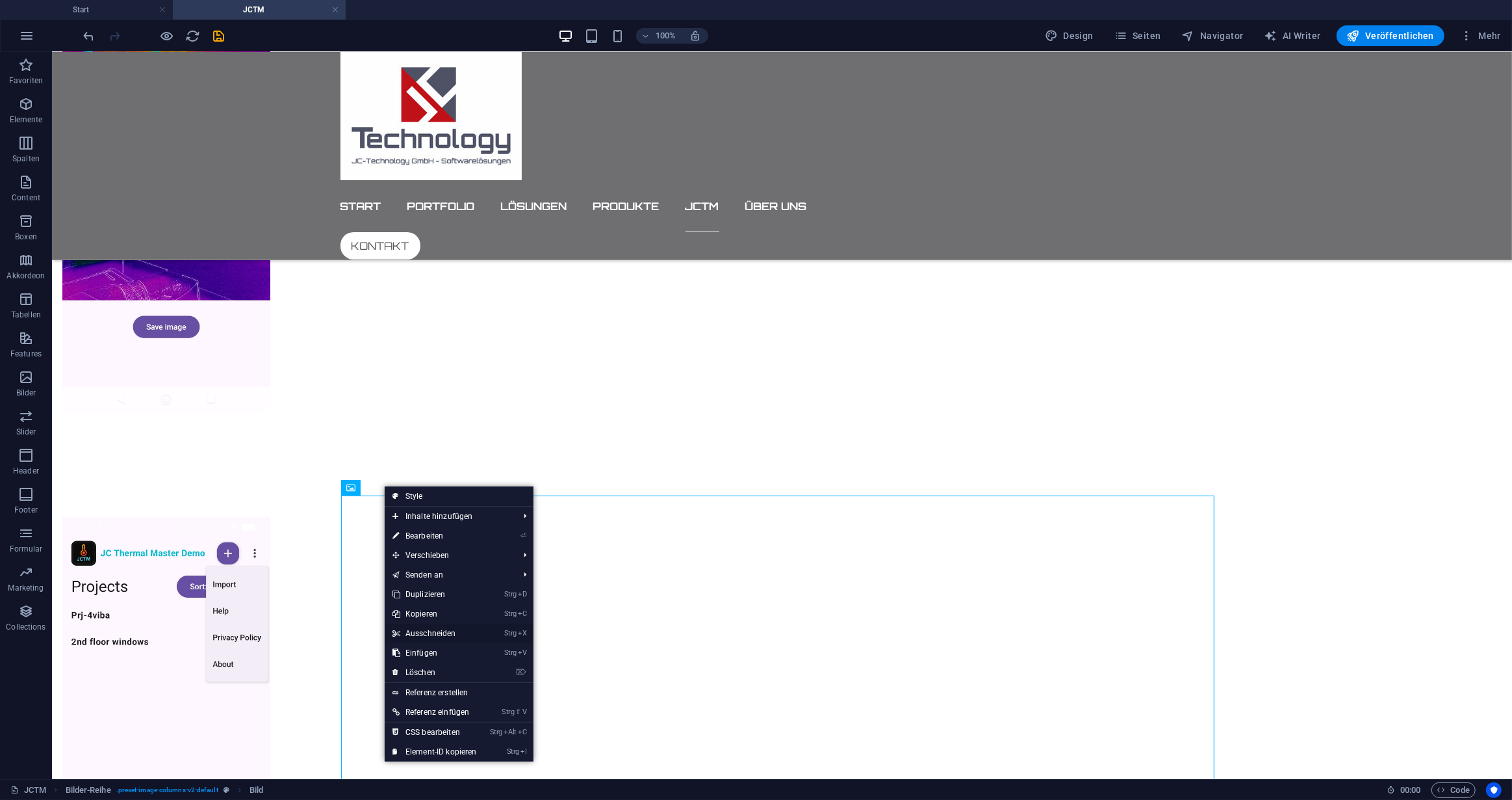
click at [437, 630] on link "Strg X Ausschneiden" at bounding box center [434, 633] width 100 height 20
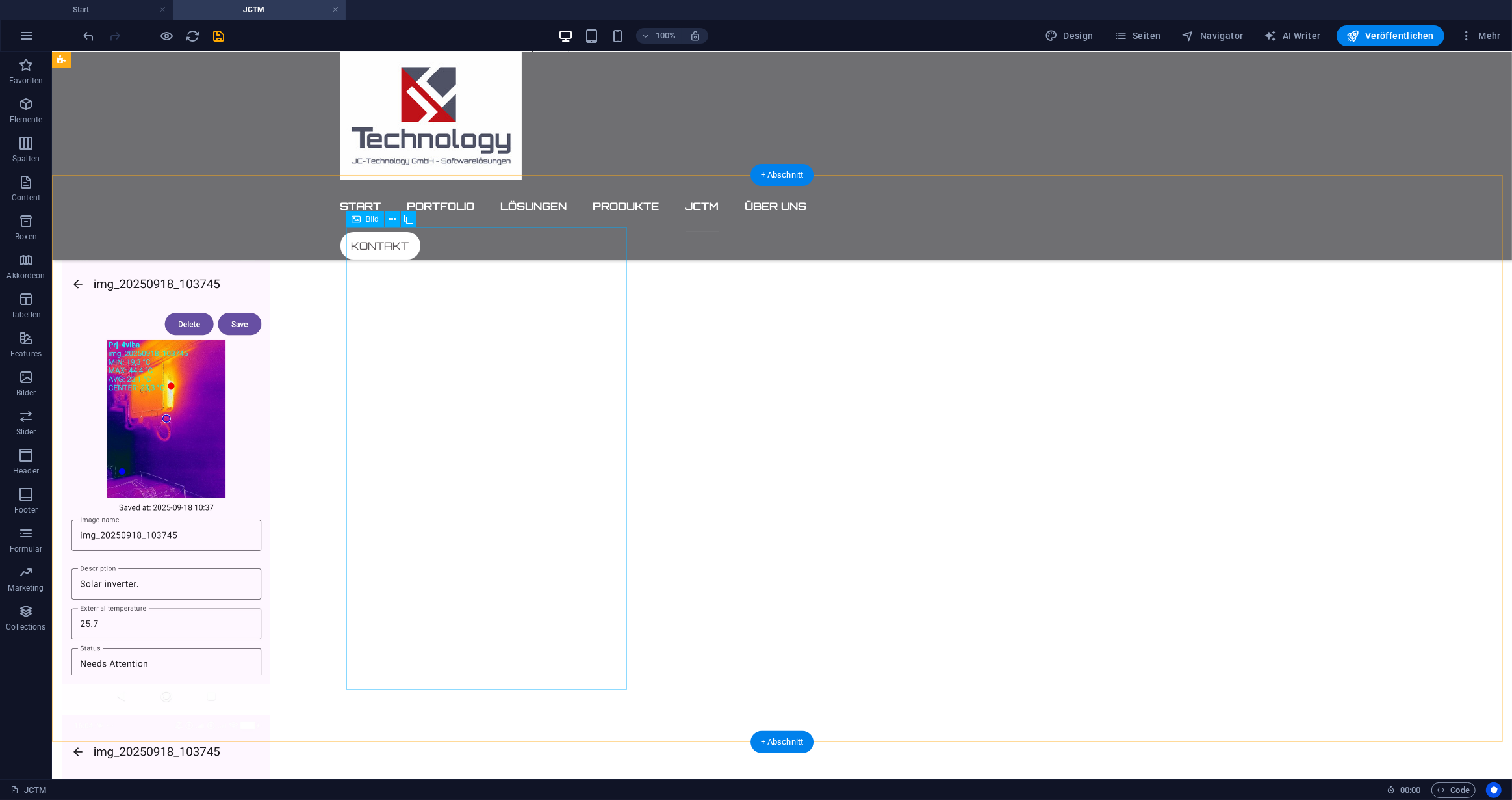
scroll to position [945, 0]
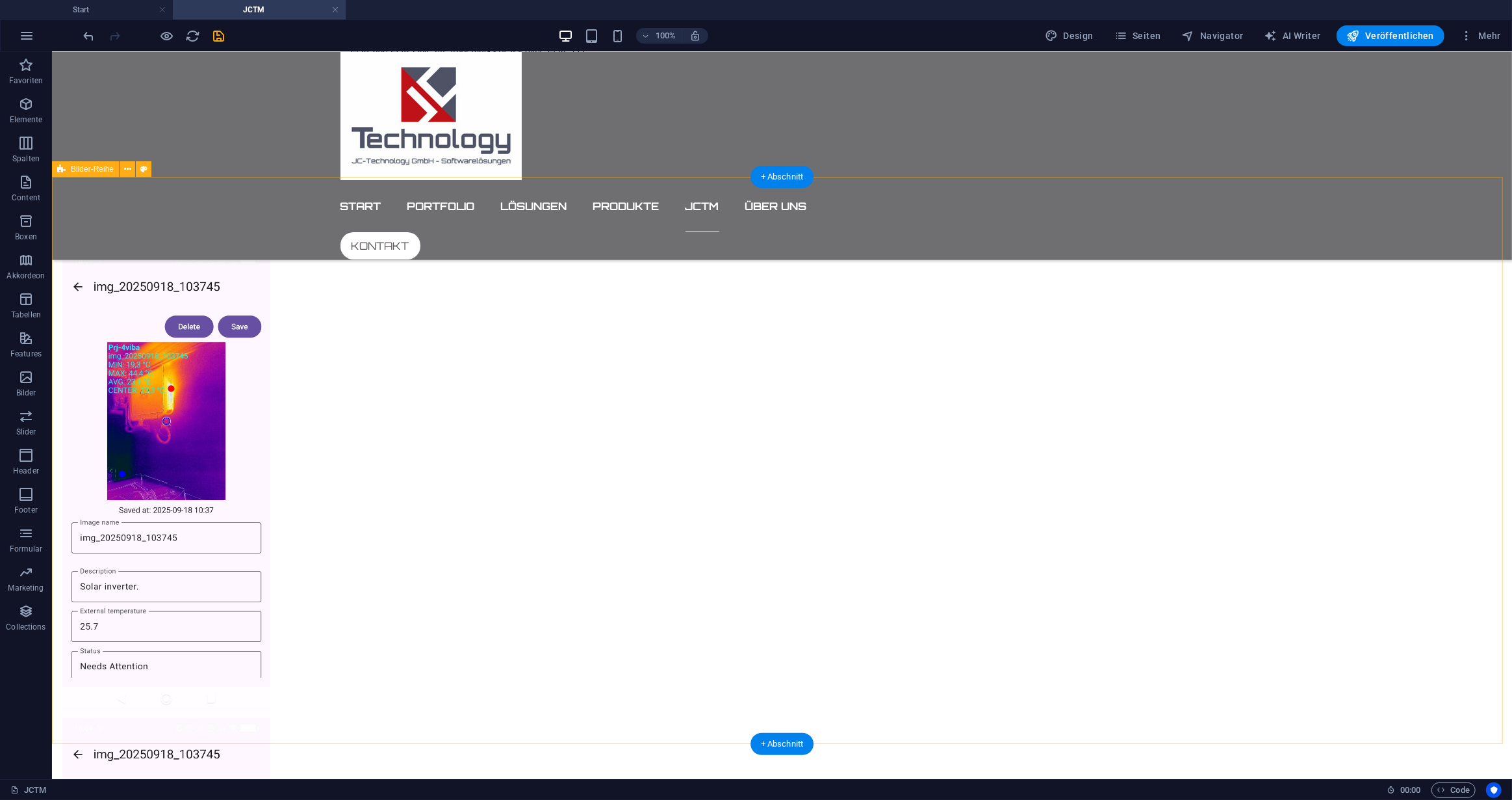
click at [1021, 392] on div at bounding box center [781, 714] width 1460 height 1035
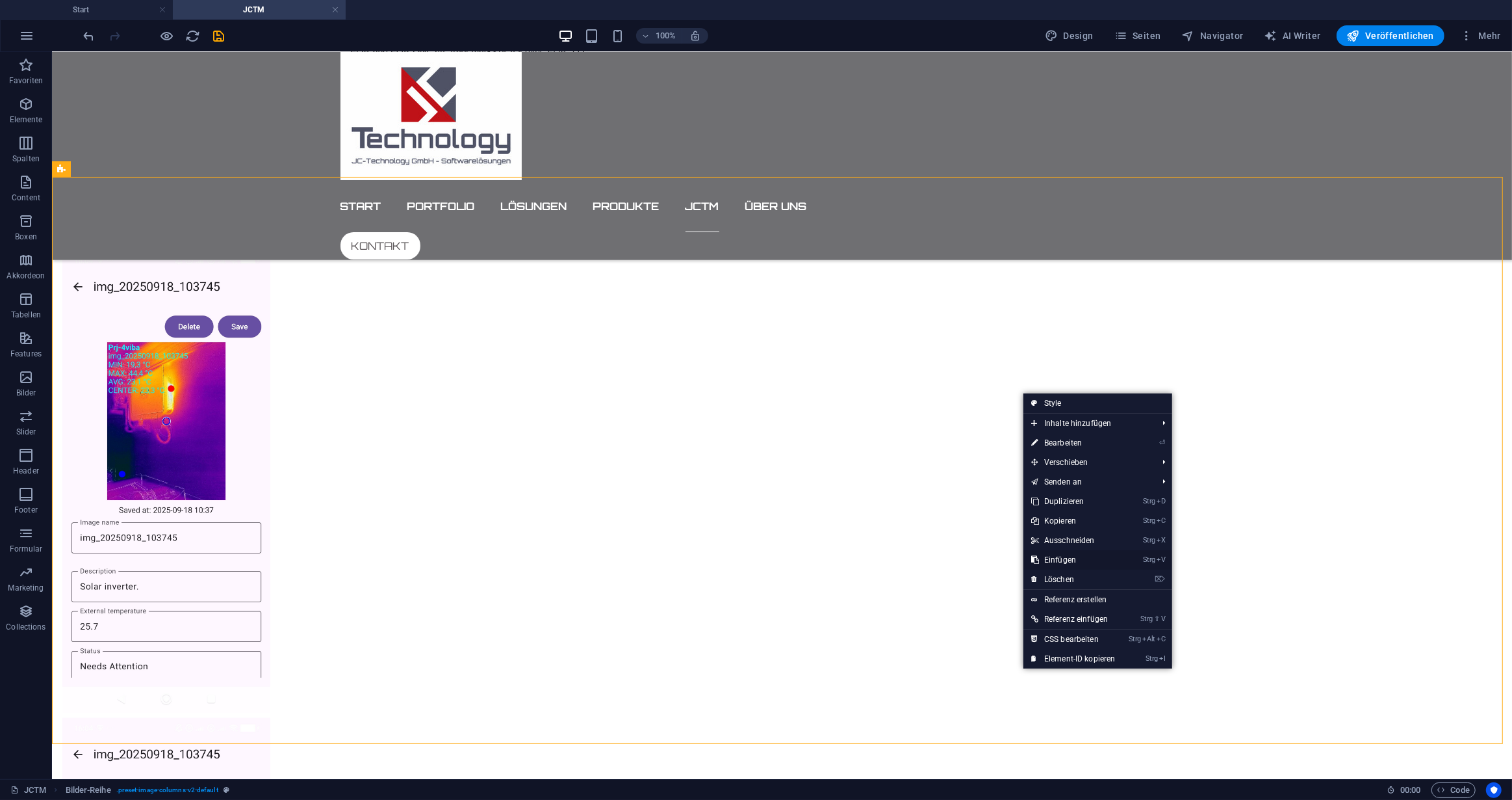
click at [1060, 557] on link "Strg V Einfügen" at bounding box center [1074, 560] width 100 height 20
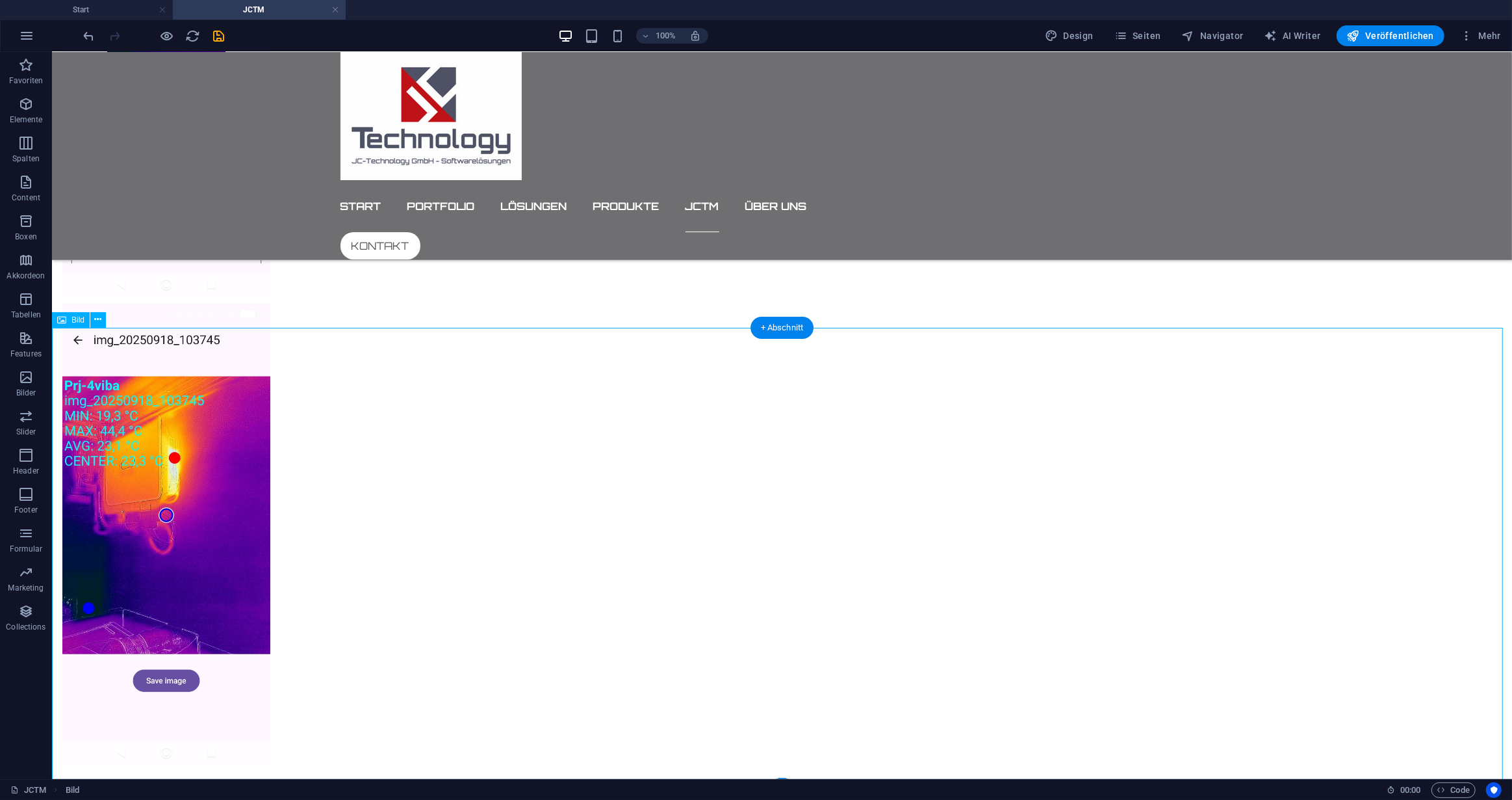
scroll to position [1359, 0]
click at [97, 320] on icon at bounding box center [98, 322] width 7 height 13
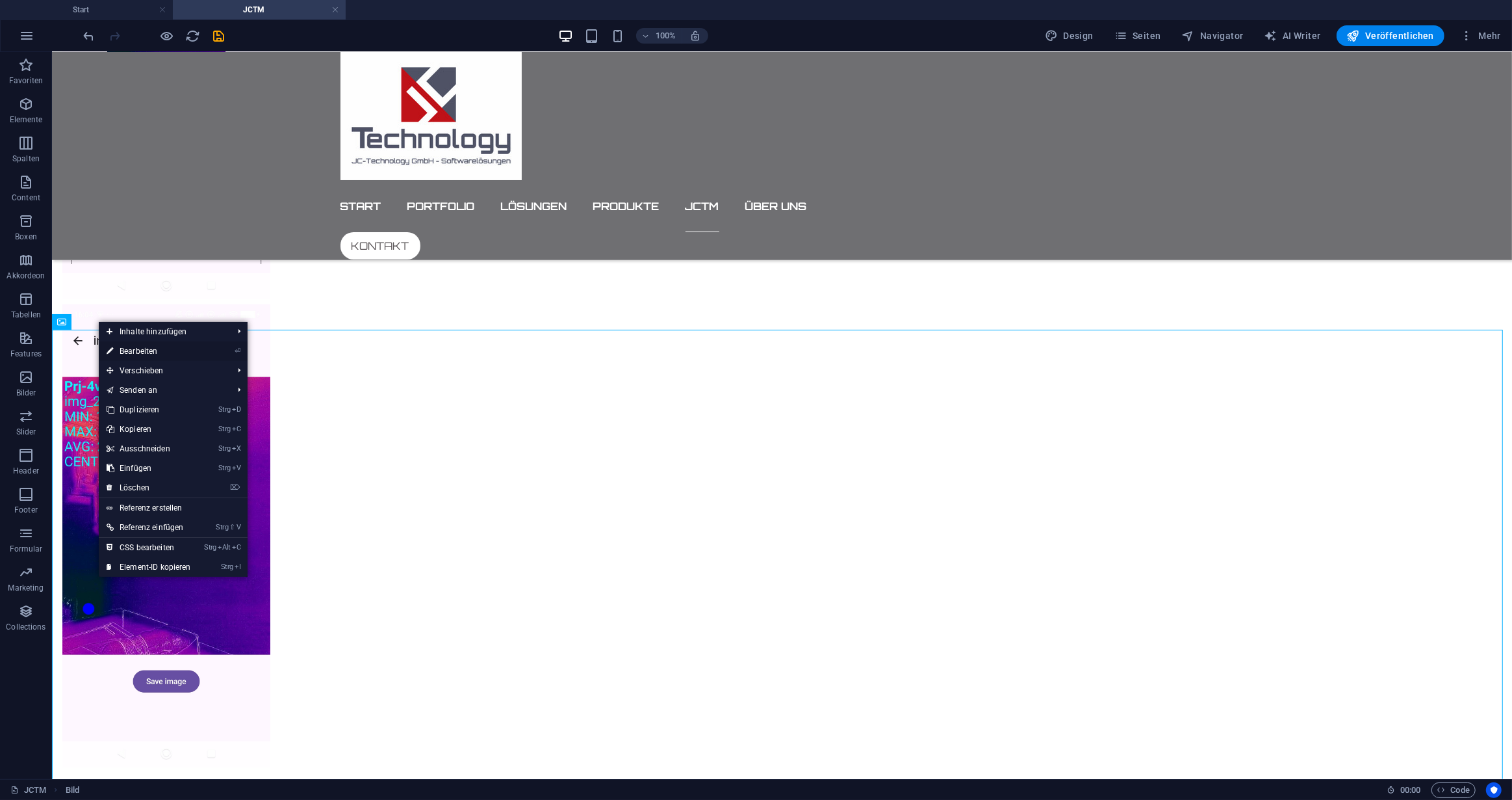
click at [140, 350] on link "⏎ Bearbeiten" at bounding box center [149, 351] width 100 height 20
select select "rem"
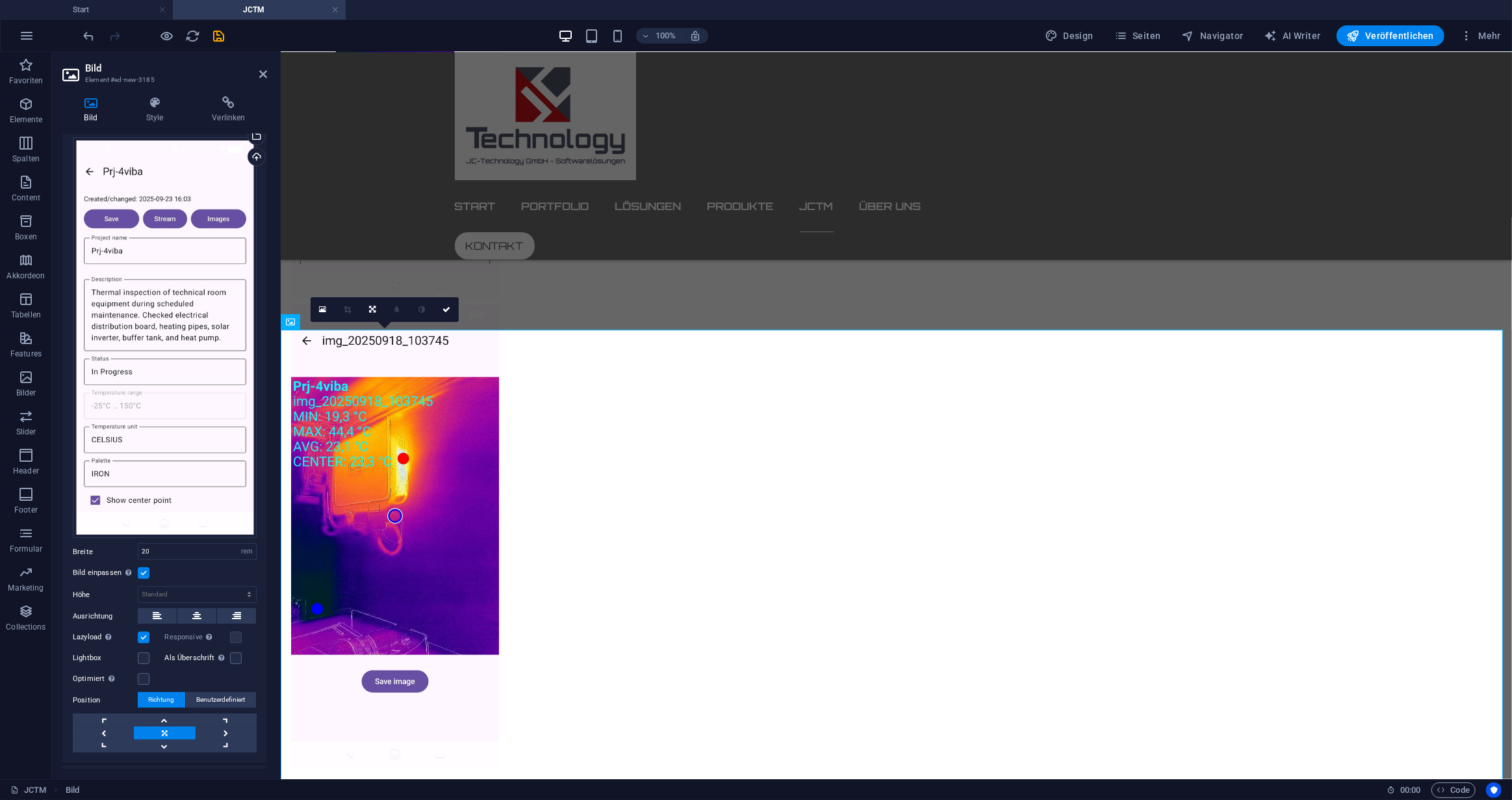
scroll to position [28, 0]
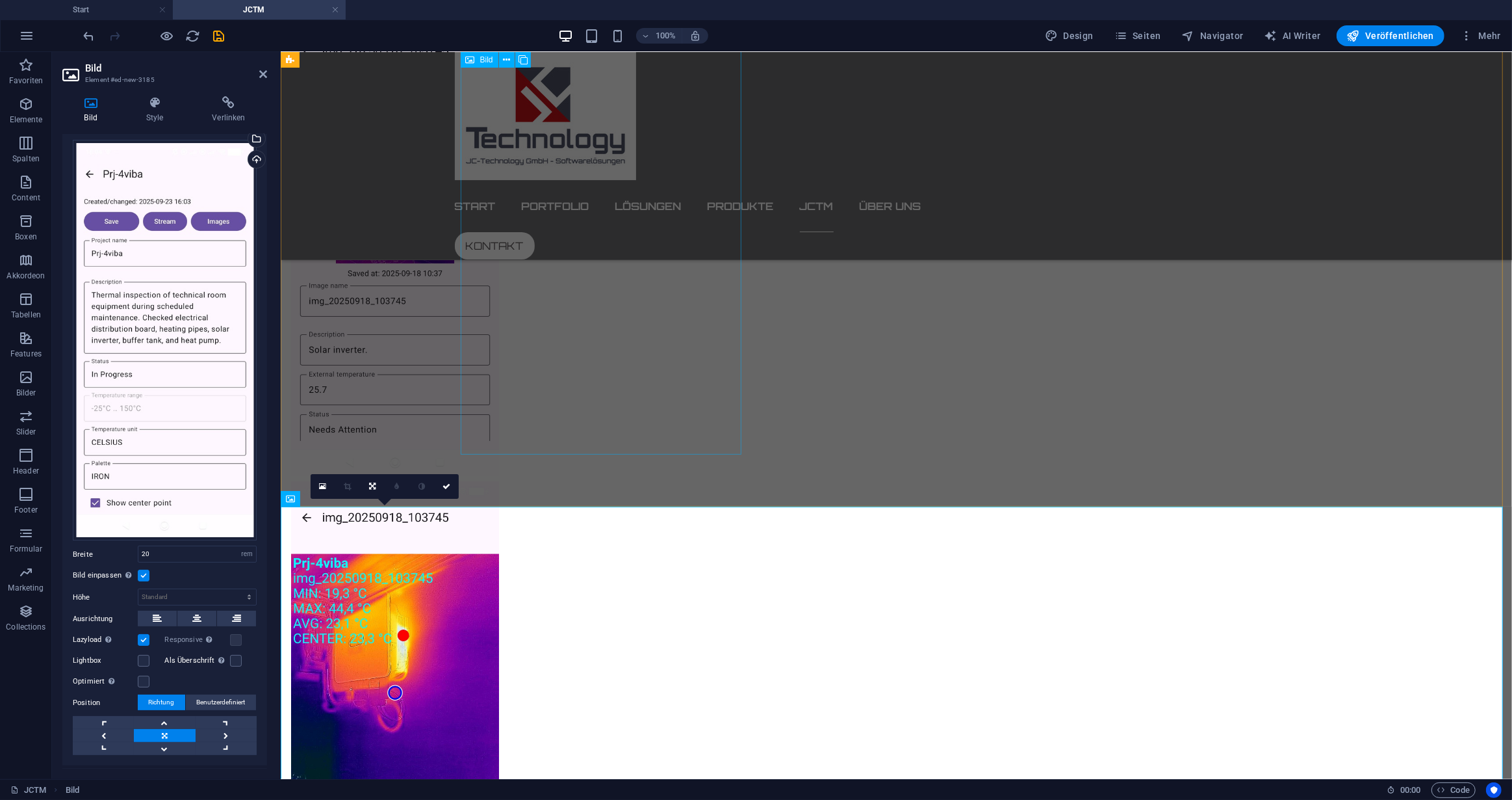
scroll to position [1182, 0]
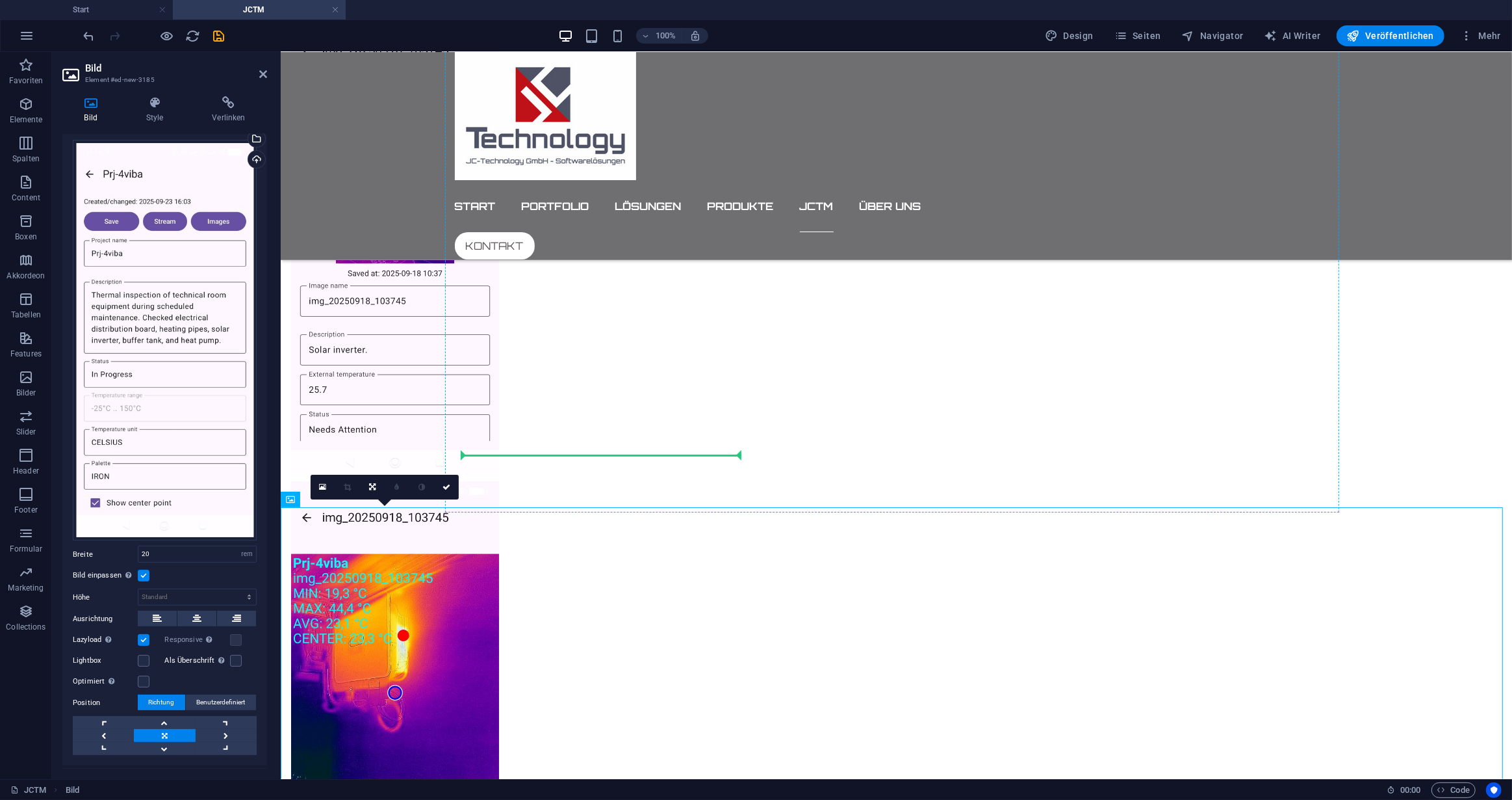
drag, startPoint x: 585, startPoint y: 552, endPoint x: 697, endPoint y: 442, distance: 157.0
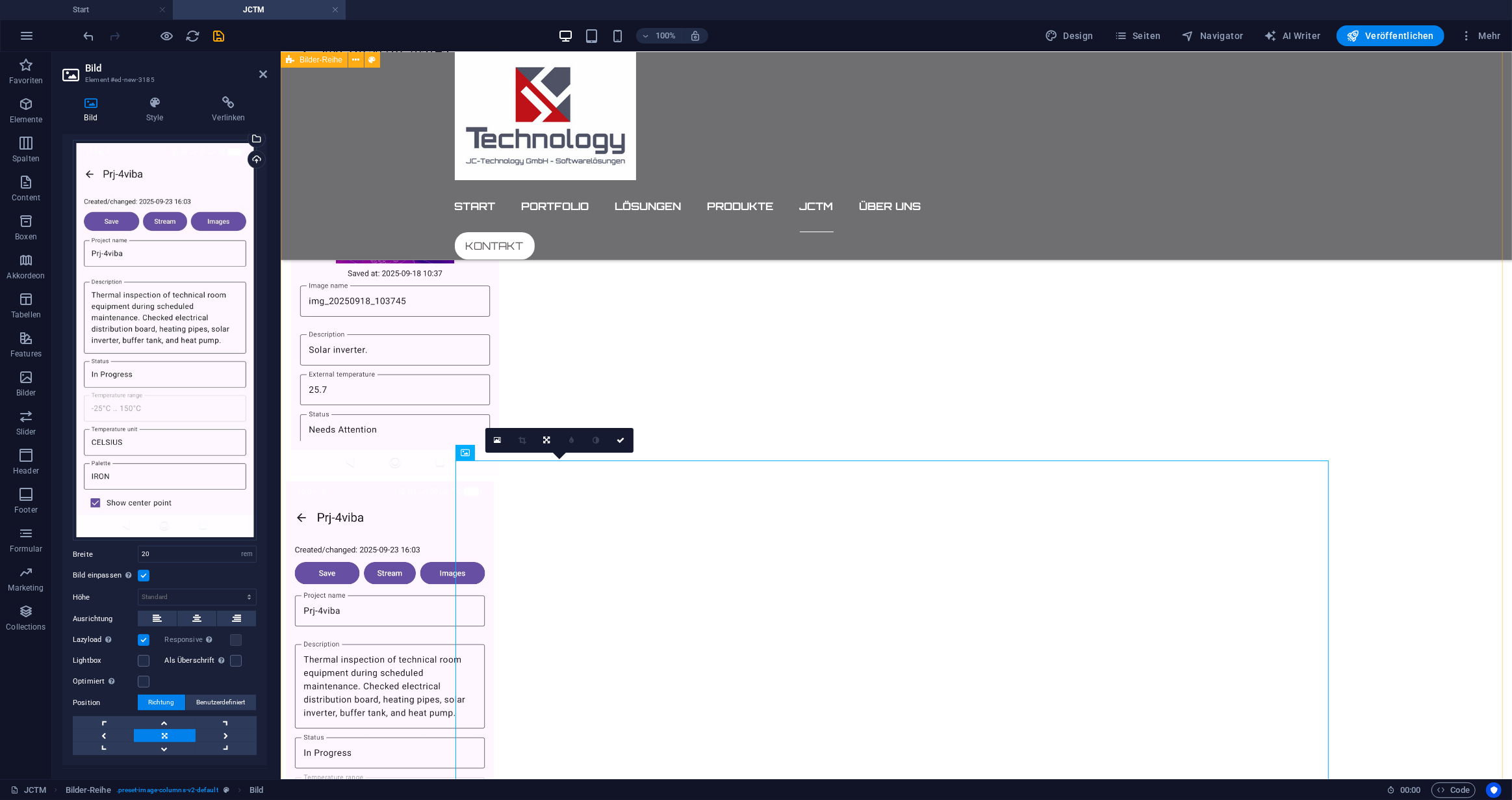
click at [1328, 492] on div at bounding box center [895, 712] width 1231 height 1502
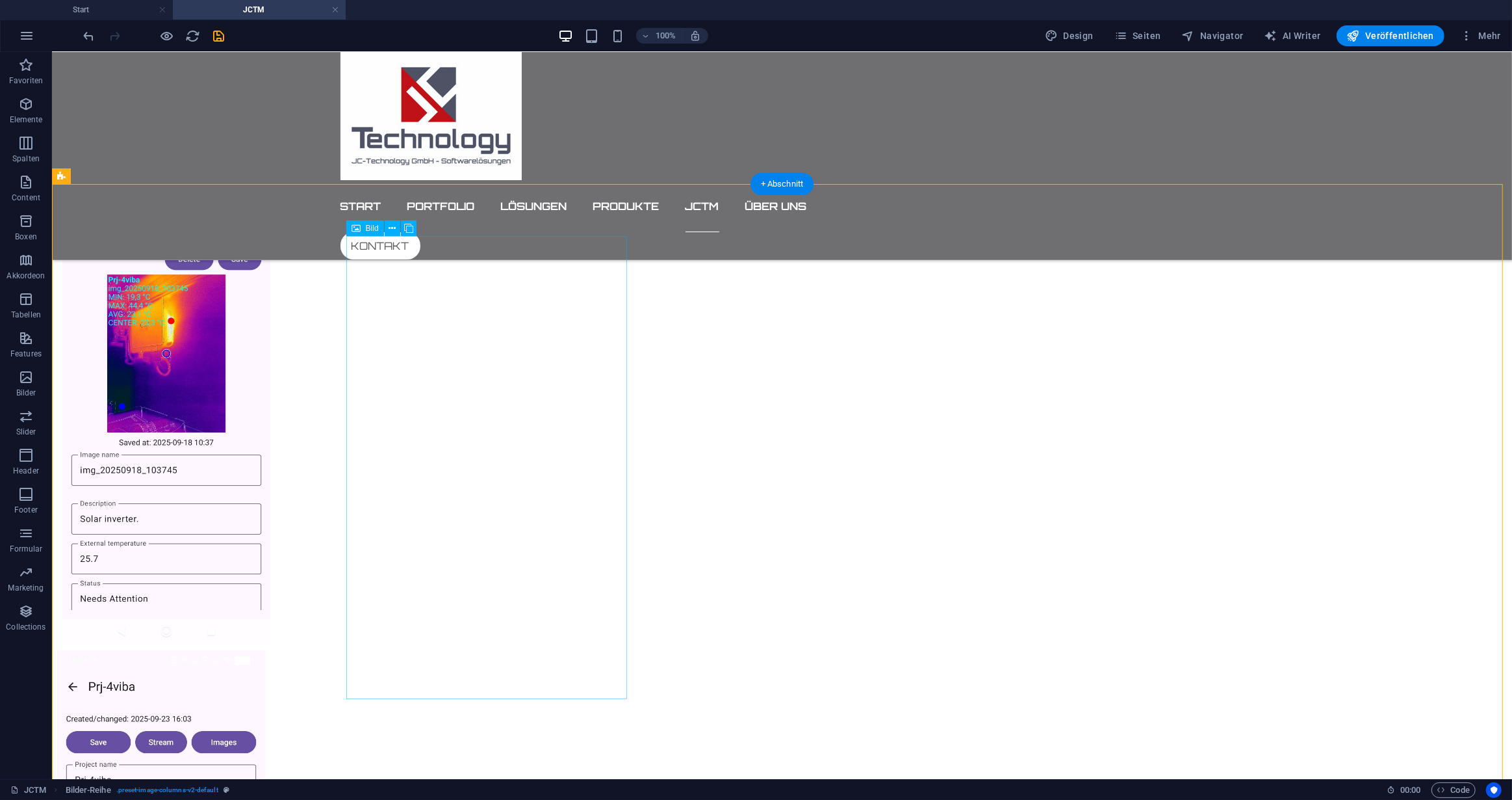
scroll to position [769, 0]
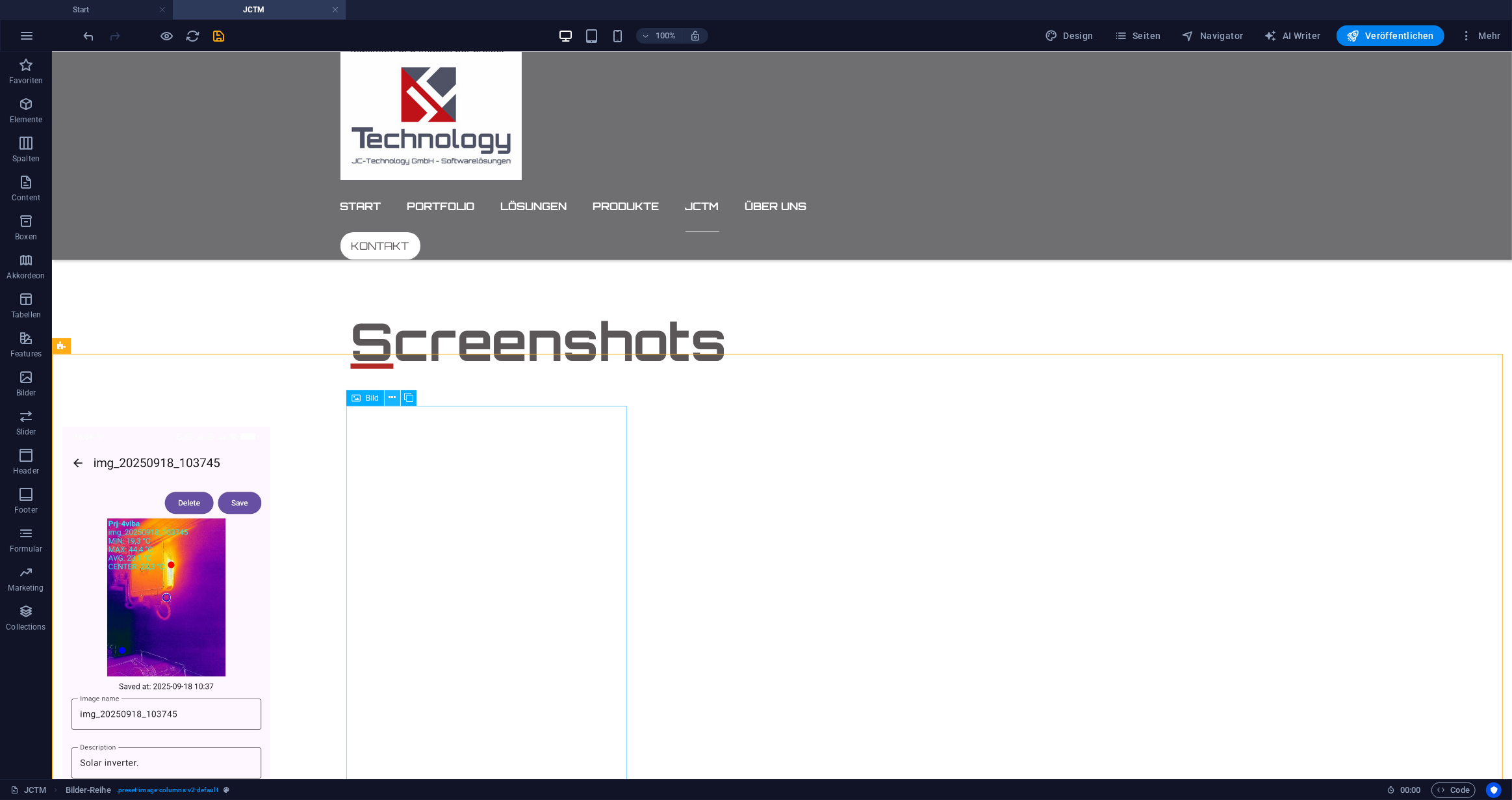
click at [392, 396] on icon at bounding box center [391, 397] width 7 height 13
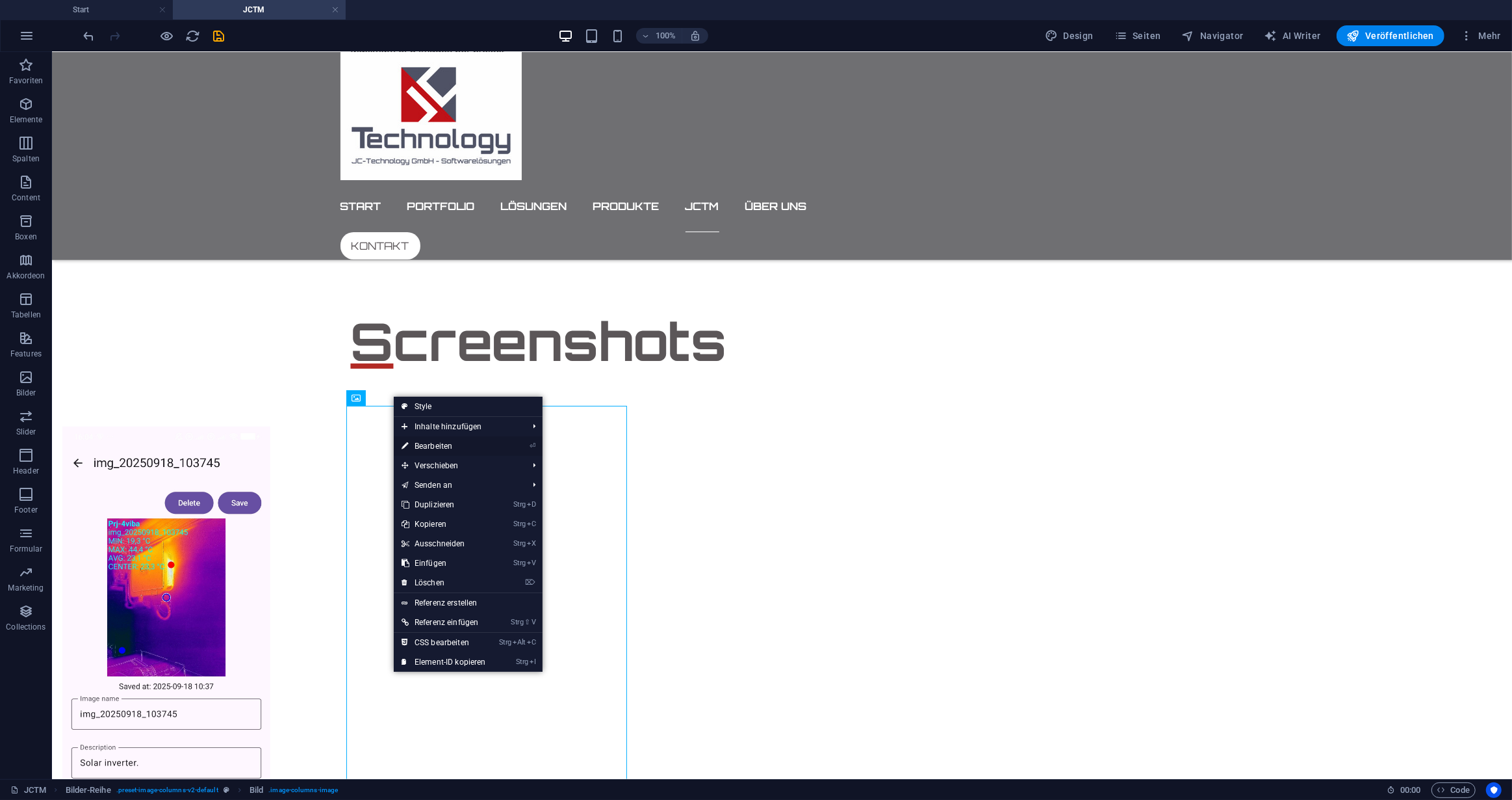
click at [440, 446] on link "⏎ Bearbeiten" at bounding box center [444, 446] width 100 height 20
select select "rem"
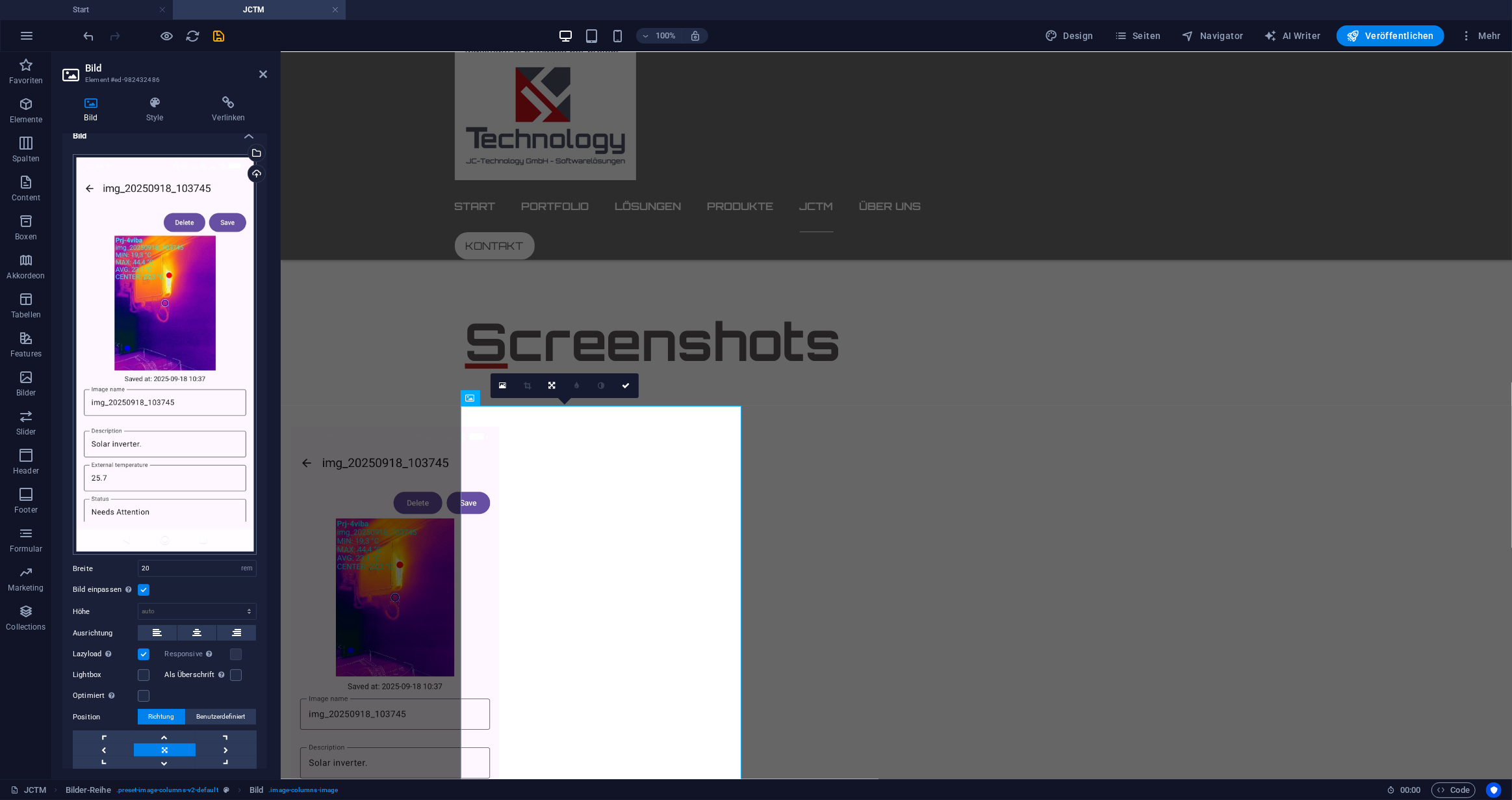
scroll to position [0, 0]
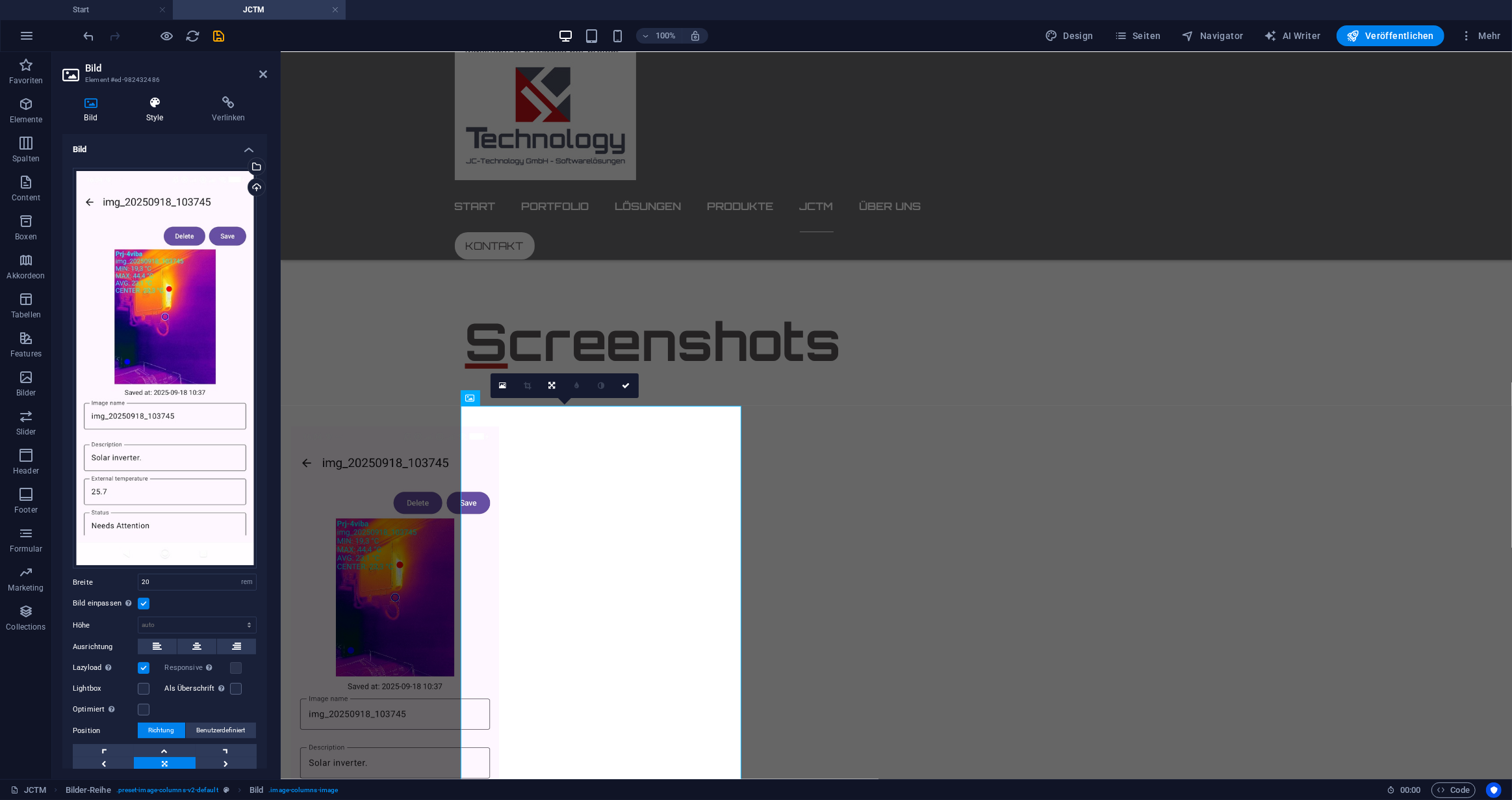
click at [154, 103] on icon at bounding box center [155, 102] width 61 height 13
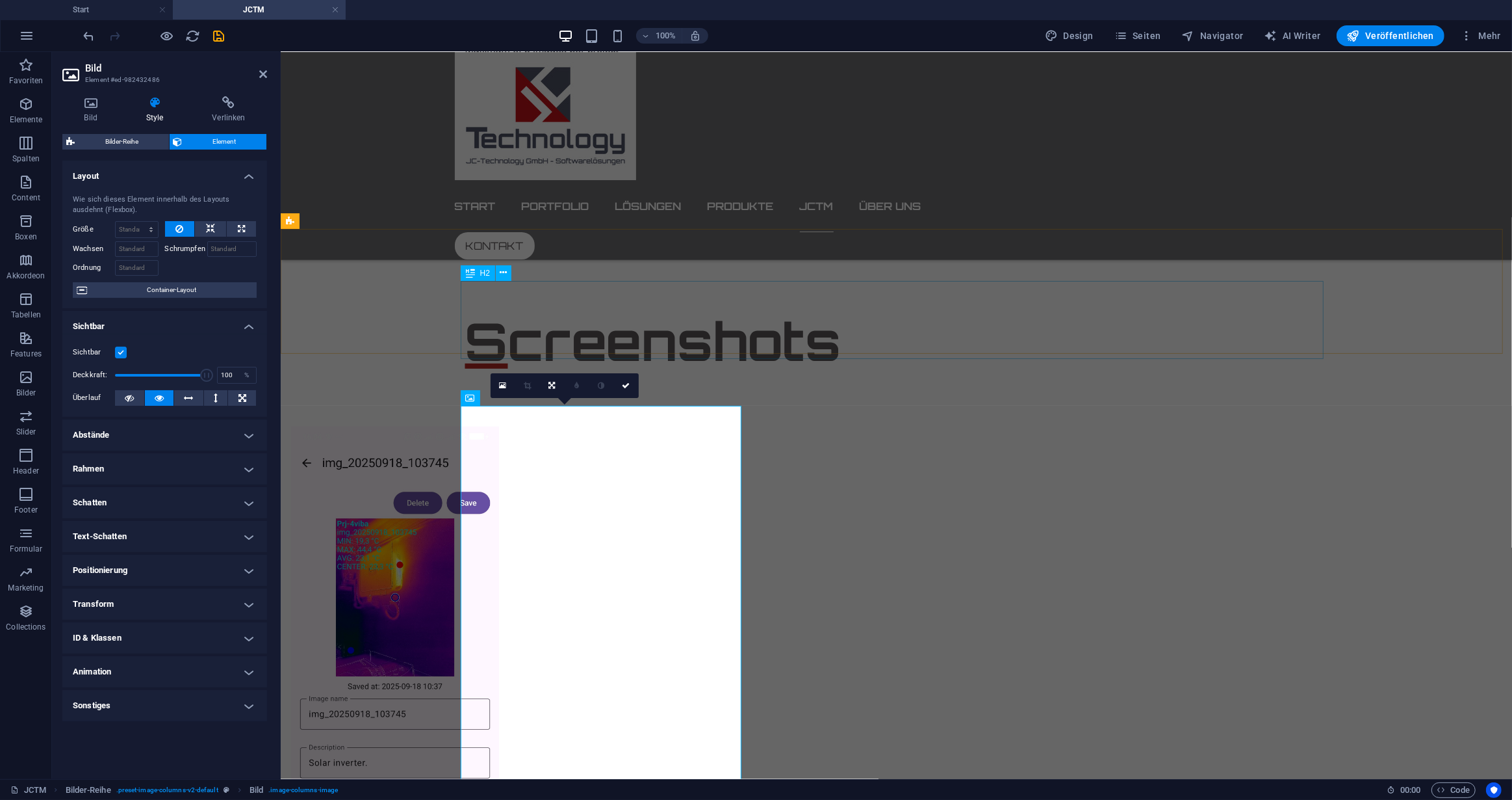
click at [971, 301] on div "Screenshots" at bounding box center [895, 340] width 863 height 78
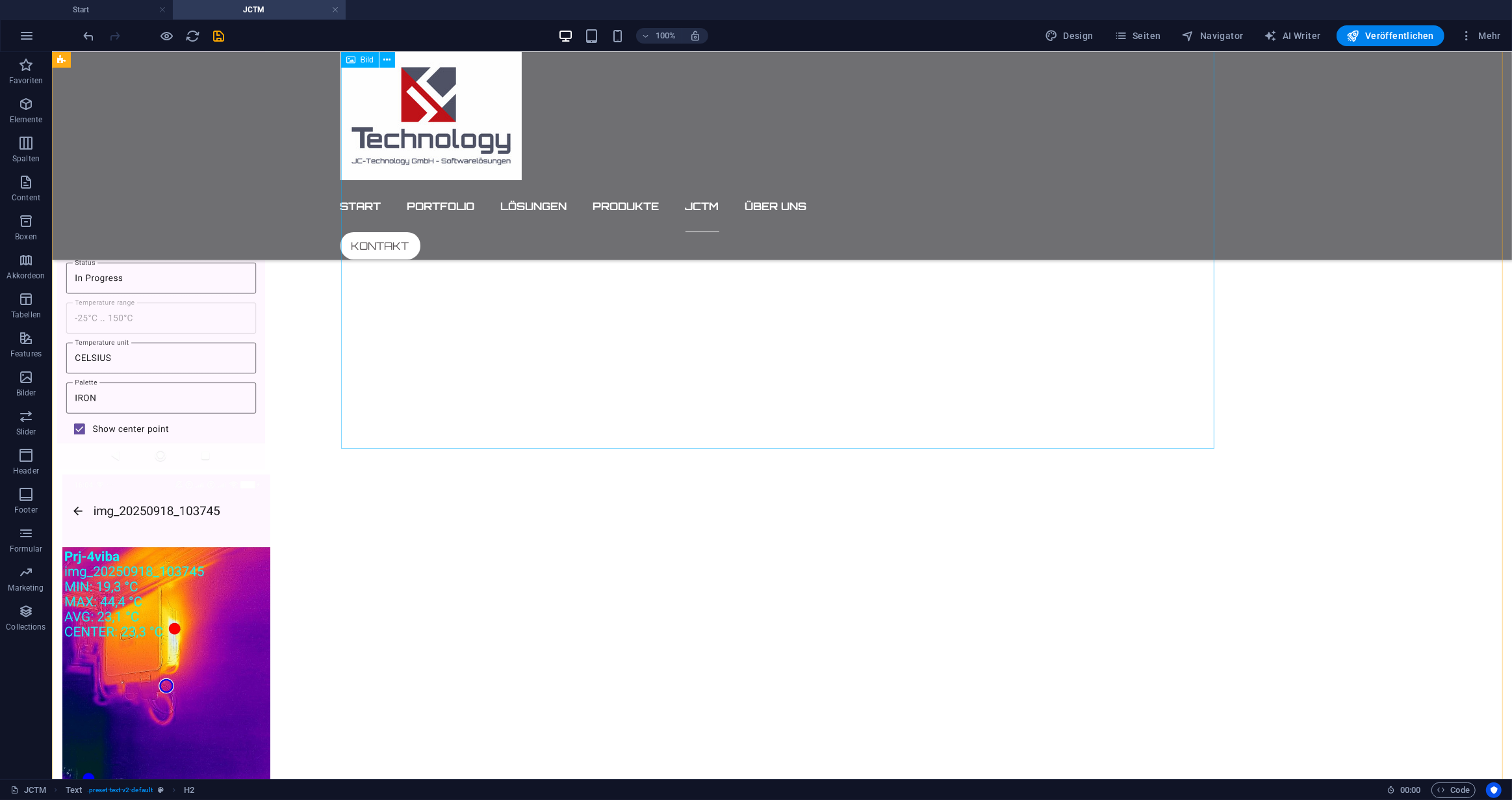
scroll to position [1656, 0]
click at [930, 278] on figure at bounding box center [493, 237] width 873 height 462
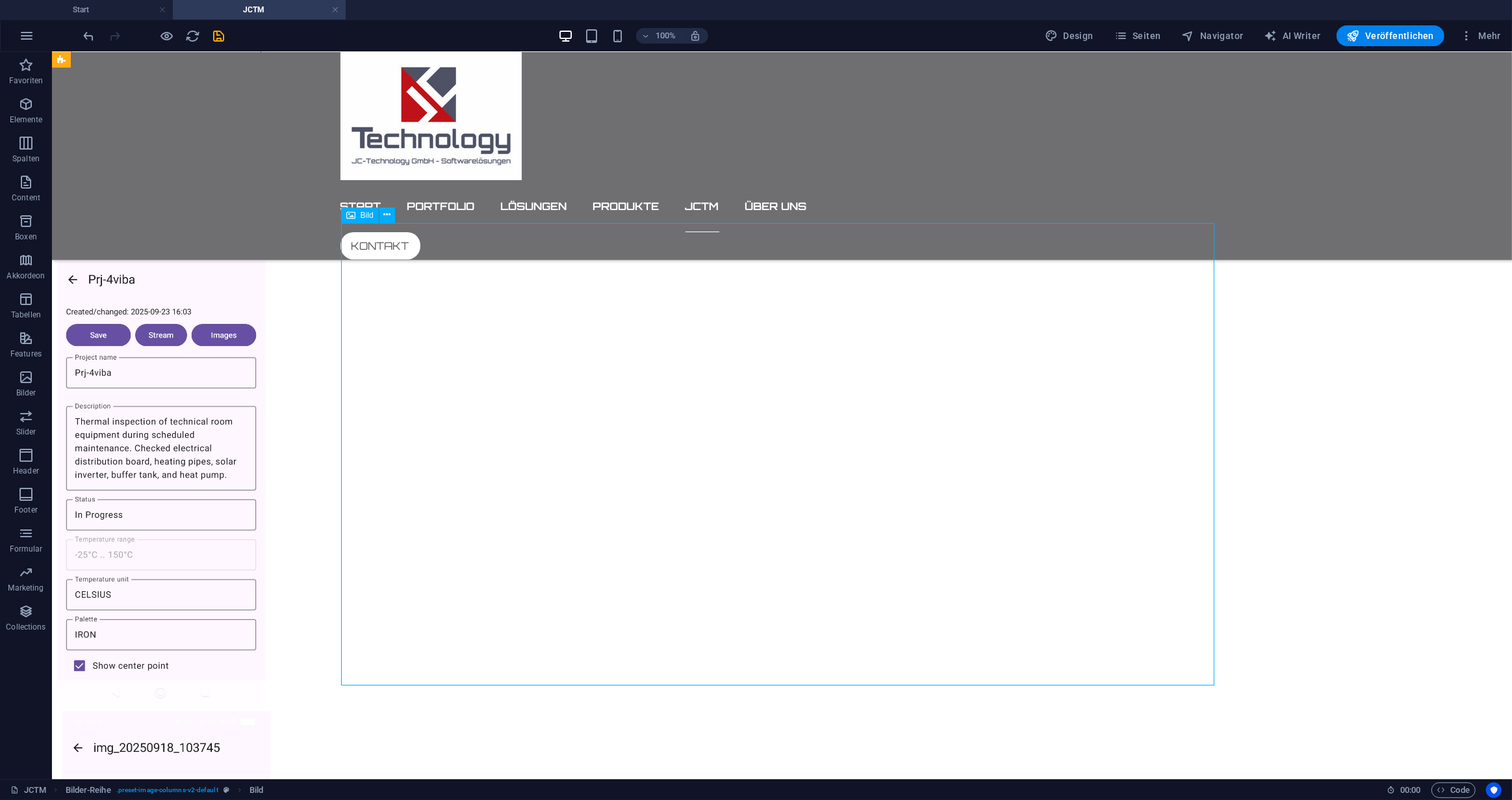
scroll to position [1419, 0]
click at [386, 213] on icon at bounding box center [387, 214] width 7 height 13
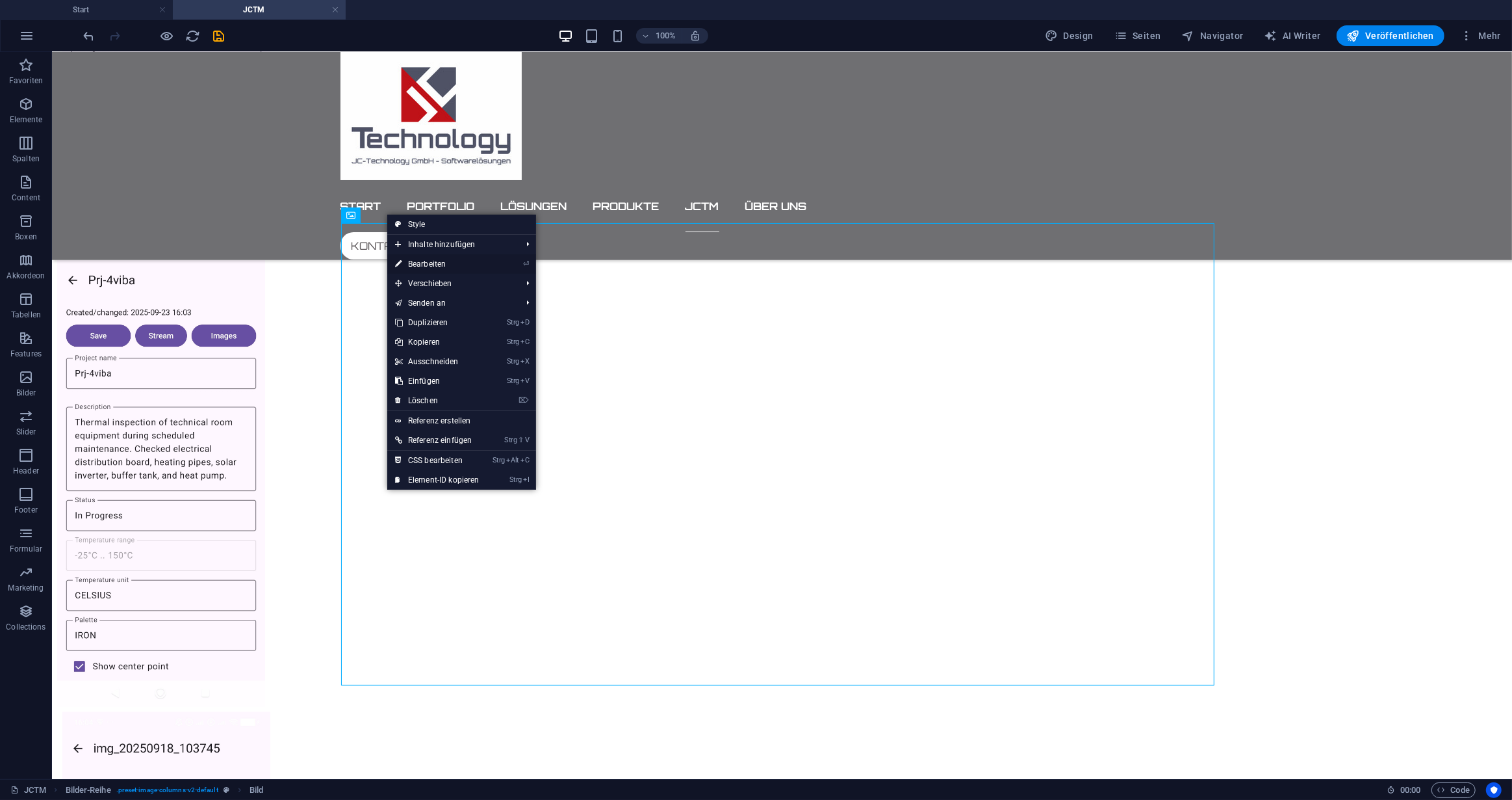
click at [415, 266] on link "⏎ Bearbeiten" at bounding box center [437, 264] width 100 height 20
select select "rem"
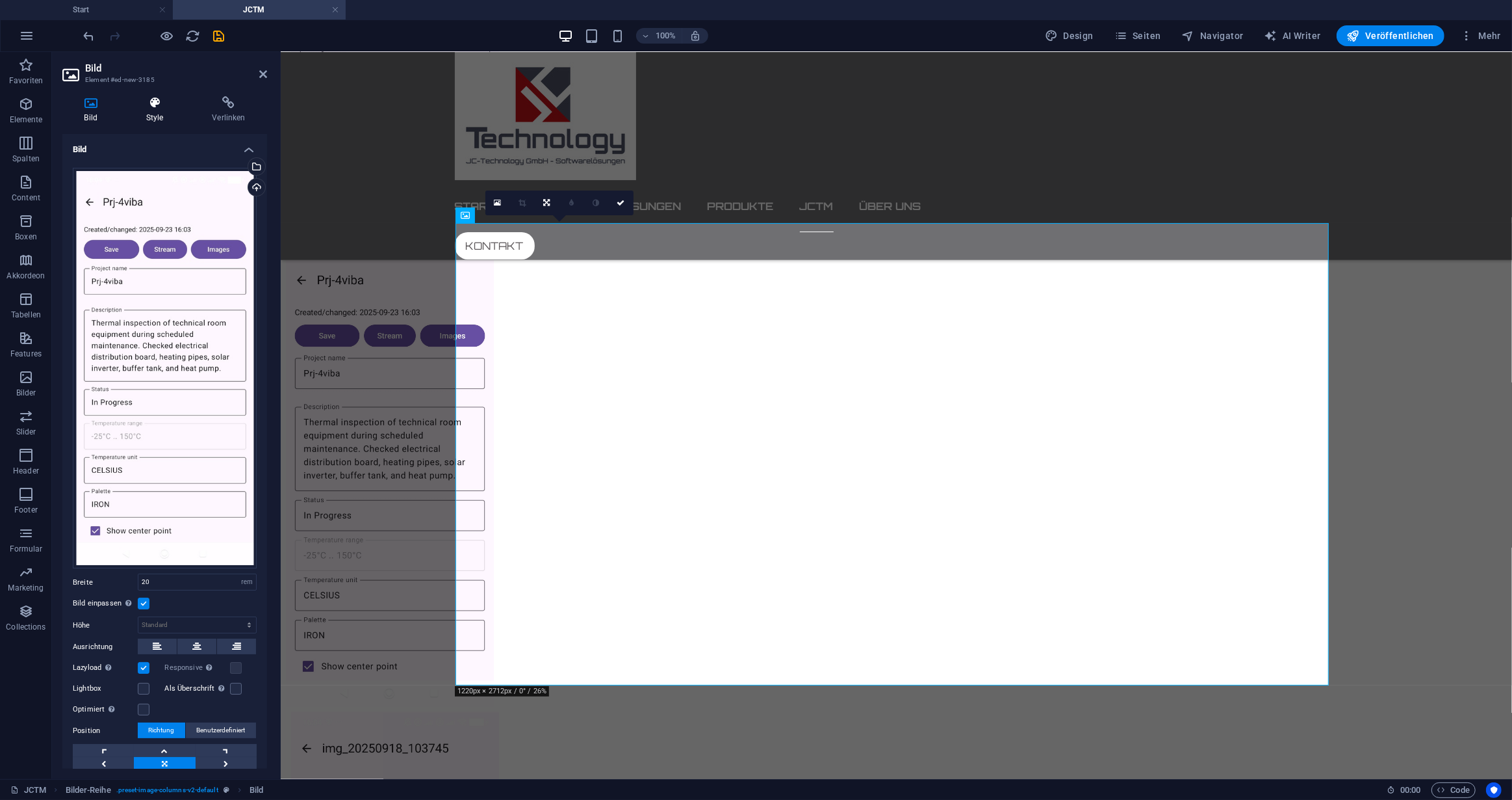
click at [160, 106] on icon at bounding box center [155, 102] width 61 height 13
